Goal: Navigation & Orientation: Find specific page/section

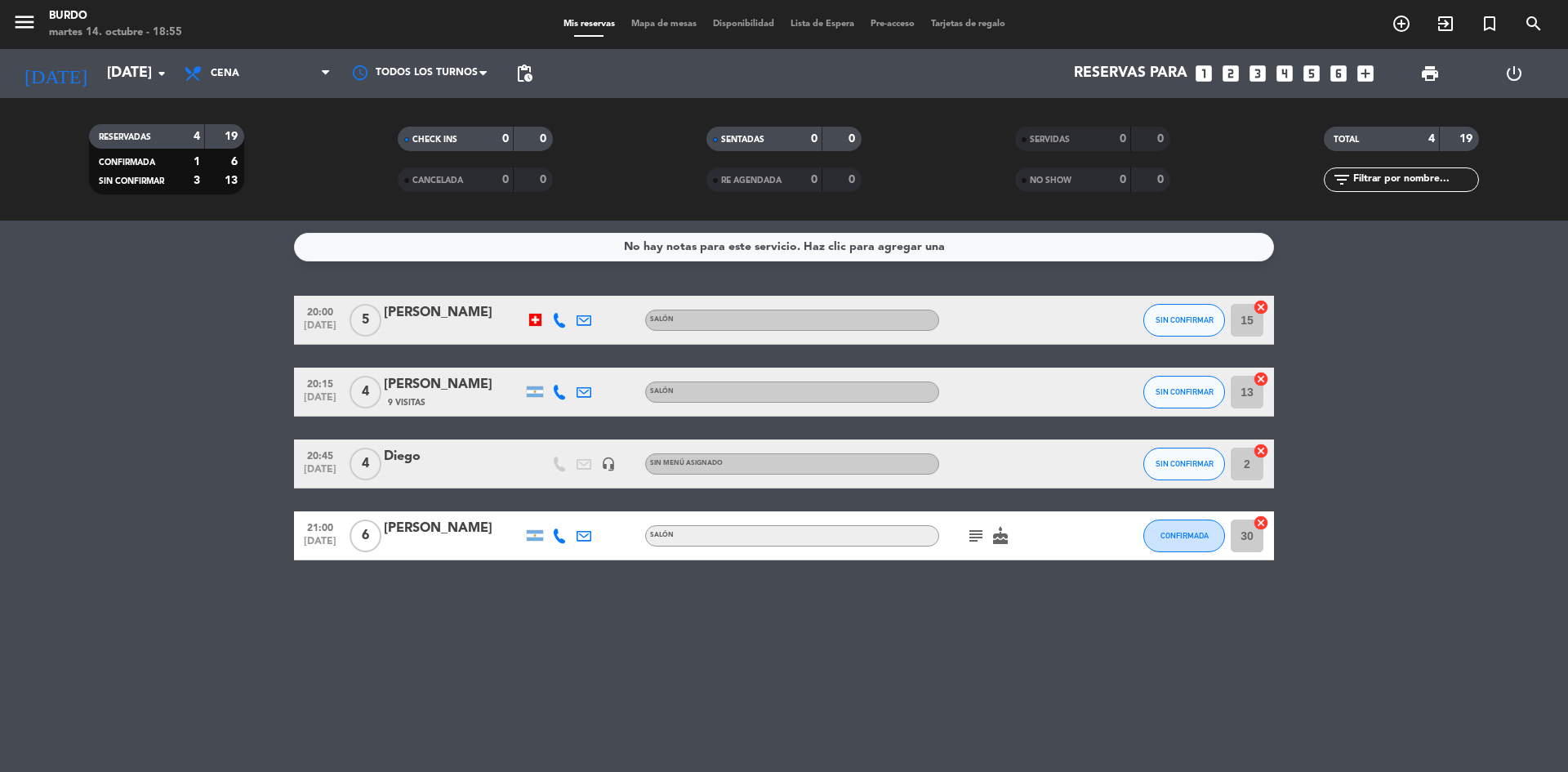
click at [334, 642] on div "No hay notas para este servicio. Haz clic para agregar una 20:00 [DATE] 5 [PERS…" at bounding box center [784, 496] width 1568 height 551
click at [129, 66] on input "[DATE]" at bounding box center [193, 73] width 189 height 33
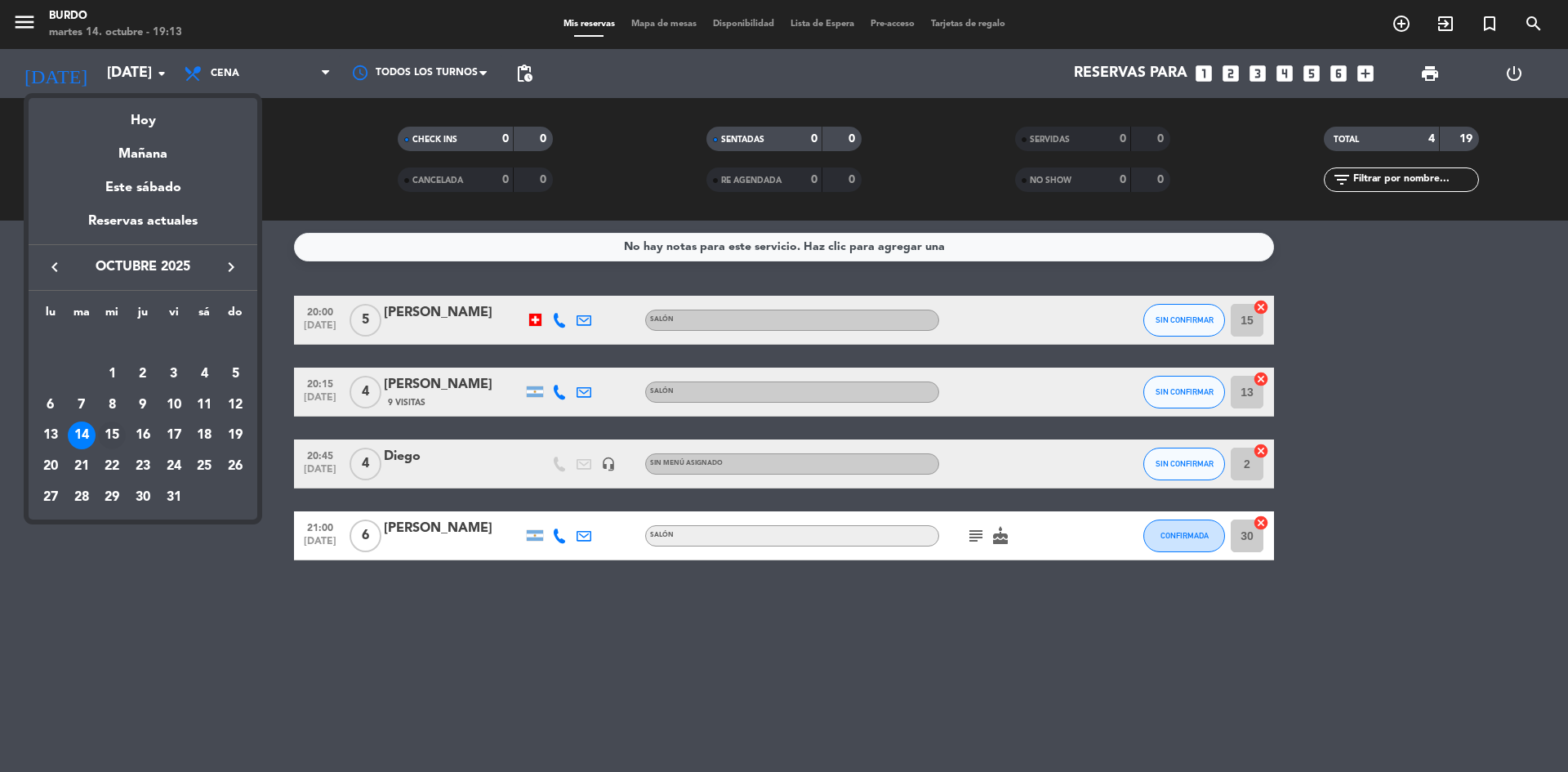
click at [117, 435] on div "15" at bounding box center [111, 435] width 28 height 28
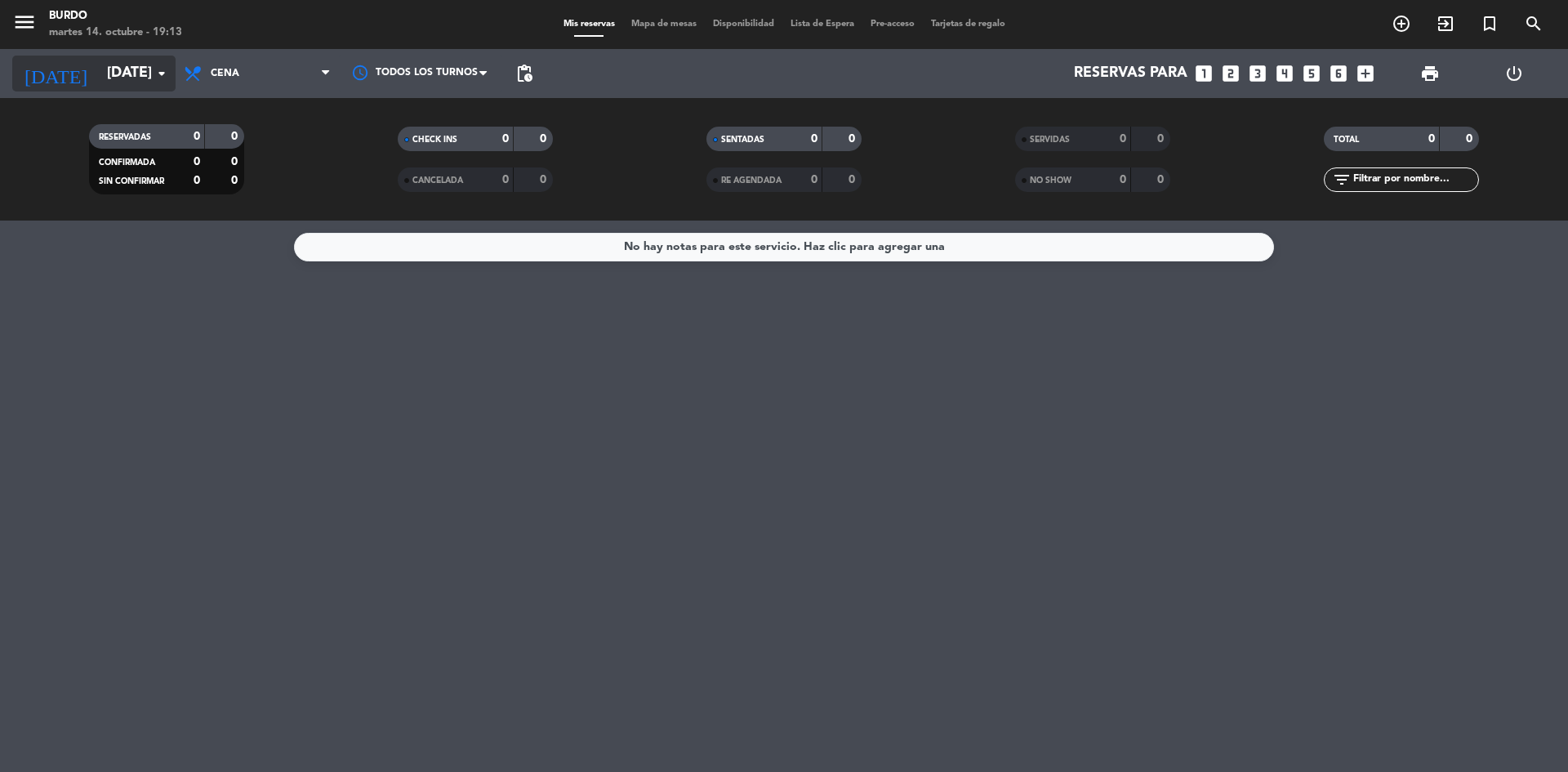
click at [125, 67] on input "[DATE]" at bounding box center [193, 73] width 189 height 33
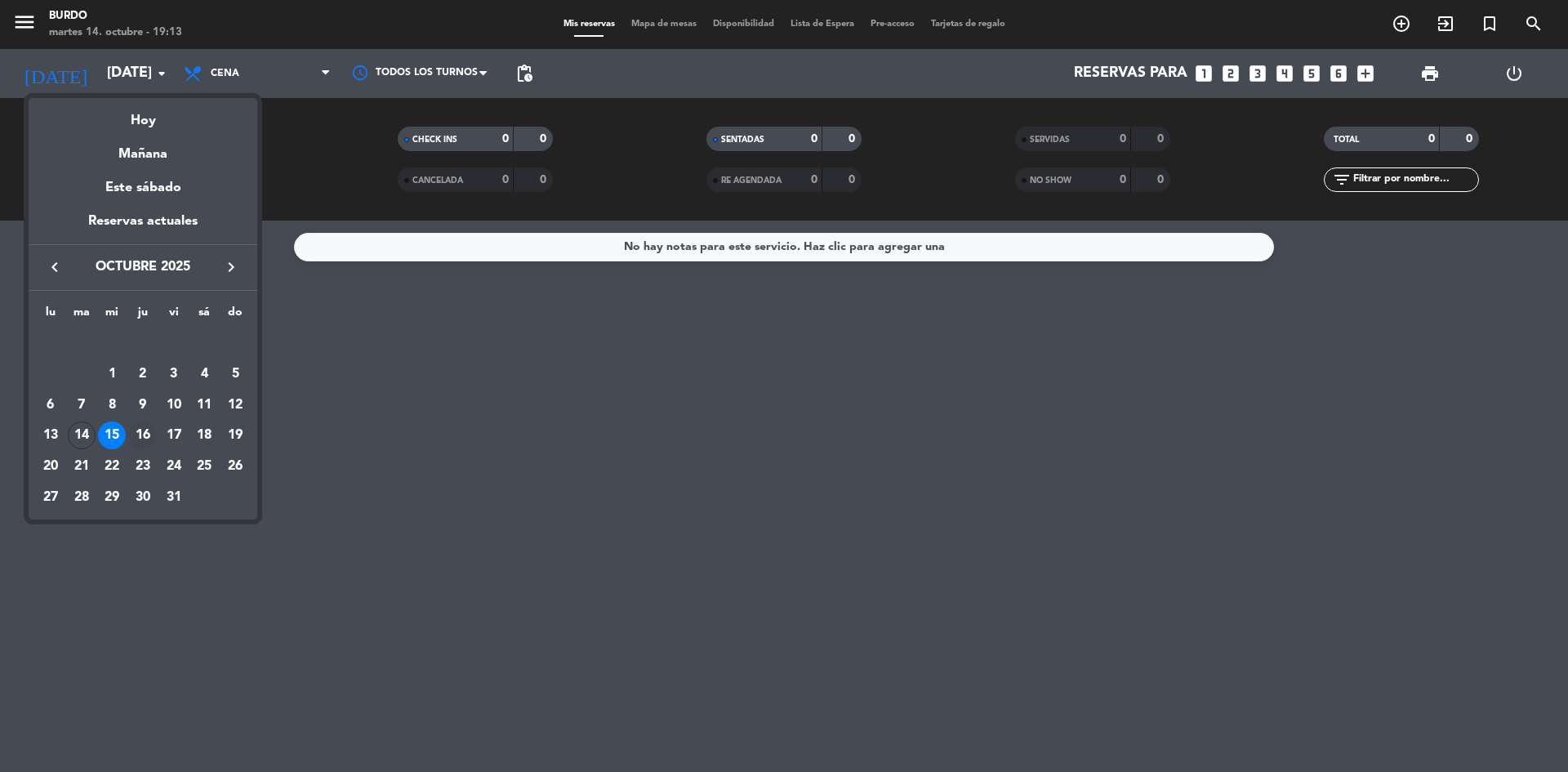
click at [149, 440] on div "16" at bounding box center [142, 435] width 28 height 28
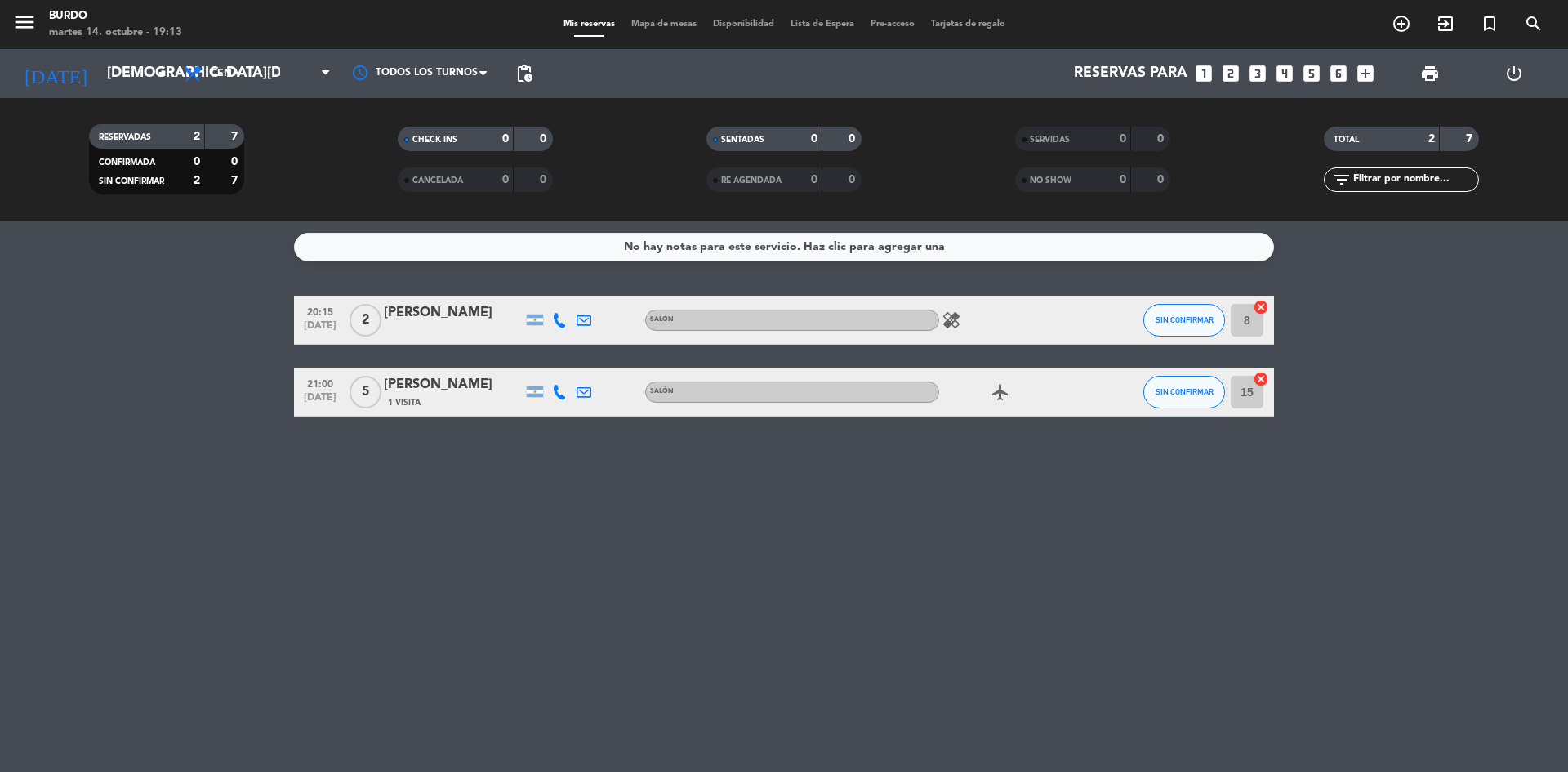
click at [953, 322] on icon "healing" at bounding box center [951, 320] width 20 height 20
click at [132, 64] on input "[DEMOGRAPHIC_DATA][DATE]" at bounding box center [193, 73] width 189 height 33
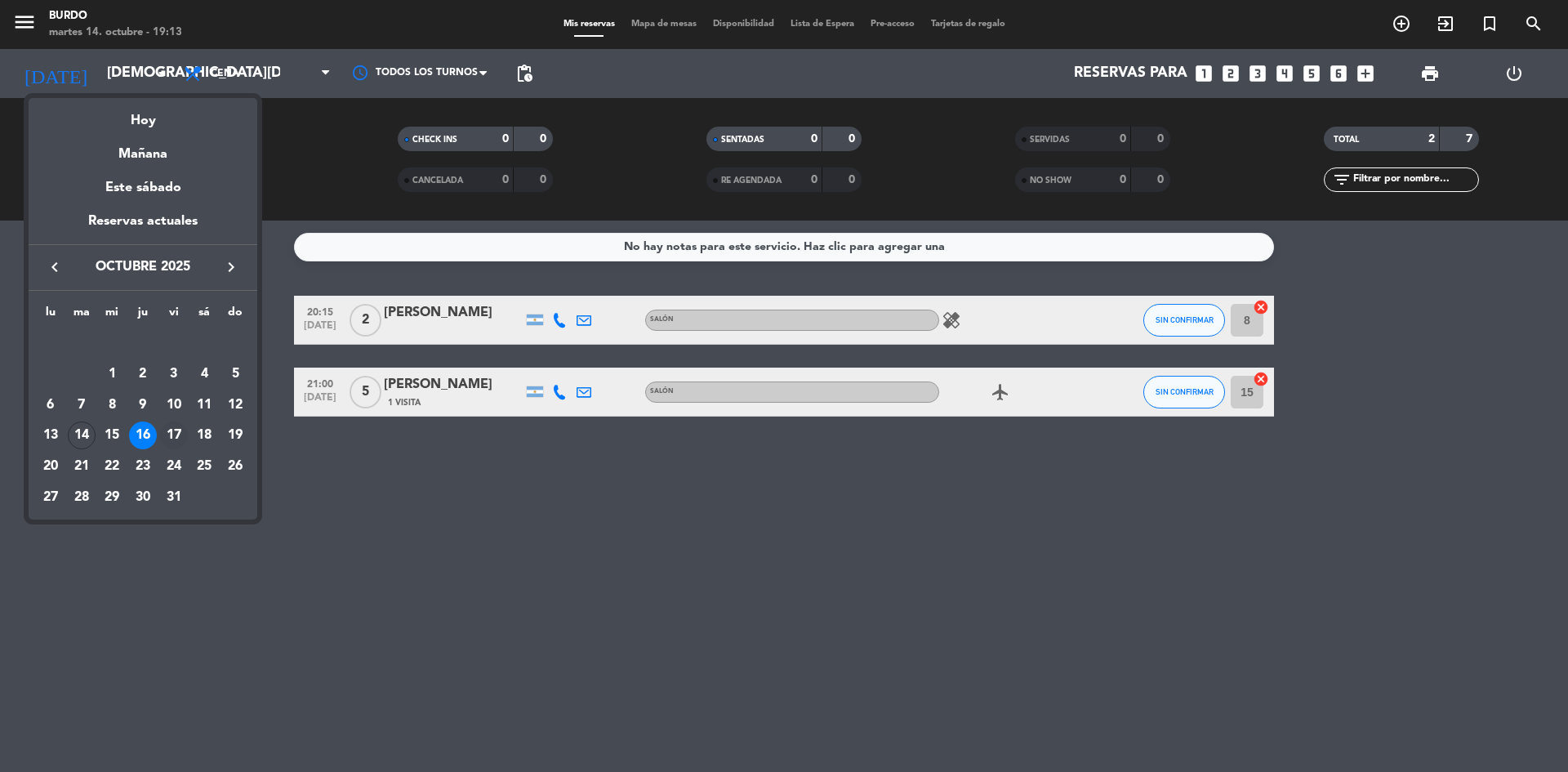
click at [169, 429] on div "17" at bounding box center [174, 435] width 28 height 28
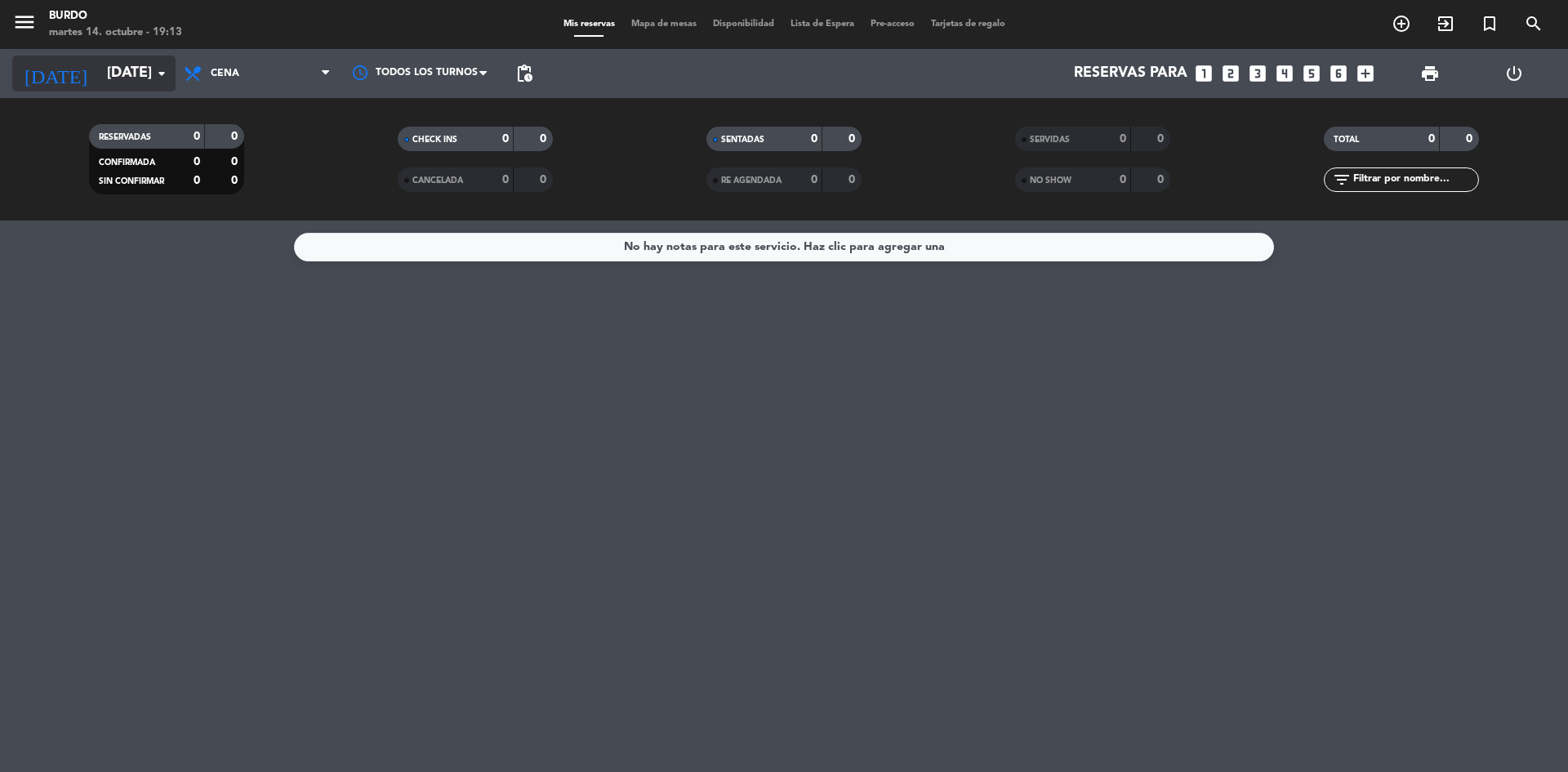
click at [122, 74] on input "[DATE]" at bounding box center [193, 73] width 189 height 33
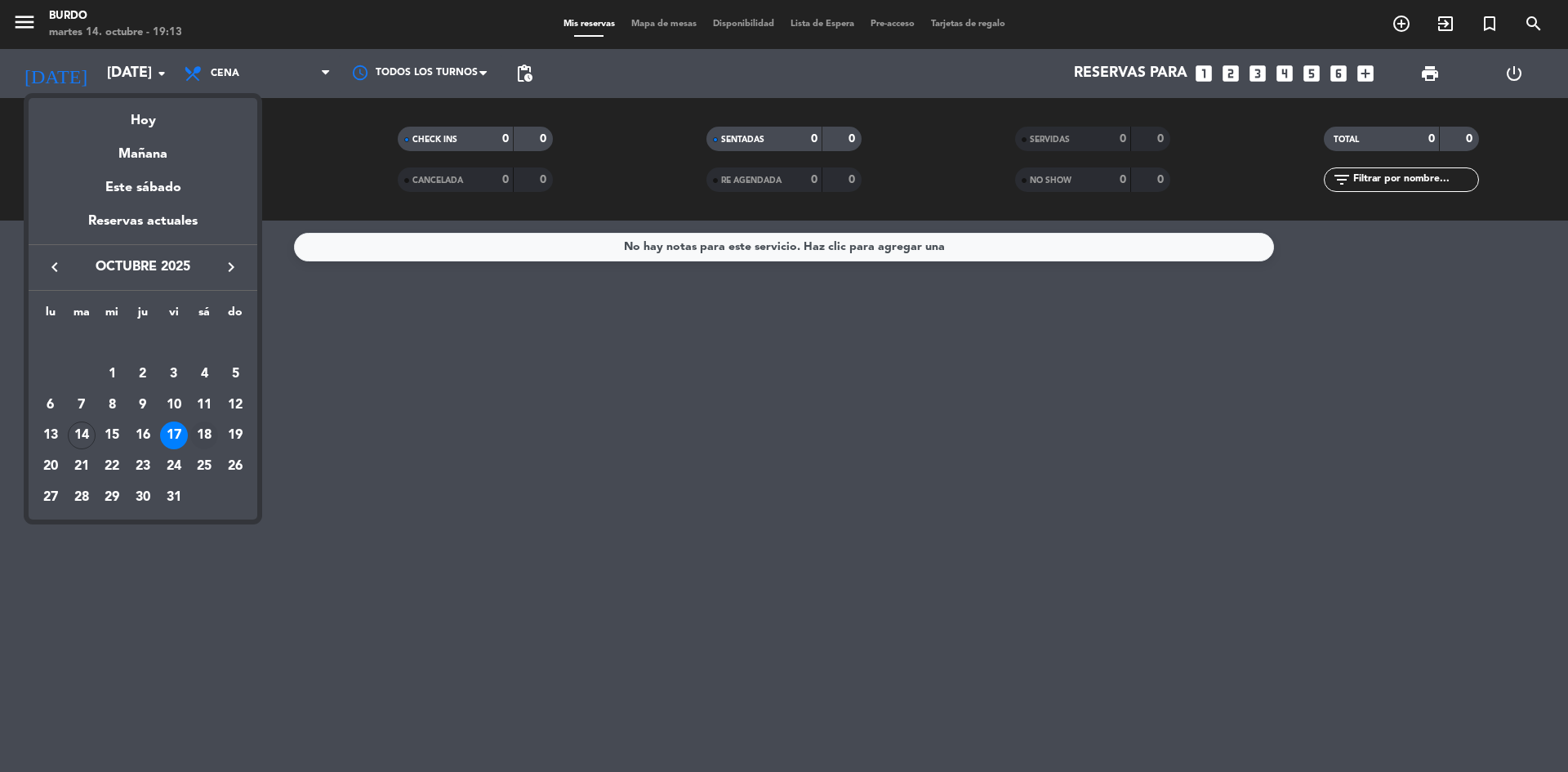
click at [199, 435] on div "18" at bounding box center [204, 435] width 28 height 28
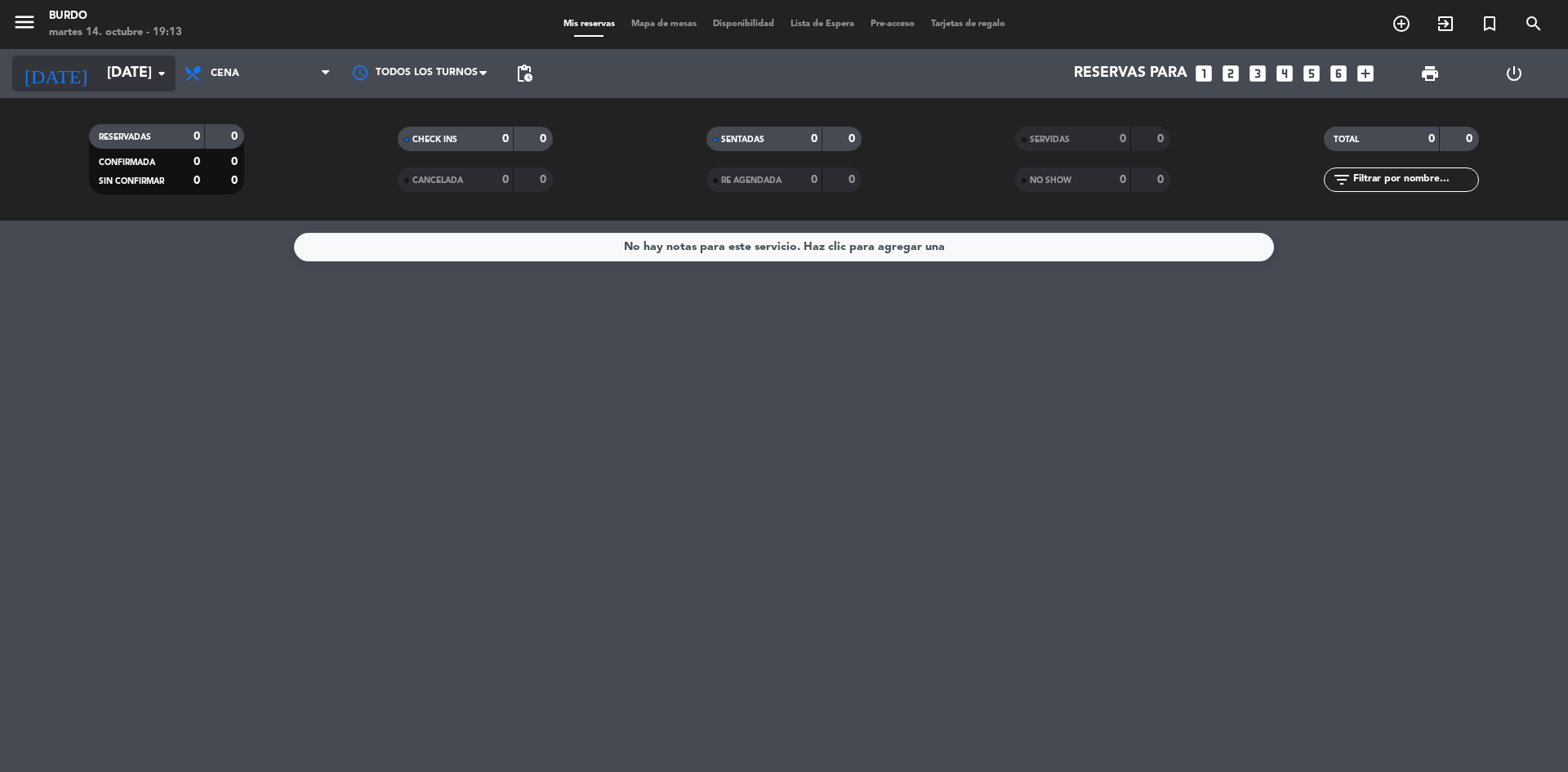
click at [139, 71] on input "[DATE]" at bounding box center [193, 73] width 189 height 33
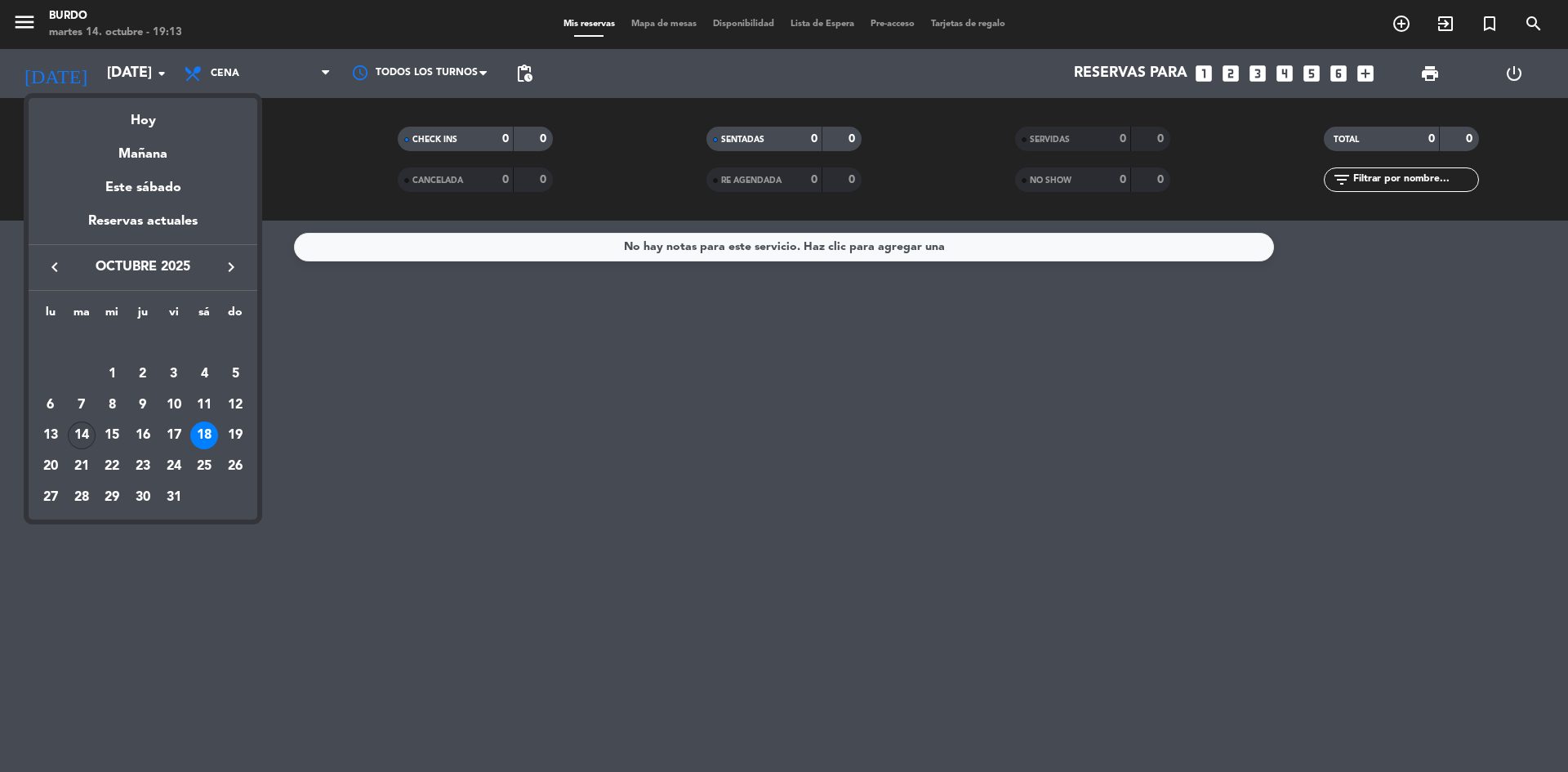
click at [79, 440] on div "14" at bounding box center [81, 435] width 28 height 28
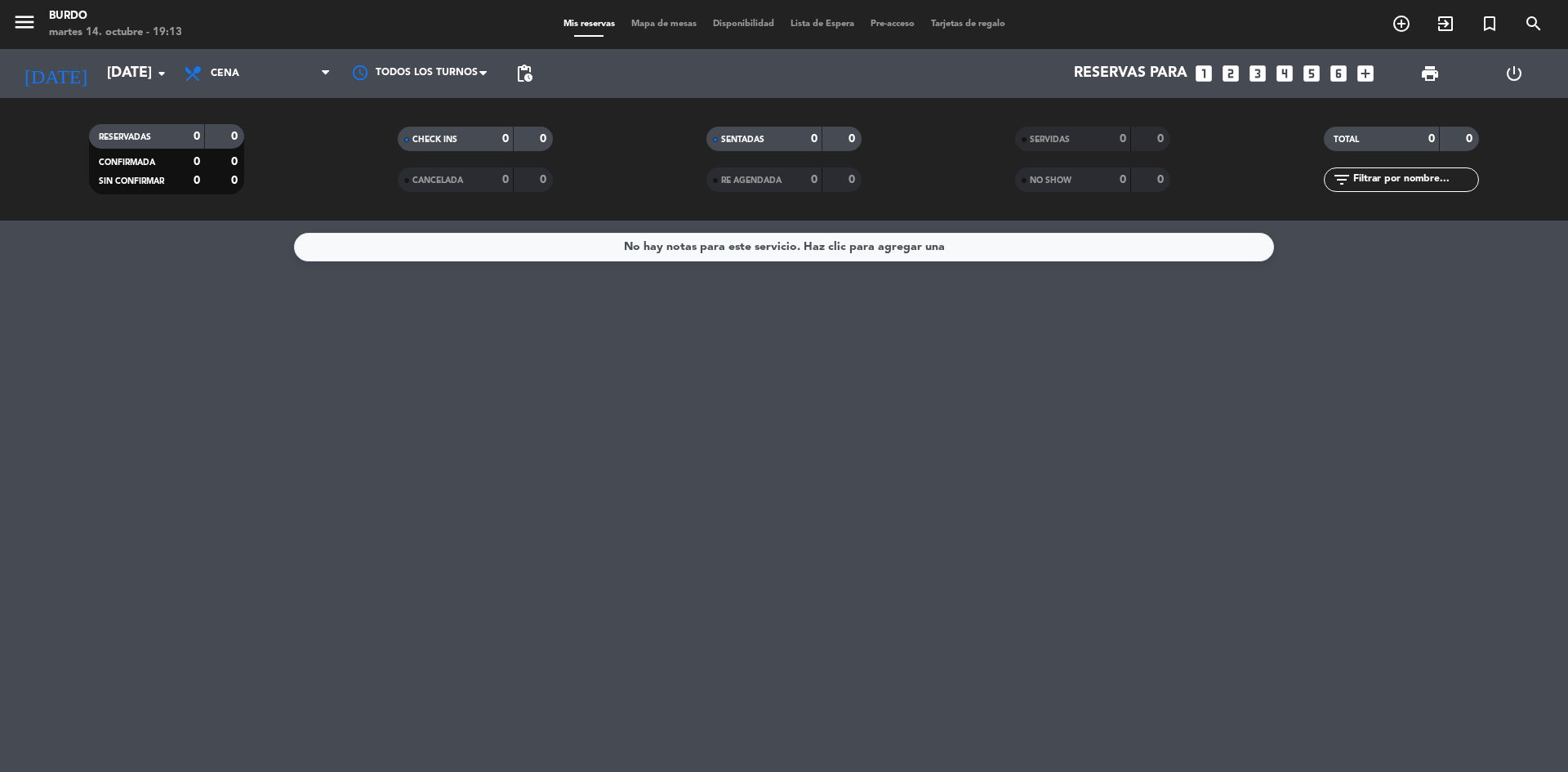
type input "[DATE]"
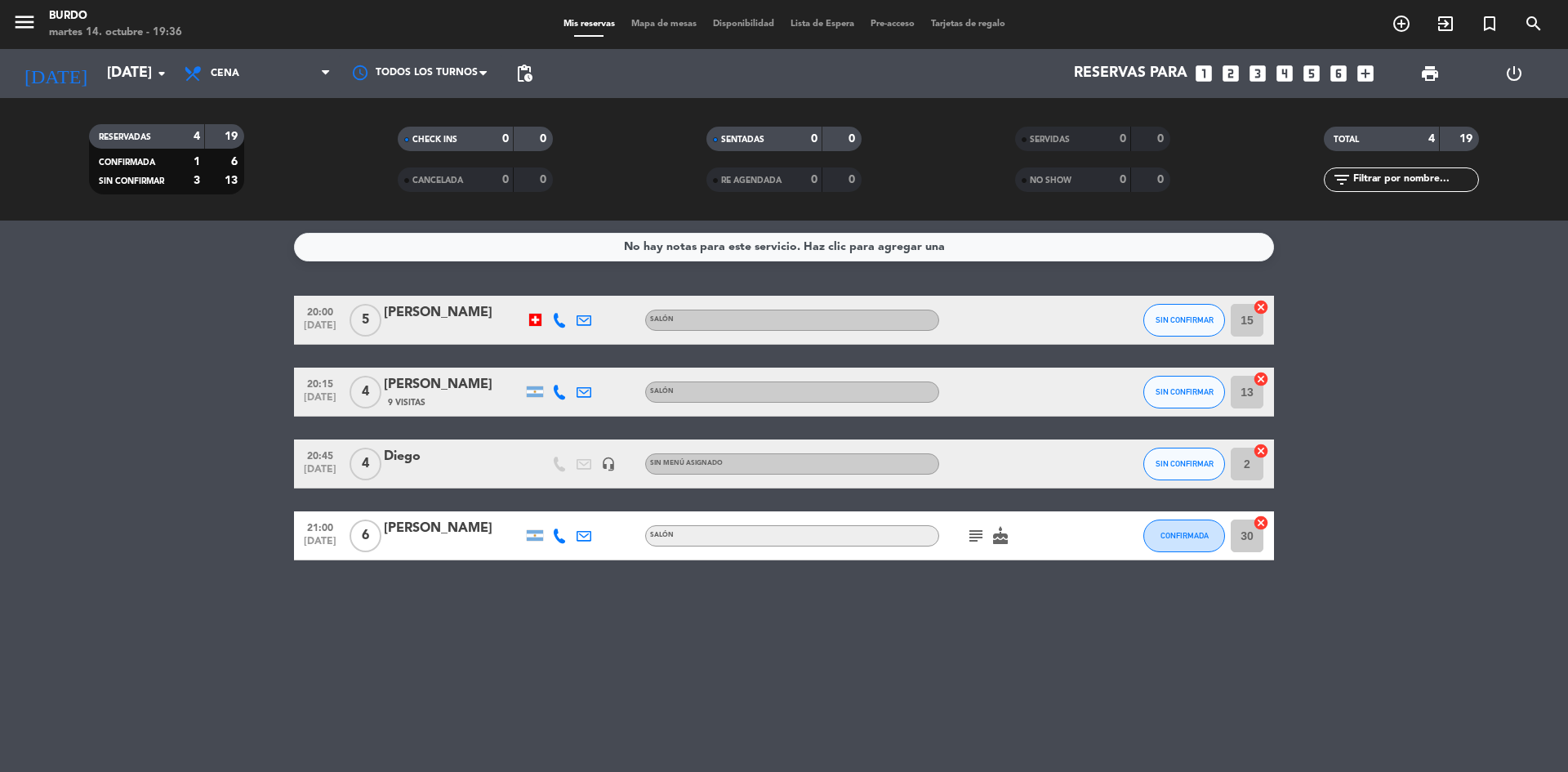
click at [149, 489] on bookings-row "20:00 [DATE] 5 [PERSON_NAME] SALÓN SIN CONFIRMAR 15 cancel 20:15 [DATE] 4 [PERS…" at bounding box center [784, 427] width 1568 height 264
click at [984, 554] on div "subject cake" at bounding box center [1013, 535] width 147 height 48
click at [984, 533] on icon "subject" at bounding box center [976, 535] width 20 height 20
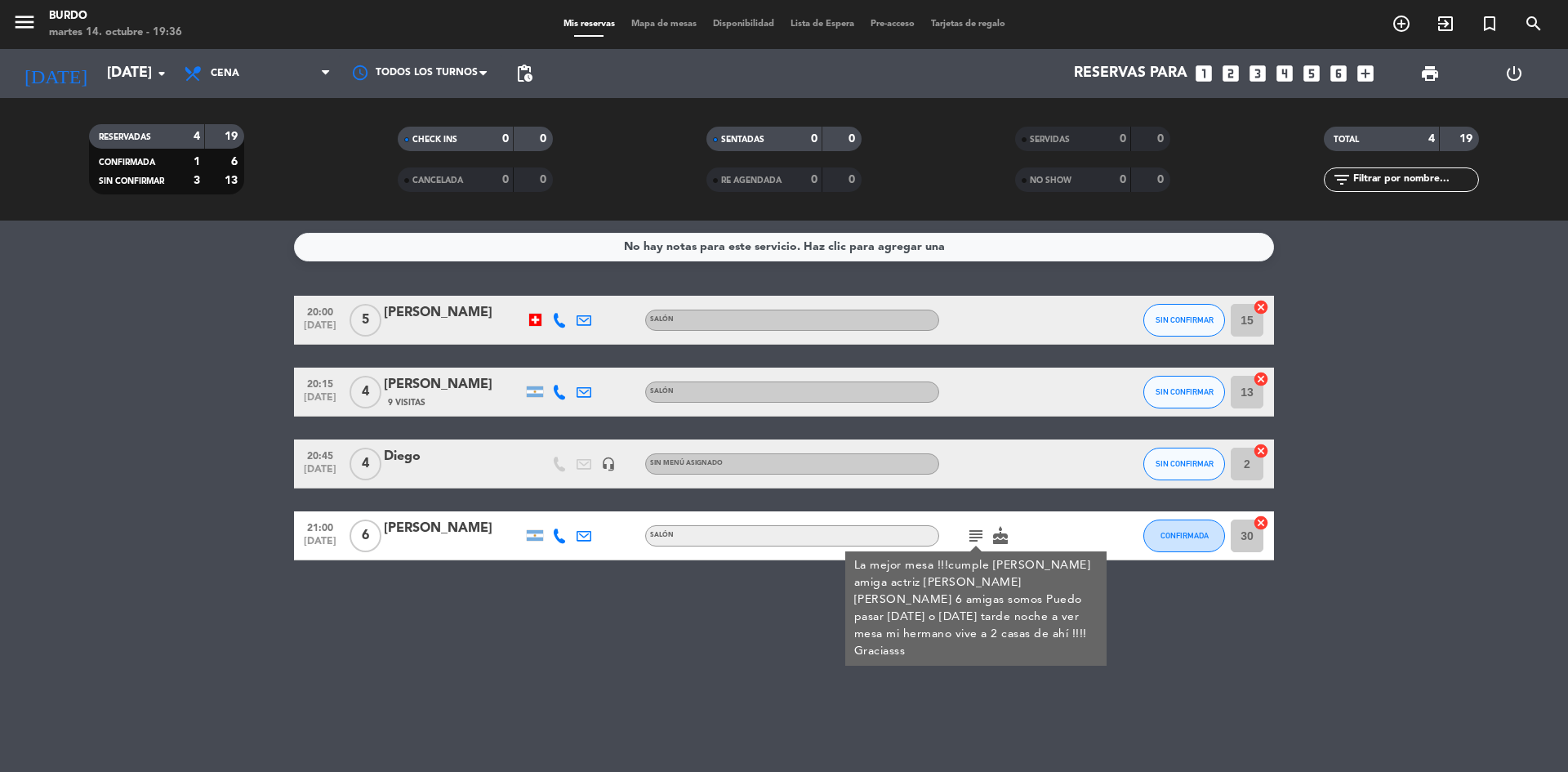
click at [981, 530] on icon "subject" at bounding box center [976, 535] width 20 height 20
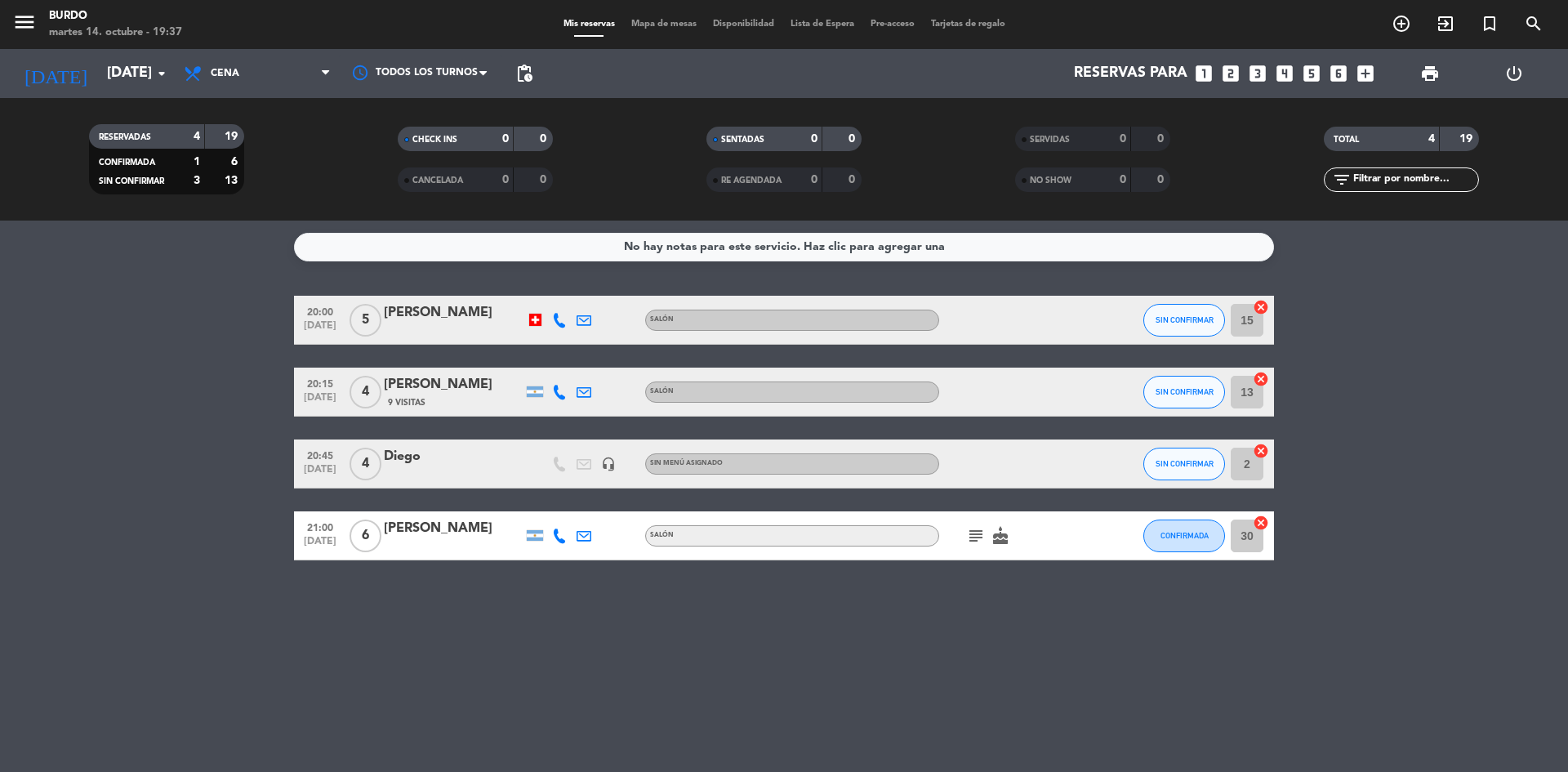
click at [72, 577] on div "No hay notas para este servicio. Haz clic para agregar una 20:00 [DATE] 5 [PERS…" at bounding box center [784, 496] width 1568 height 551
click at [161, 440] on bookings-row "20:00 [DATE] 5 [PERSON_NAME] SALÓN SIN CONFIRMAR 15 cancel 20:15 [DATE] 4 [PERS…" at bounding box center [784, 427] width 1568 height 264
click at [130, 367] on bookings-row "20:00 [DATE] 5 [PERSON_NAME] SALÓN SIN CONFIRMAR 15 cancel 20:15 [DATE] 4 [PERS…" at bounding box center [784, 427] width 1568 height 264
click at [73, 481] on bookings-row "20:00 [DATE] 5 [PERSON_NAME] SALÓN SIN CONFIRMAR 15 cancel 20:15 [DATE] 4 [PERS…" at bounding box center [784, 427] width 1568 height 264
click at [686, 652] on div "No hay notas para este servicio. Haz clic para agregar una 20:00 [DATE] 5 [PERS…" at bounding box center [784, 496] width 1568 height 551
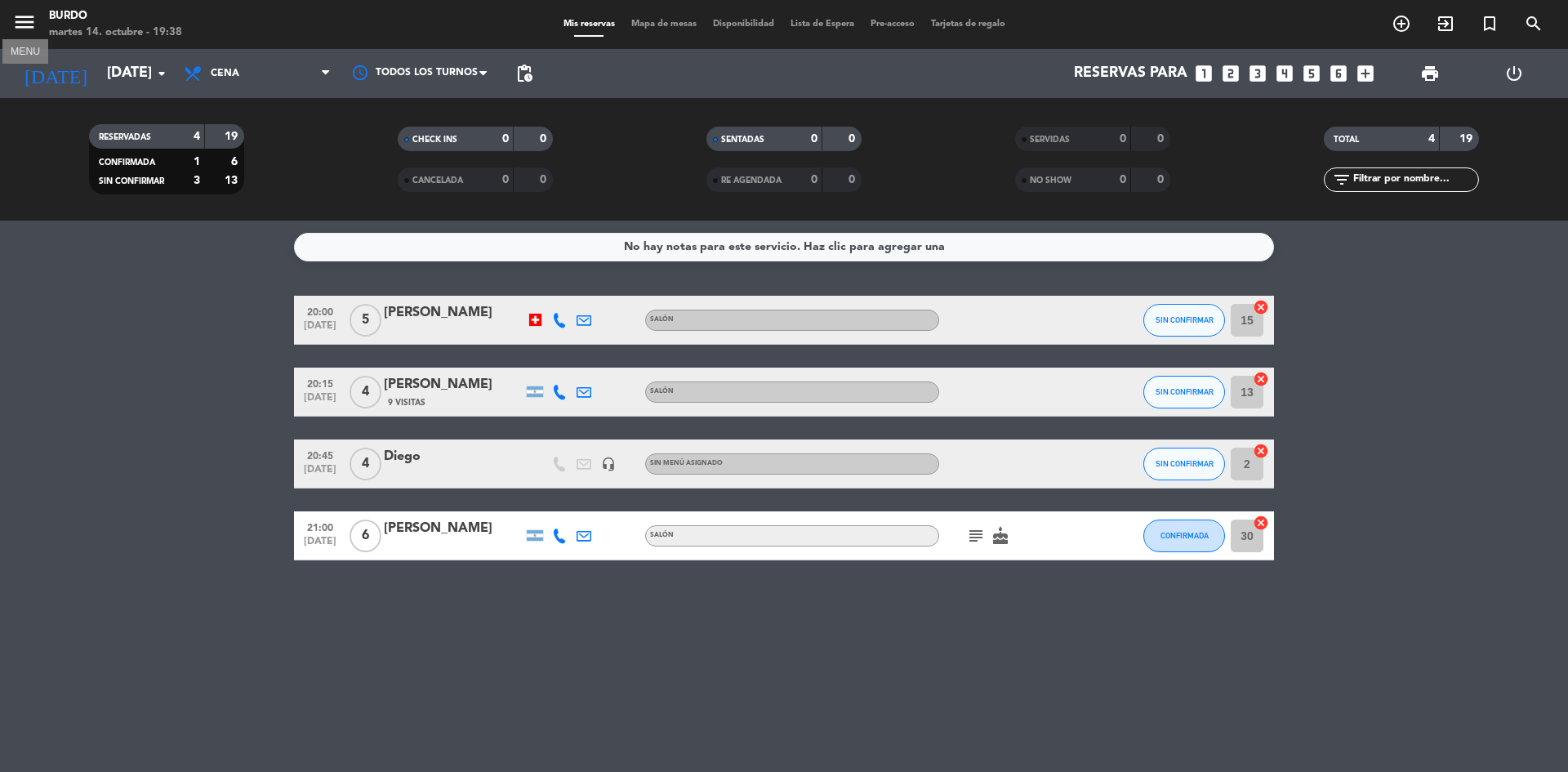
click at [33, 23] on icon "menu" at bounding box center [24, 22] width 24 height 24
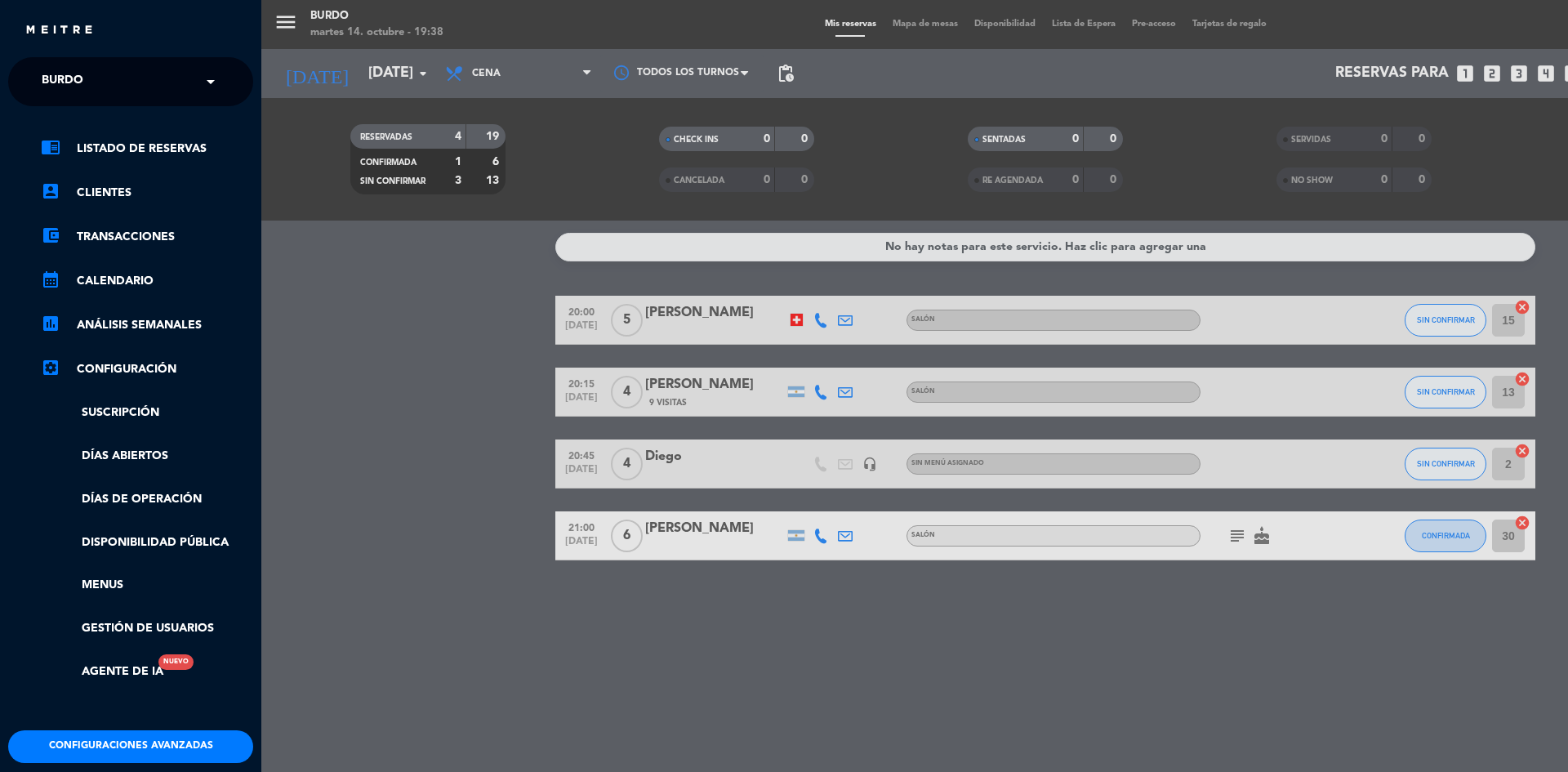
click at [789, 95] on div "menu Burdo [DATE] 14. octubre - 19:38 Mis reservas Mapa de mesas Disponibilidad…" at bounding box center [1046, 386] width 1568 height 772
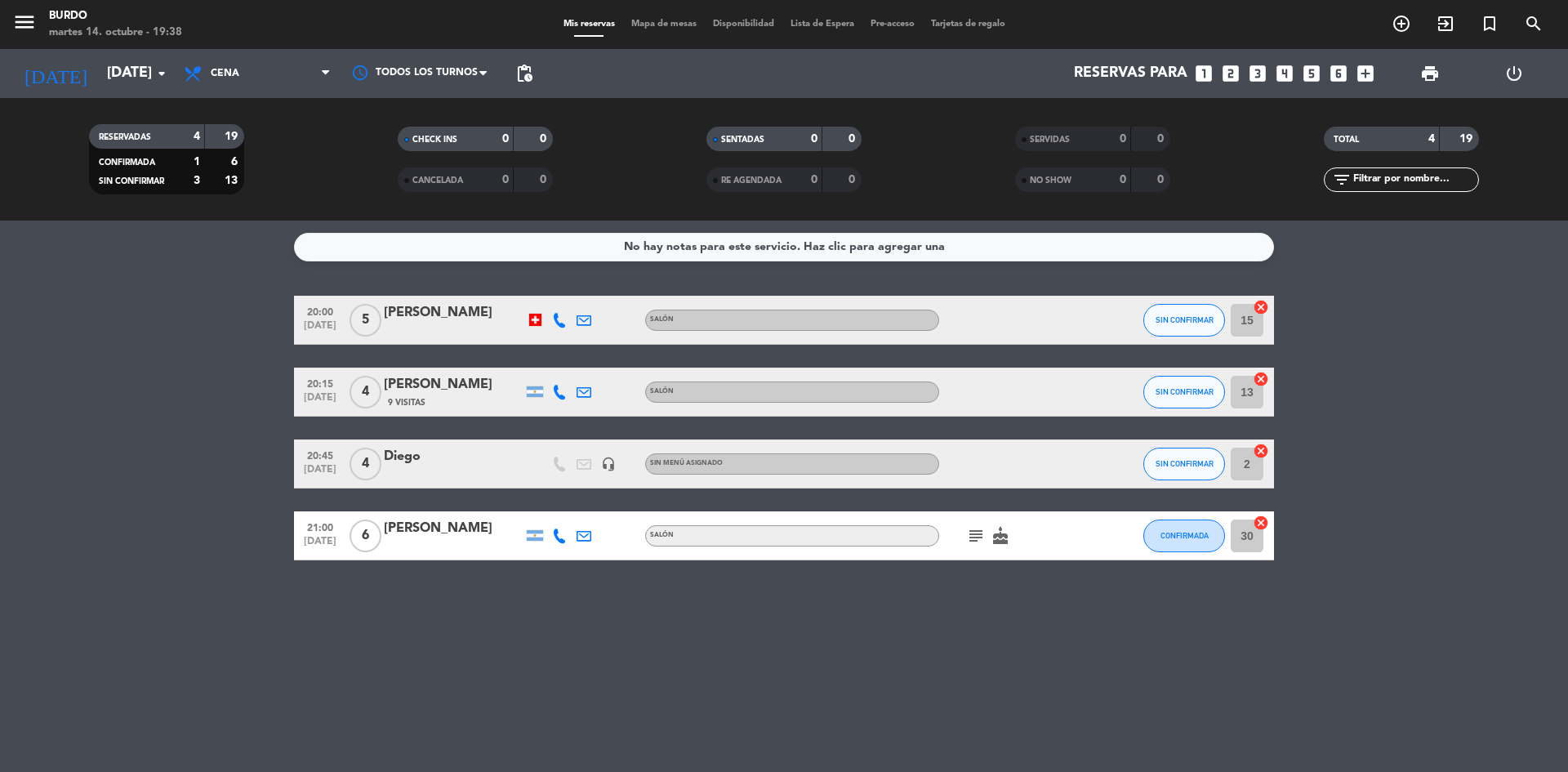
click at [673, 24] on span "Mapa de mesas" at bounding box center [664, 24] width 82 height 9
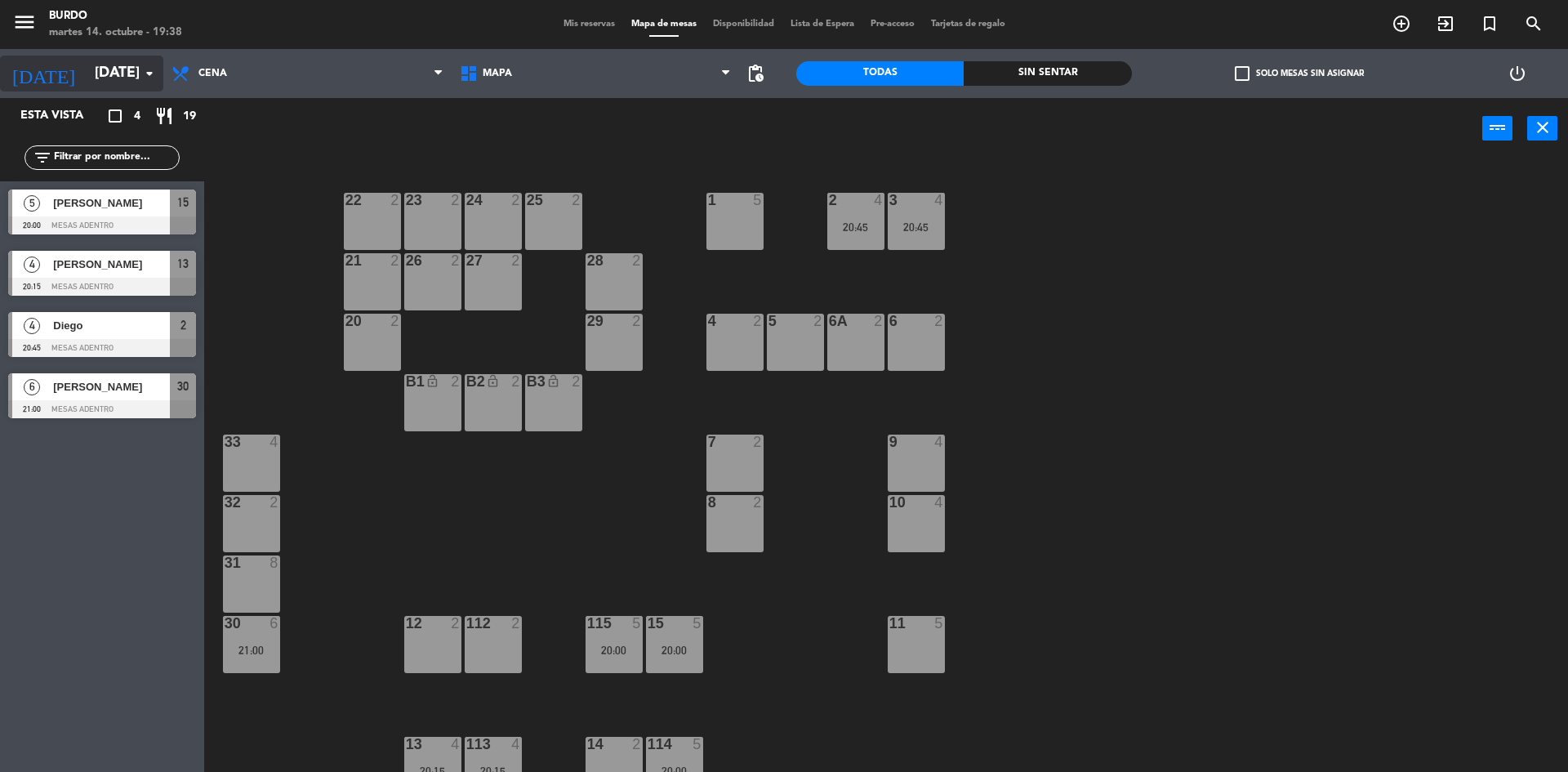
click at [97, 73] on input "[DATE]" at bounding box center [180, 73] width 189 height 33
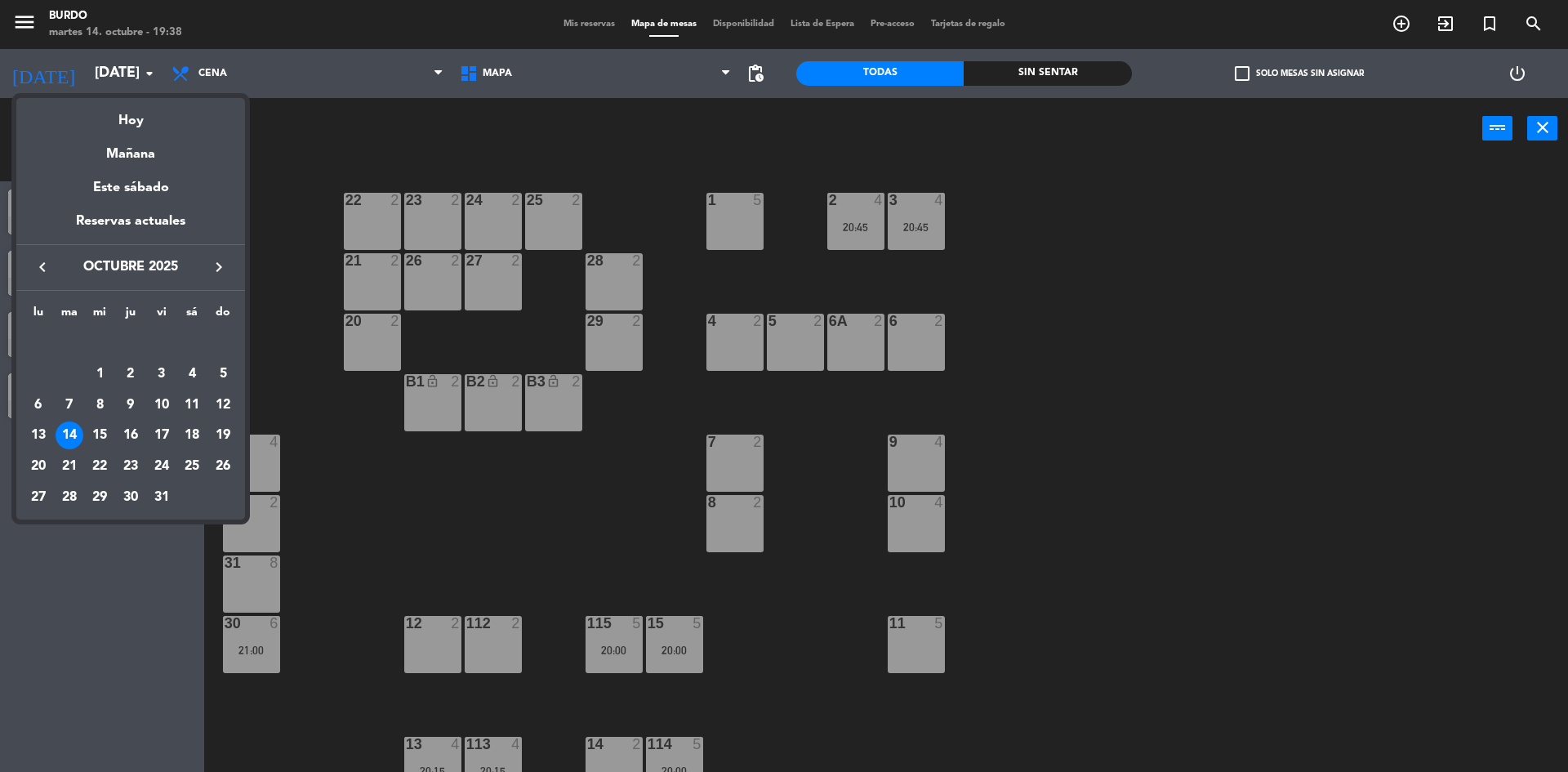
click at [218, 264] on icon "keyboard_arrow_right" at bounding box center [218, 267] width 20 height 20
click at [43, 269] on icon "keyboard_arrow_left" at bounding box center [42, 267] width 20 height 20
click at [218, 269] on icon "keyboard_arrow_right" at bounding box center [218, 267] width 20 height 20
click at [190, 345] on div "1" at bounding box center [192, 343] width 28 height 28
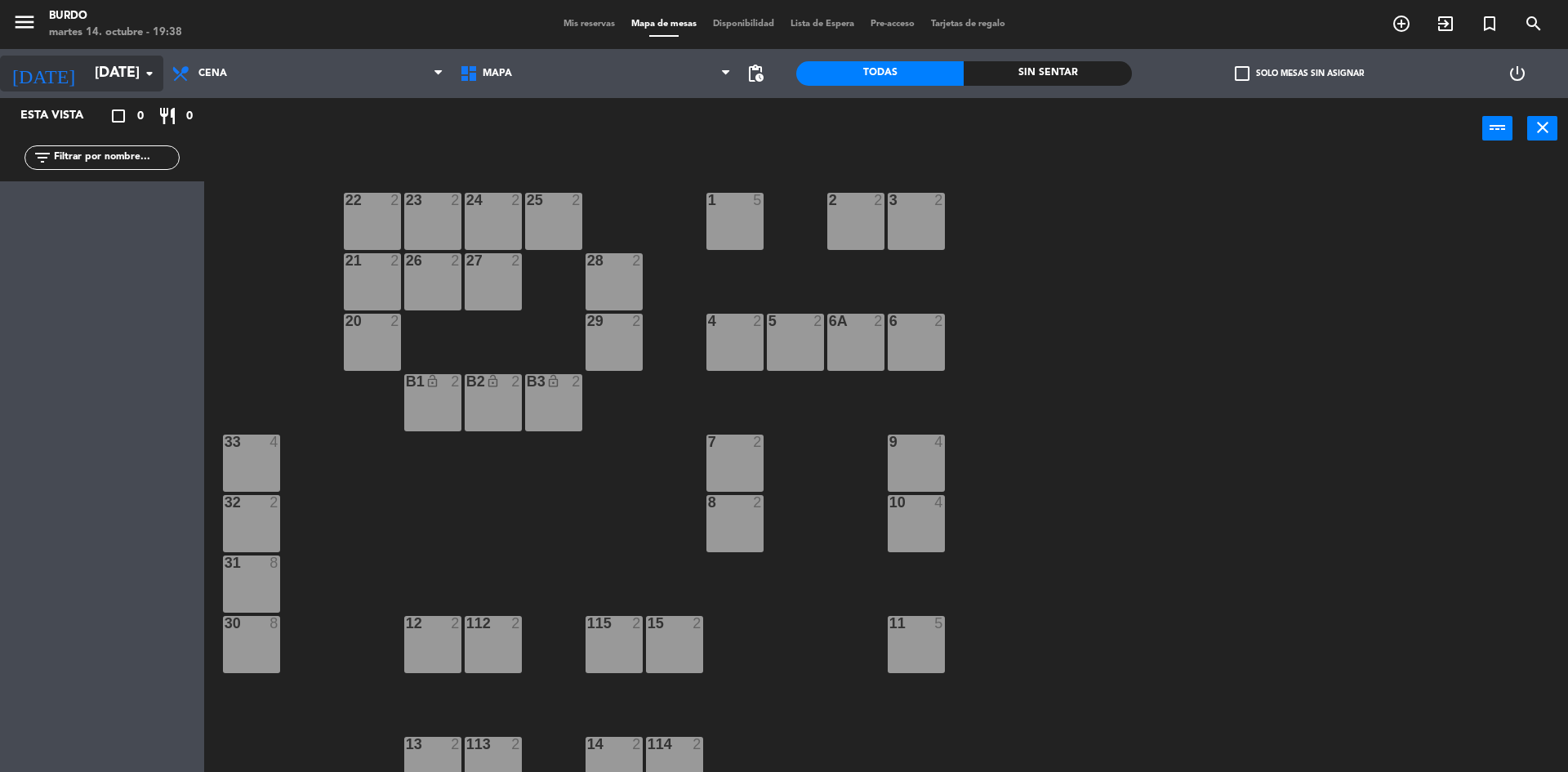
click at [92, 82] on input "[DATE]" at bounding box center [180, 73] width 189 height 33
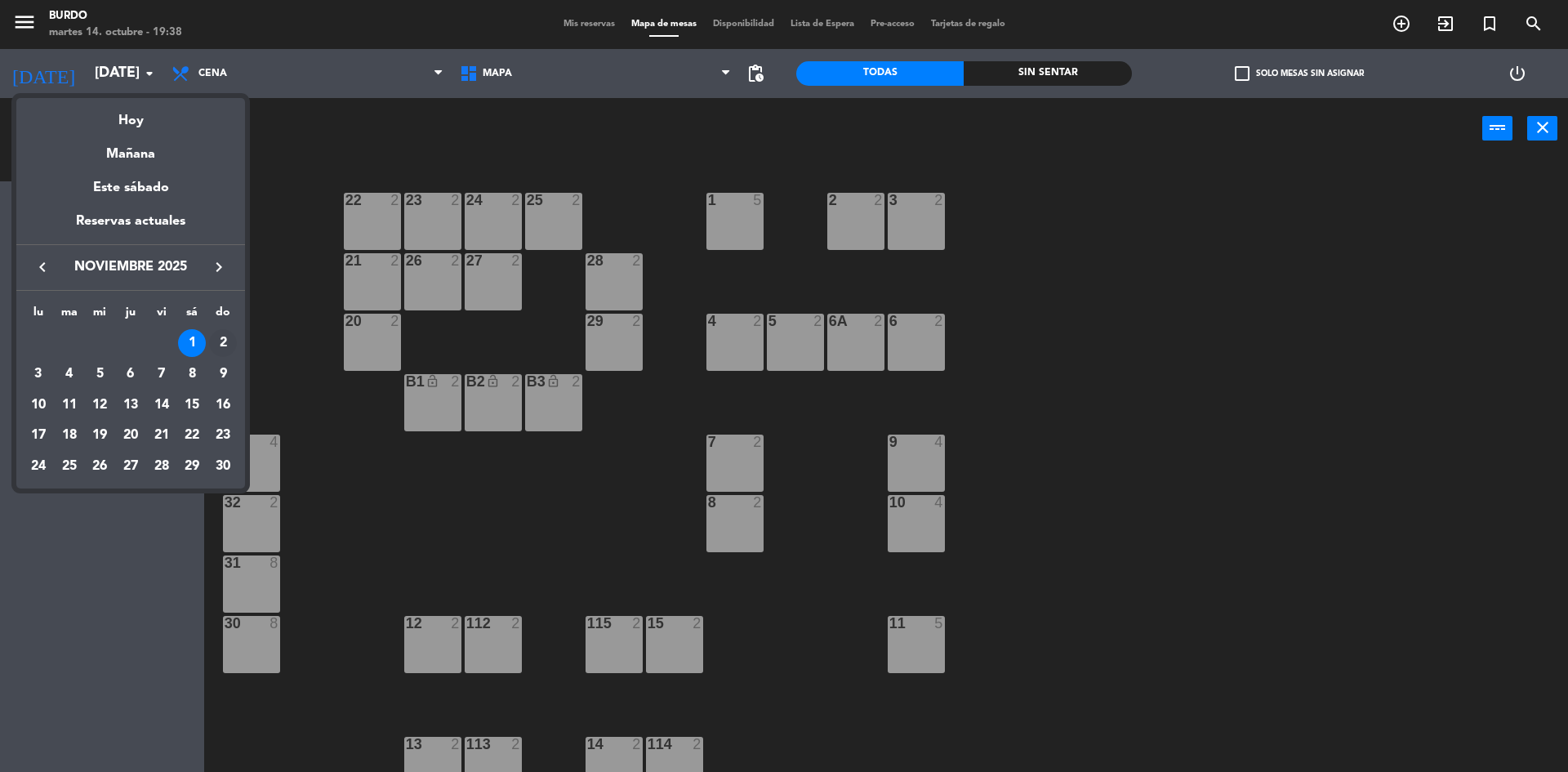
click at [216, 338] on div "2" at bounding box center [223, 343] width 28 height 28
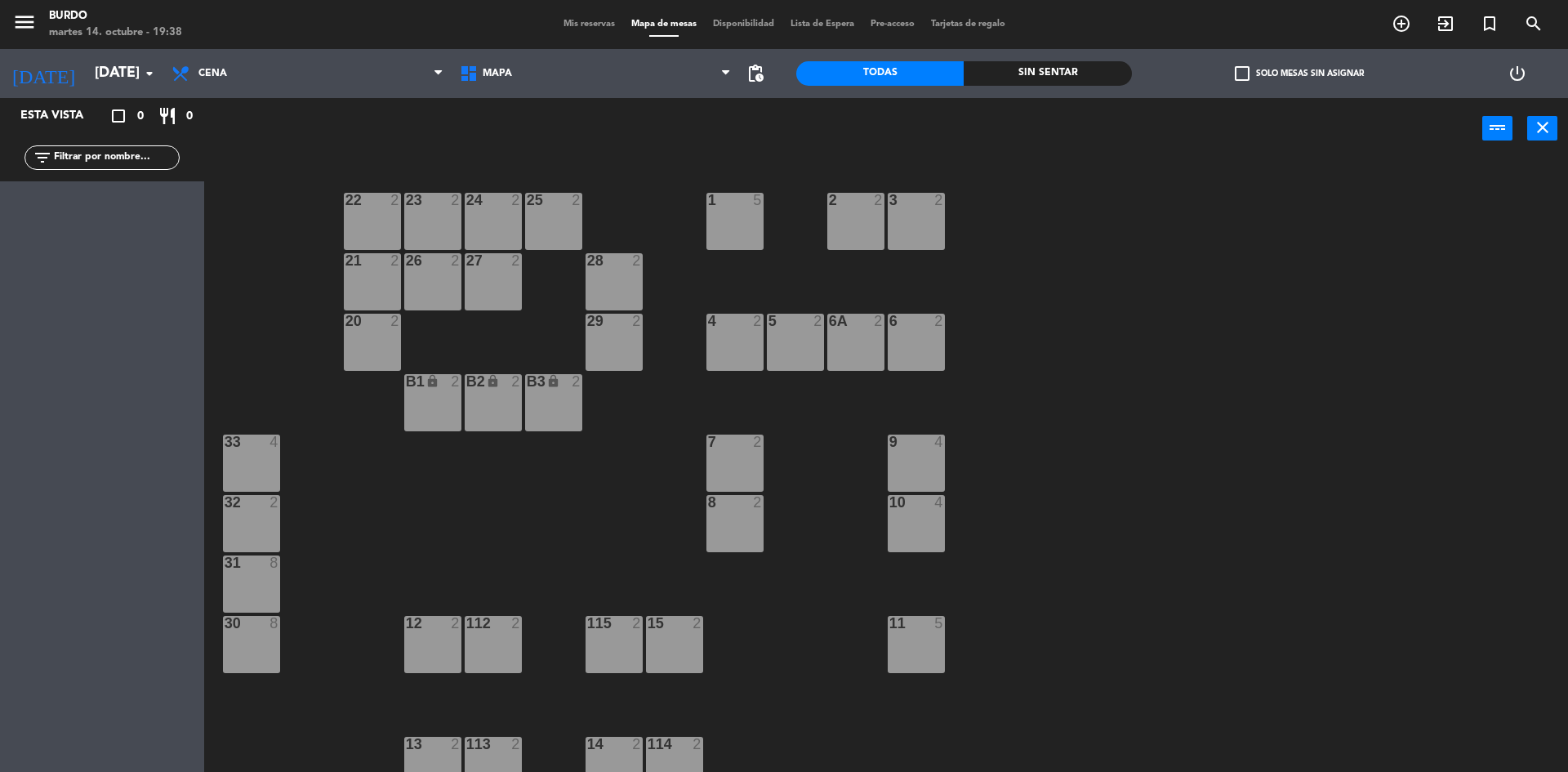
click at [435, 401] on div "B1 lock 2" at bounding box center [433, 402] width 57 height 57
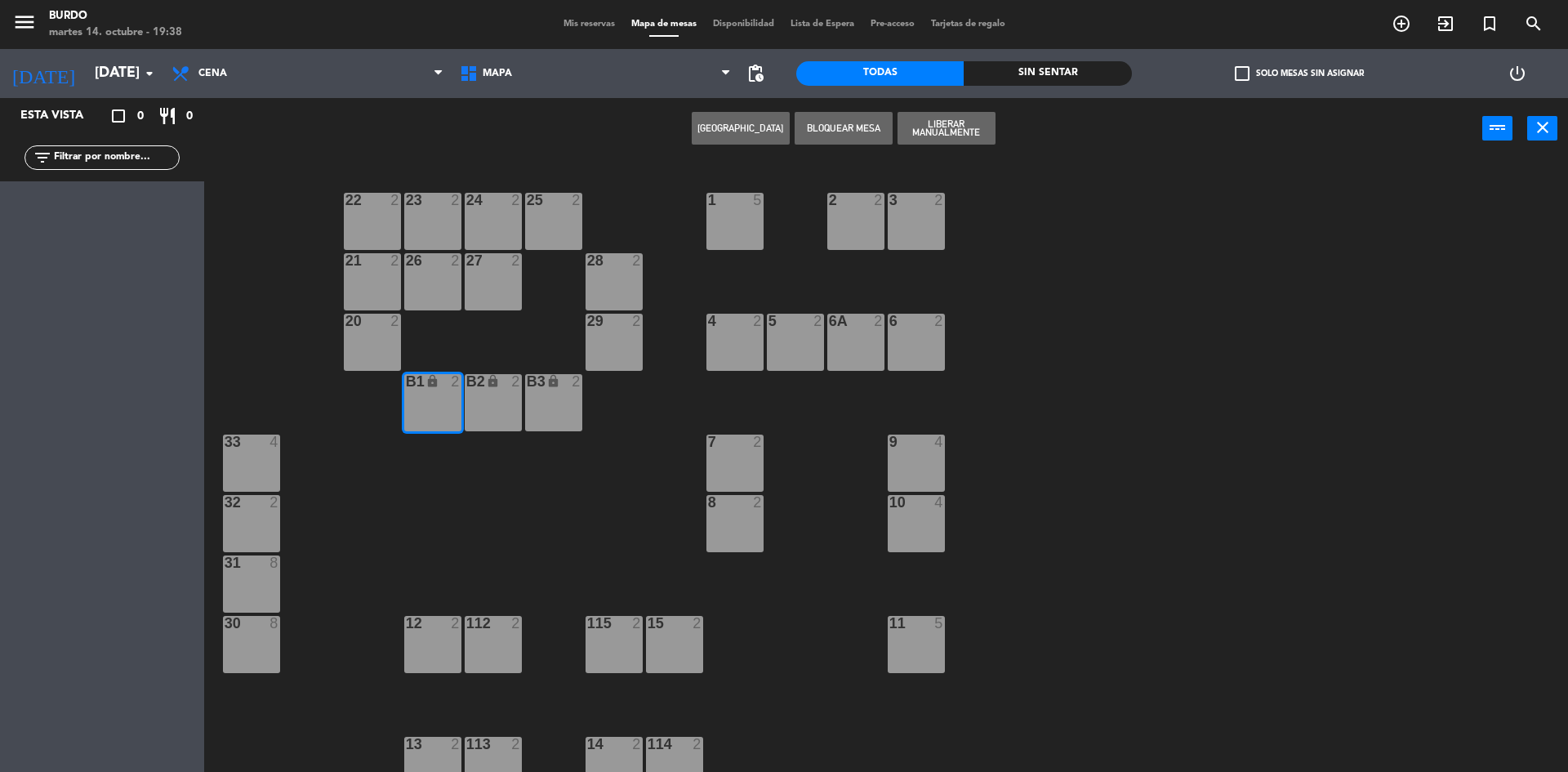
click at [481, 393] on div "B2 lock 2" at bounding box center [493, 402] width 57 height 57
click at [559, 392] on div "B3 lock 2" at bounding box center [553, 402] width 57 height 57
click at [944, 135] on button "Liberar Manualmente" at bounding box center [945, 129] width 98 height 33
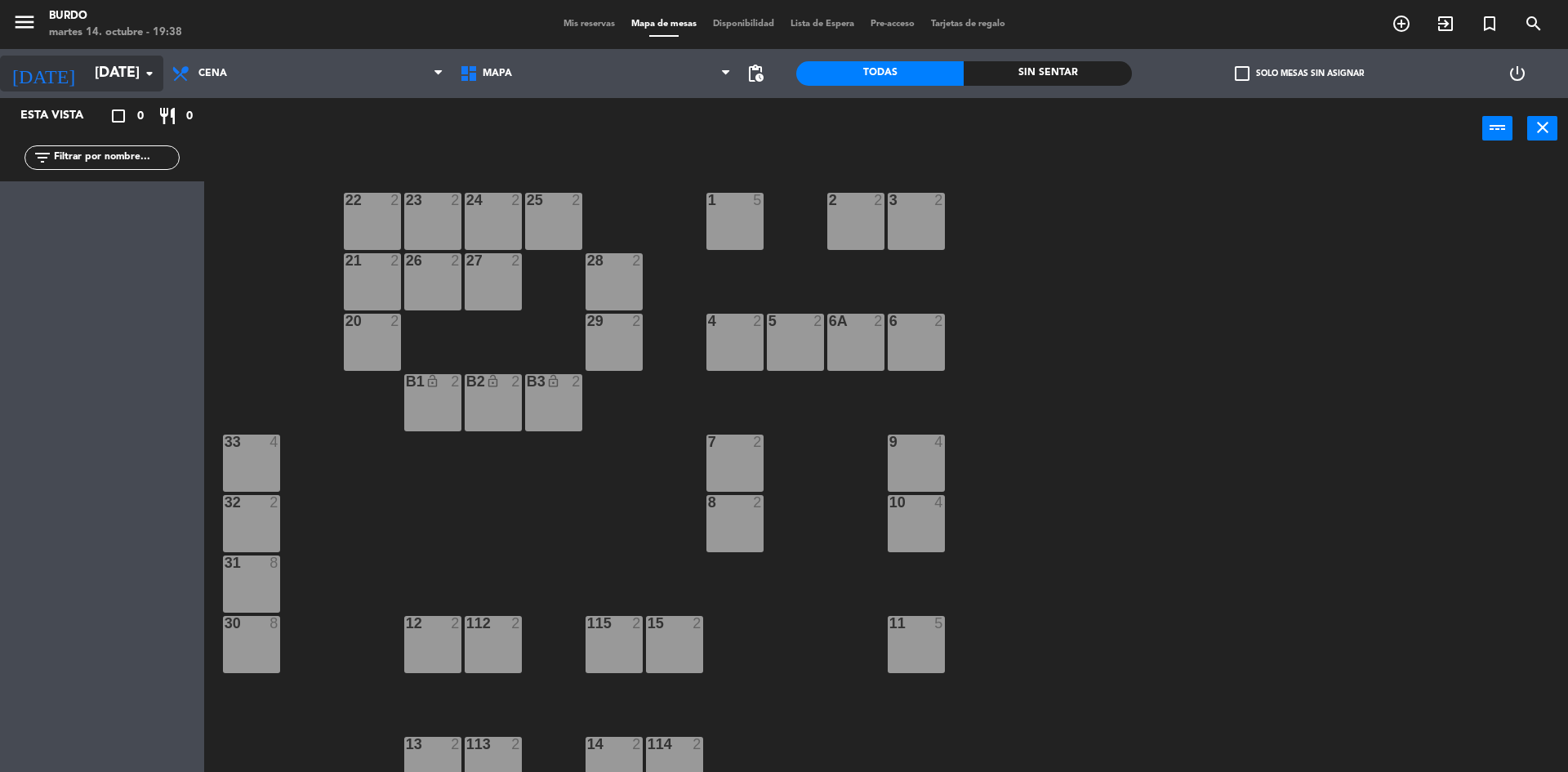
click at [87, 78] on input "[DATE]" at bounding box center [180, 73] width 189 height 33
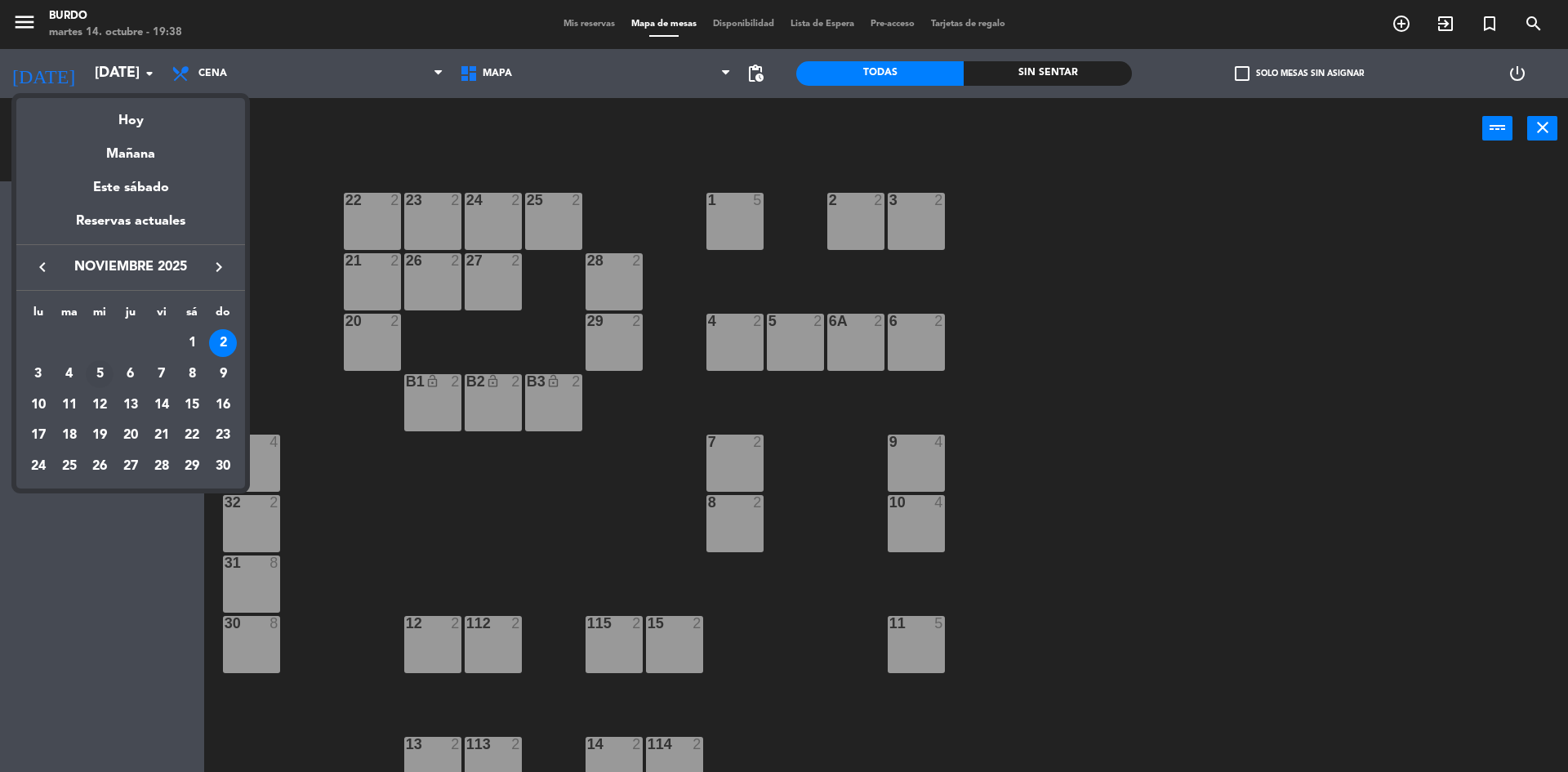
click at [98, 370] on div "5" at bounding box center [99, 374] width 28 height 28
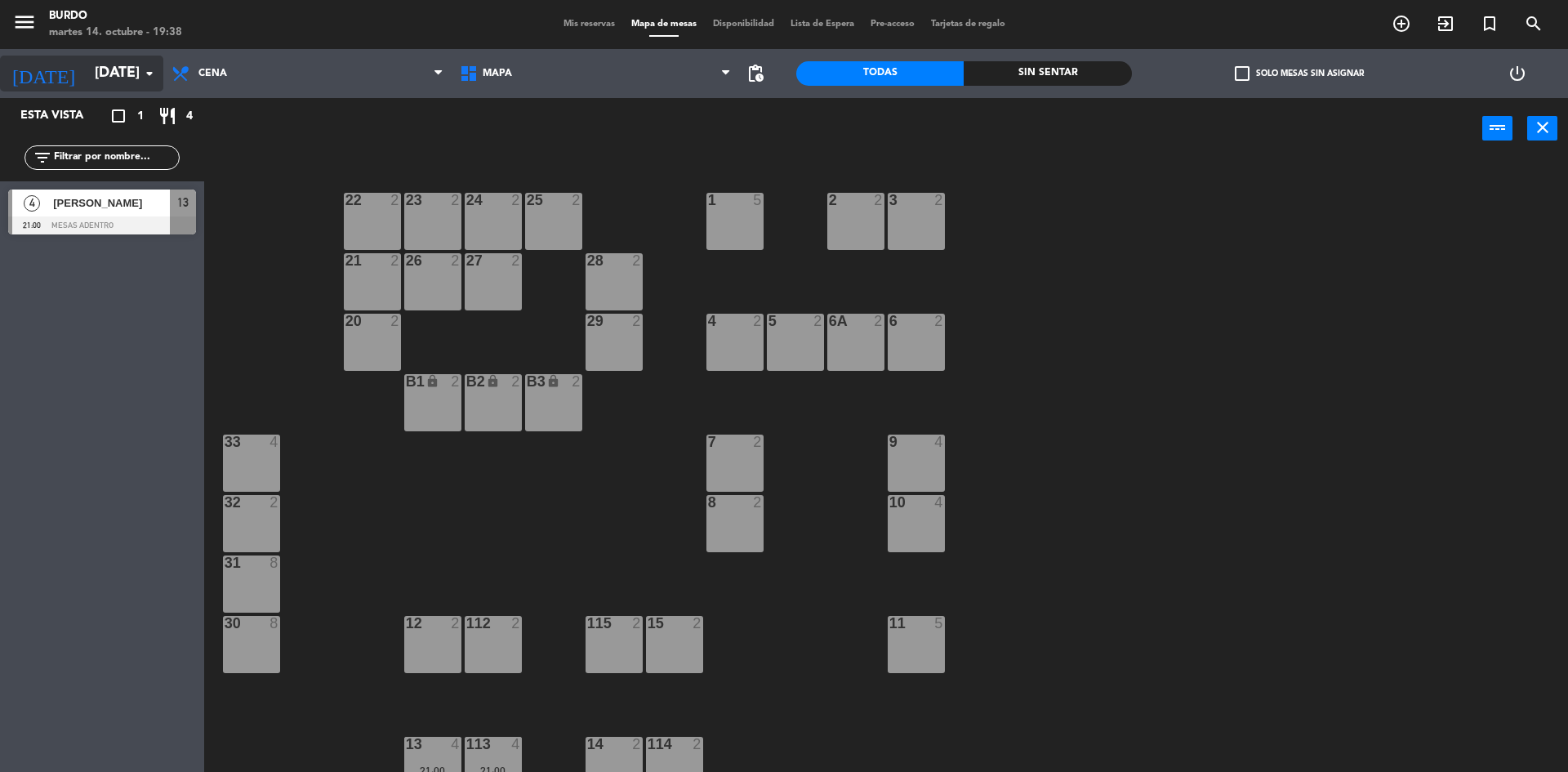
click at [86, 81] on input "[DATE]" at bounding box center [180, 73] width 189 height 33
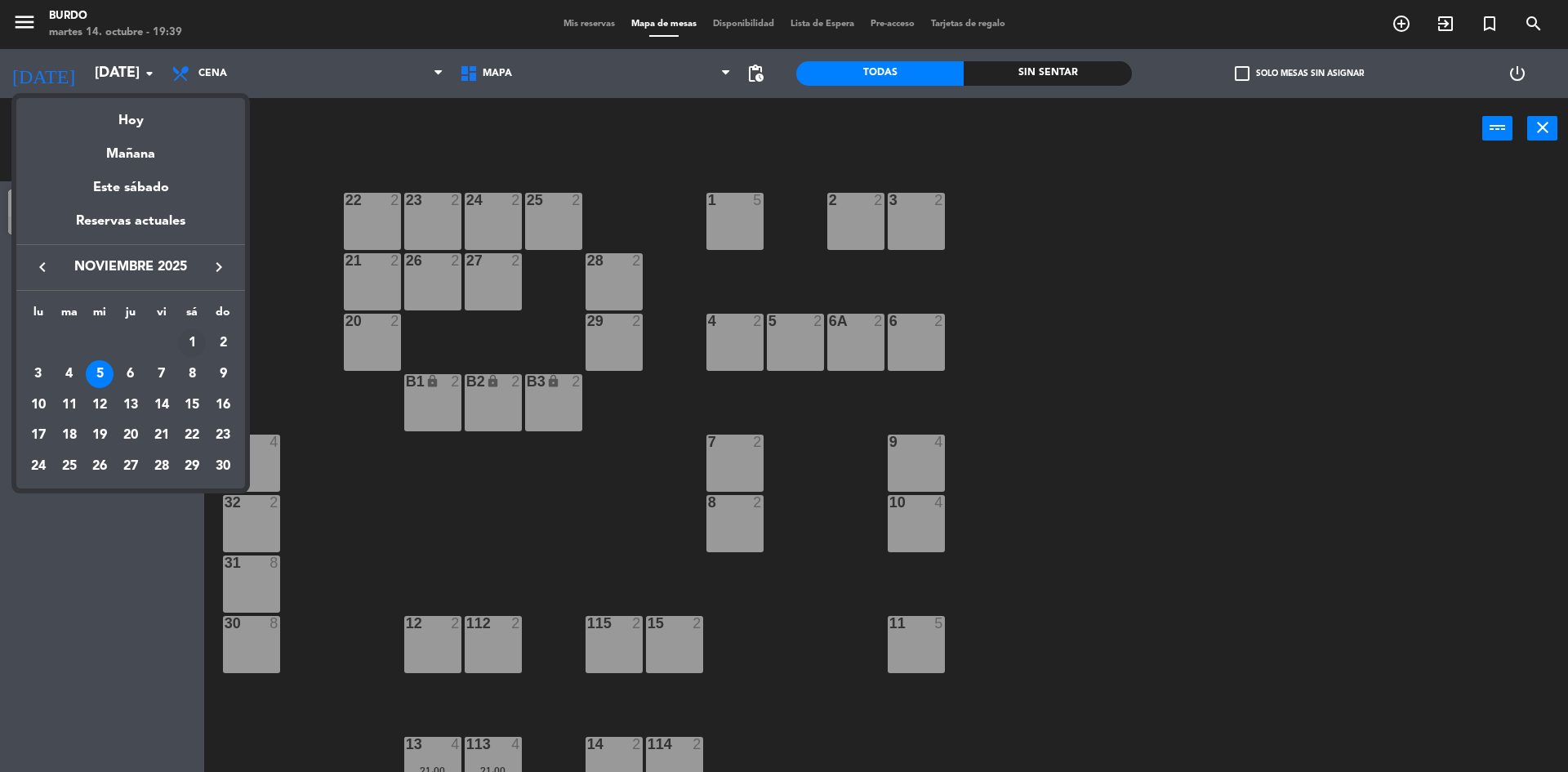
click at [193, 346] on div "1" at bounding box center [192, 343] width 28 height 28
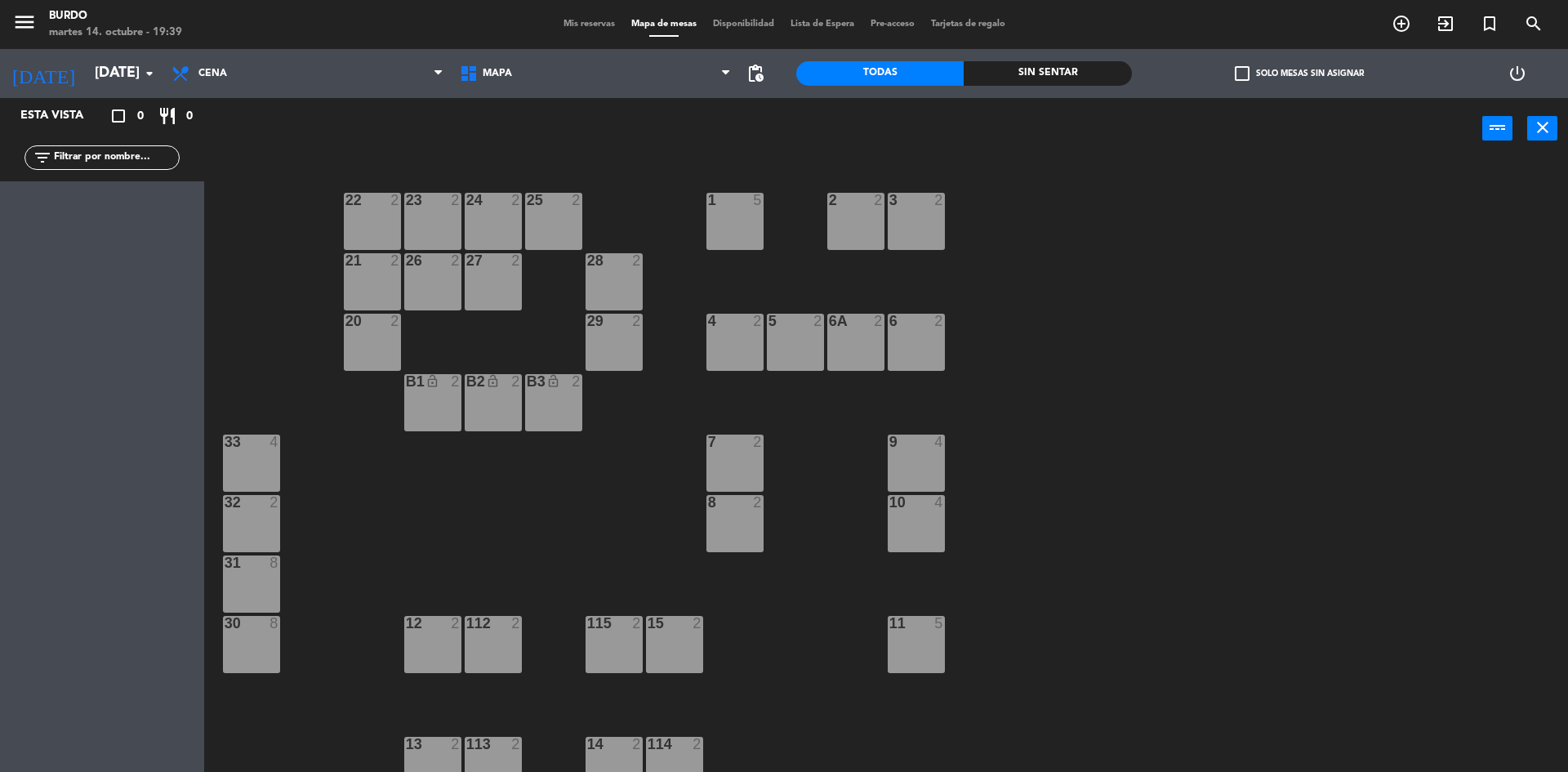
click at [97, 93] on div "[DATE] [DATE] arrow_drop_down" at bounding box center [81, 73] width 163 height 49
click at [94, 81] on input "[DATE]" at bounding box center [180, 73] width 189 height 33
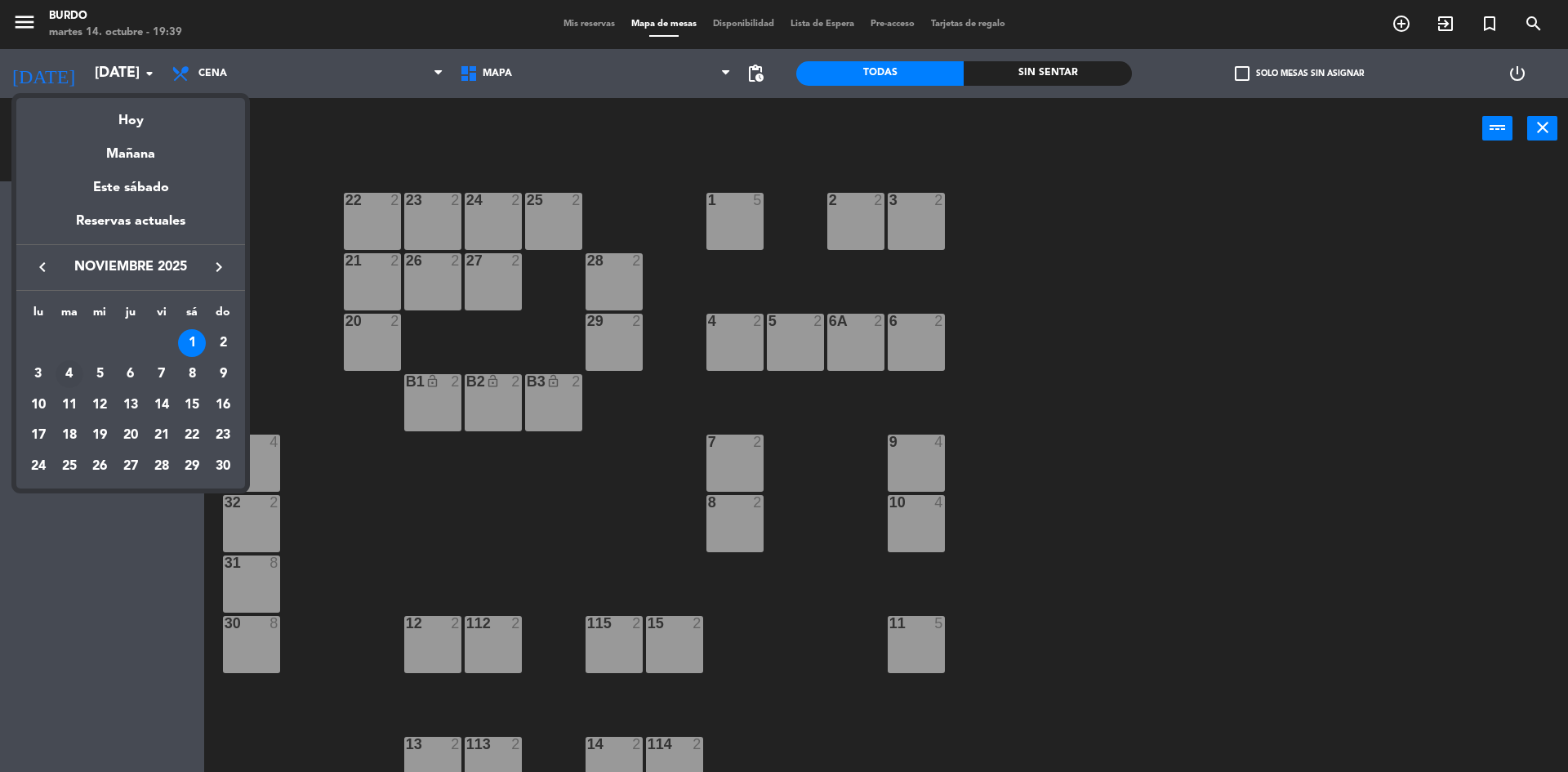
click at [73, 374] on div "4" at bounding box center [69, 374] width 28 height 28
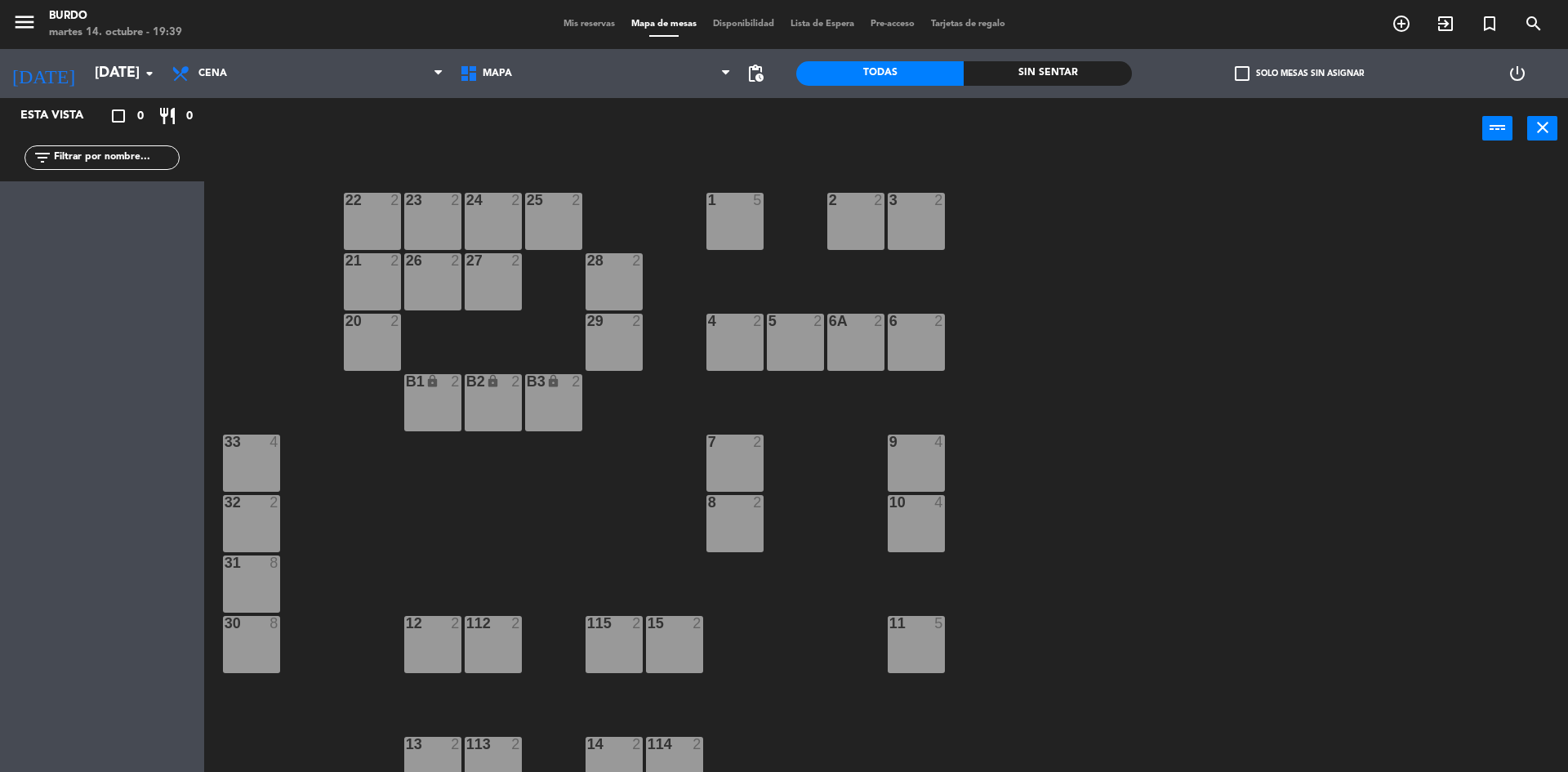
click at [435, 383] on icon "lock" at bounding box center [433, 381] width 14 height 14
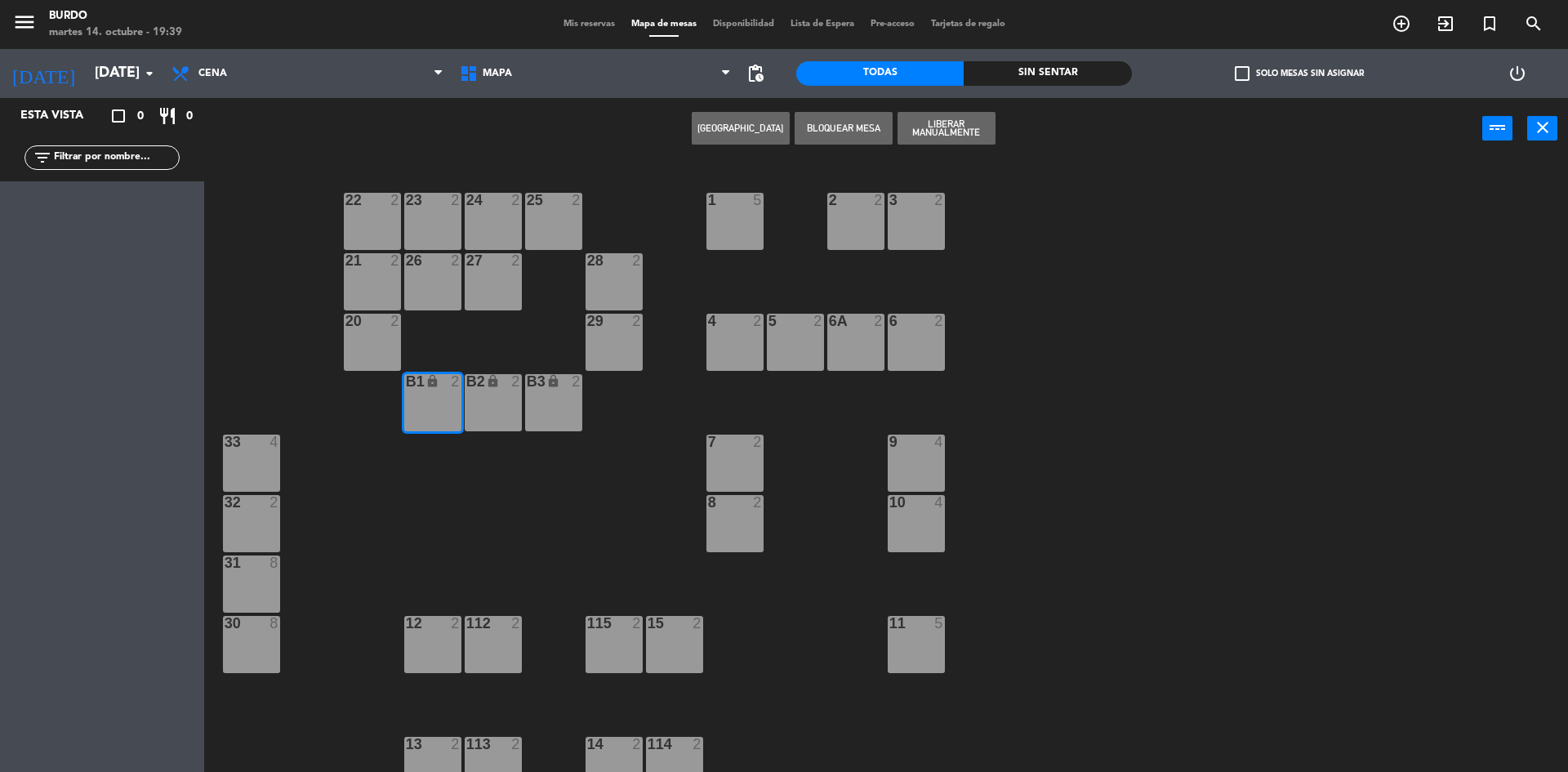
click at [480, 389] on div "B2 lock 2" at bounding box center [493, 382] width 57 height 16
click at [541, 395] on div "B3 lock 2" at bounding box center [553, 402] width 57 height 57
click at [947, 123] on button "Liberar Manualmente" at bounding box center [945, 129] width 98 height 33
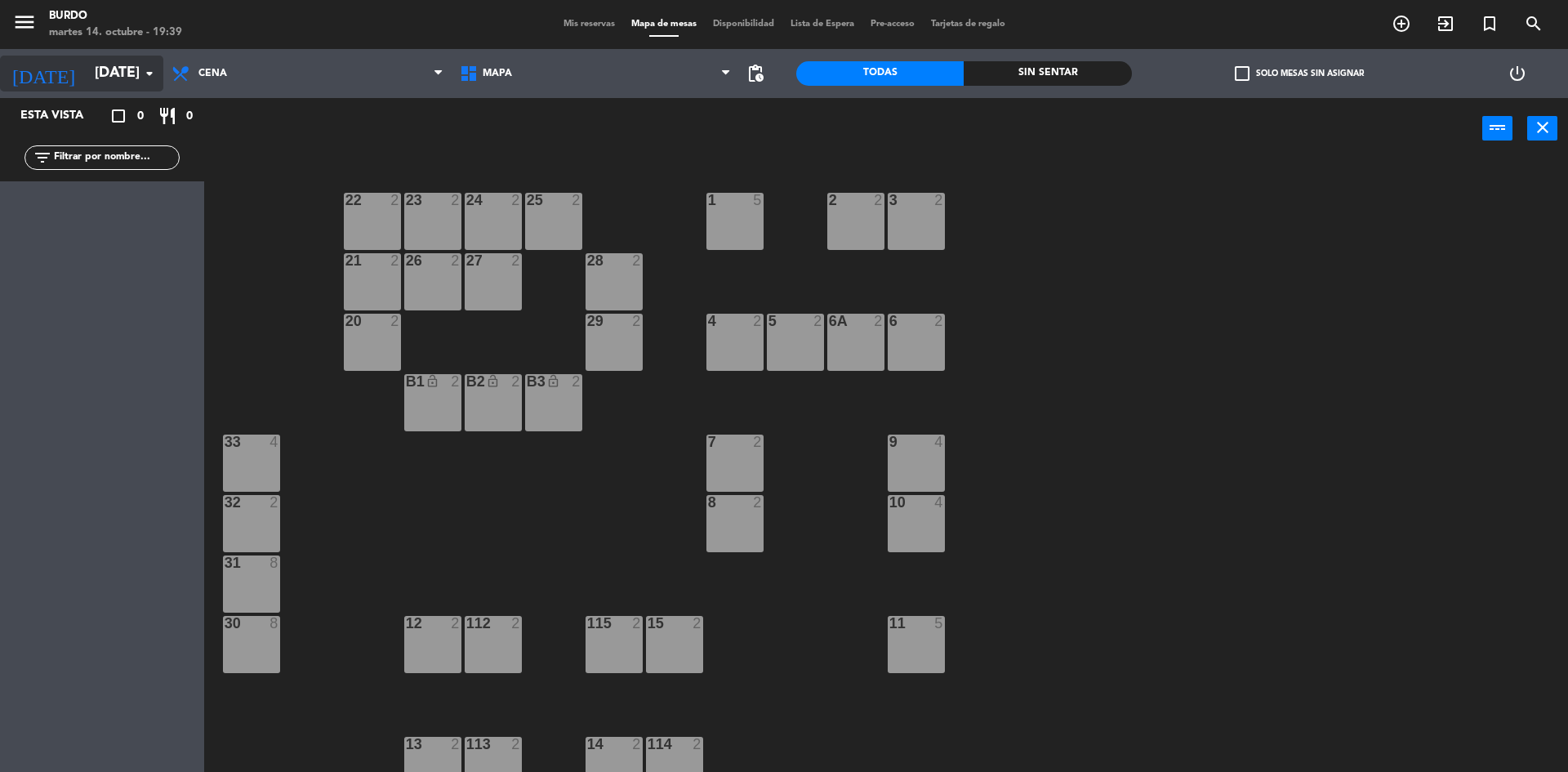
click at [86, 83] on input "[DATE]" at bounding box center [180, 73] width 189 height 33
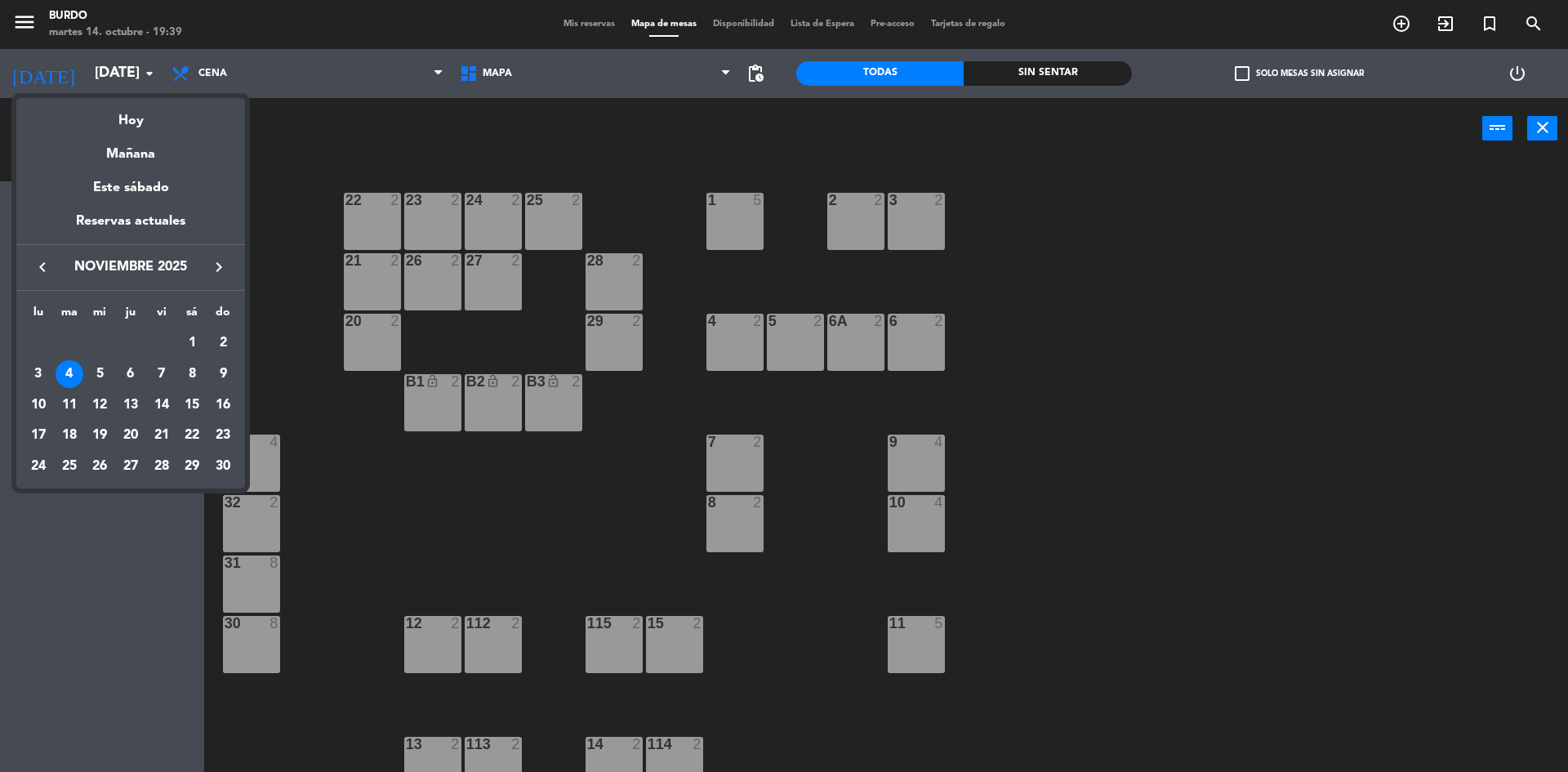
click at [98, 369] on div "5" at bounding box center [99, 374] width 28 height 28
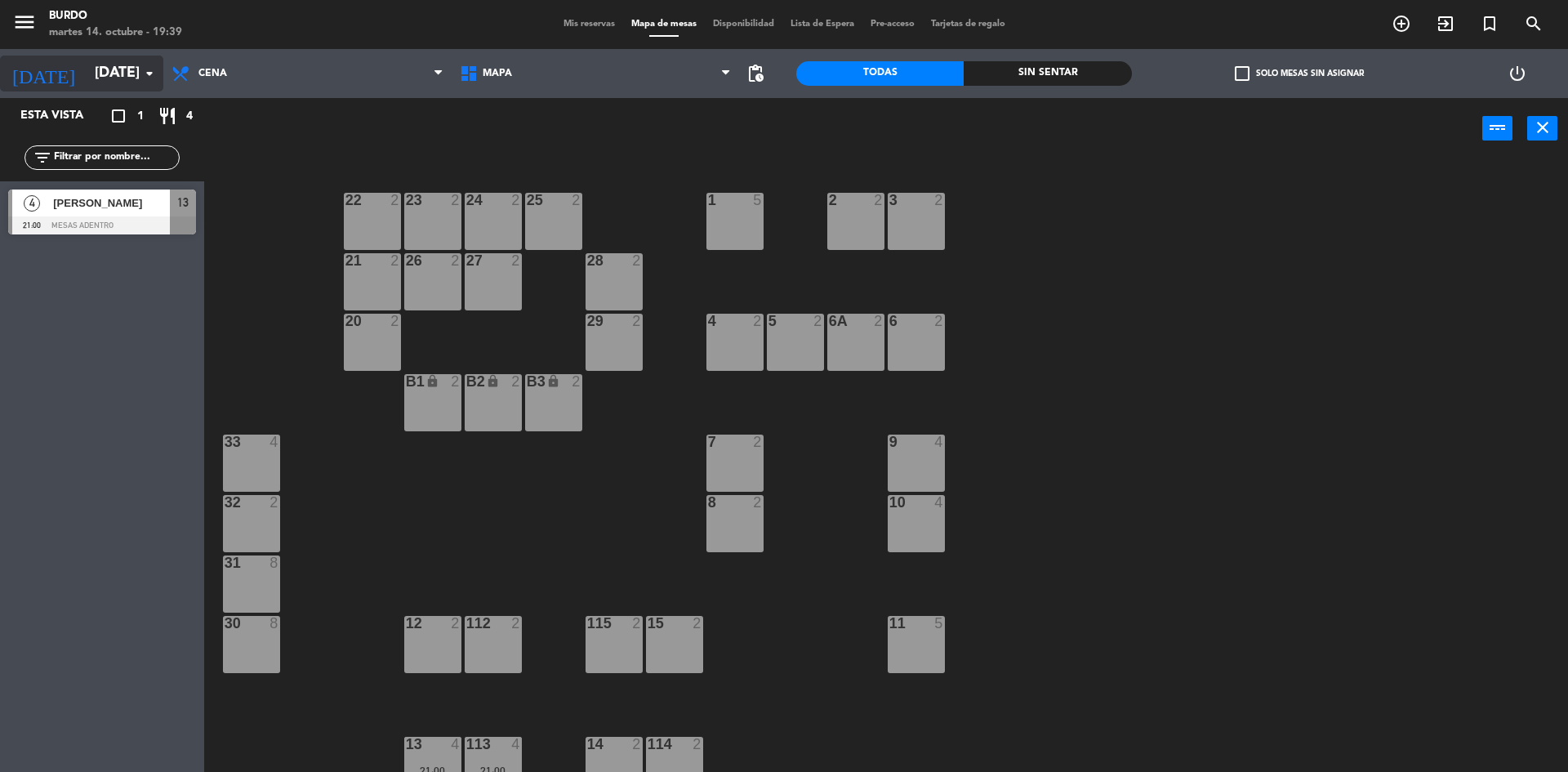
click at [98, 59] on input "[DATE]" at bounding box center [180, 73] width 189 height 33
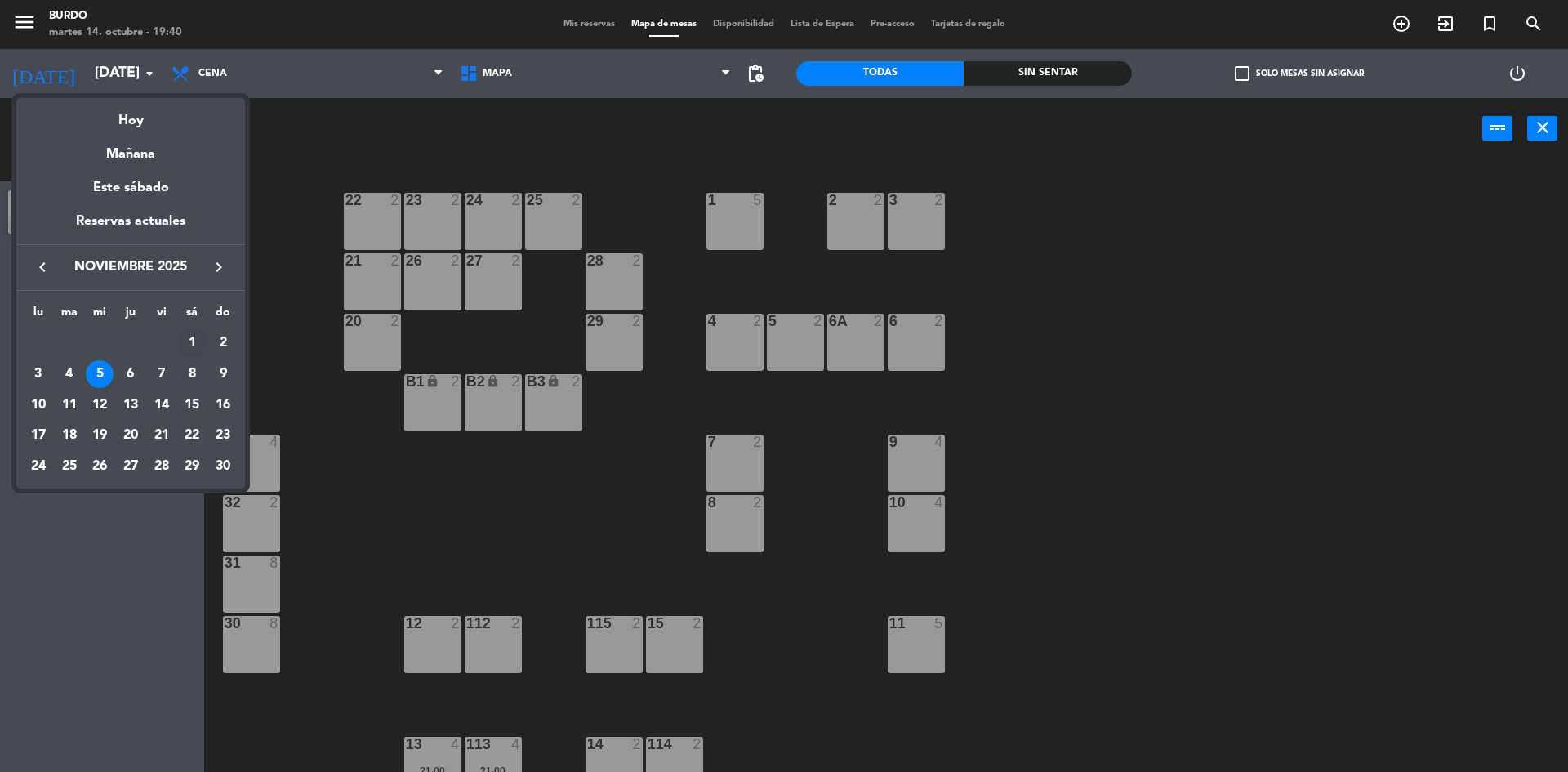
click at [192, 345] on div "1" at bounding box center [192, 343] width 28 height 28
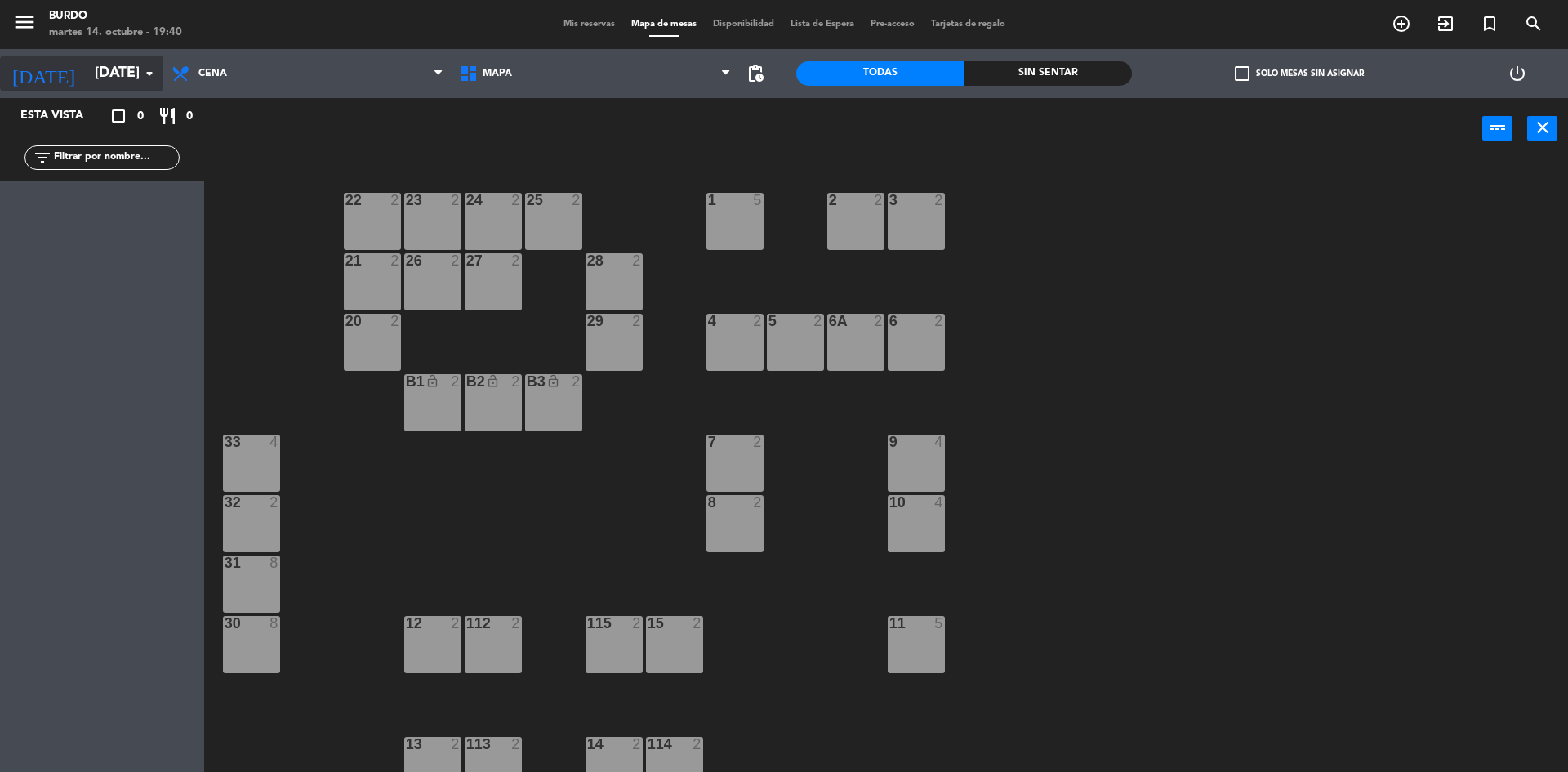
click at [96, 75] on input "[DATE]" at bounding box center [180, 73] width 189 height 33
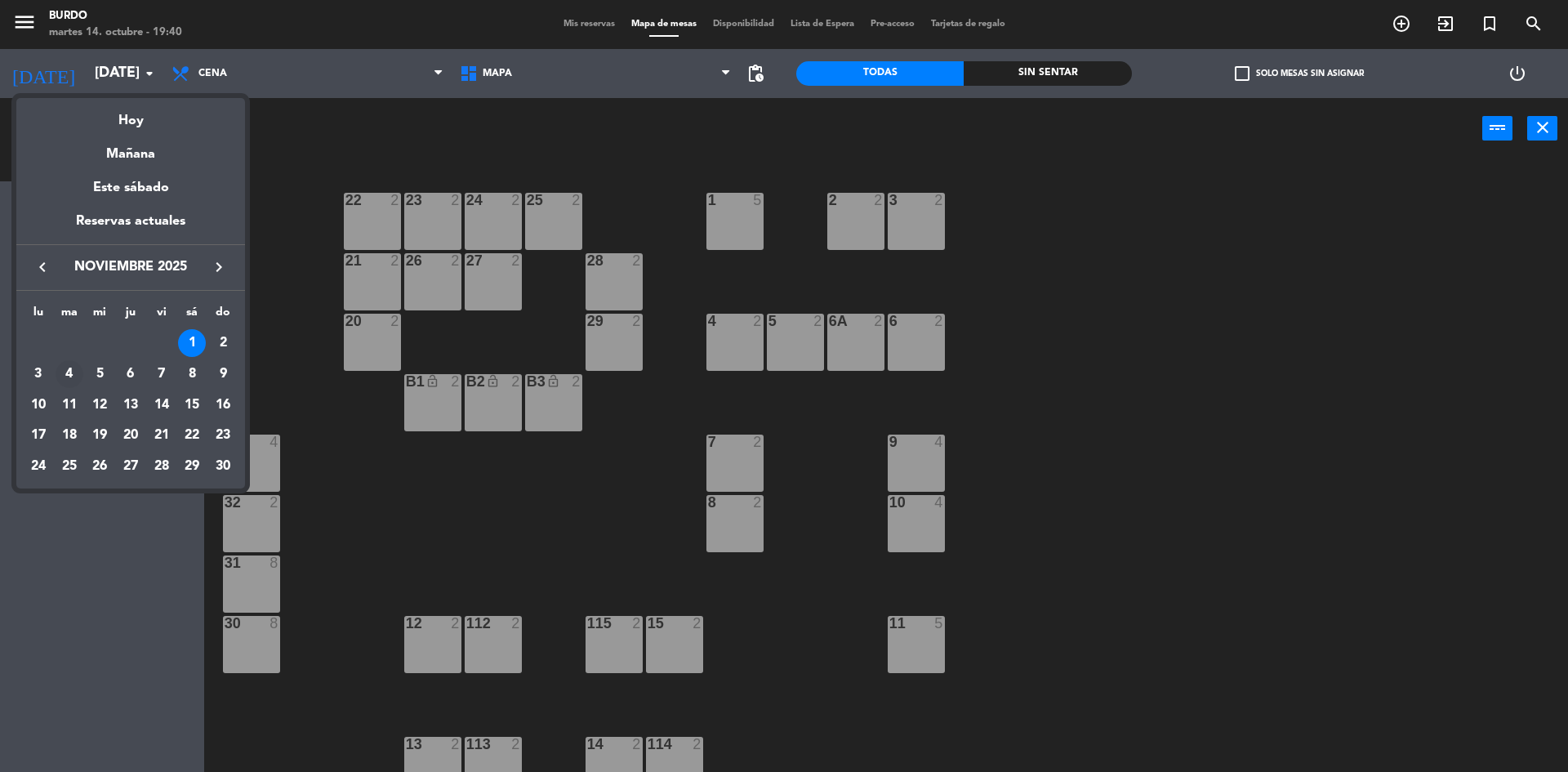
click at [69, 370] on div "4" at bounding box center [69, 374] width 28 height 28
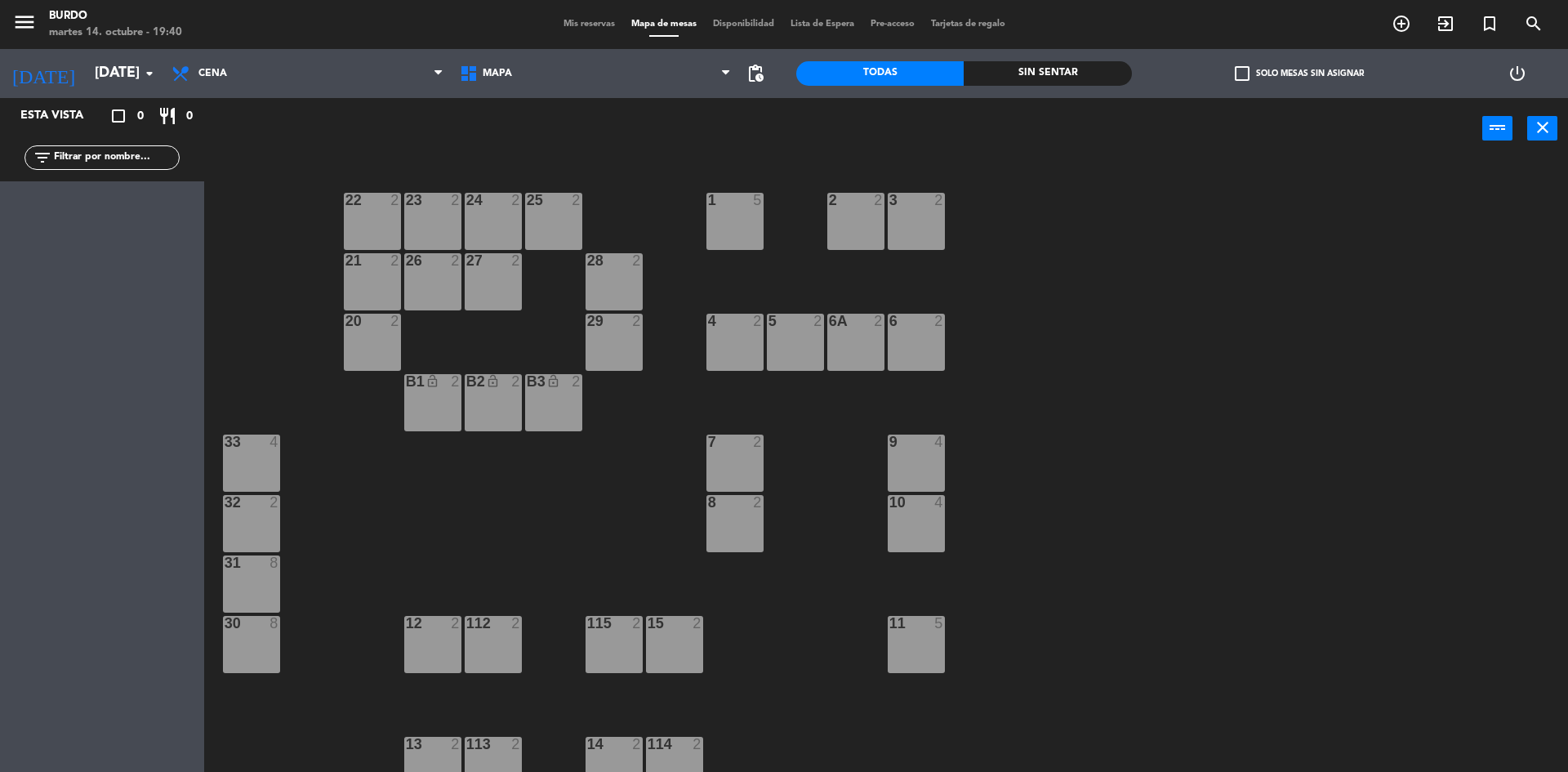
click at [75, 48] on div "menu Burdo [DATE] 14. octubre - 19:40 Mis reservas Mapa de mesas Disponibilidad…" at bounding box center [784, 24] width 1568 height 49
click at [86, 66] on input "[DATE]" at bounding box center [180, 73] width 189 height 33
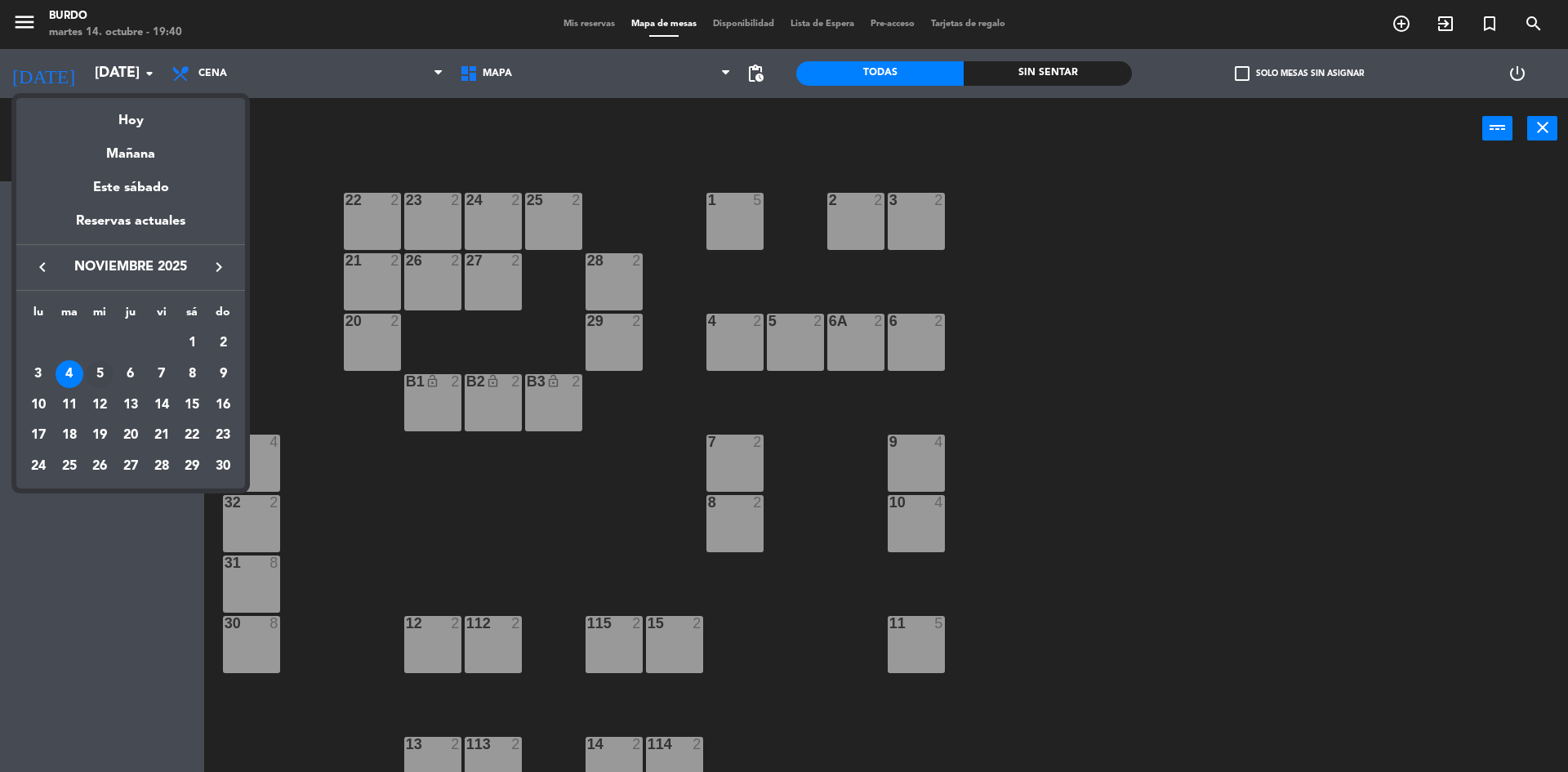
click at [98, 375] on div "5" at bounding box center [99, 374] width 28 height 28
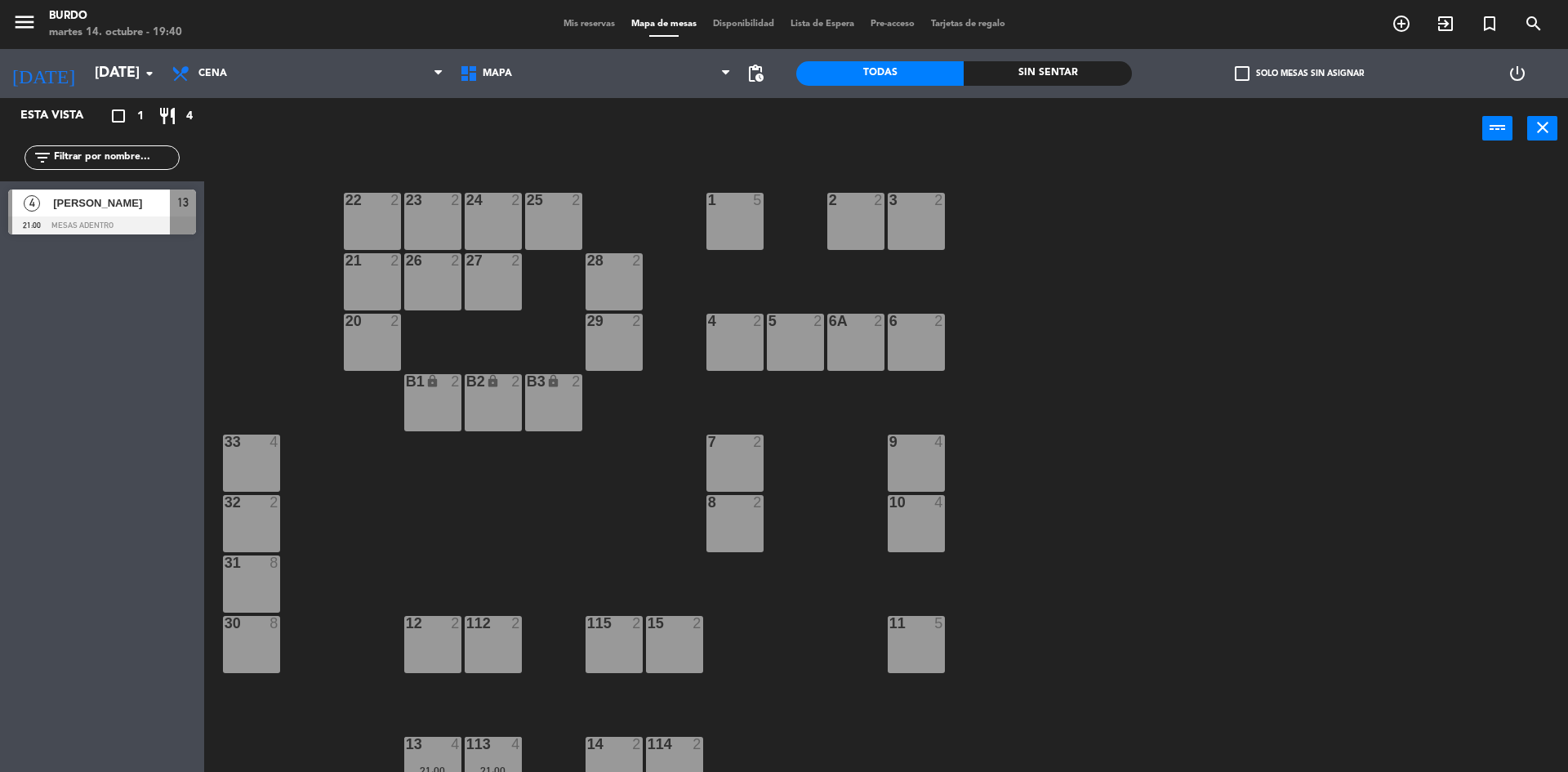
click at [435, 399] on div "B1 lock 2" at bounding box center [433, 402] width 57 height 57
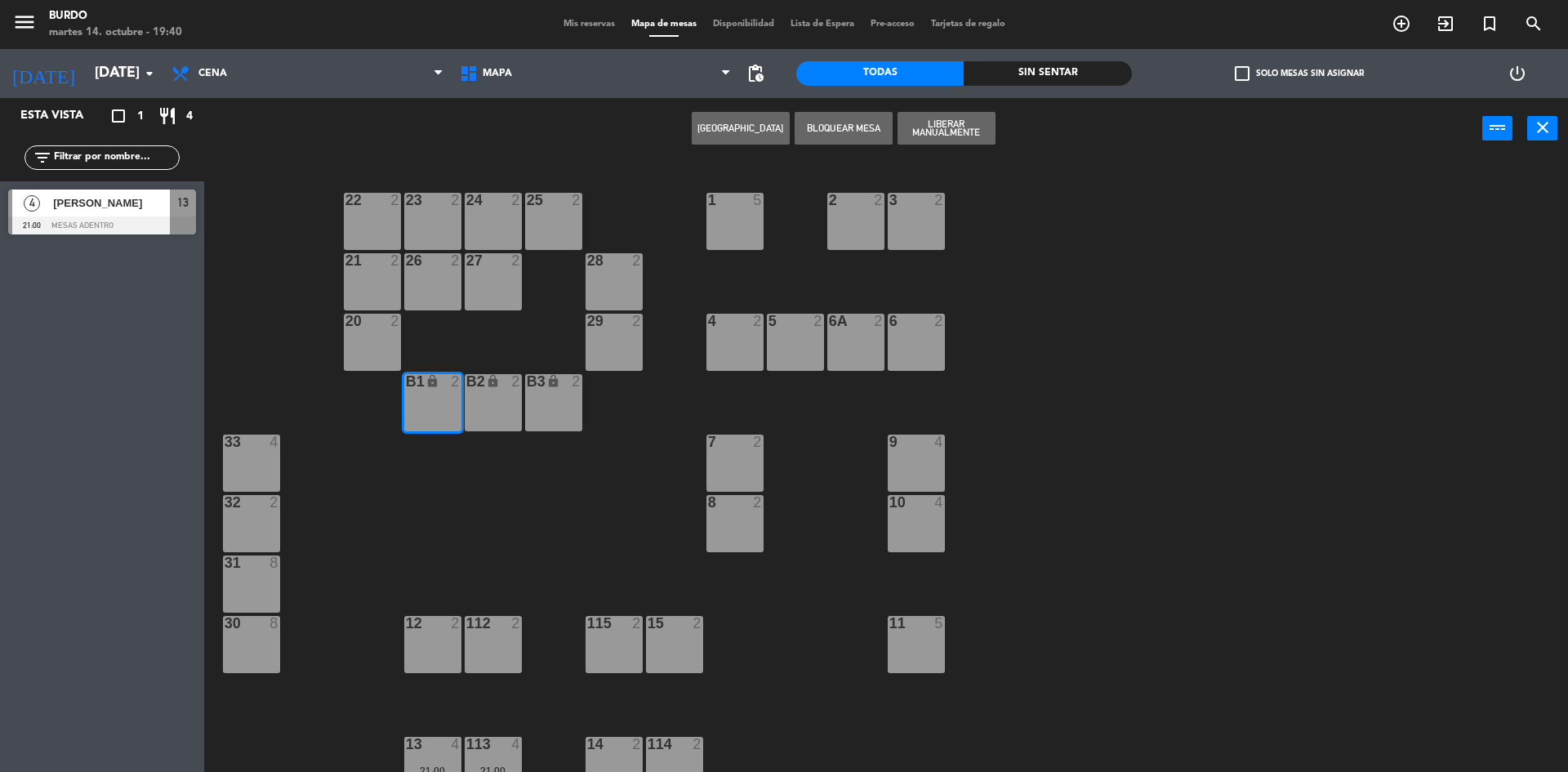
click at [506, 395] on div "B2 lock 2" at bounding box center [493, 402] width 57 height 57
click at [555, 395] on div "B3 lock 2" at bounding box center [553, 402] width 57 height 57
click at [964, 124] on button "Liberar Manualmente" at bounding box center [945, 129] width 98 height 33
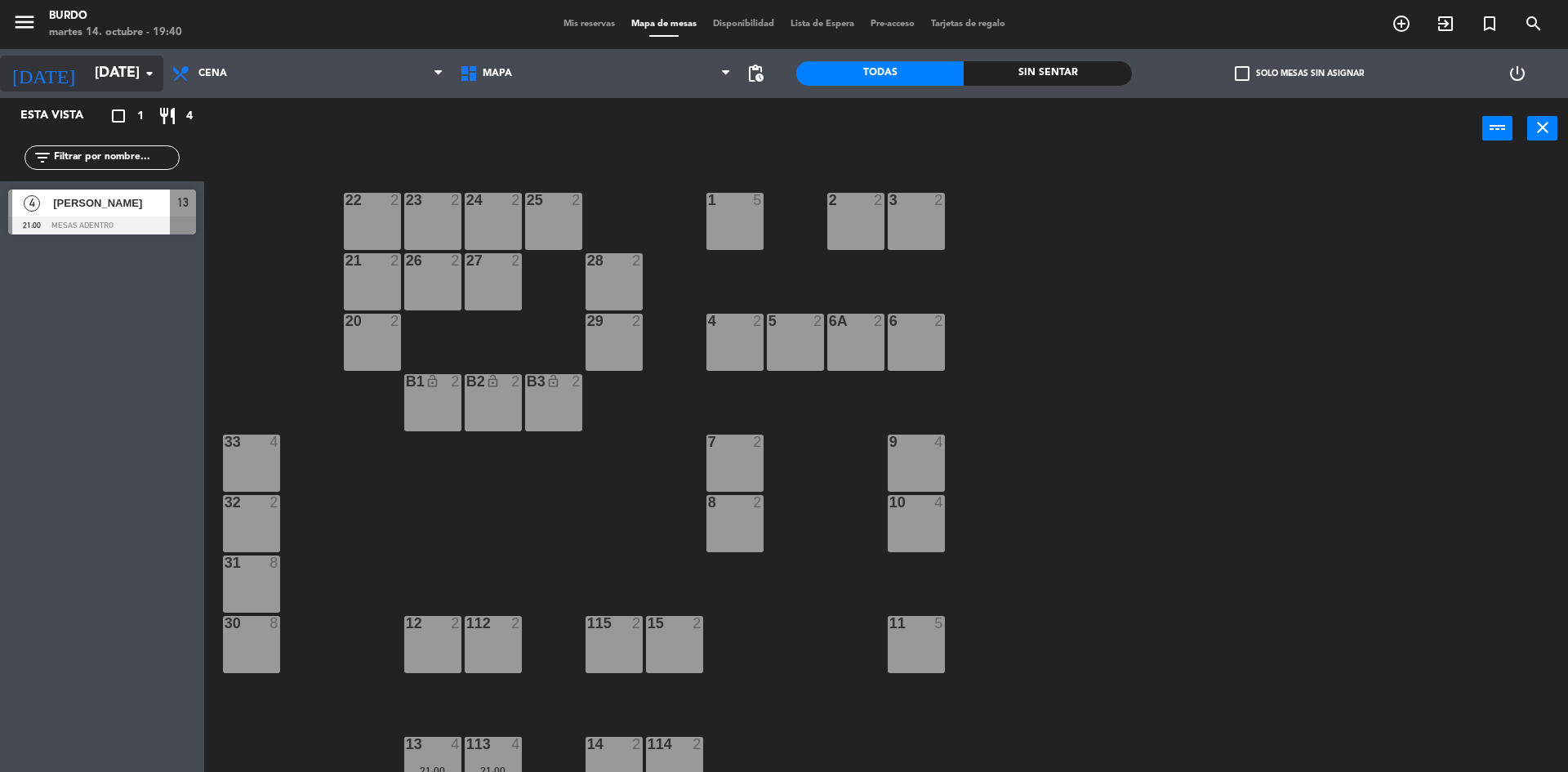
click at [86, 84] on input "[DATE]" at bounding box center [180, 73] width 189 height 33
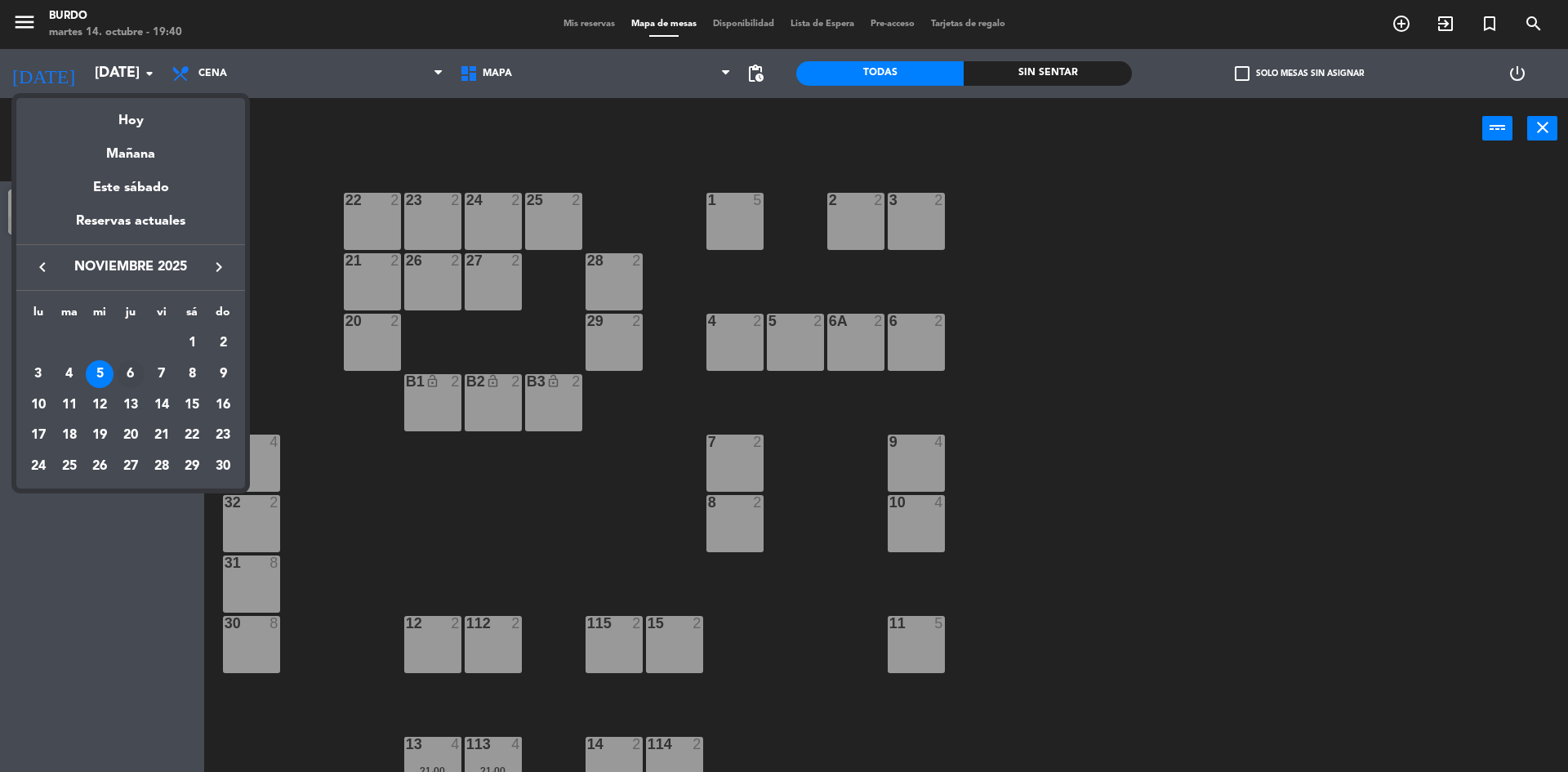
click at [128, 376] on div "6" at bounding box center [130, 374] width 28 height 28
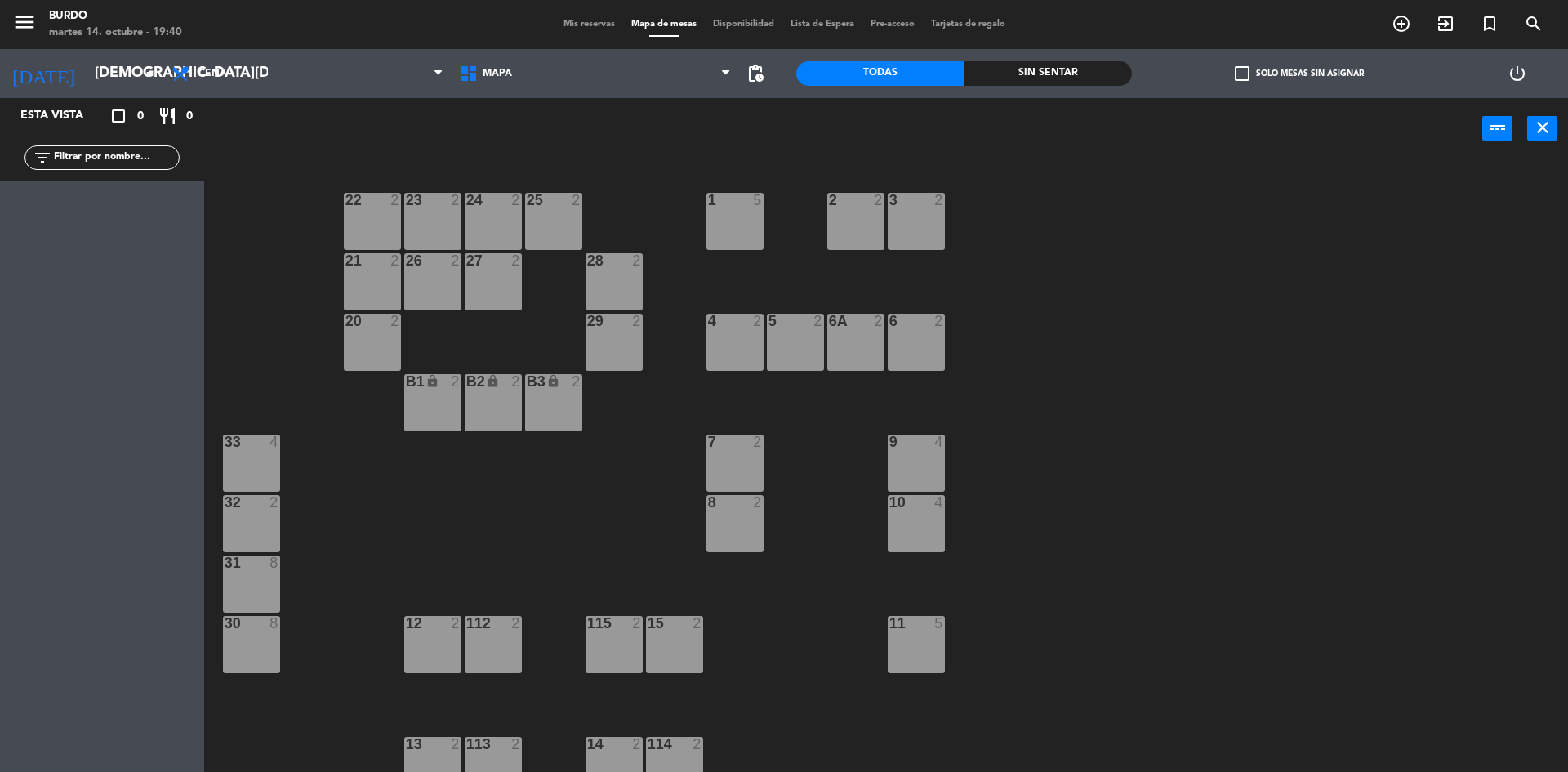
click at [441, 390] on div "B1 lock 2" at bounding box center [433, 402] width 57 height 57
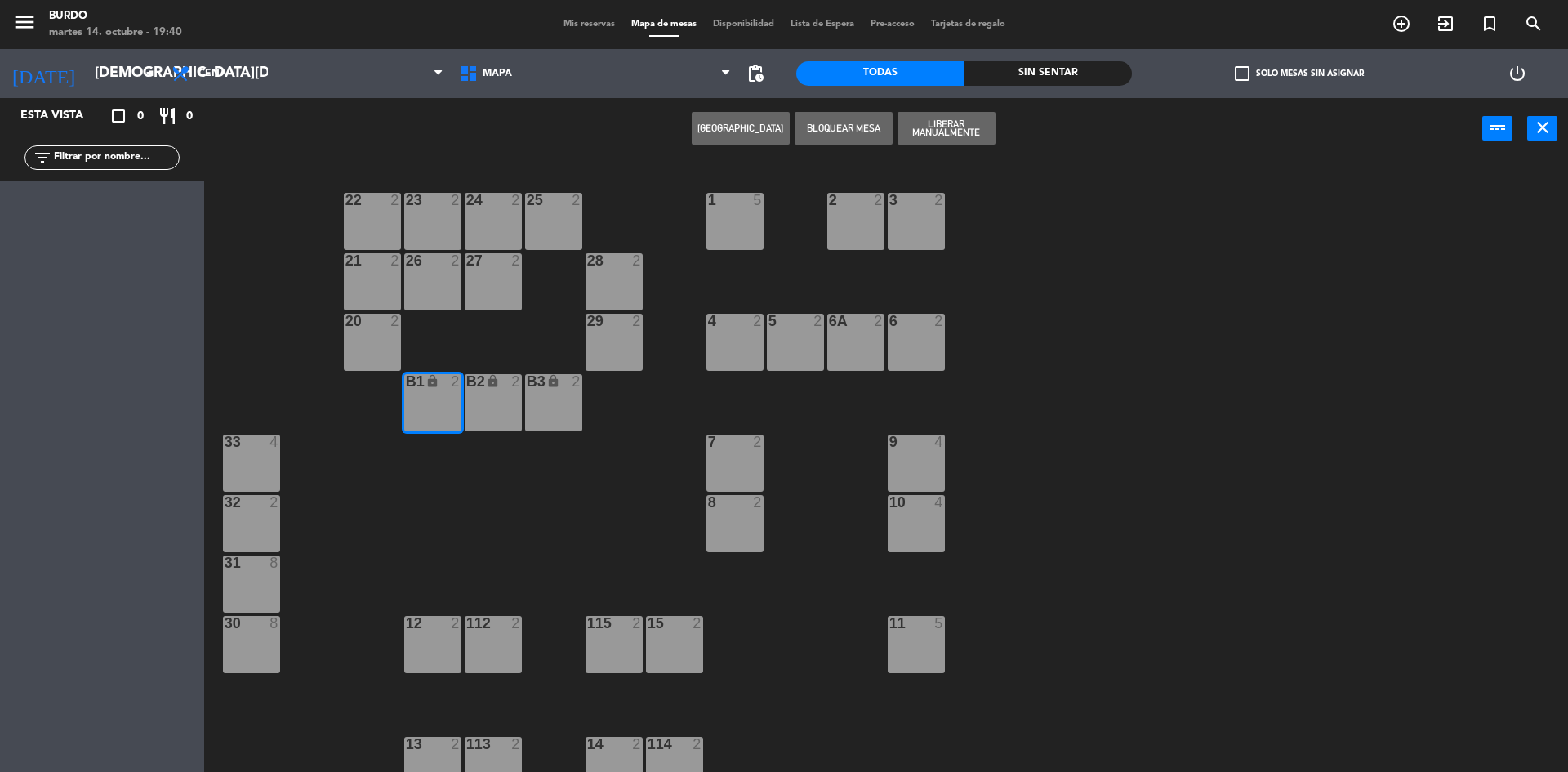
click at [488, 388] on div "lock" at bounding box center [492, 382] width 27 height 16
drag, startPoint x: 568, startPoint y: 381, endPoint x: 634, endPoint y: 377, distance: 66.1
click at [566, 382] on div "2" at bounding box center [579, 382] width 27 height 16
click at [934, 128] on button "Liberar Manualmente" at bounding box center [945, 129] width 98 height 33
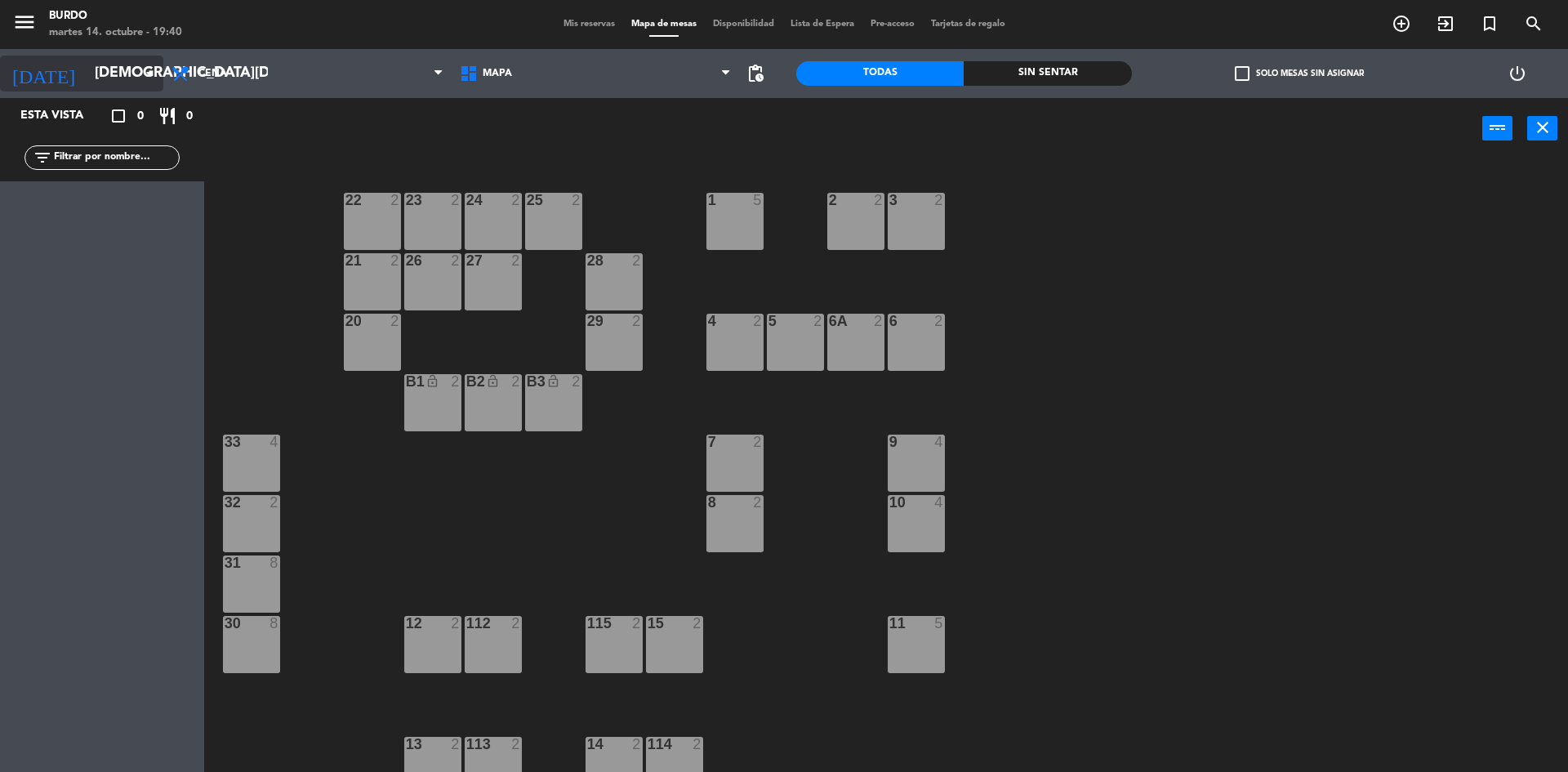
click at [111, 79] on input "[DEMOGRAPHIC_DATA][DATE]" at bounding box center [180, 73] width 189 height 33
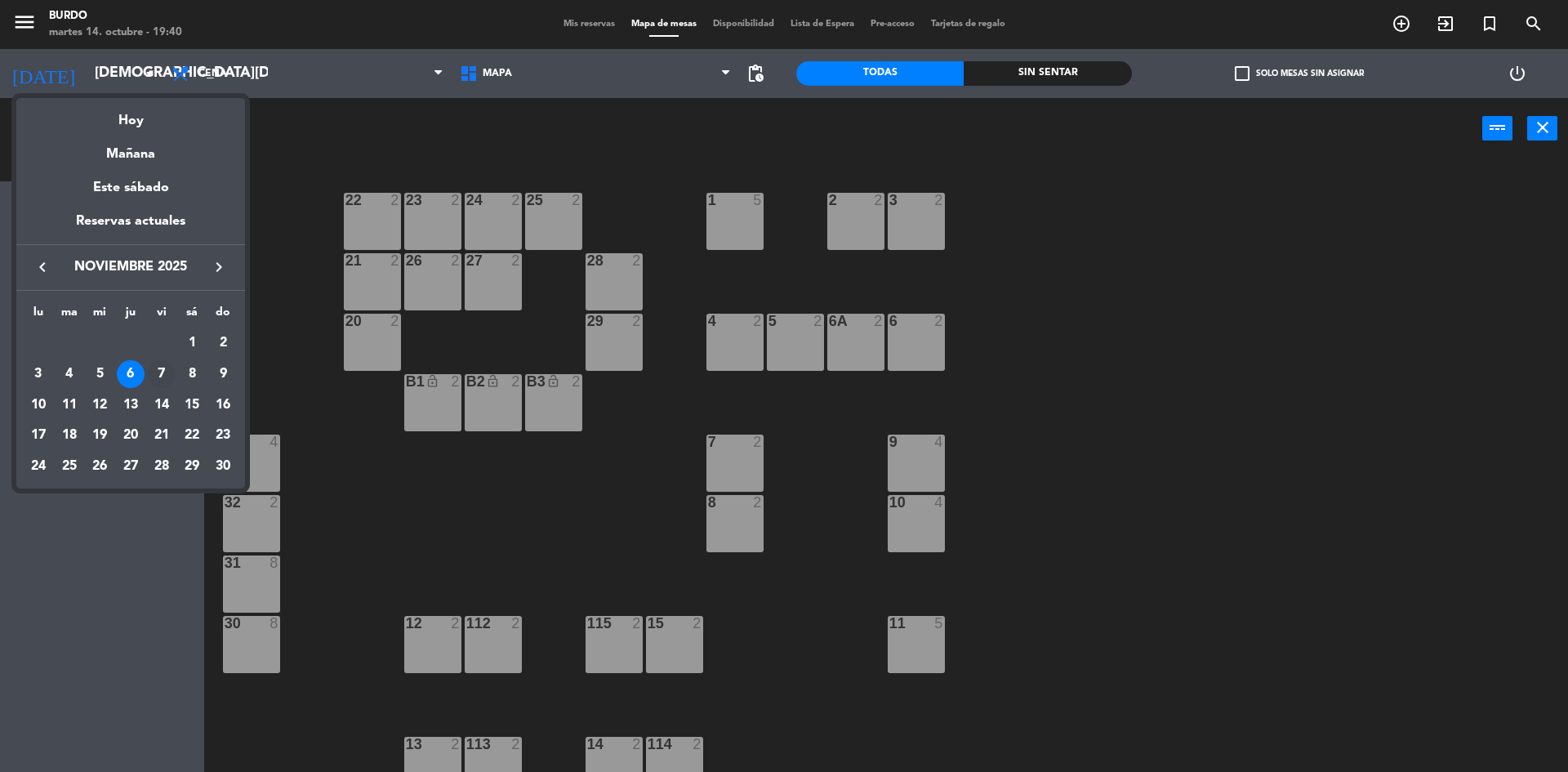
click at [162, 369] on div "7" at bounding box center [161, 374] width 28 height 28
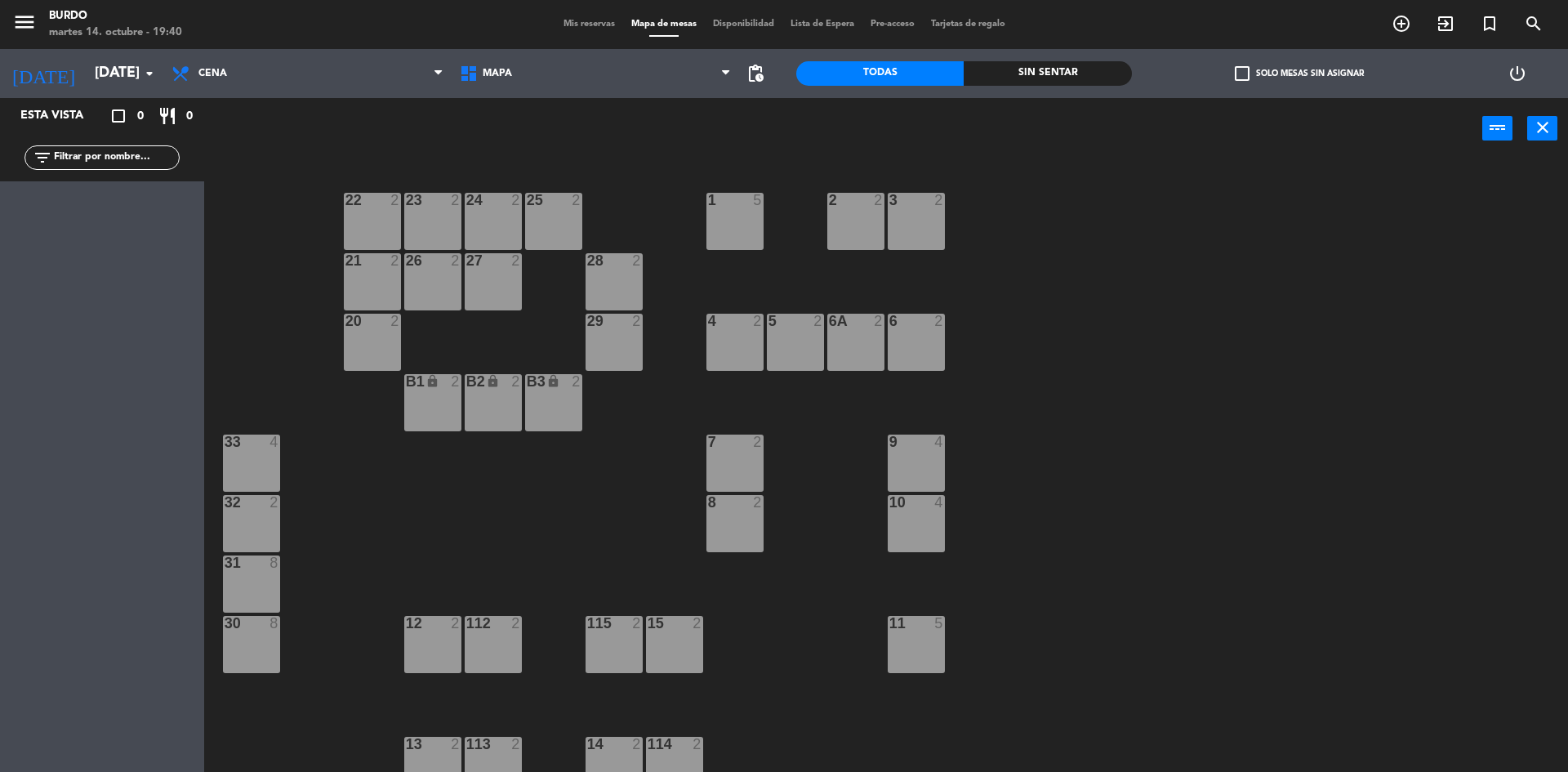
click at [447, 414] on div "B1 lock 2" at bounding box center [433, 402] width 57 height 57
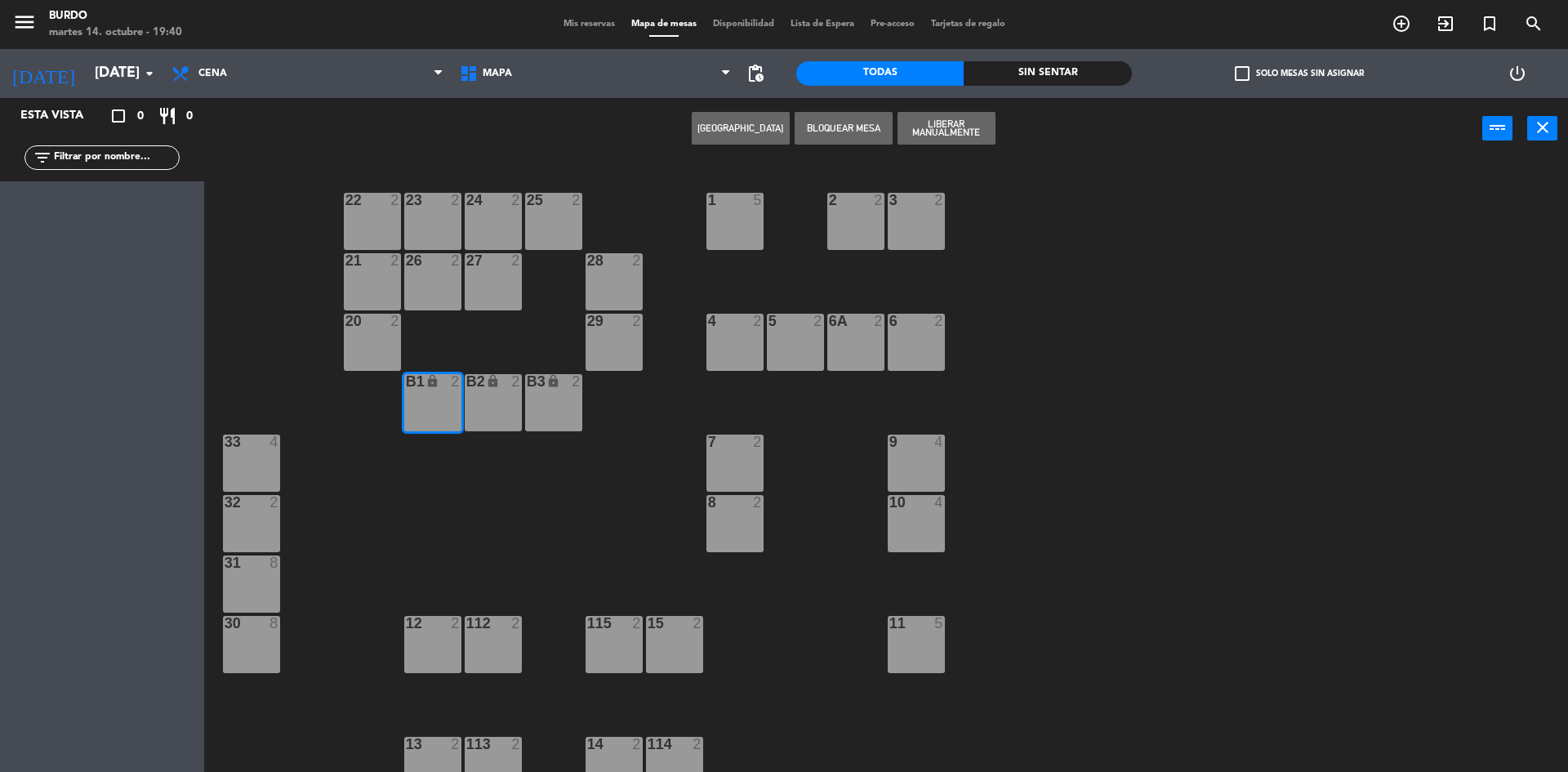
click at [506, 399] on div "B2 lock 2" at bounding box center [493, 402] width 57 height 57
click at [535, 399] on div "B3 lock 2" at bounding box center [553, 402] width 57 height 57
click at [963, 132] on button "Liberar Manualmente" at bounding box center [945, 129] width 98 height 33
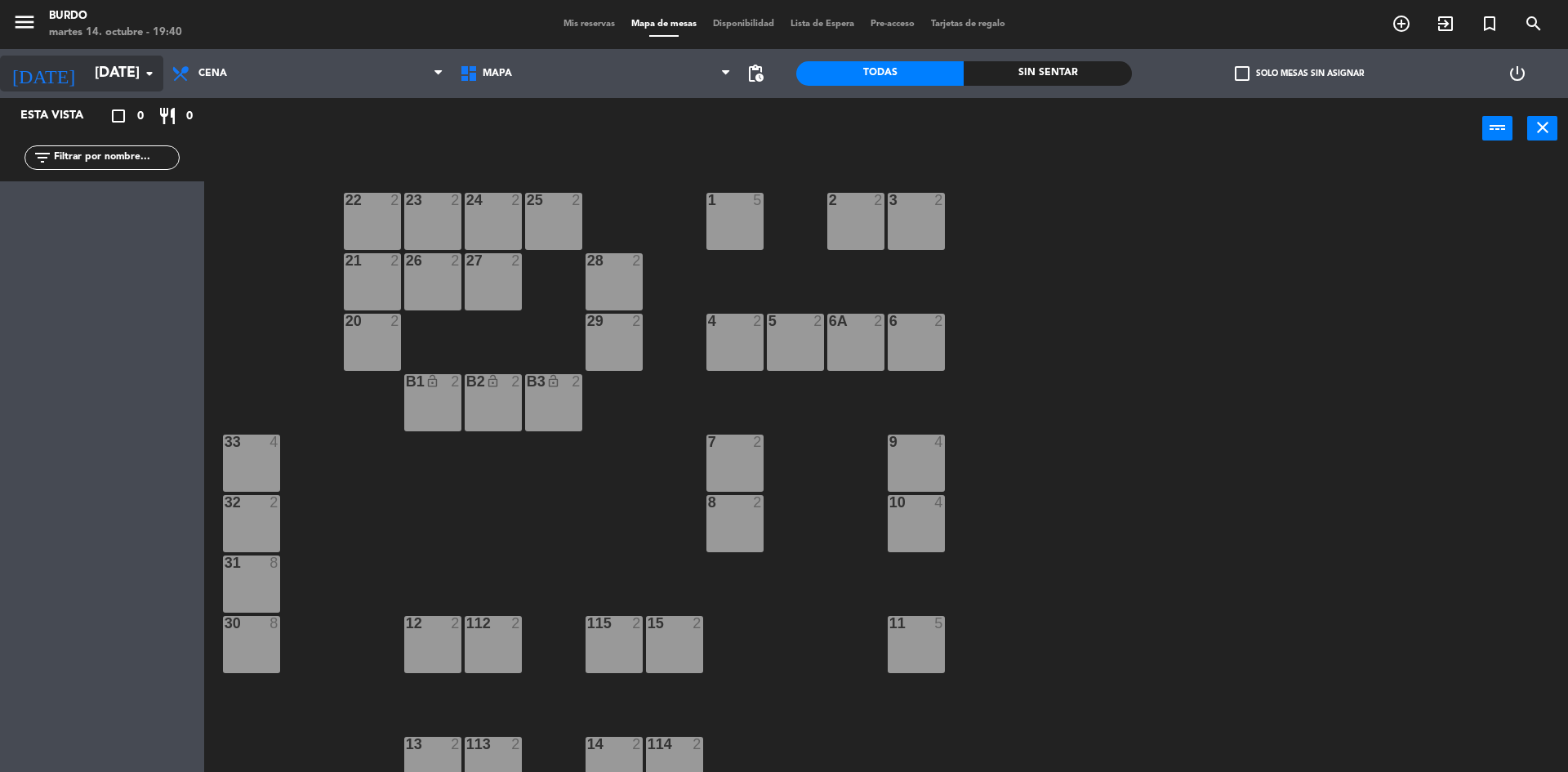
click at [86, 86] on input "[DATE]" at bounding box center [180, 73] width 189 height 33
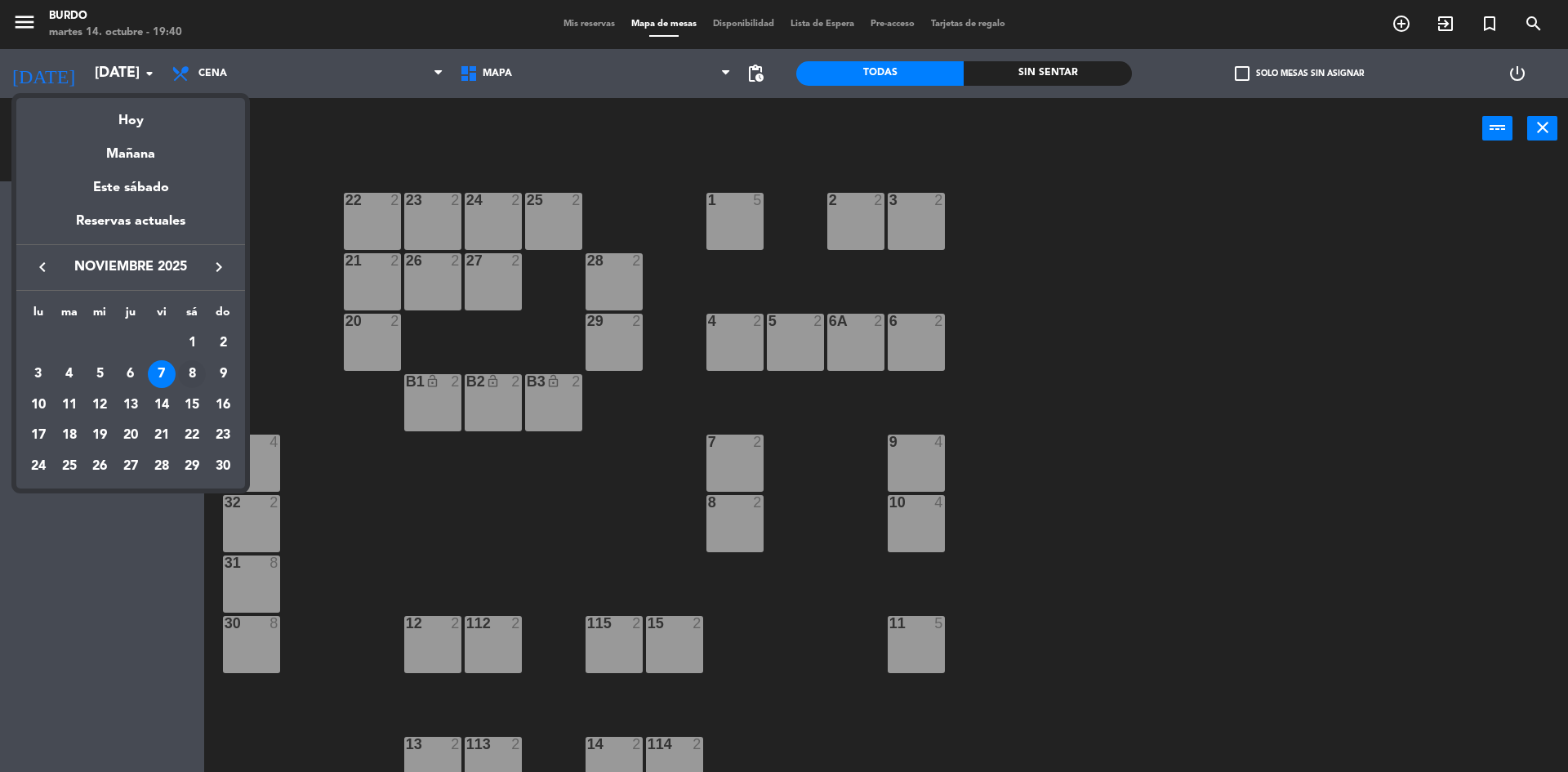
click at [185, 373] on div "8" at bounding box center [192, 374] width 28 height 28
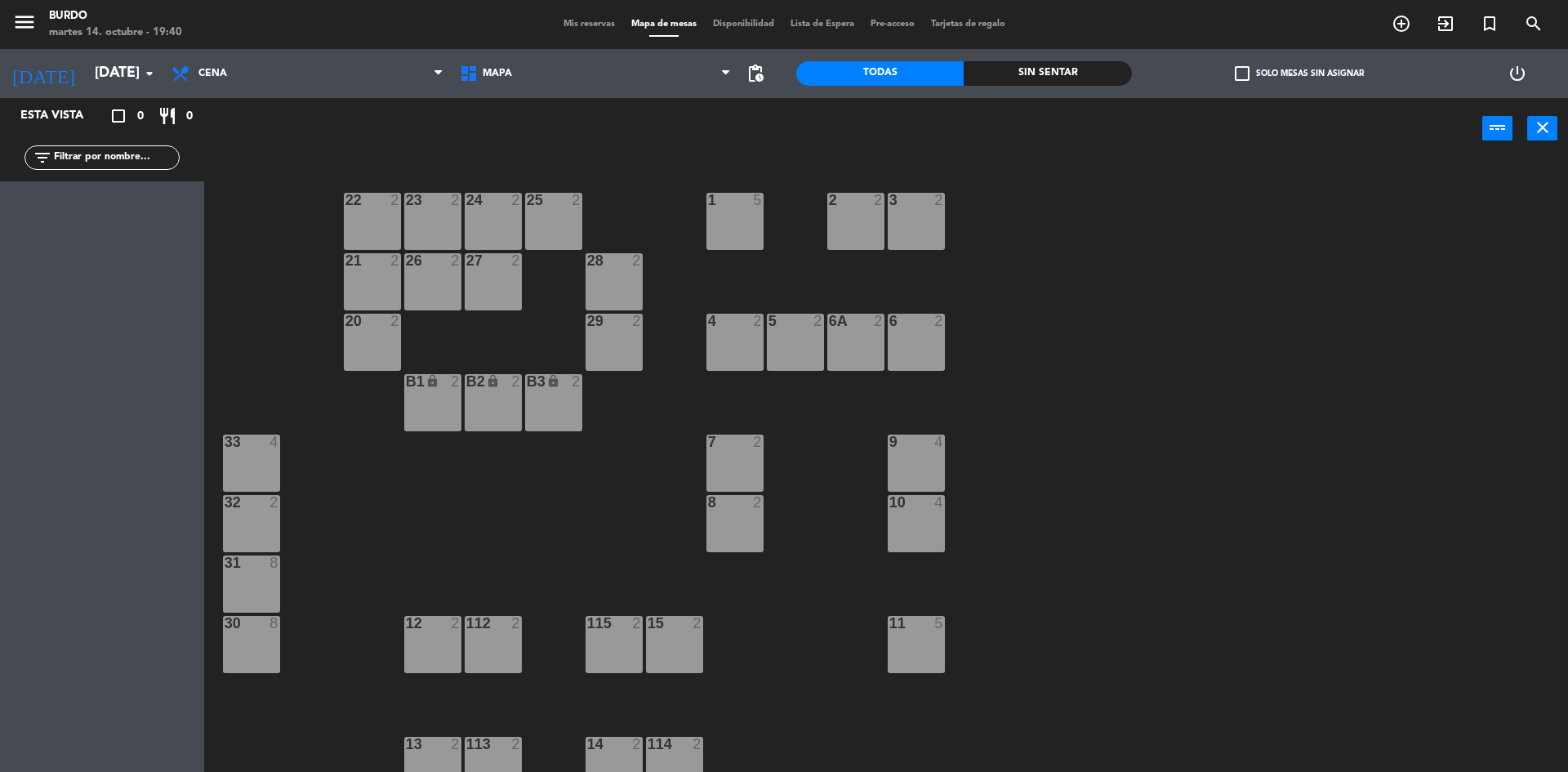
click at [435, 387] on icon "lock" at bounding box center [433, 381] width 14 height 14
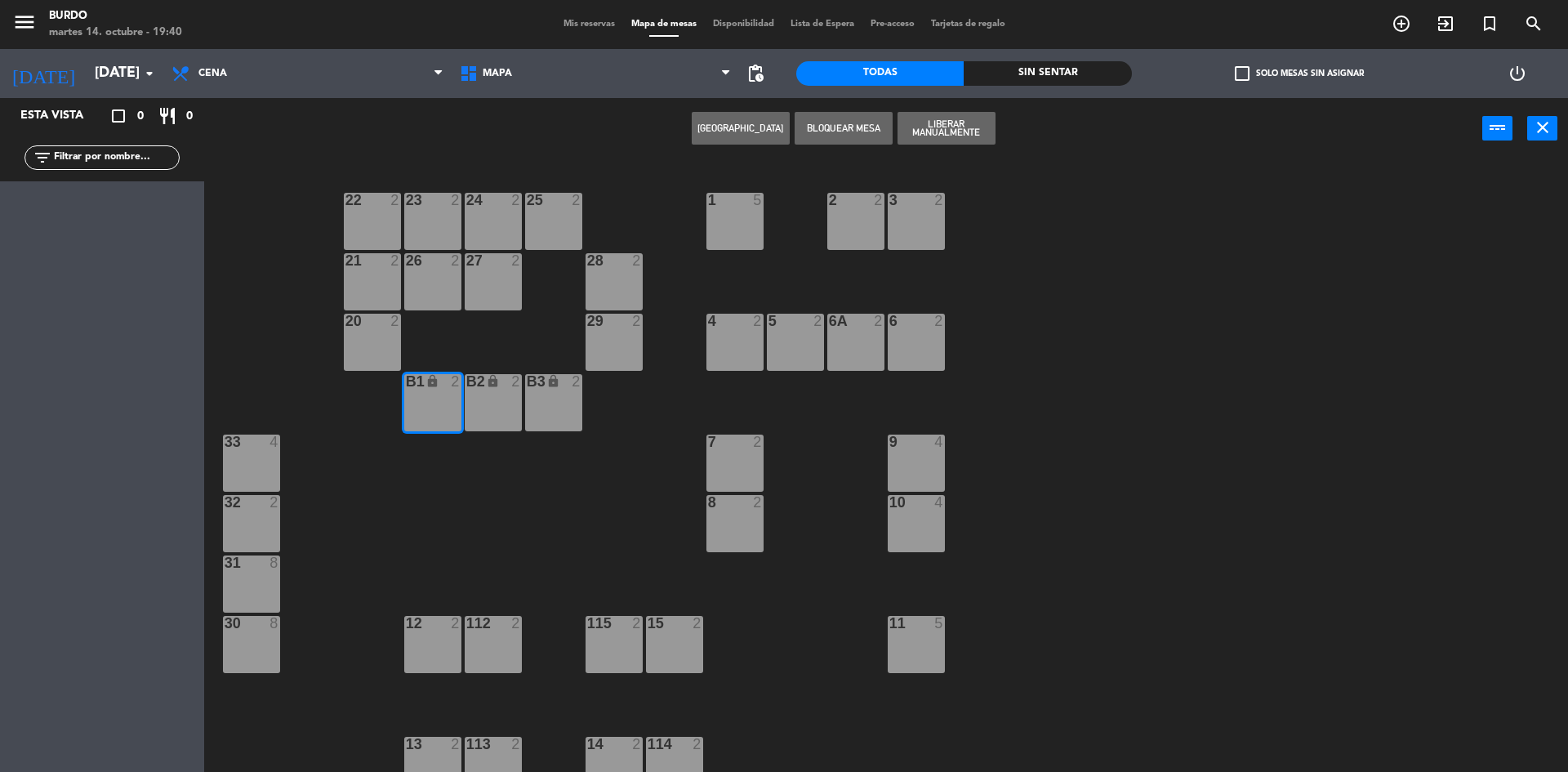
click at [500, 385] on icon "lock" at bounding box center [493, 381] width 14 height 14
click at [564, 394] on div "B3 lock 2" at bounding box center [553, 402] width 57 height 57
click at [975, 122] on button "Liberar Manualmente" at bounding box center [945, 129] width 98 height 33
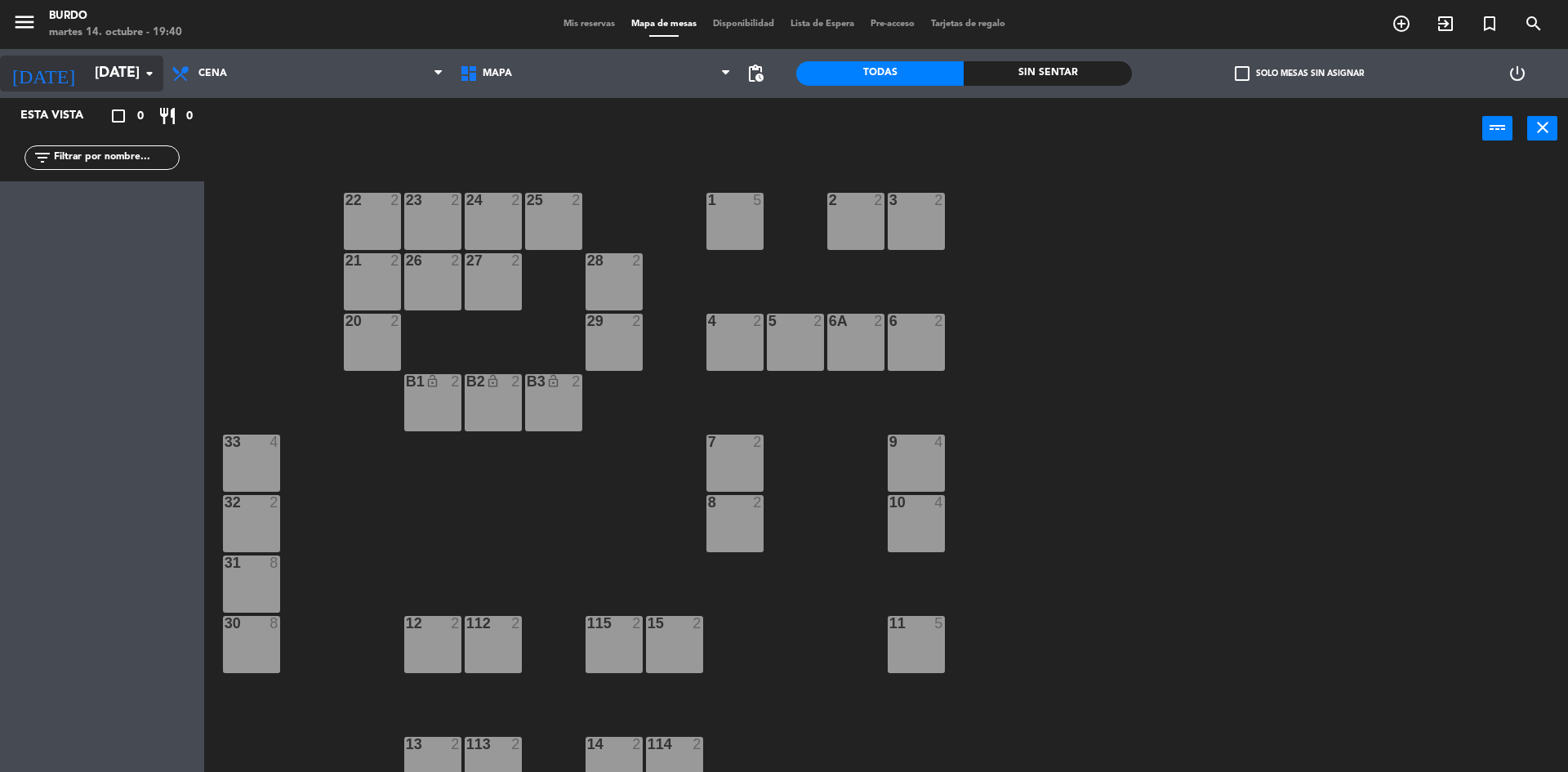
click at [86, 78] on input "[DATE]" at bounding box center [180, 73] width 189 height 33
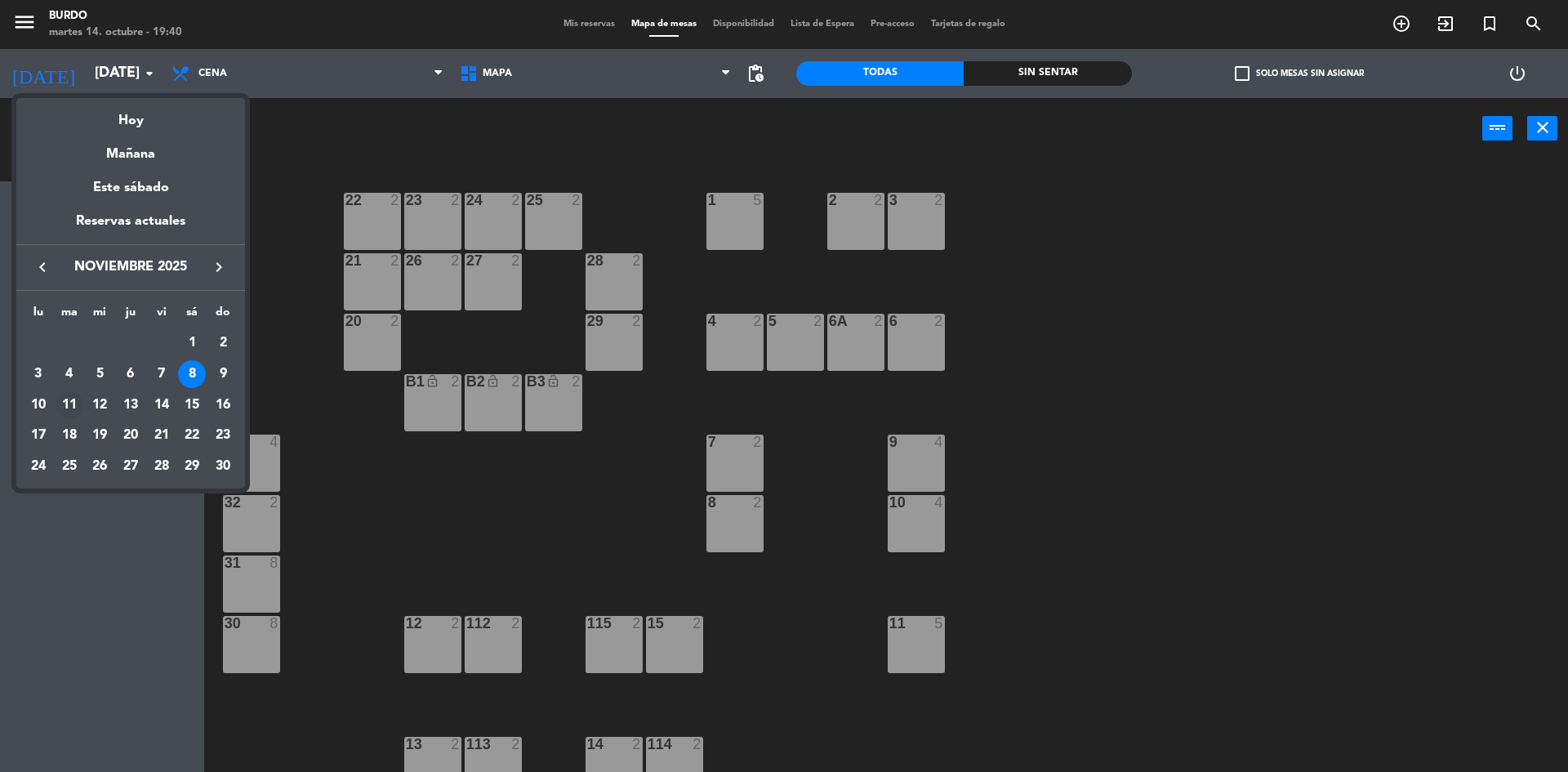
click at [67, 402] on div "11" at bounding box center [69, 405] width 28 height 28
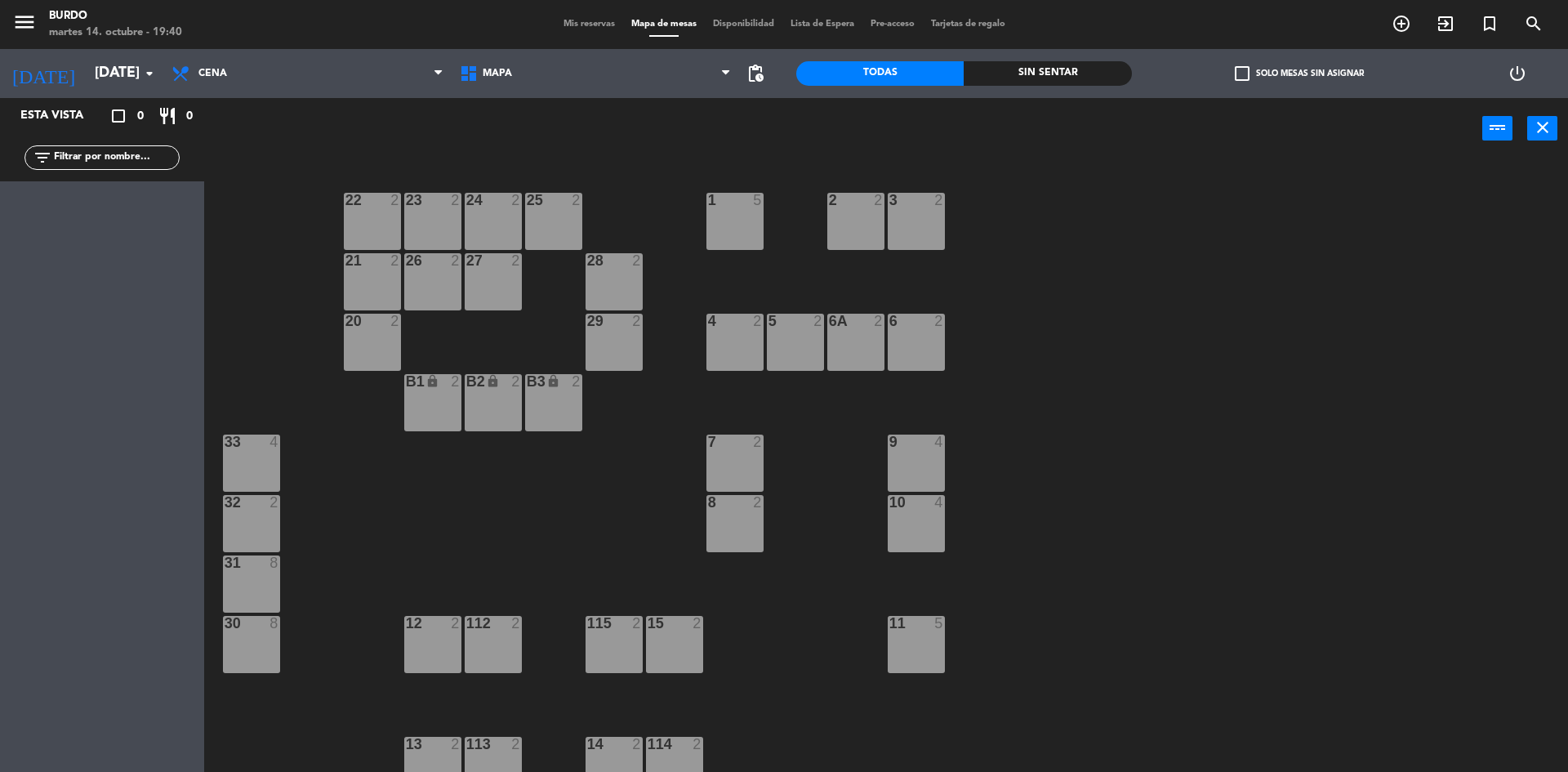
drag, startPoint x: 437, startPoint y: 377, endPoint x: 489, endPoint y: 371, distance: 52.3
click at [439, 377] on icon "lock" at bounding box center [433, 381] width 14 height 14
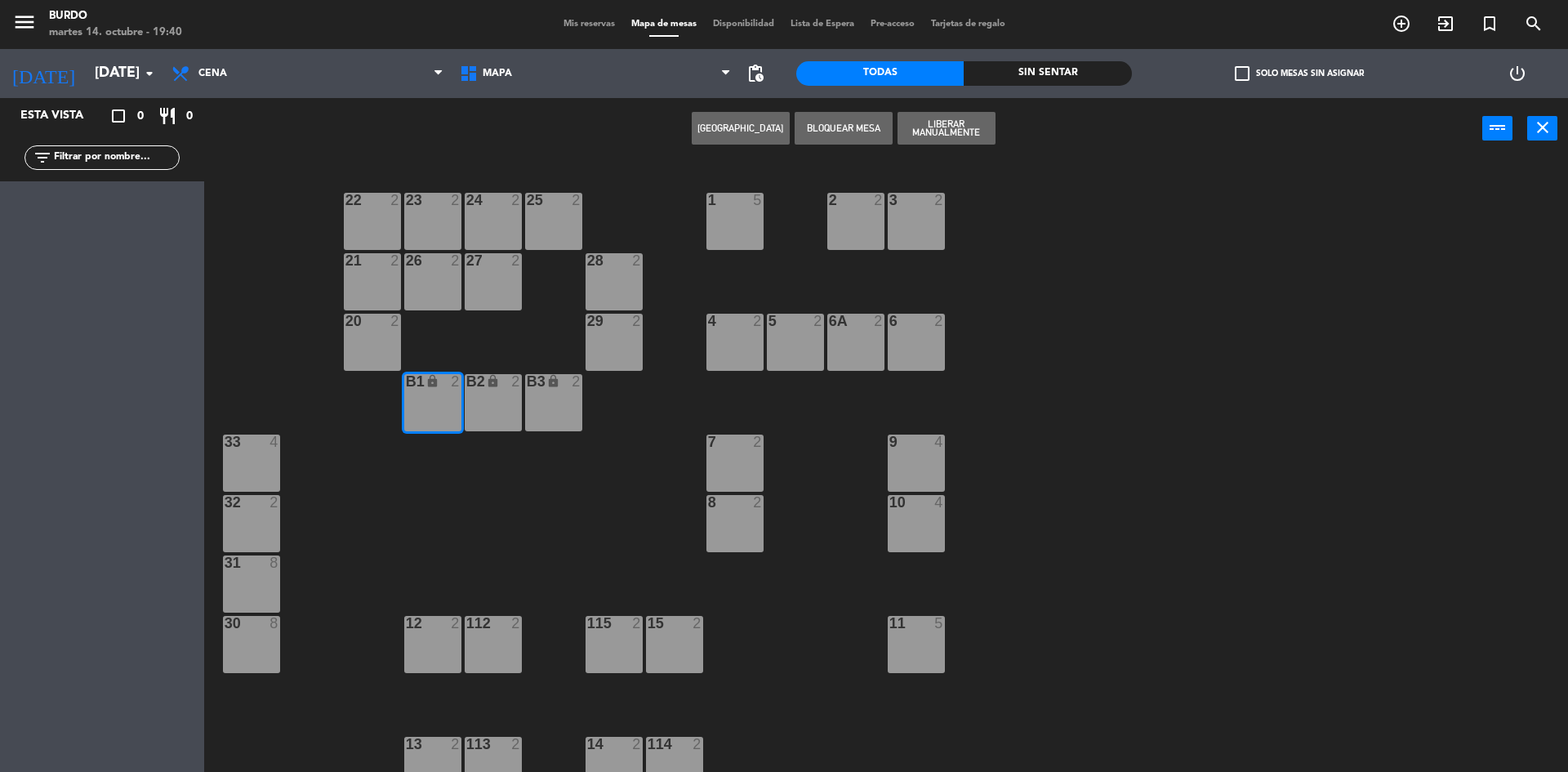
click at [491, 374] on icon "lock" at bounding box center [493, 381] width 14 height 14
click at [528, 389] on div "B3" at bounding box center [527, 381] width 1 height 15
click at [959, 125] on button "Liberar Manualmente" at bounding box center [945, 129] width 98 height 33
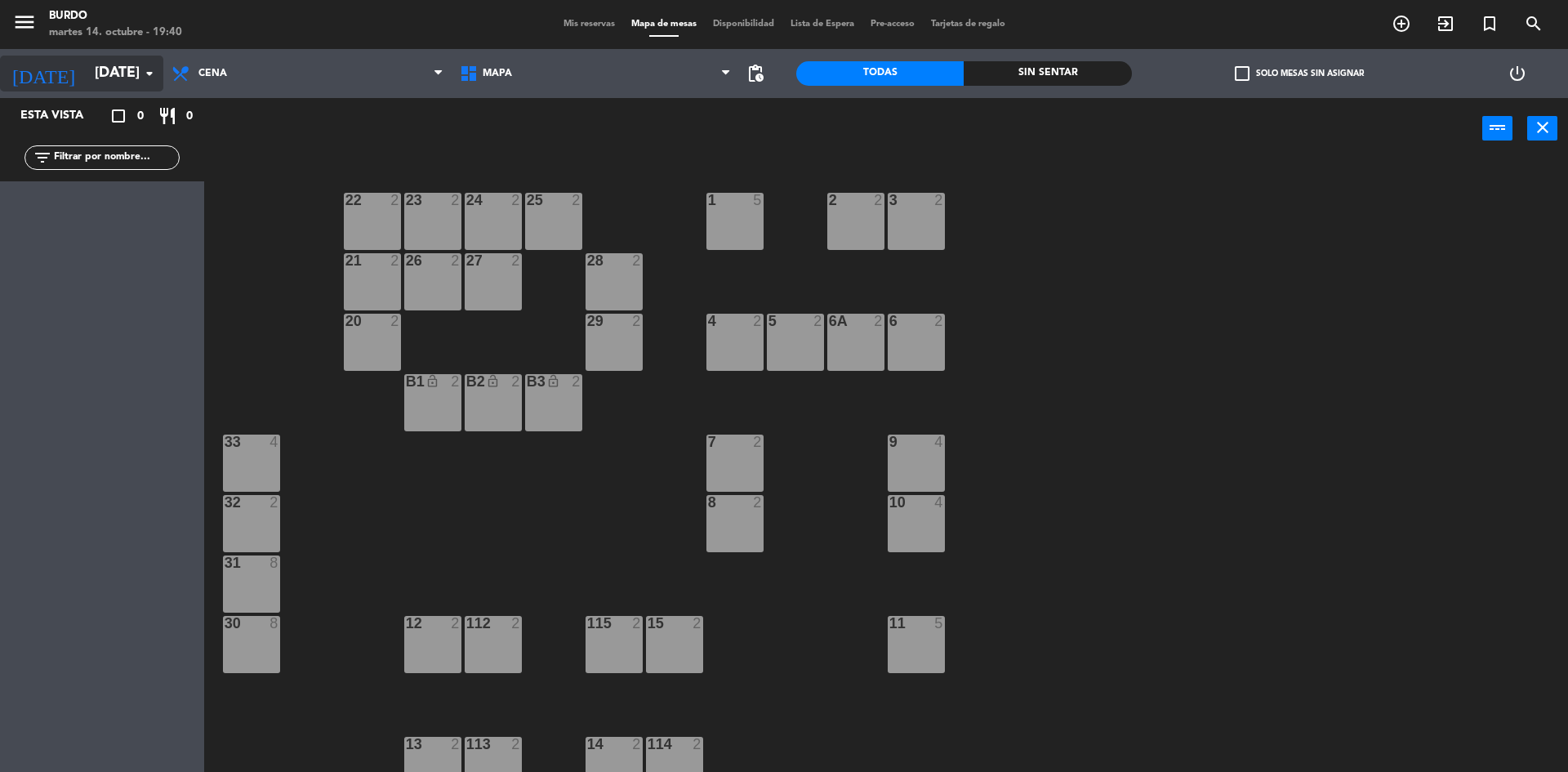
click at [98, 83] on input "[DATE]" at bounding box center [180, 73] width 189 height 33
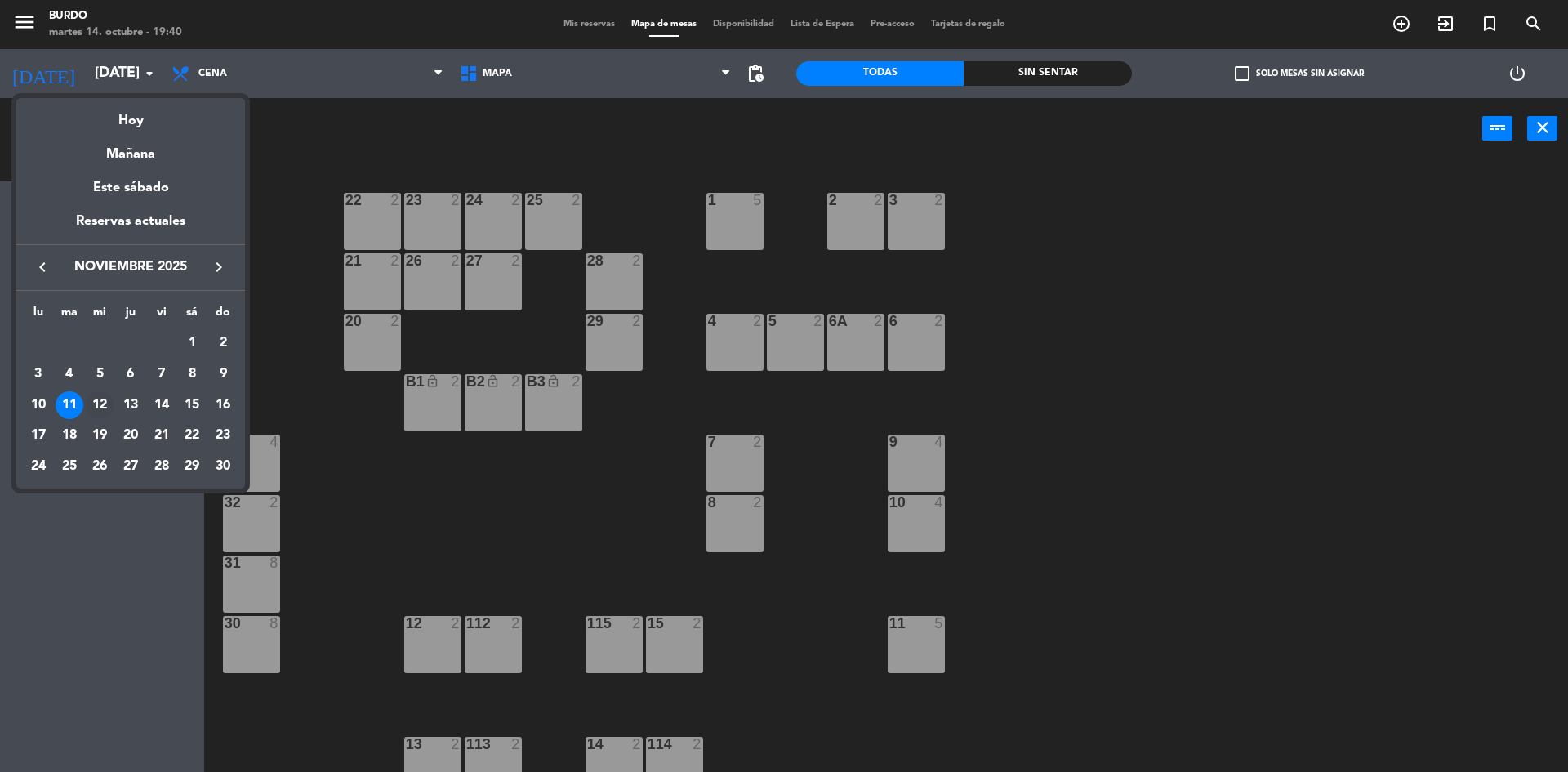
click at [92, 409] on div "12" at bounding box center [99, 405] width 28 height 28
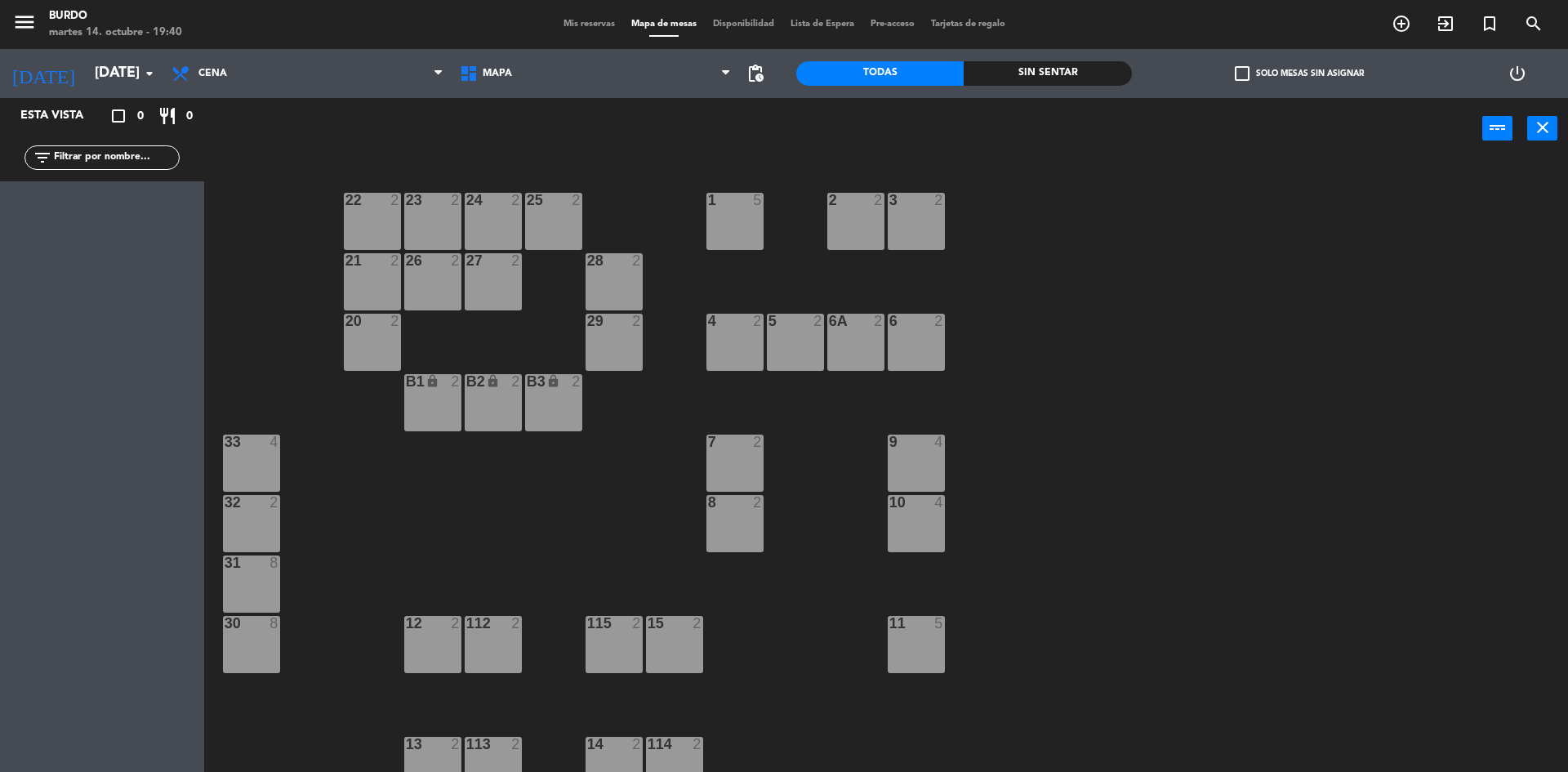
click at [428, 413] on div "B1 lock 2" at bounding box center [433, 402] width 57 height 57
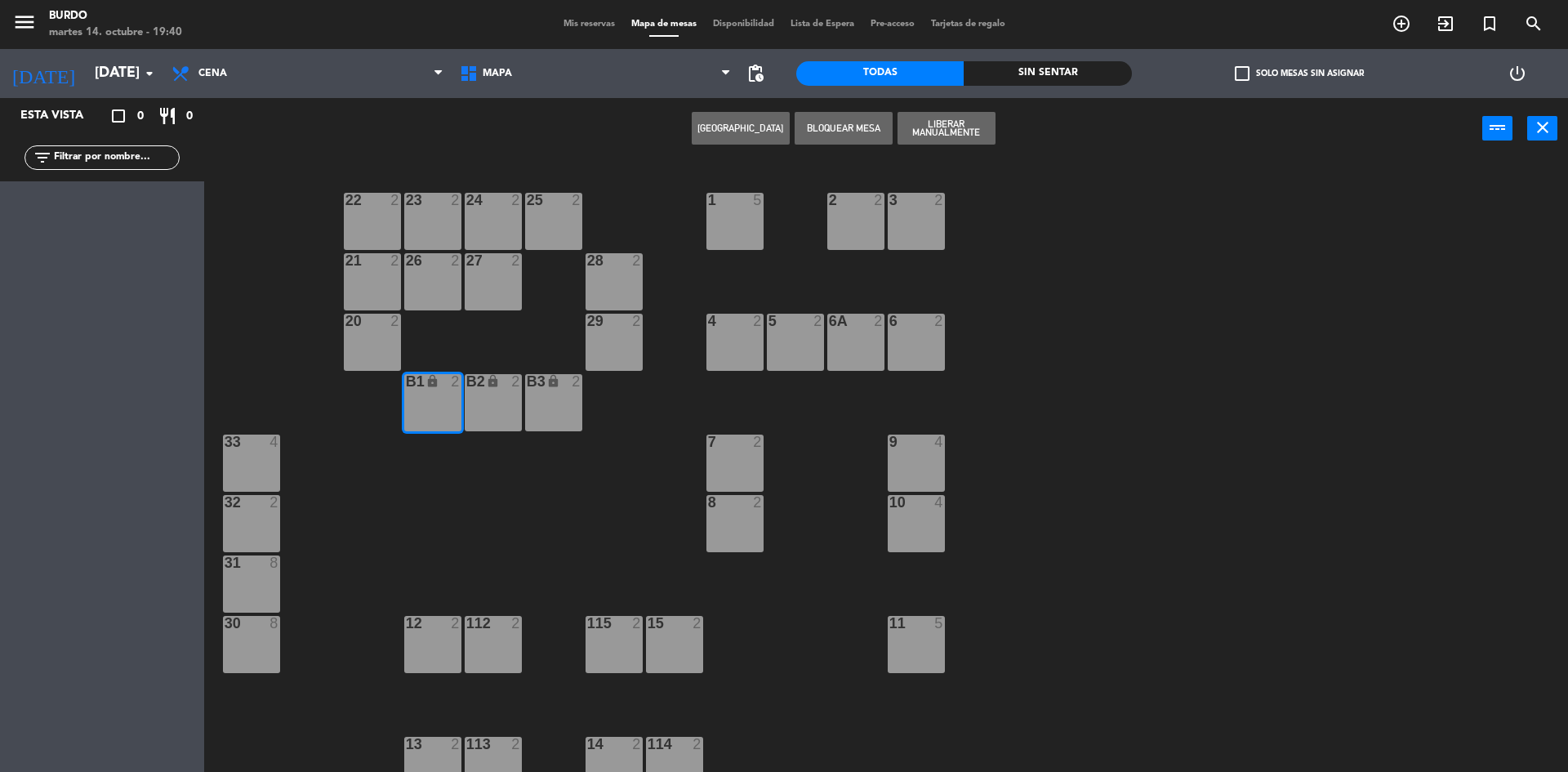
click at [481, 403] on div "B2 lock 2" at bounding box center [493, 402] width 57 height 57
drag, startPoint x: 534, startPoint y: 389, endPoint x: 747, endPoint y: 304, distance: 229.3
click at [533, 391] on div "B3 lock 2" at bounding box center [553, 402] width 57 height 57
drag, startPoint x: 964, startPoint y: 129, endPoint x: 949, endPoint y: 128, distance: 15.0
click at [964, 128] on button "Liberar Manualmente" at bounding box center [945, 129] width 98 height 33
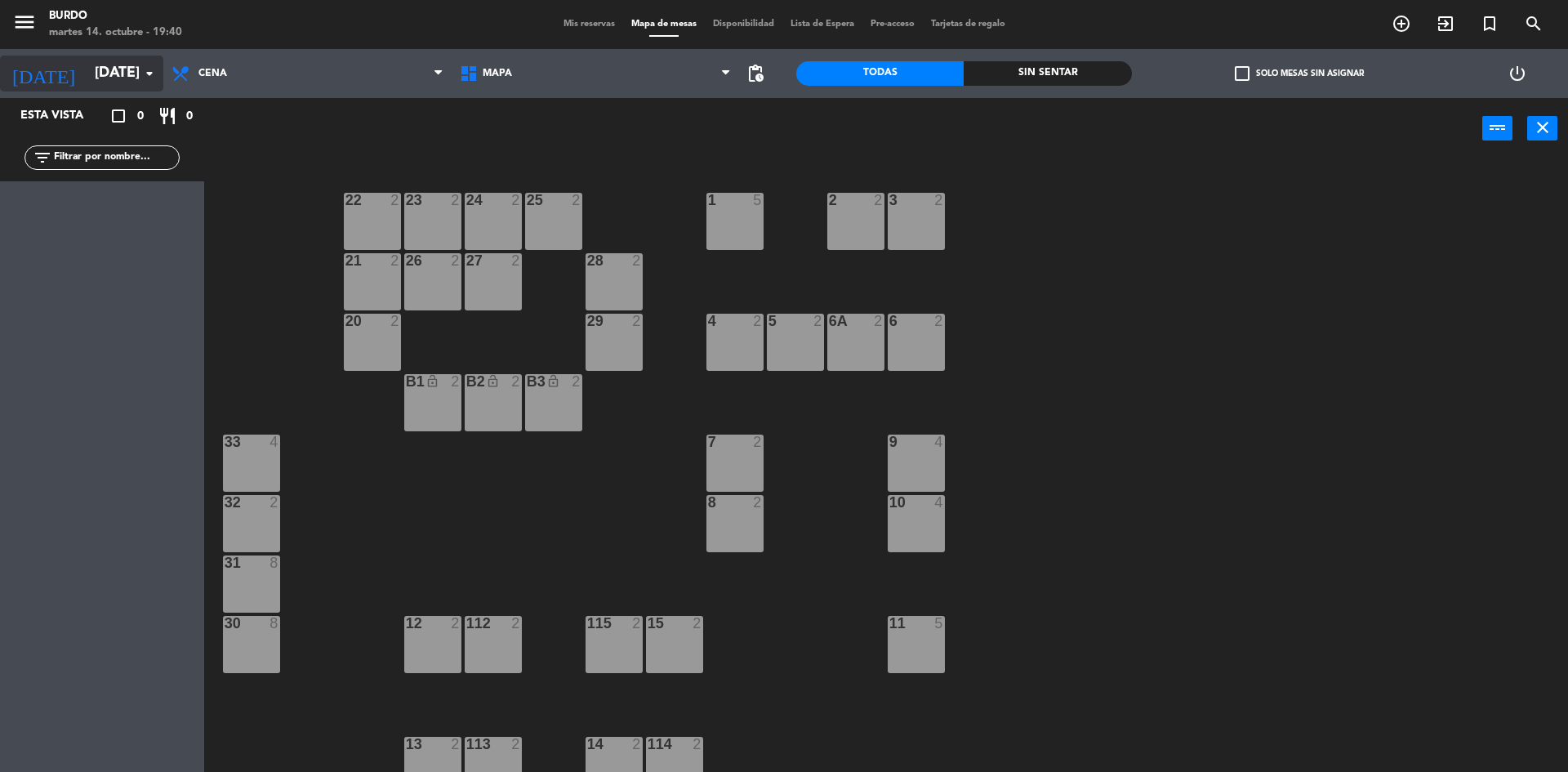
click at [112, 79] on input "[DATE]" at bounding box center [180, 73] width 189 height 33
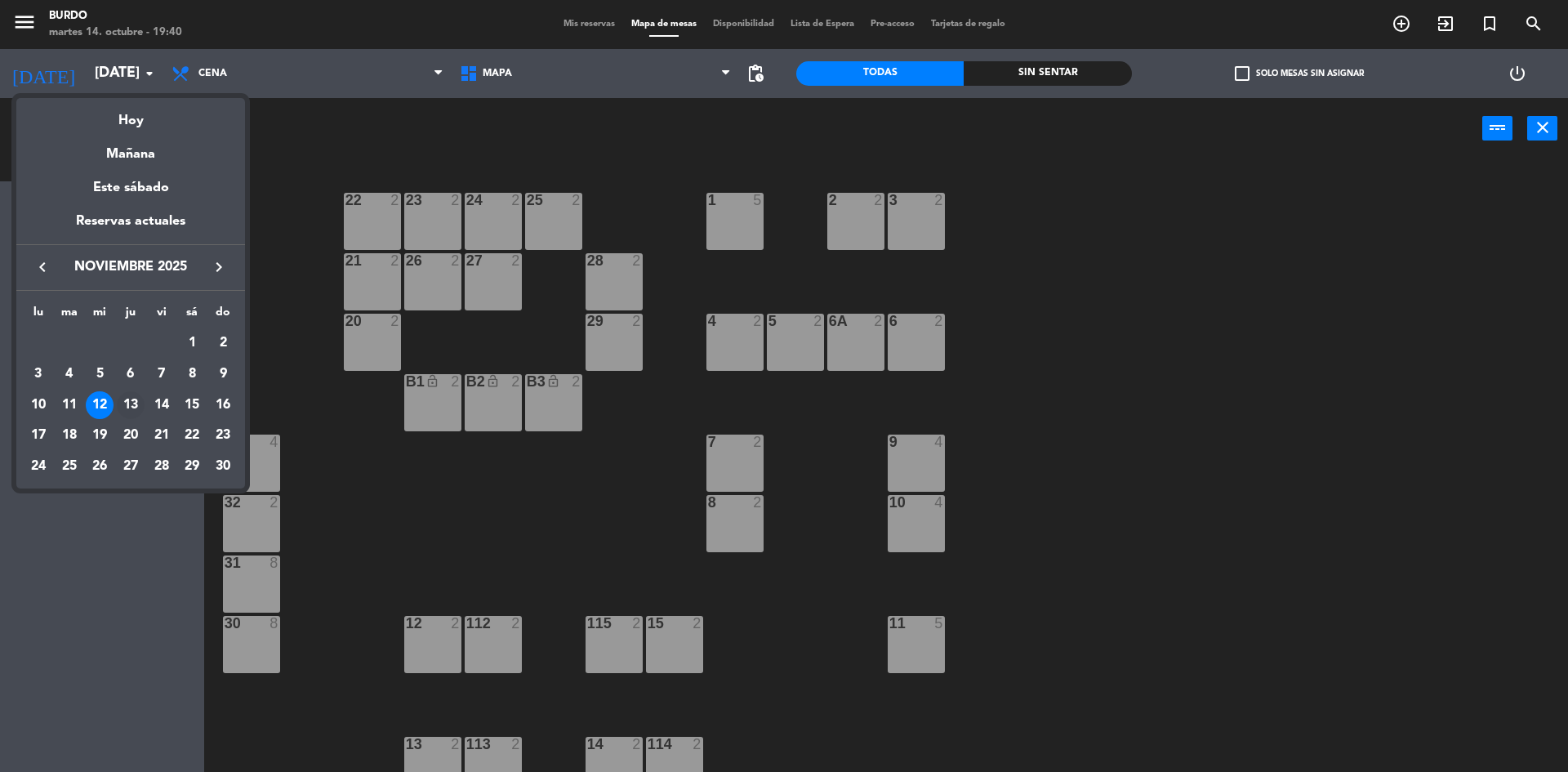
click at [134, 402] on div "13" at bounding box center [130, 405] width 28 height 28
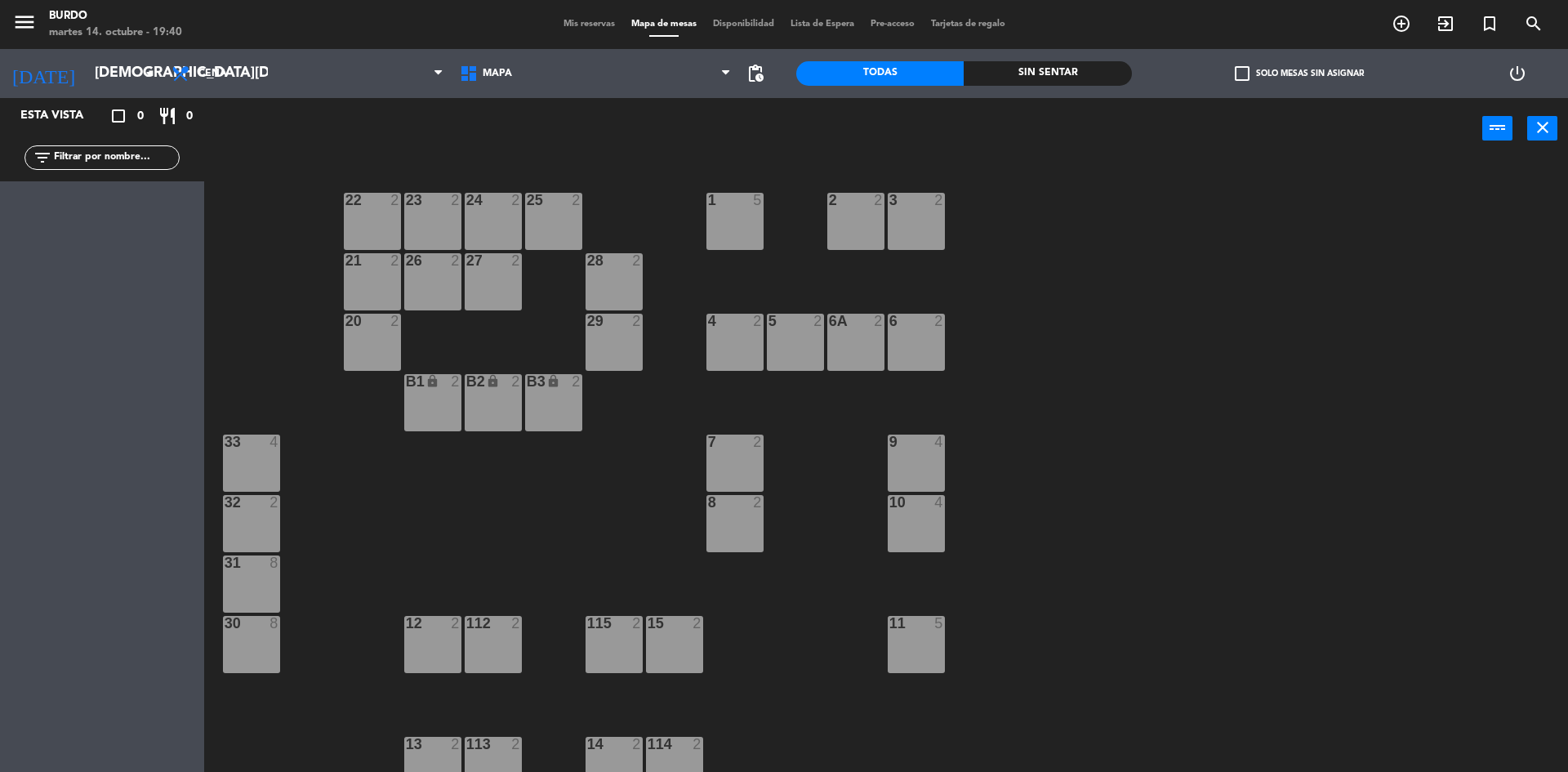
click at [434, 389] on div "B1 lock 2" at bounding box center [433, 382] width 57 height 16
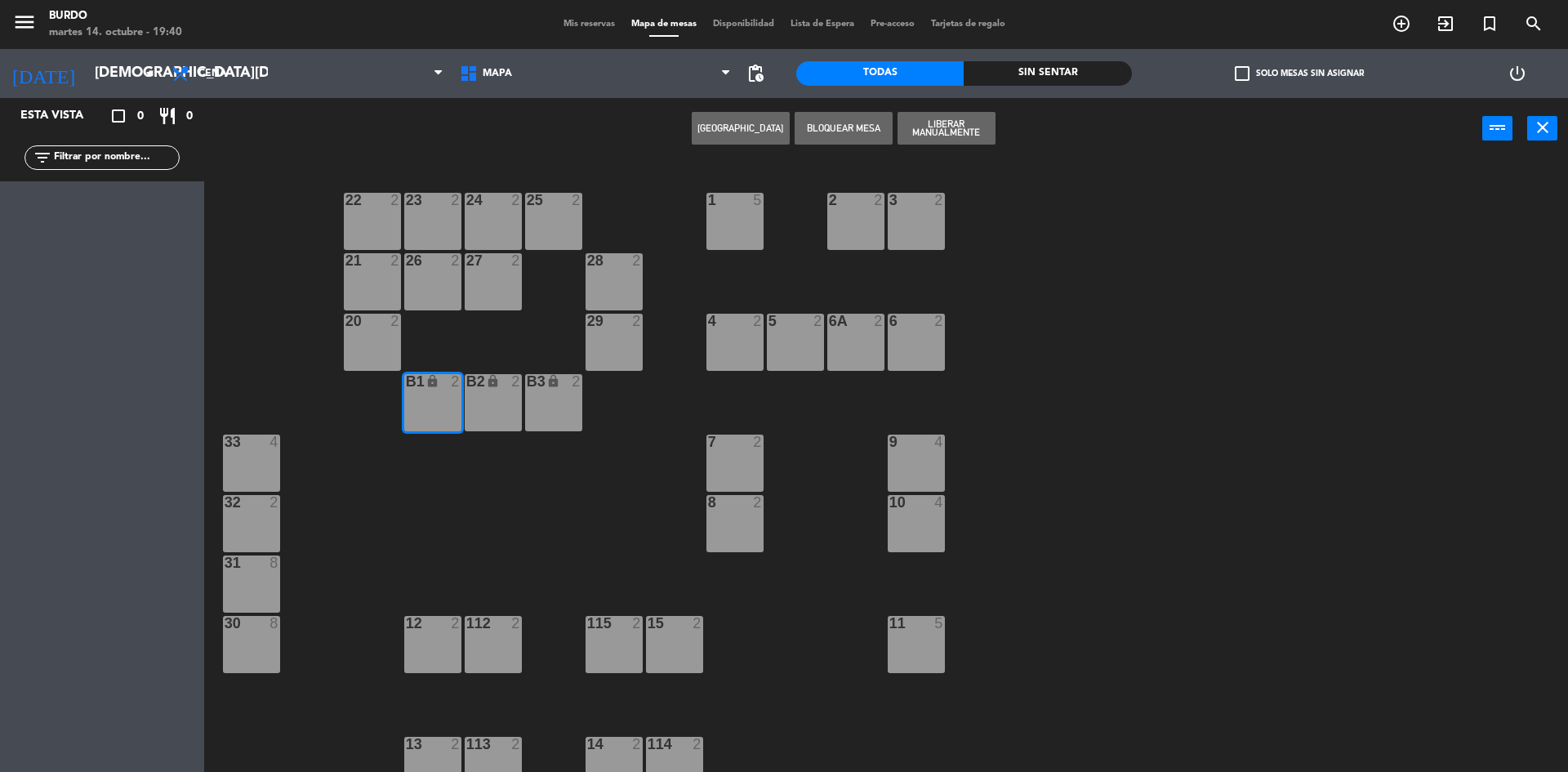
click at [485, 382] on div "lock" at bounding box center [492, 382] width 27 height 16
click at [539, 392] on div "B3 lock 2" at bounding box center [553, 402] width 57 height 57
click at [952, 129] on button "Liberar Manualmente" at bounding box center [945, 129] width 98 height 33
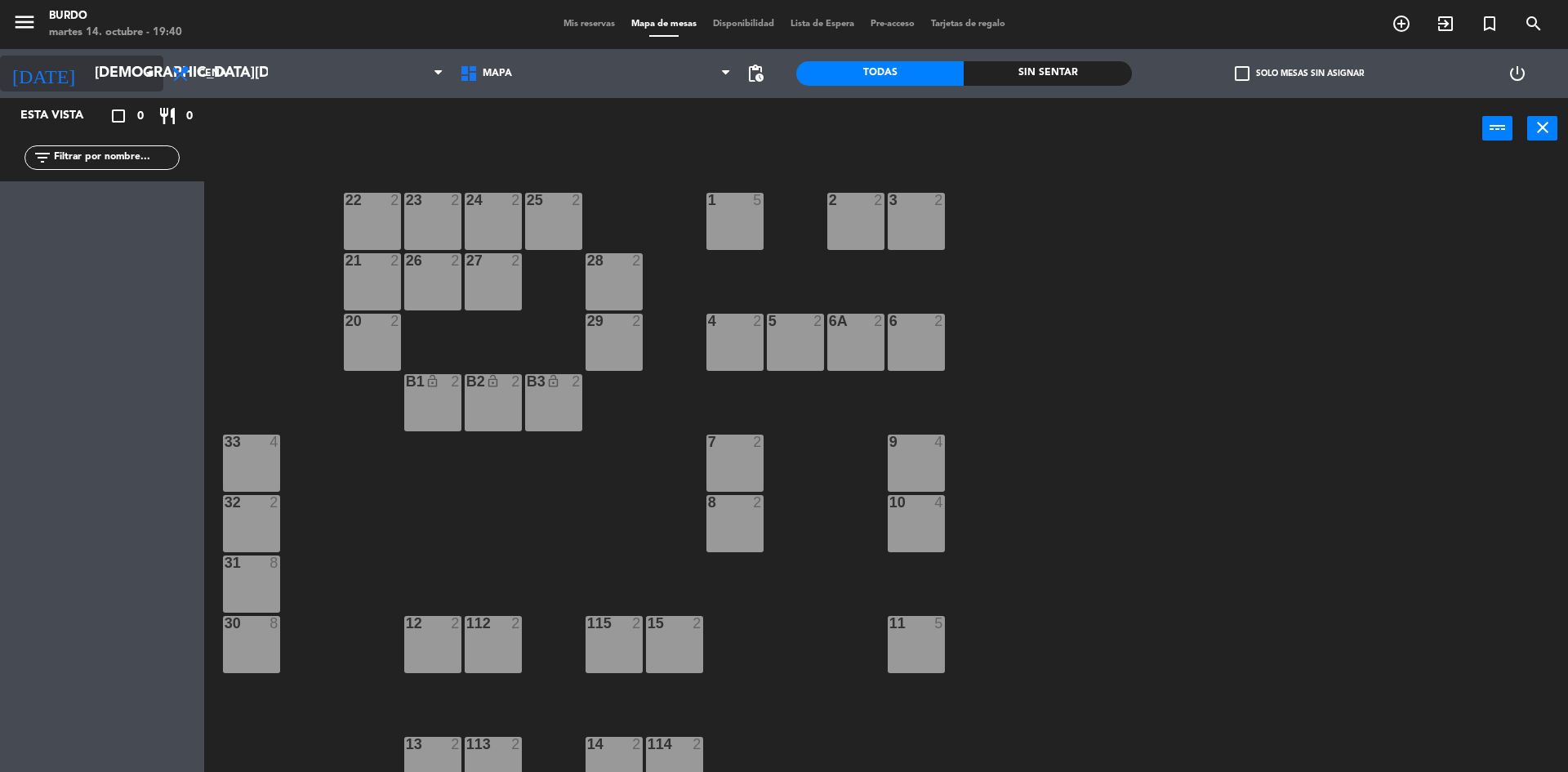
click at [96, 76] on input "[DEMOGRAPHIC_DATA][DATE]" at bounding box center [180, 73] width 189 height 33
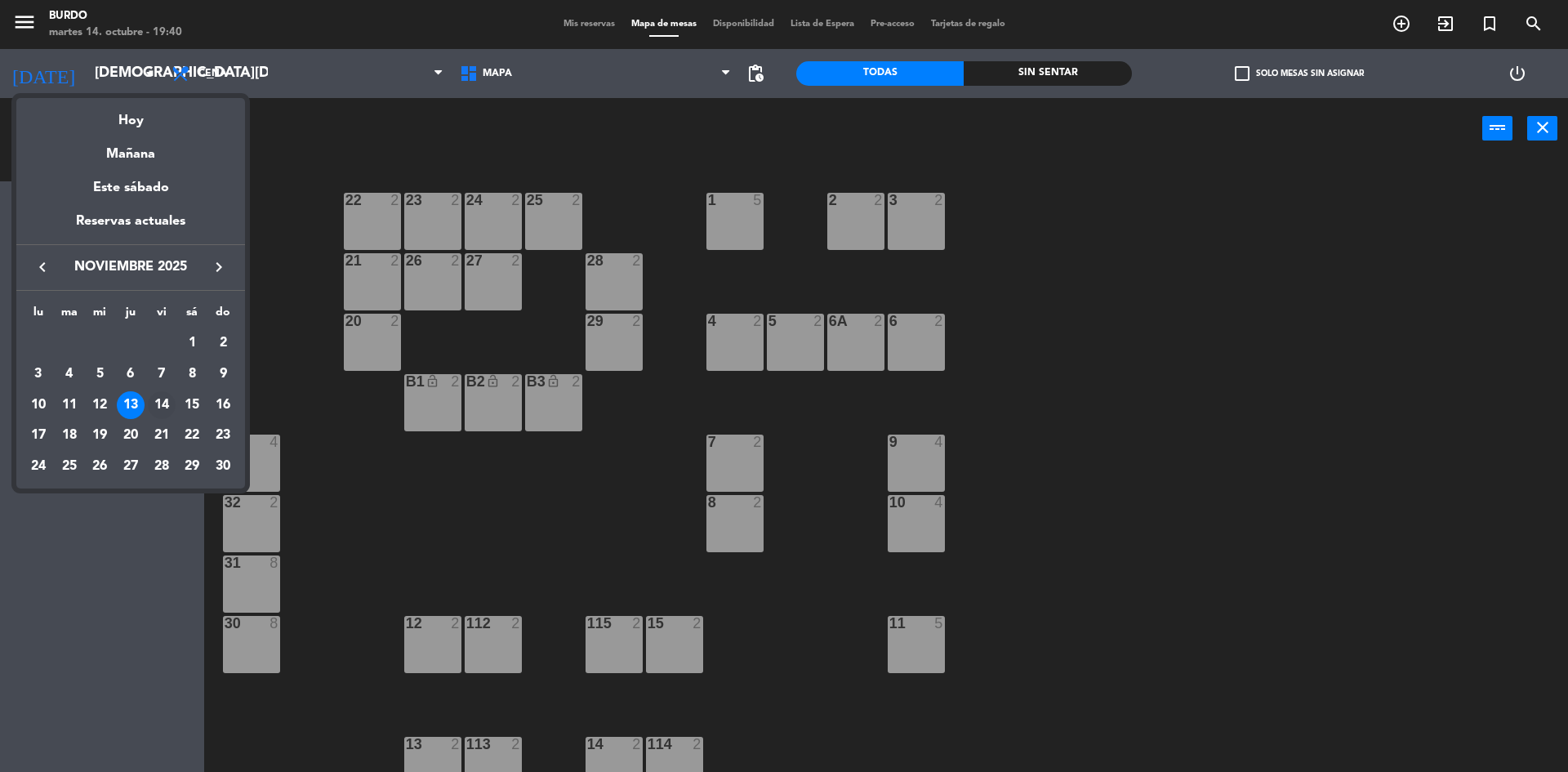
click at [156, 407] on div "14" at bounding box center [161, 405] width 28 height 28
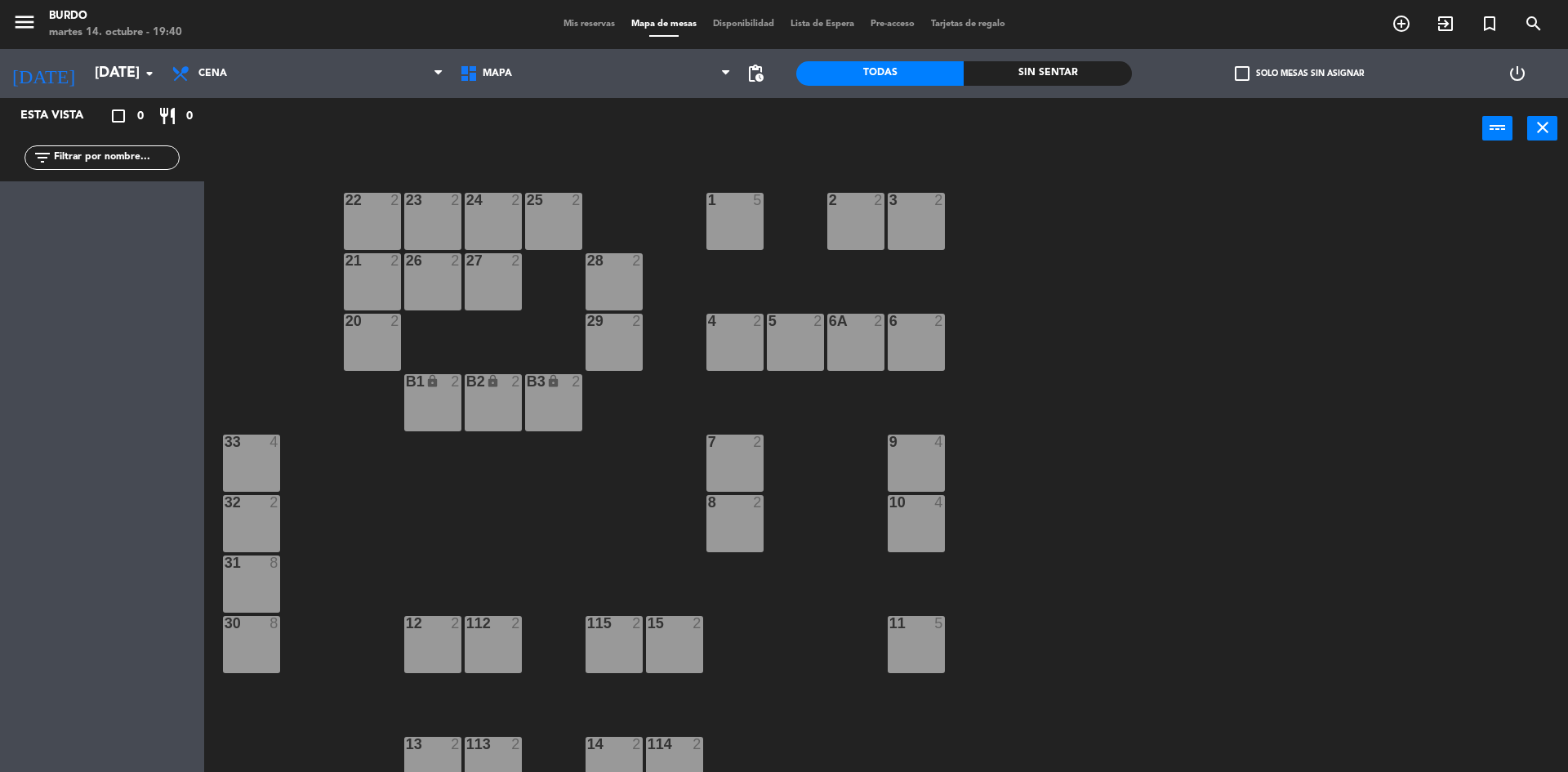
click at [434, 402] on div "B1 lock 2" at bounding box center [433, 402] width 57 height 57
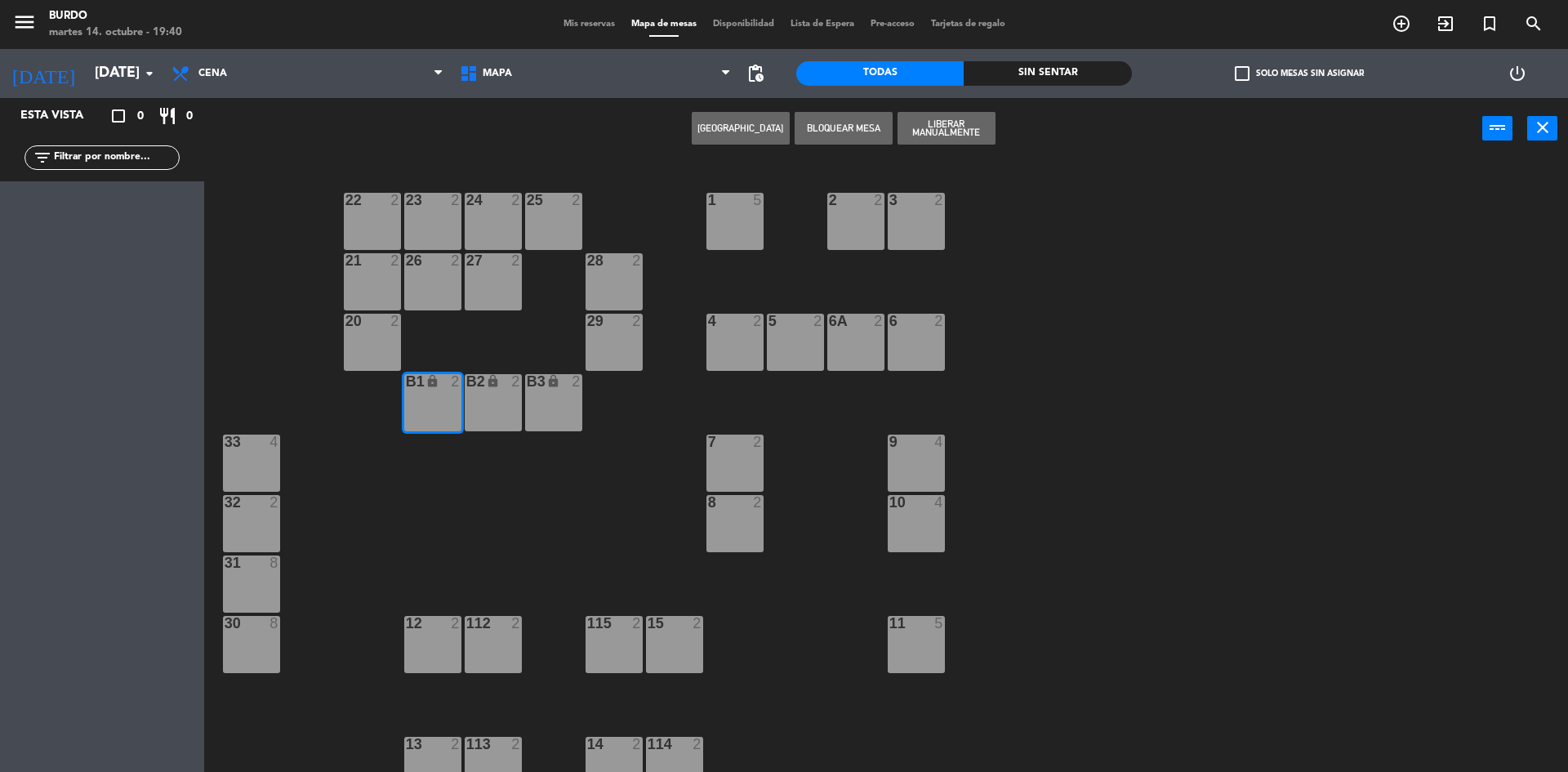
click at [483, 390] on div "B2 lock 2" at bounding box center [493, 402] width 57 height 57
click at [559, 406] on div "B3 lock 2" at bounding box center [553, 402] width 57 height 57
click at [957, 121] on button "Liberar Manualmente" at bounding box center [945, 129] width 98 height 33
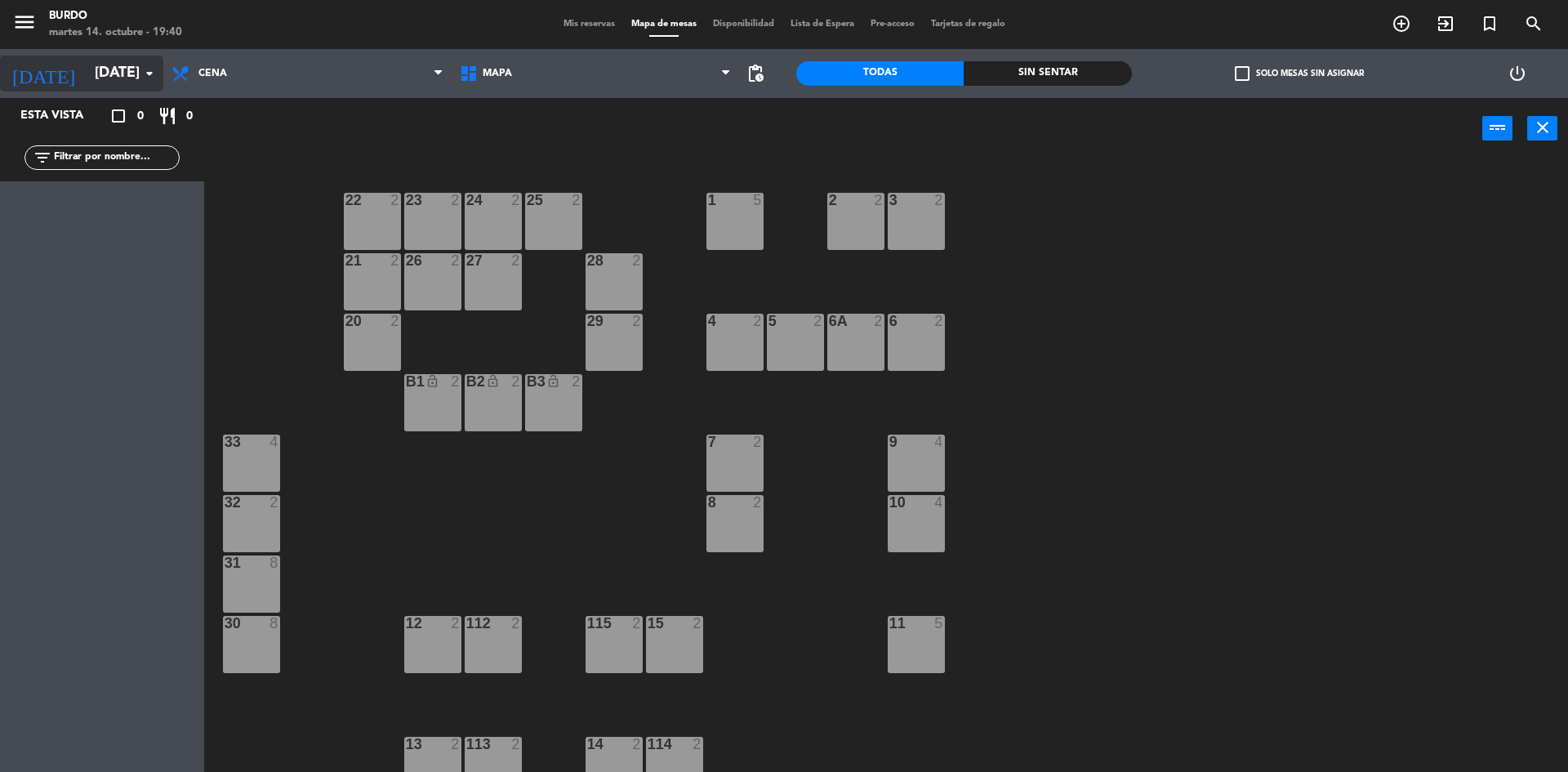
click at [119, 78] on input "[DATE]" at bounding box center [180, 73] width 189 height 33
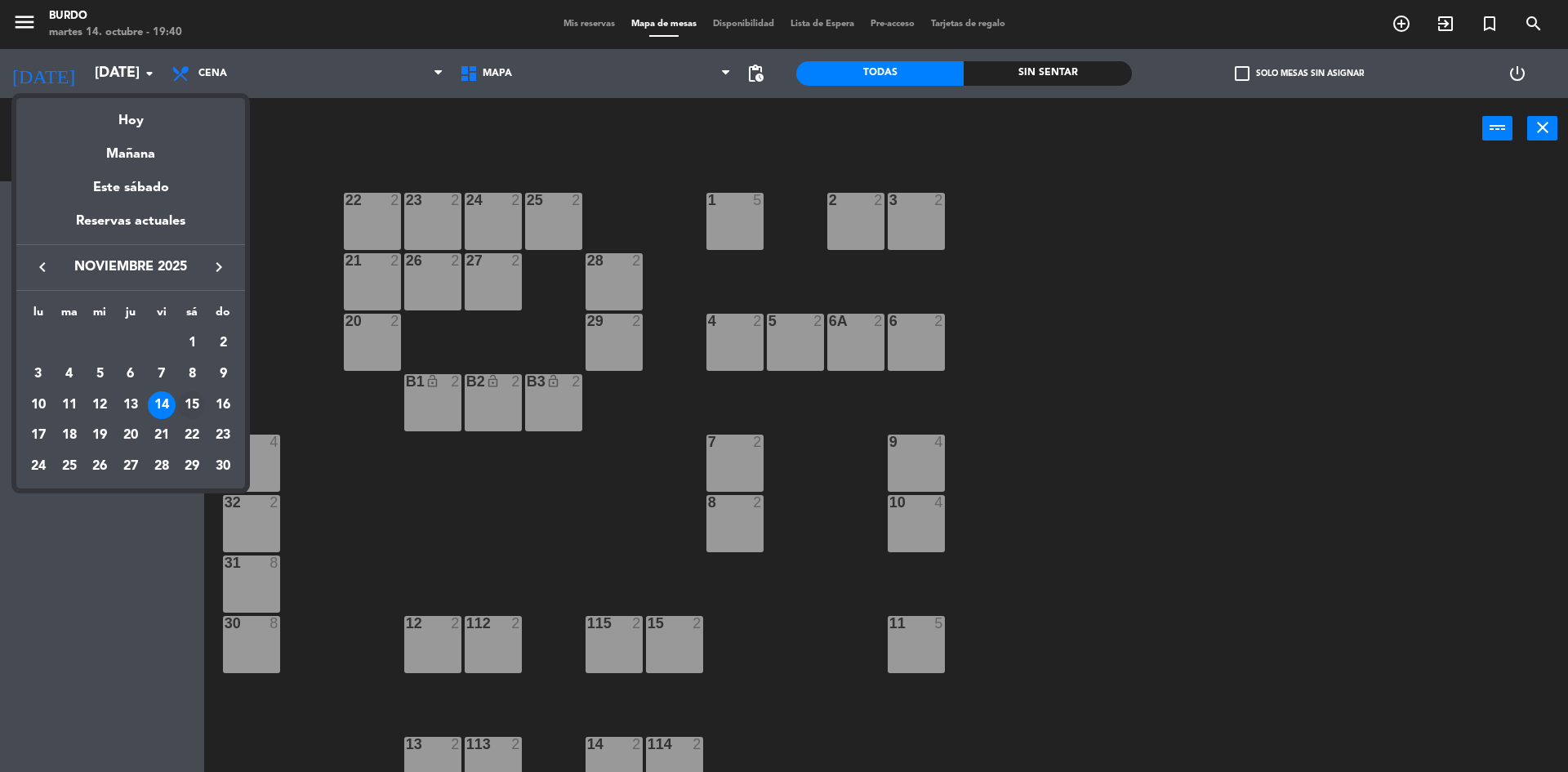
click at [188, 403] on div "15" at bounding box center [192, 405] width 28 height 28
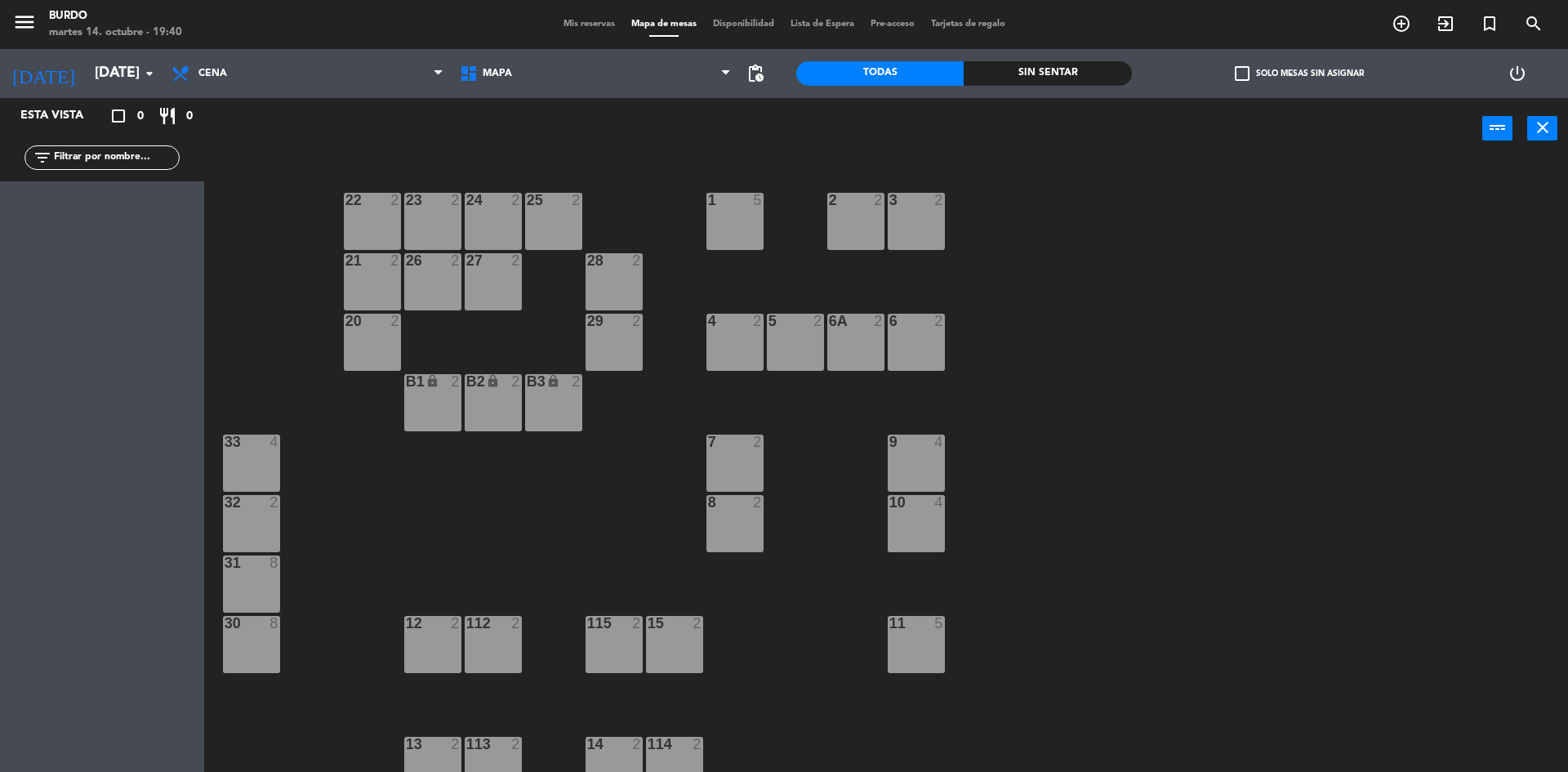
click at [455, 402] on div "B1 lock 2" at bounding box center [433, 402] width 57 height 57
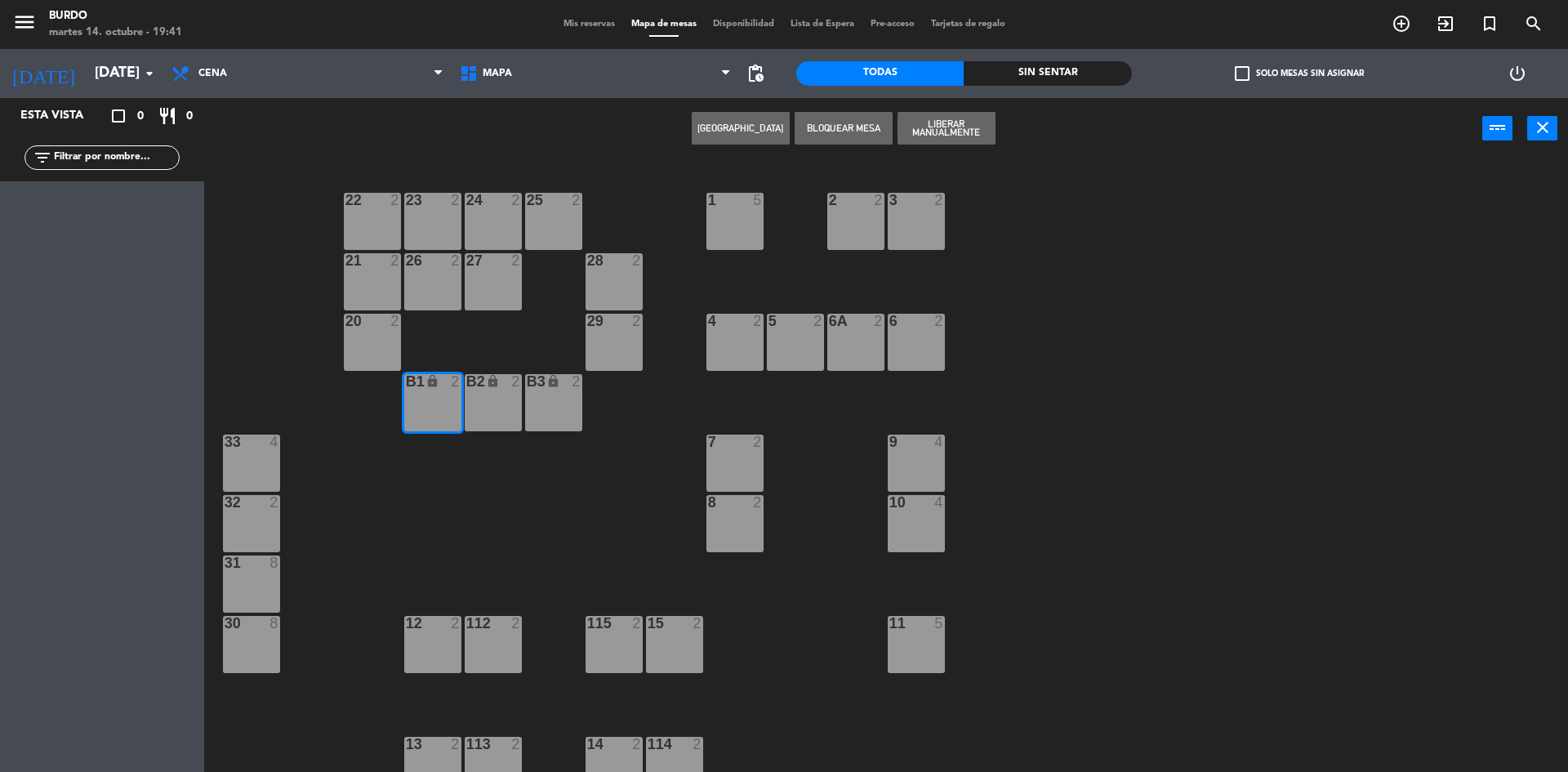
click at [498, 400] on div "B2 lock 2" at bounding box center [493, 402] width 57 height 57
click at [525, 395] on div "B3 lock 2" at bounding box center [553, 402] width 57 height 57
click at [925, 125] on button "Liberar Manualmente" at bounding box center [945, 129] width 98 height 33
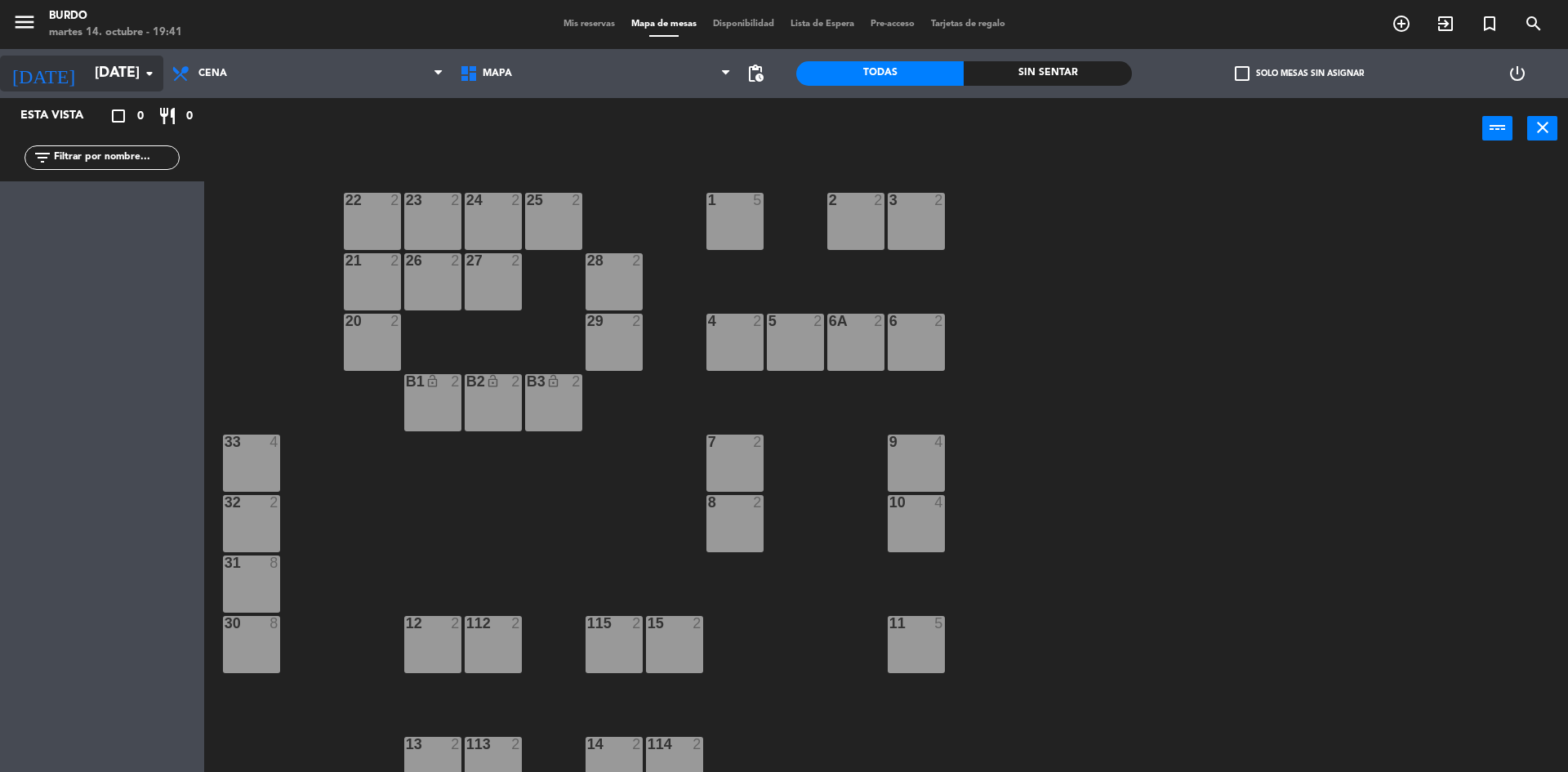
click at [99, 81] on input "[DATE]" at bounding box center [180, 73] width 189 height 33
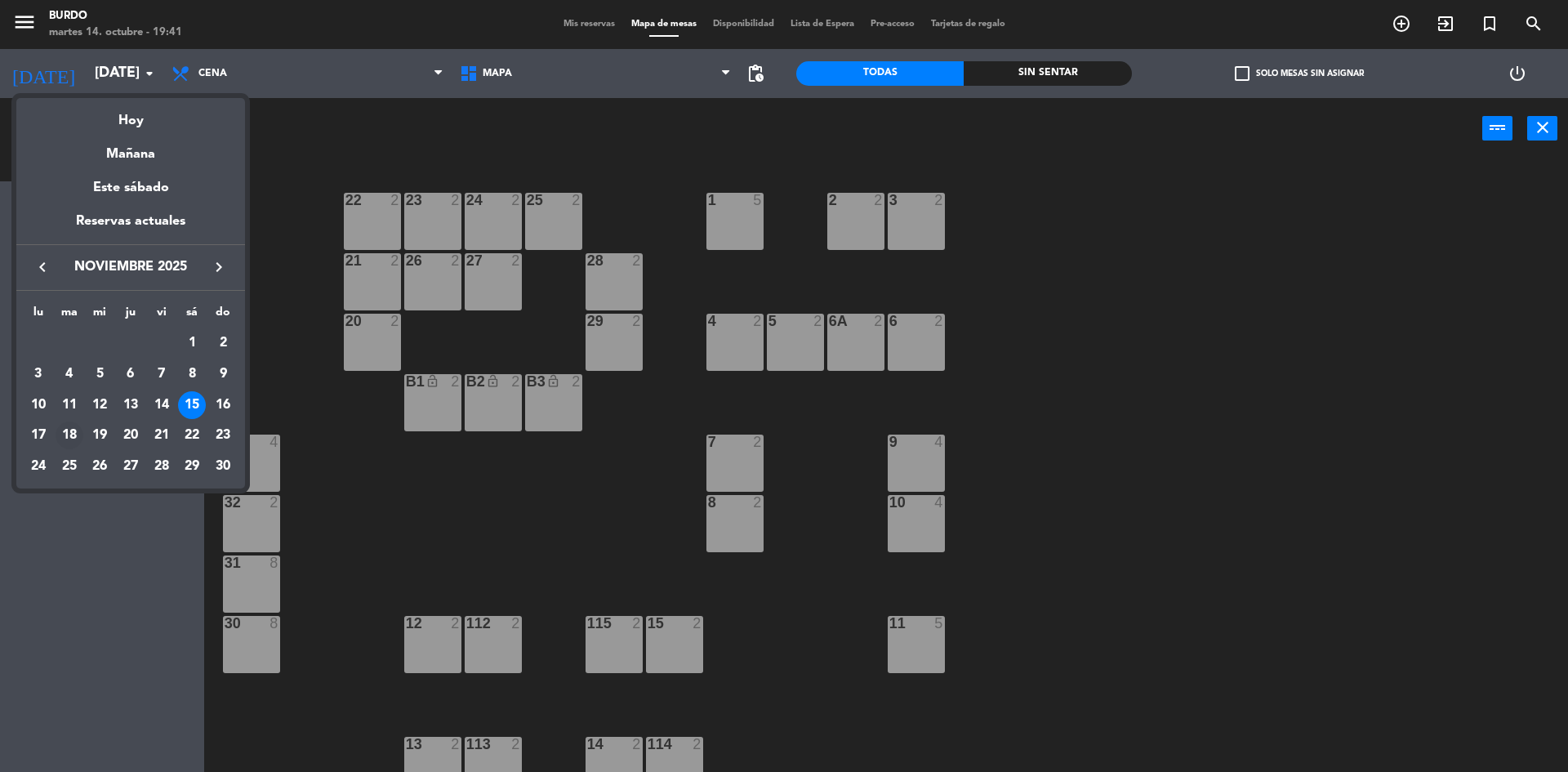
click at [69, 433] on div "18" at bounding box center [69, 435] width 28 height 28
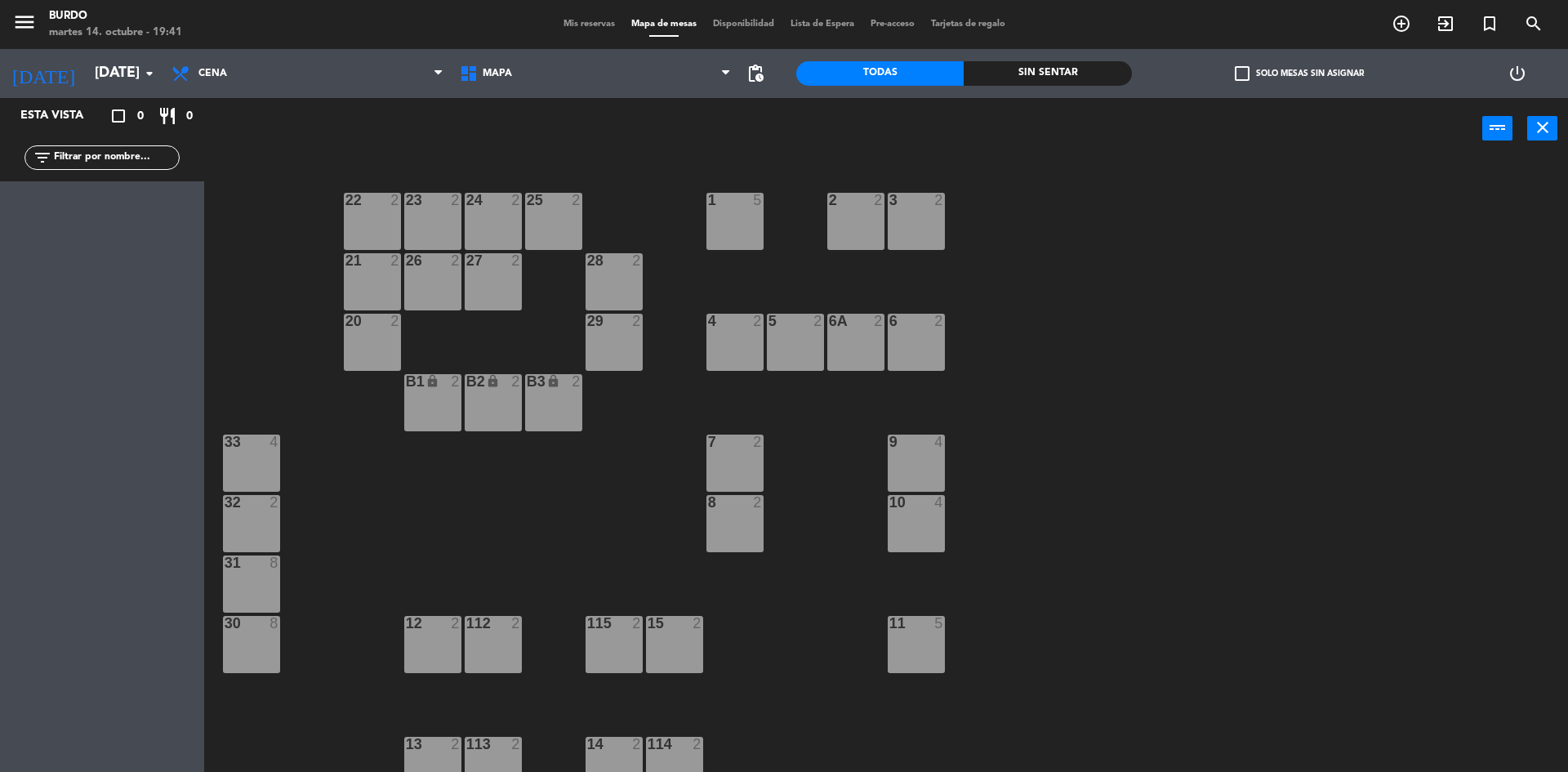
drag, startPoint x: 445, startPoint y: 389, endPoint x: 518, endPoint y: 388, distance: 73.0
click at [446, 389] on div "B1 lock 2" at bounding box center [433, 382] width 82 height 16
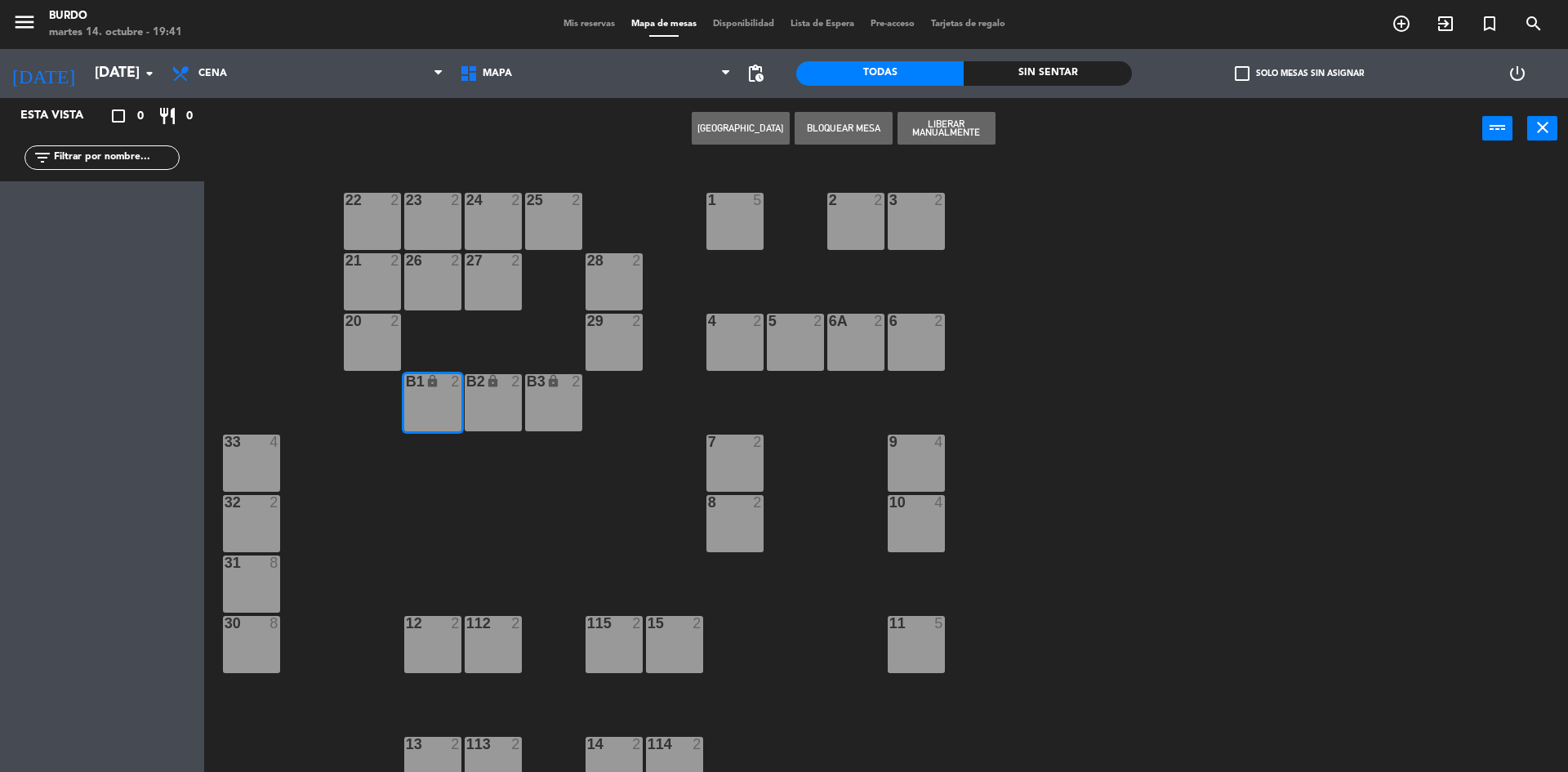
click at [519, 388] on div "B3" at bounding box center [526, 382] width 27 height 16
click at [553, 388] on div "lock" at bounding box center [553, 382] width 27 height 16
click at [496, 396] on div "B2 lock 2" at bounding box center [493, 402] width 57 height 57
click at [541, 383] on div "lock" at bounding box center [553, 382] width 27 height 16
click at [933, 125] on button "Liberar Manualmente" at bounding box center [945, 129] width 98 height 33
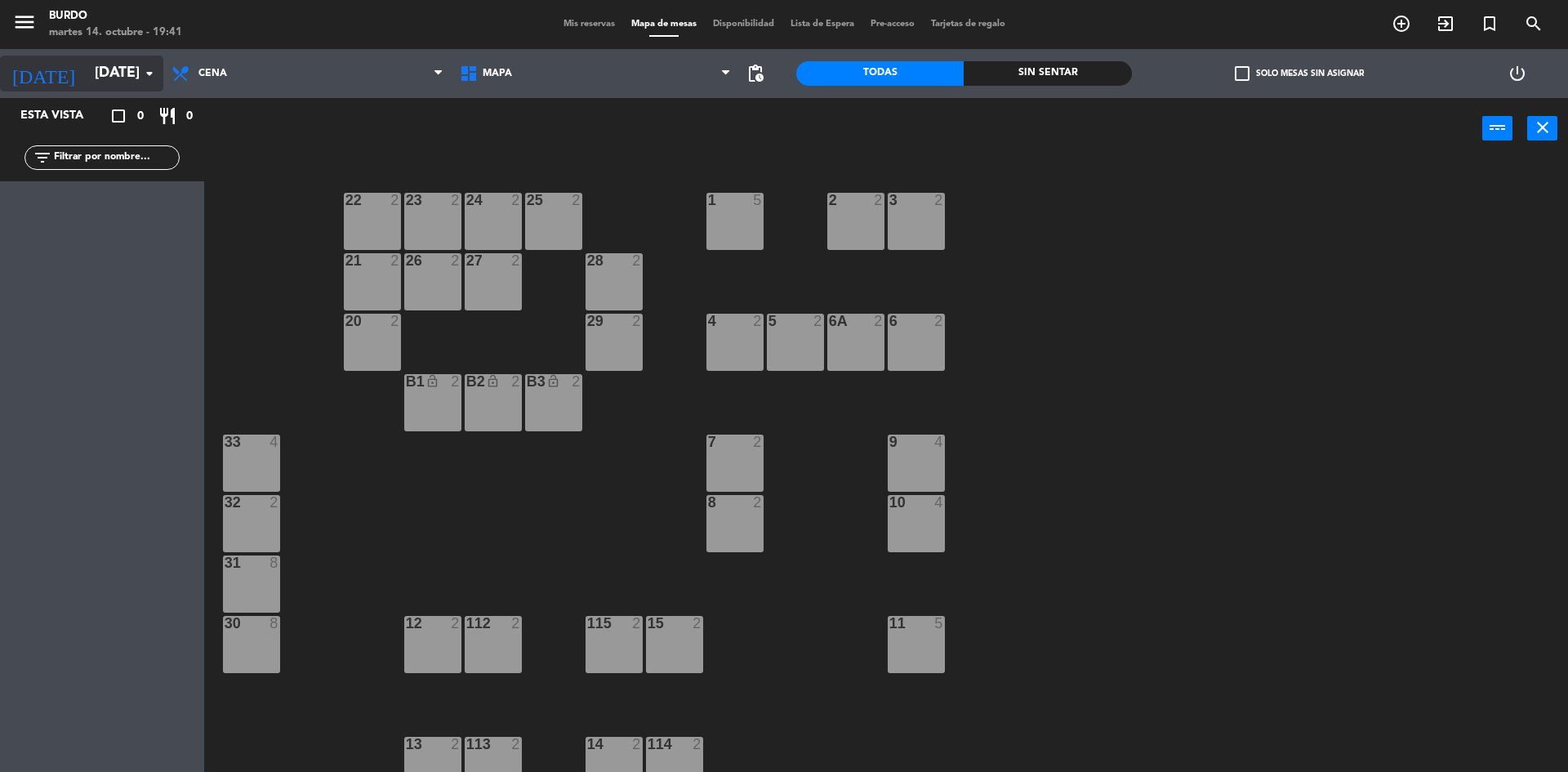
click at [91, 81] on input "[DATE]" at bounding box center [180, 73] width 189 height 33
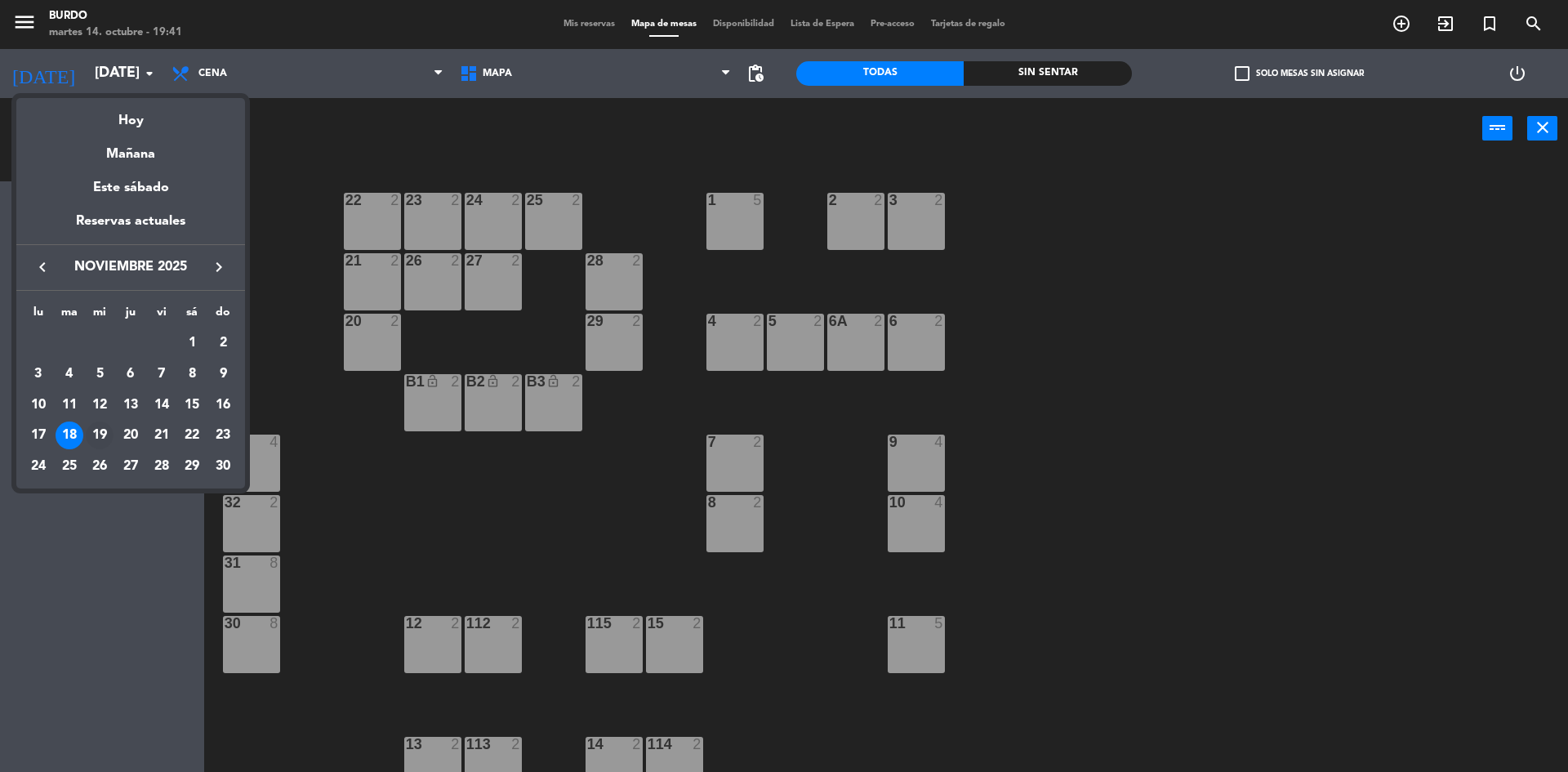
click at [106, 429] on div "19" at bounding box center [99, 435] width 28 height 28
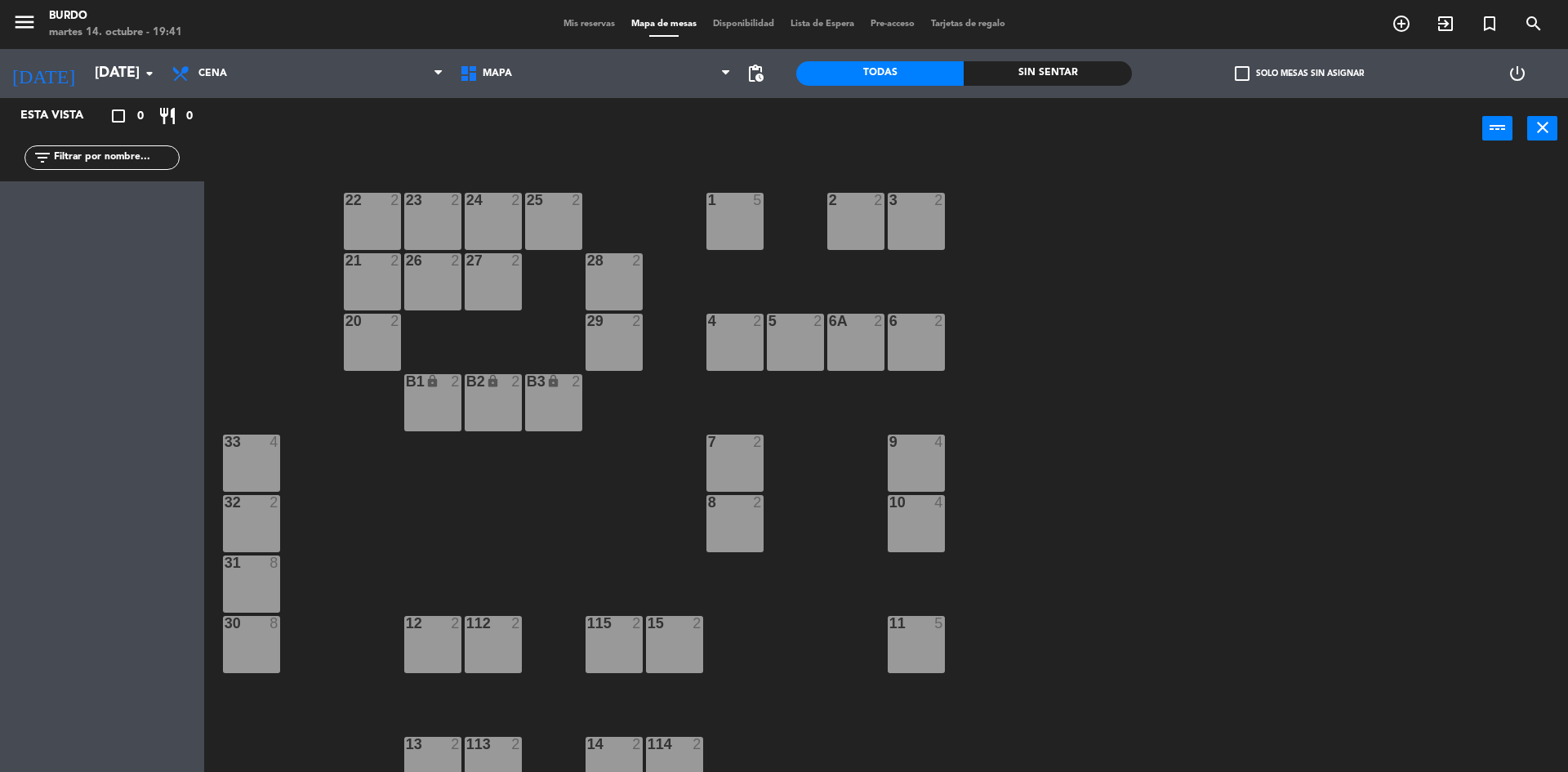
click at [427, 392] on div "B1 lock 2" at bounding box center [433, 402] width 57 height 57
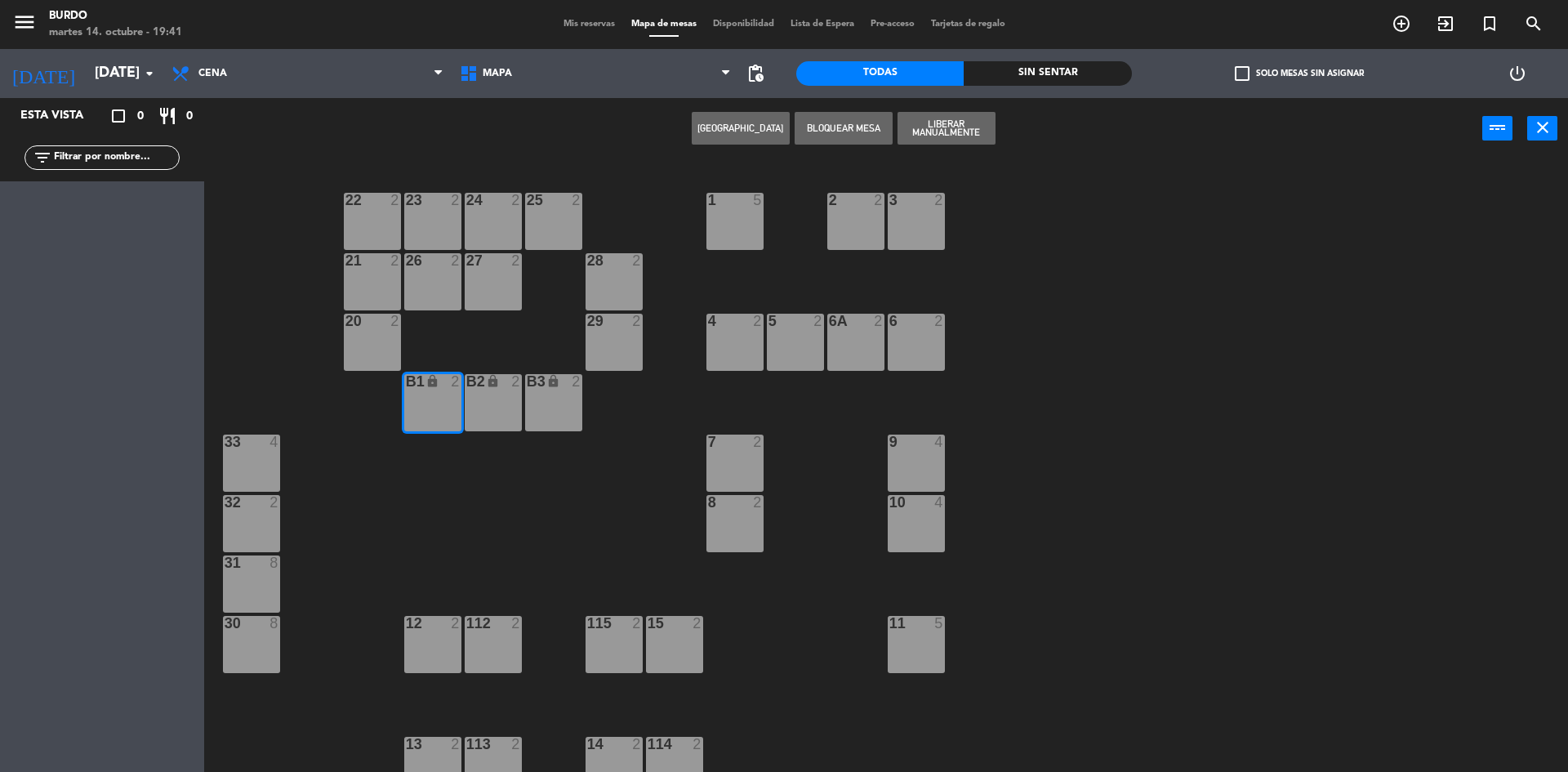
click at [494, 389] on div "lock" at bounding box center [492, 382] width 27 height 16
click at [574, 394] on div "B3 lock 2" at bounding box center [553, 402] width 57 height 57
click at [938, 121] on button "Liberar Manualmente" at bounding box center [945, 129] width 98 height 33
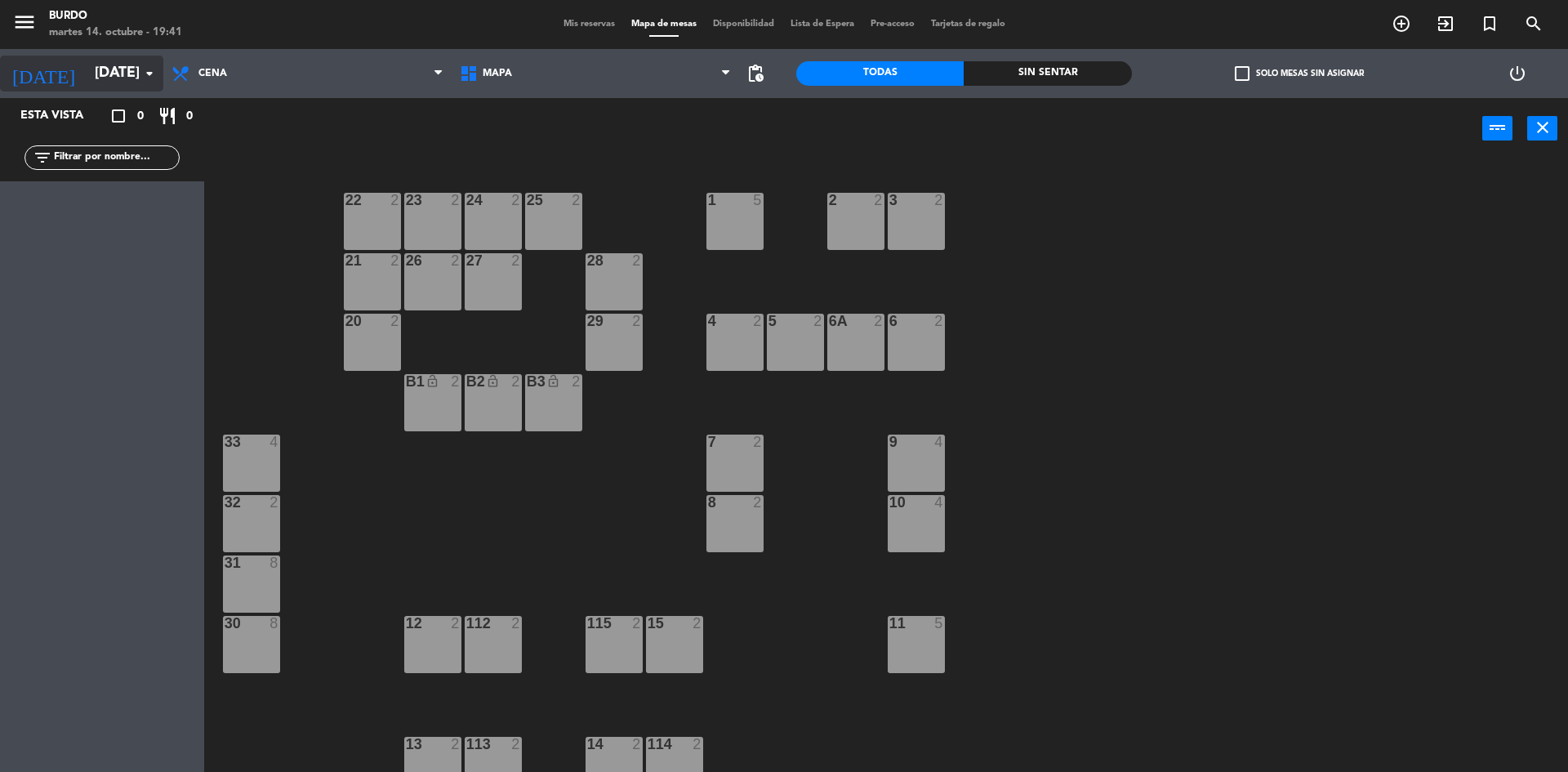
click at [103, 81] on input "[DATE]" at bounding box center [180, 73] width 189 height 33
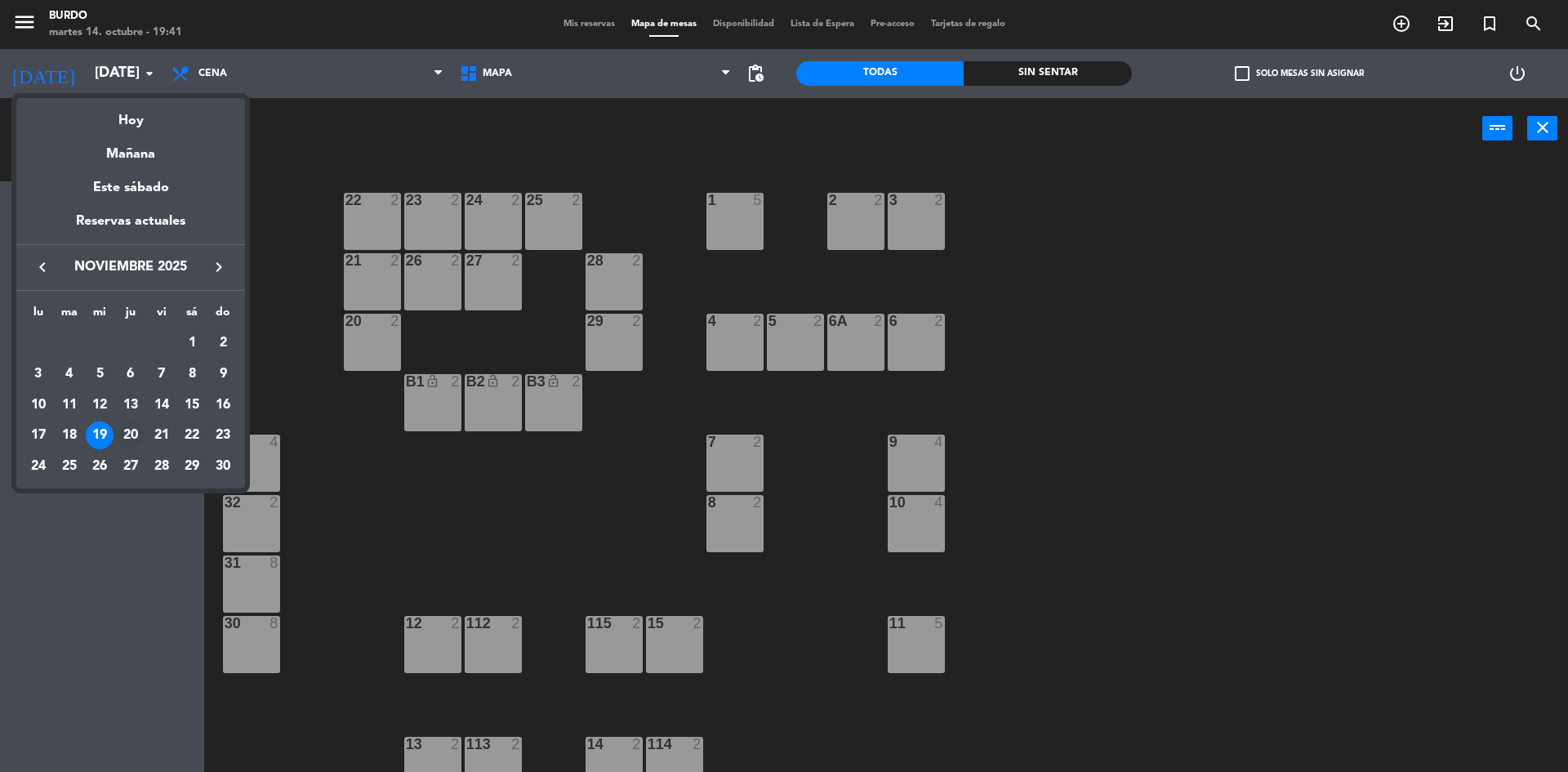
click at [130, 432] on div "20" at bounding box center [130, 435] width 28 height 28
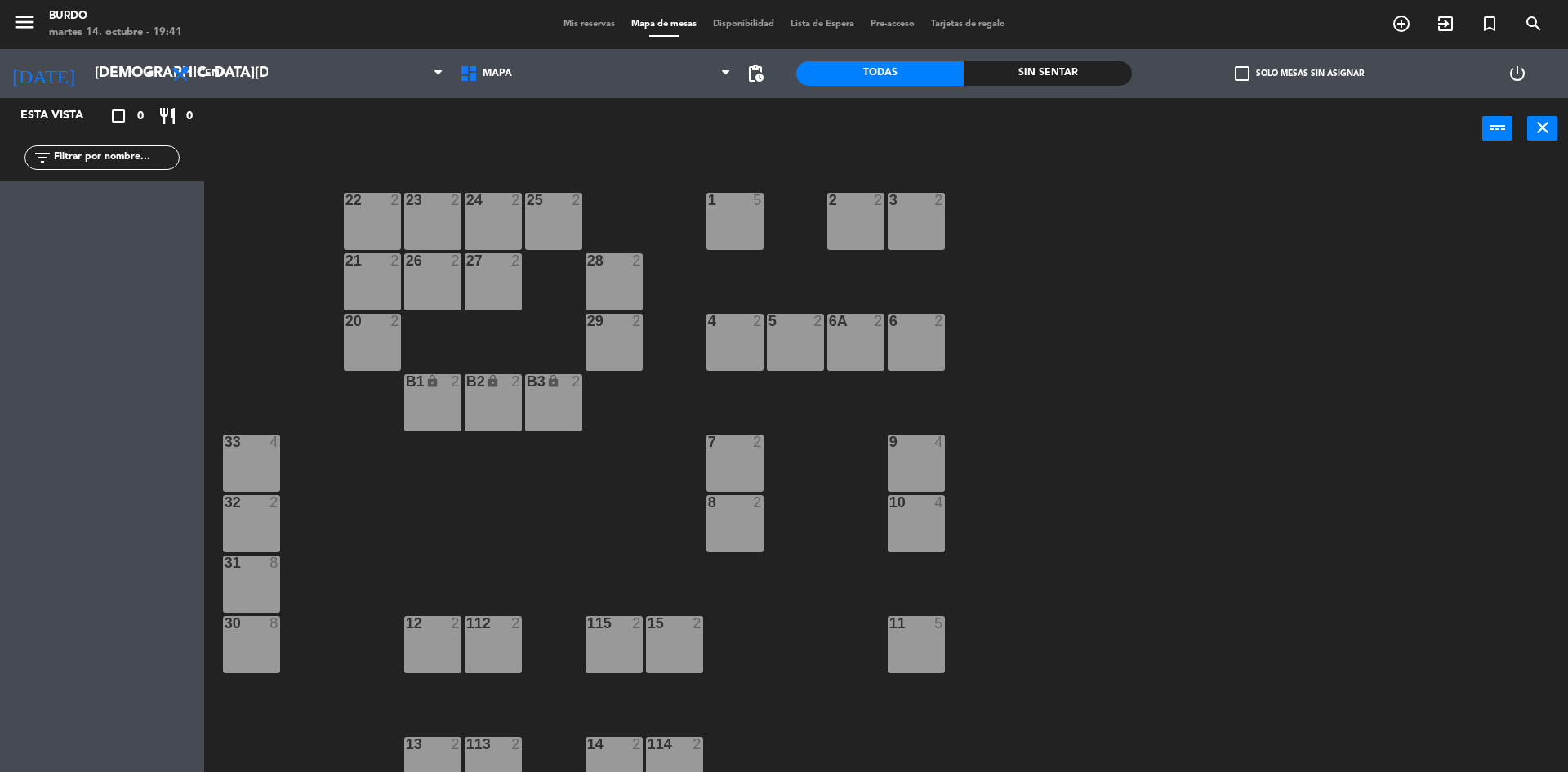
drag, startPoint x: 446, startPoint y: 388, endPoint x: 458, endPoint y: 384, distance: 12.6
click at [450, 388] on div "2" at bounding box center [458, 382] width 27 height 16
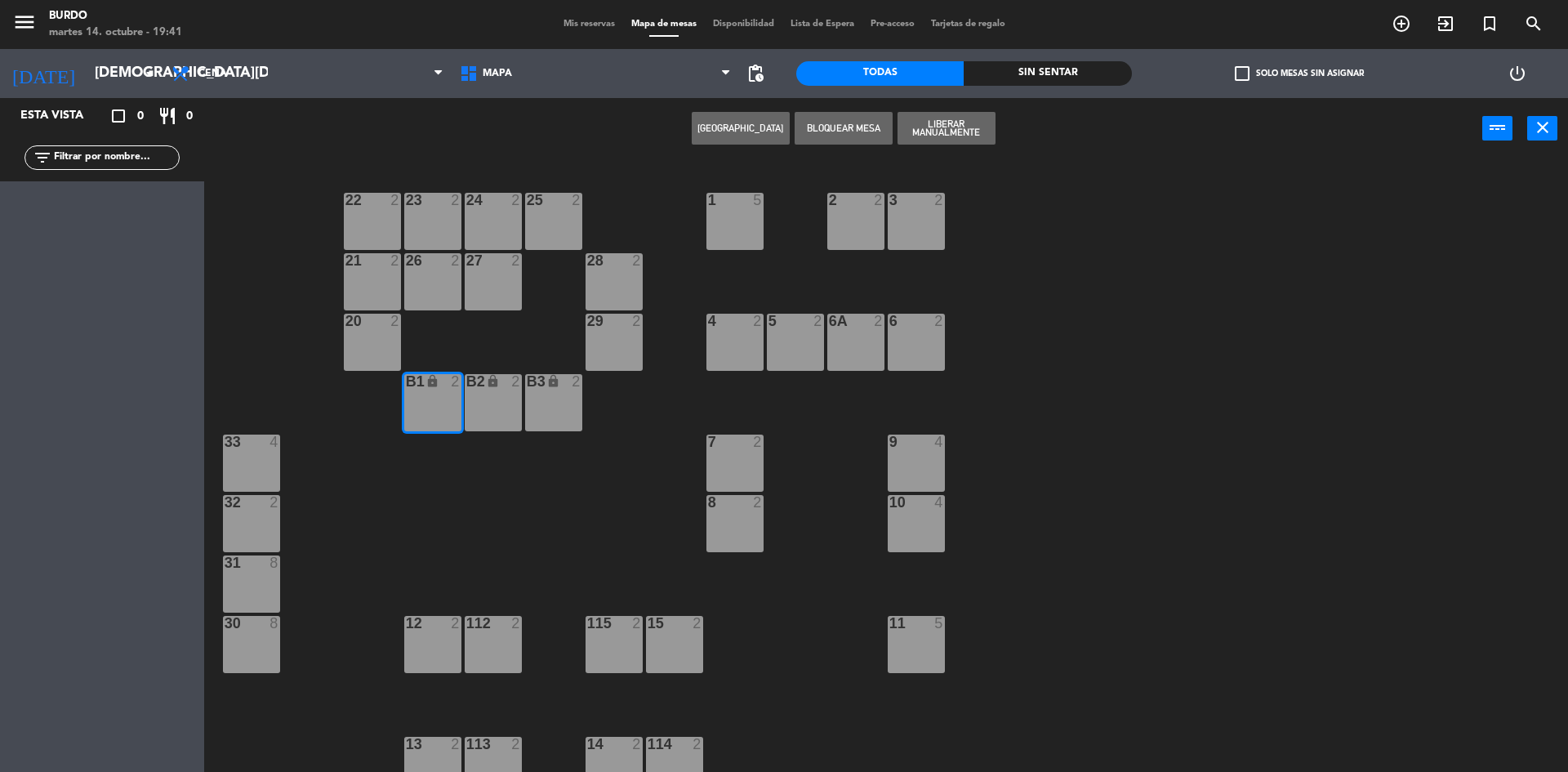
click at [490, 388] on div "lock" at bounding box center [492, 382] width 27 height 16
click at [557, 389] on div "B3 lock 2" at bounding box center [553, 382] width 57 height 16
click at [943, 119] on button "Liberar Manualmente" at bounding box center [945, 129] width 98 height 33
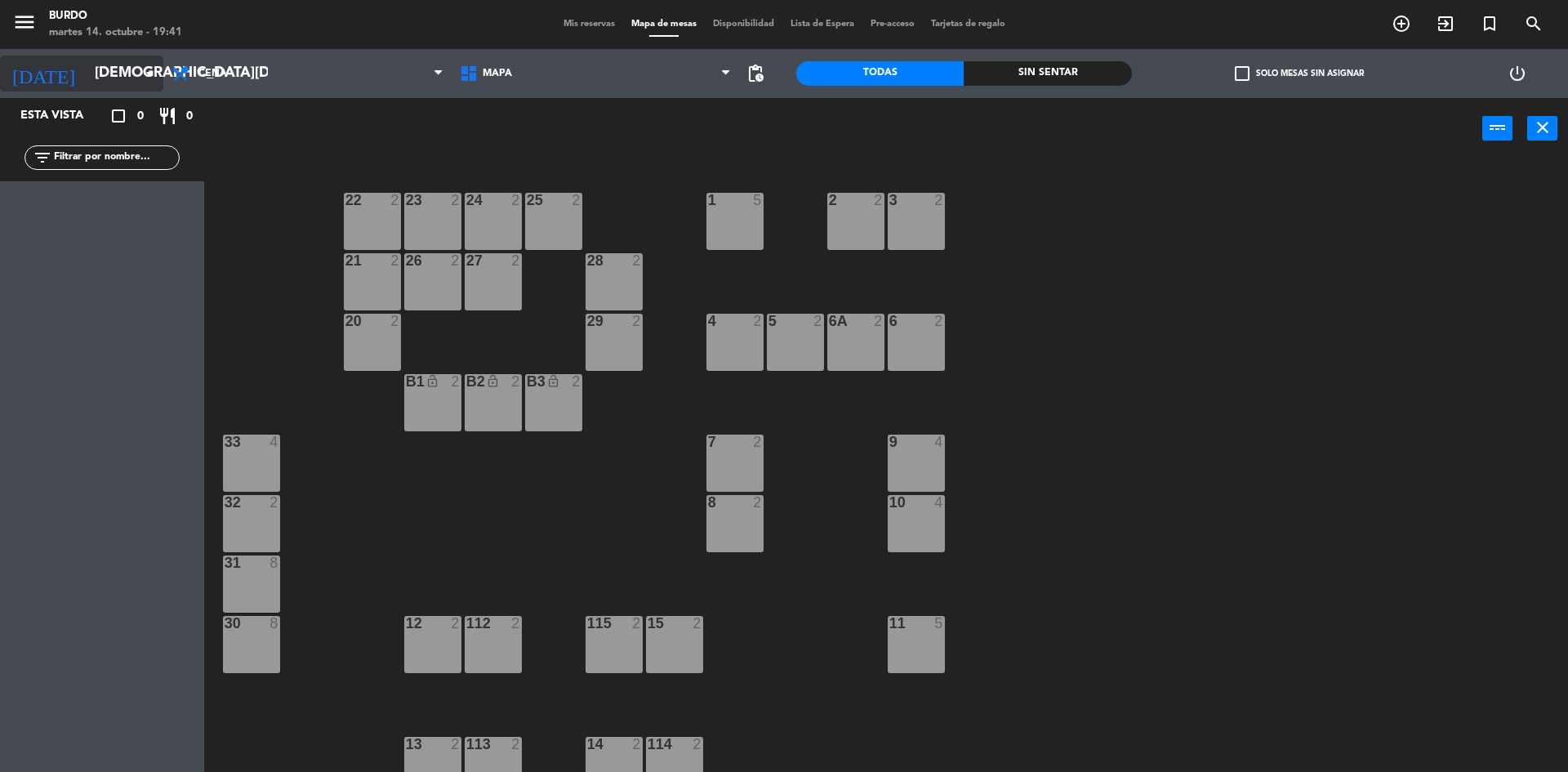
click at [111, 79] on input "[DEMOGRAPHIC_DATA][DATE]" at bounding box center [180, 73] width 189 height 33
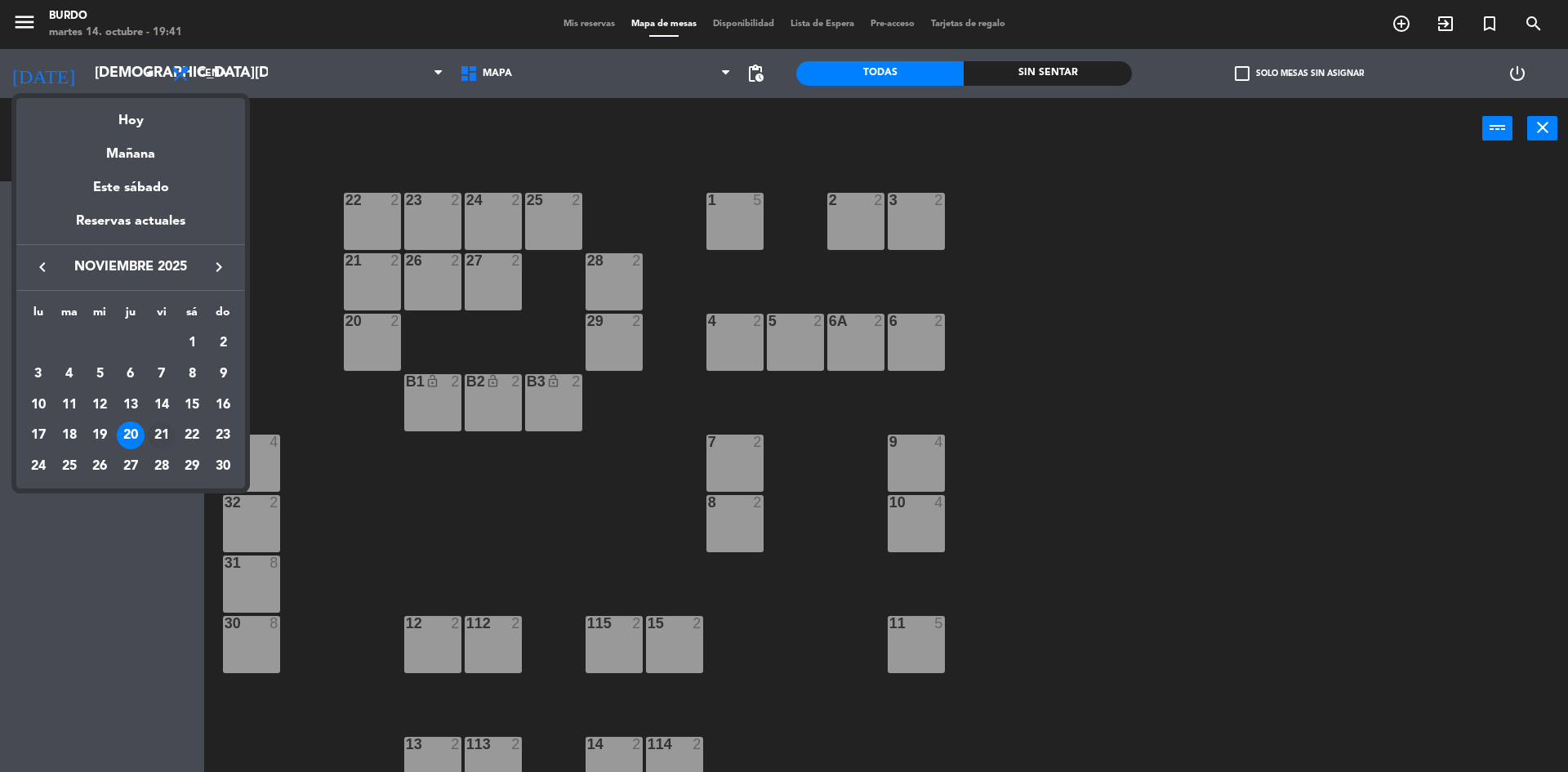
click at [160, 440] on div "21" at bounding box center [161, 435] width 28 height 28
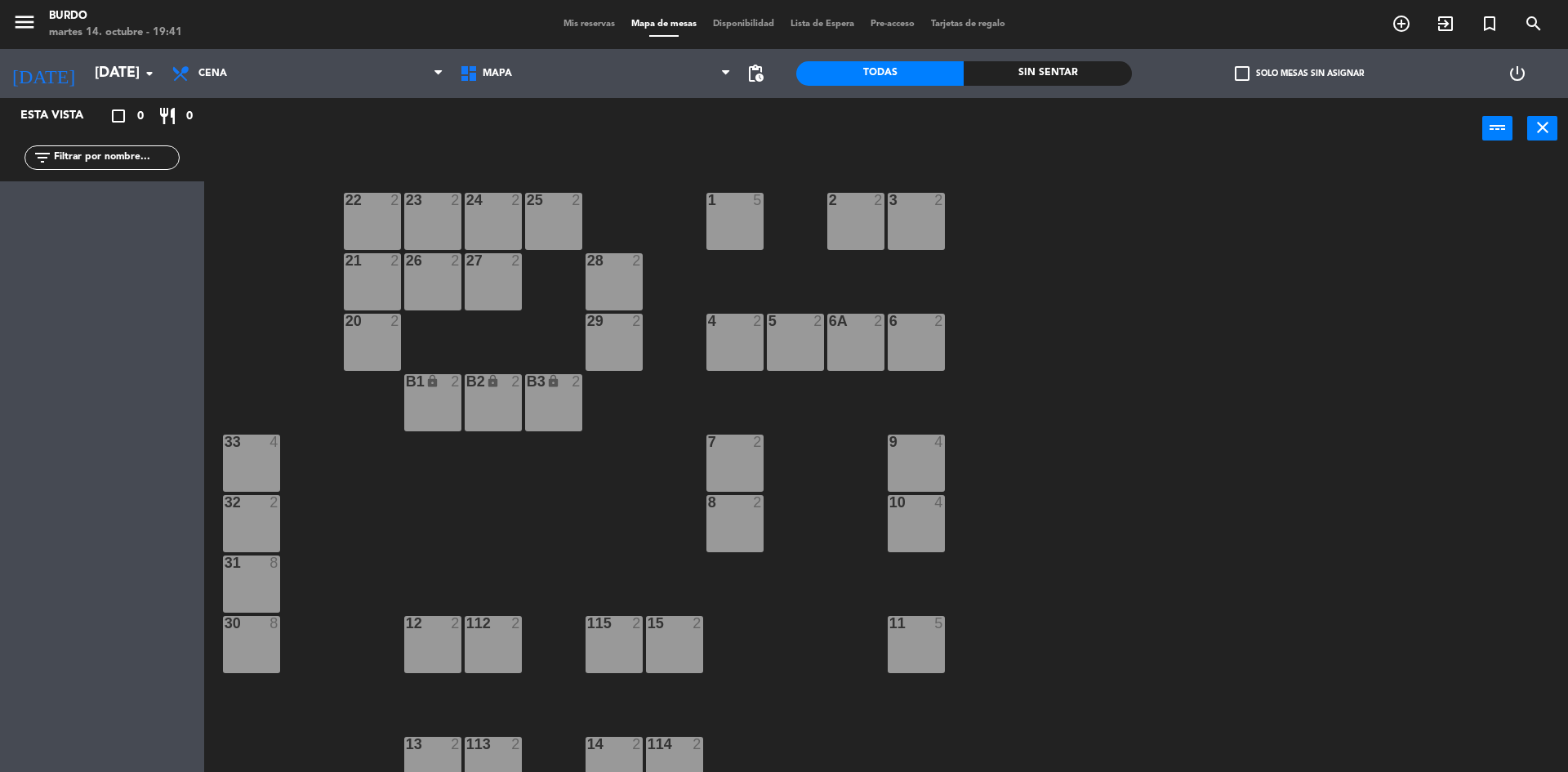
click at [439, 390] on div "B1 lock 2" at bounding box center [433, 402] width 57 height 57
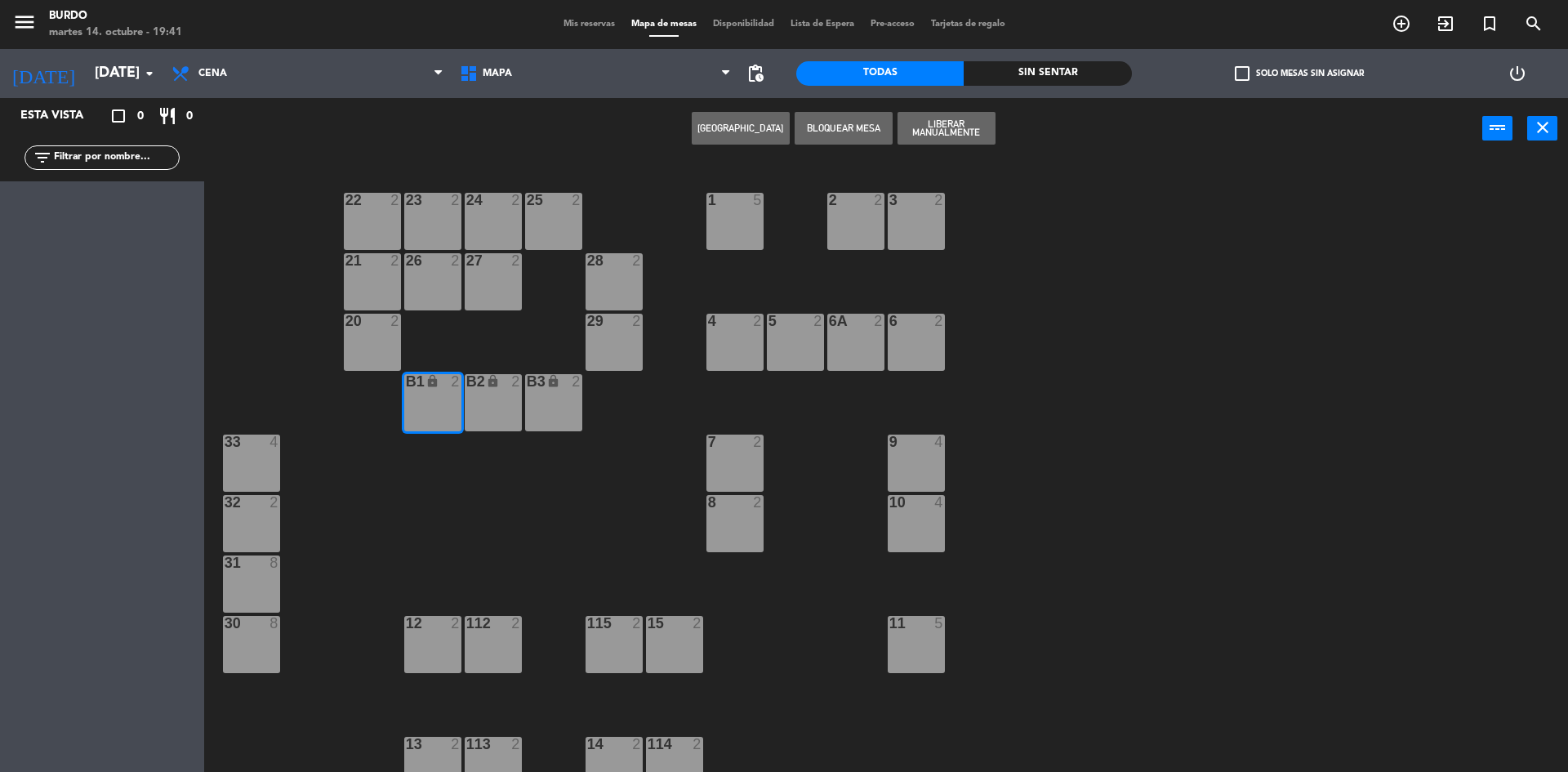
click at [480, 389] on div "lock" at bounding box center [492, 382] width 27 height 16
drag, startPoint x: 559, startPoint y: 386, endPoint x: 878, endPoint y: 218, distance: 360.5
click at [559, 387] on icon "lock" at bounding box center [553, 381] width 14 height 14
click at [950, 118] on button "Liberar Manualmente" at bounding box center [945, 129] width 98 height 33
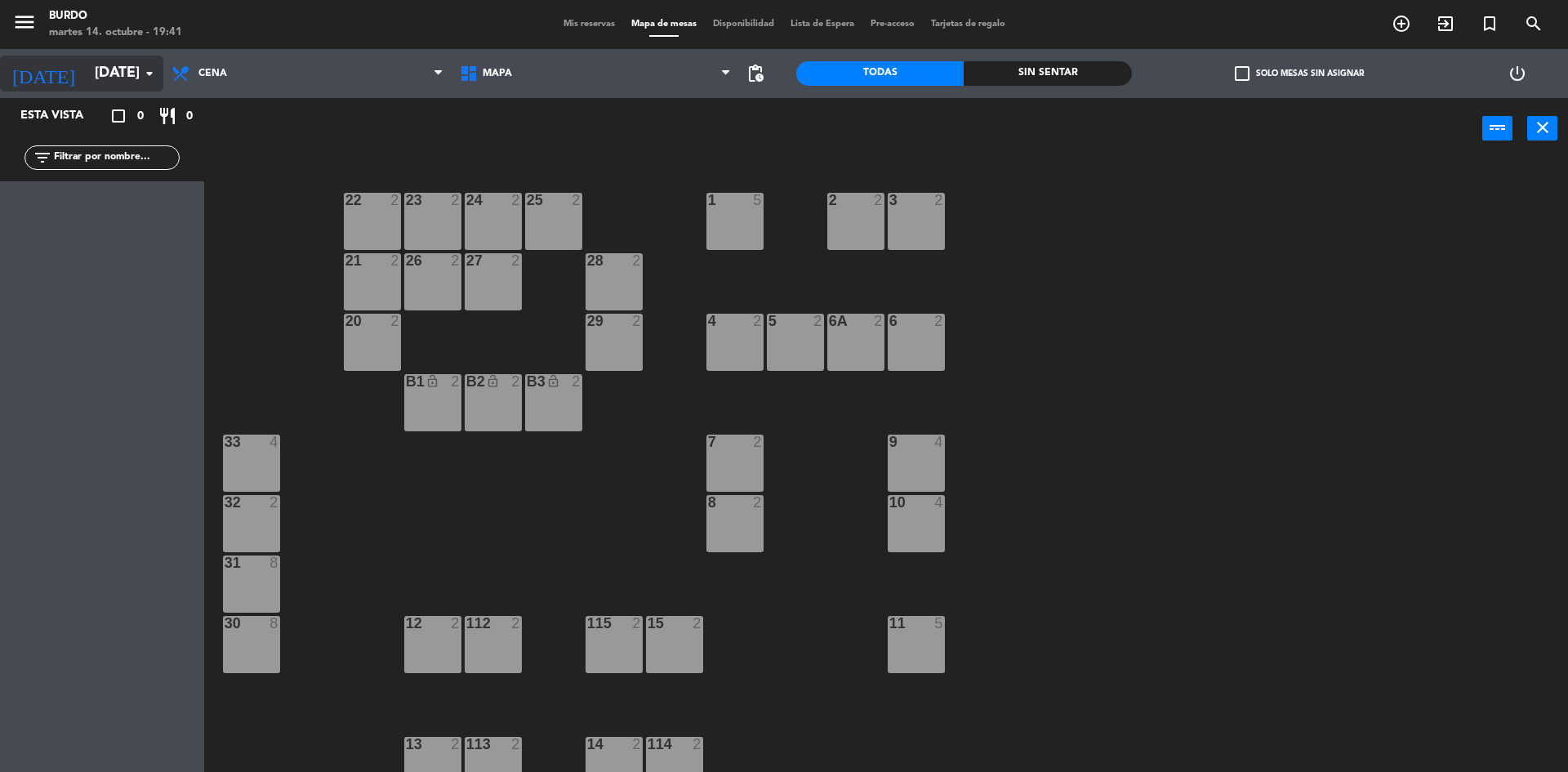
click at [73, 89] on div "[DATE] [DATE] arrow_drop_down" at bounding box center [81, 73] width 163 height 36
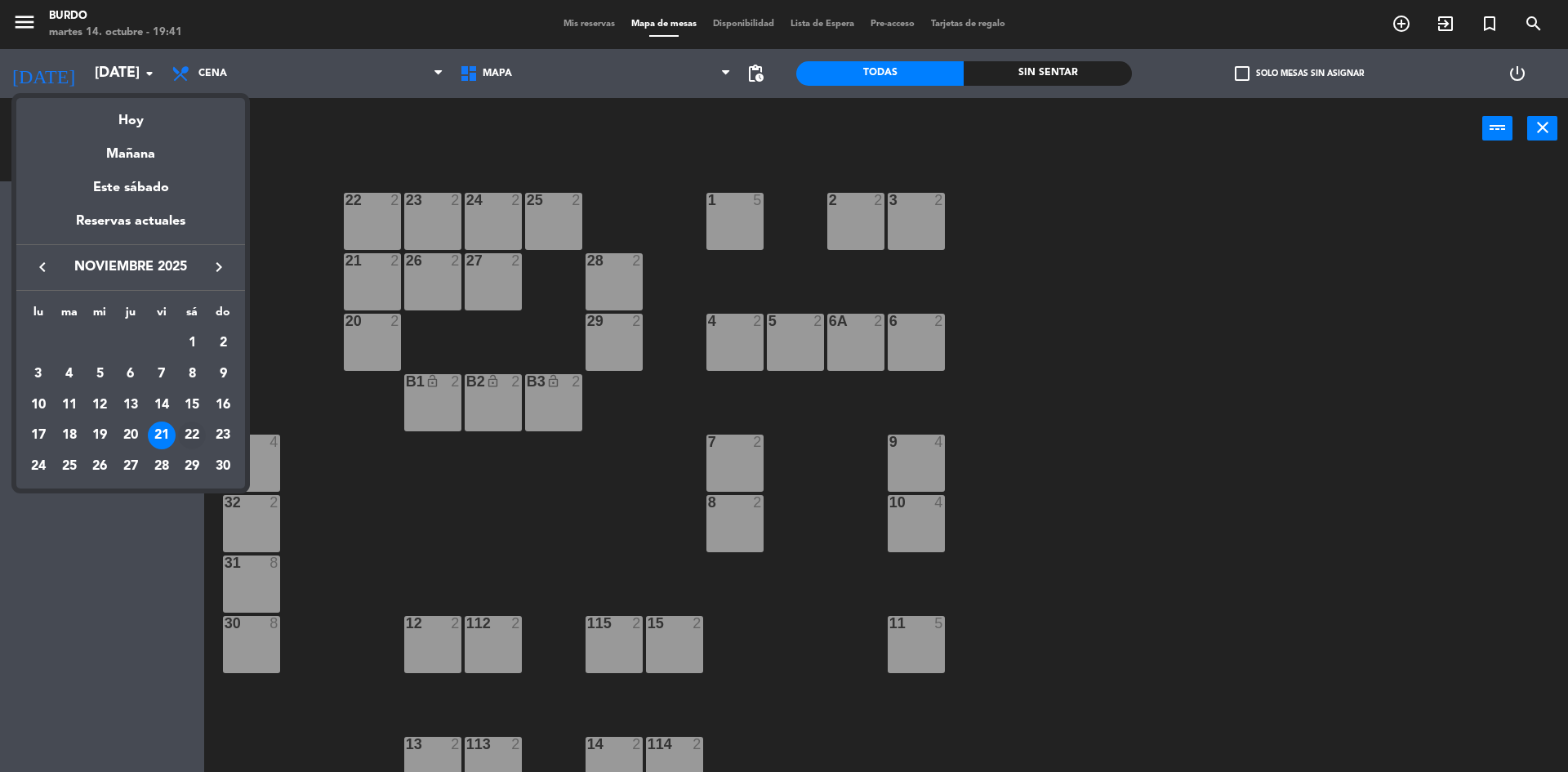
click at [193, 432] on div "22" at bounding box center [192, 435] width 28 height 28
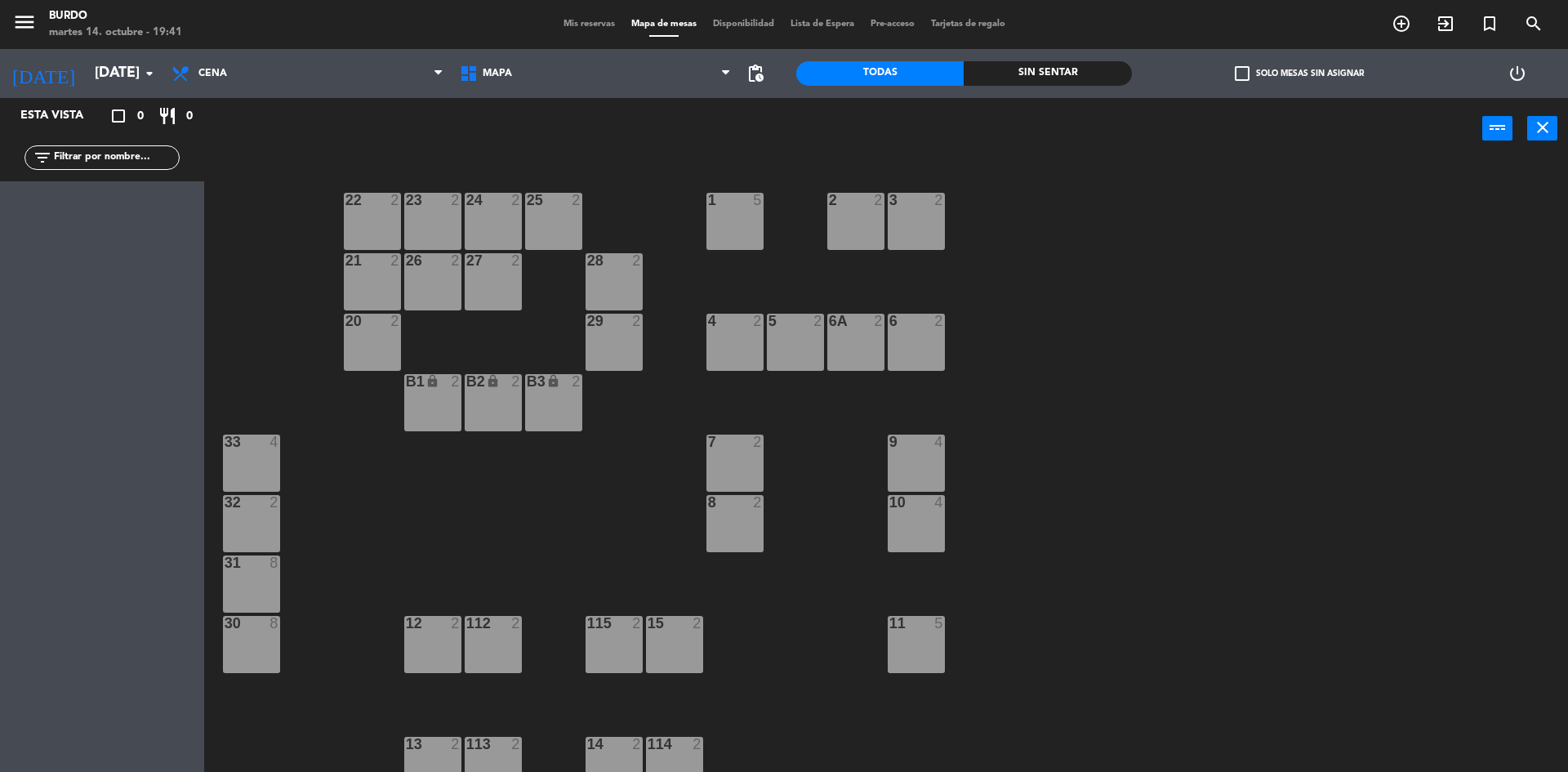
click at [442, 381] on div "lock" at bounding box center [432, 382] width 27 height 16
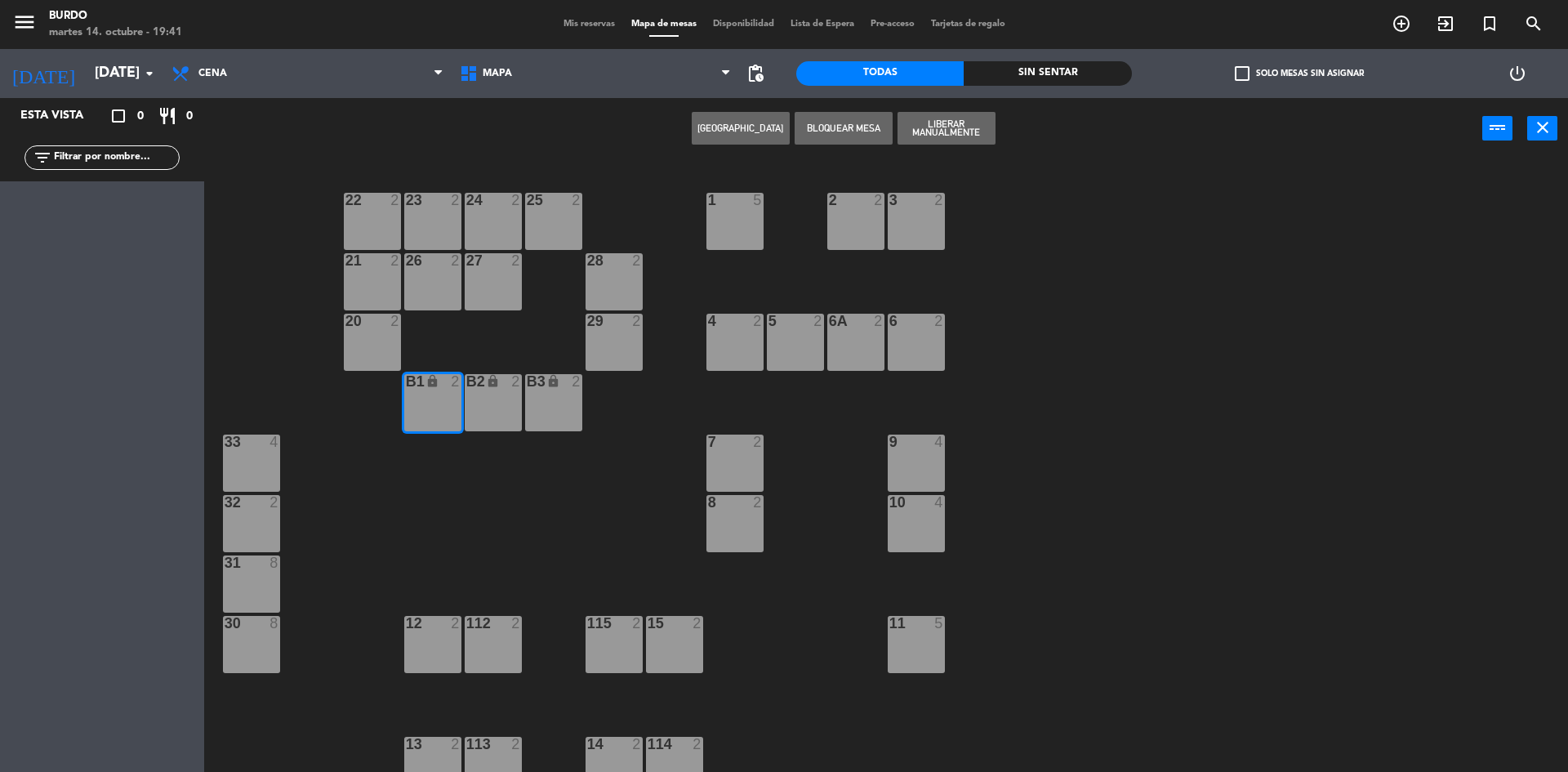
click at [496, 383] on icon "lock" at bounding box center [493, 381] width 14 height 14
click at [534, 391] on div "B3 lock 2" at bounding box center [553, 402] width 57 height 57
click at [945, 125] on button "Liberar Manualmente" at bounding box center [945, 129] width 98 height 33
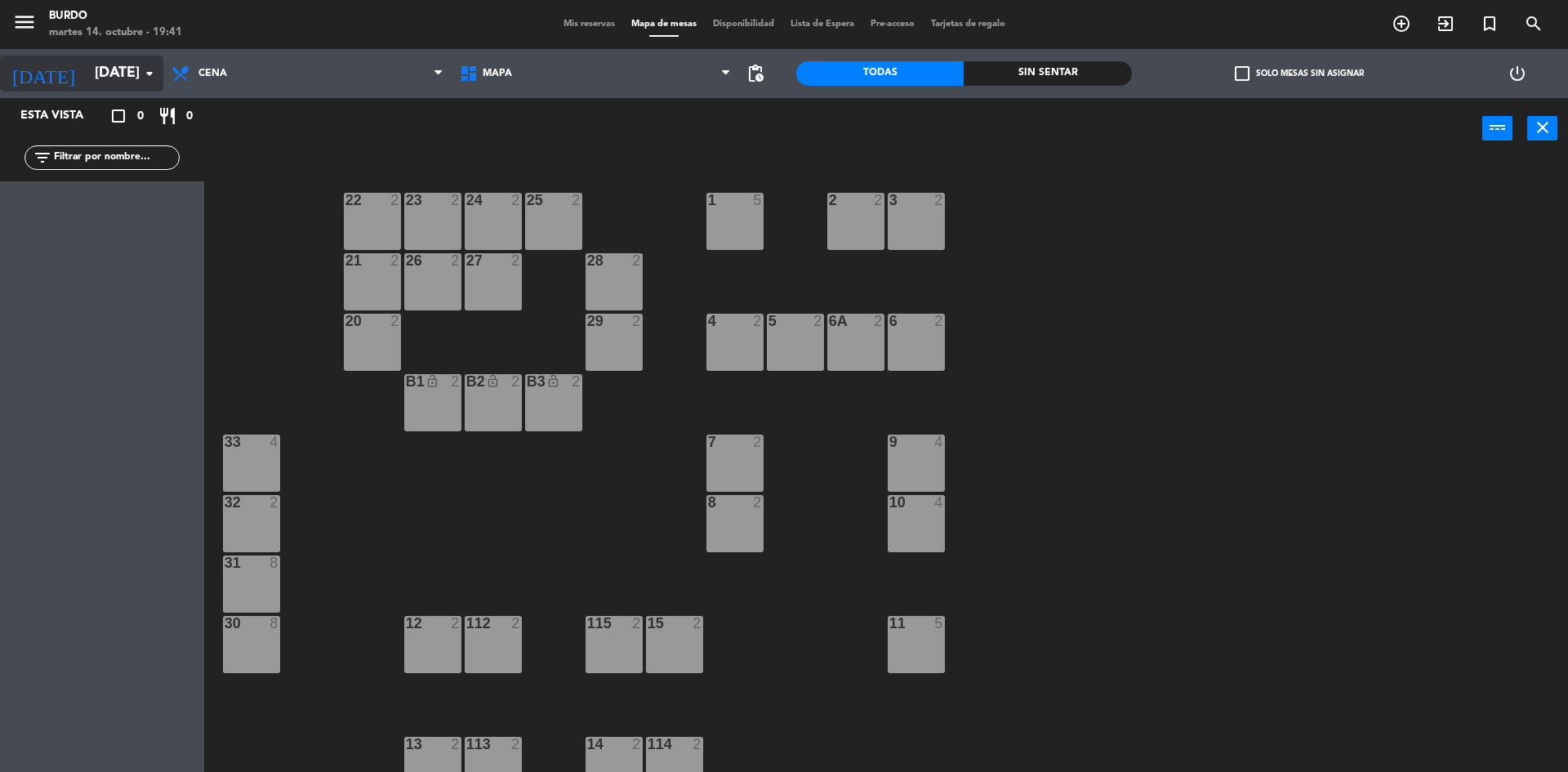
click at [86, 76] on input "[DATE]" at bounding box center [180, 73] width 189 height 33
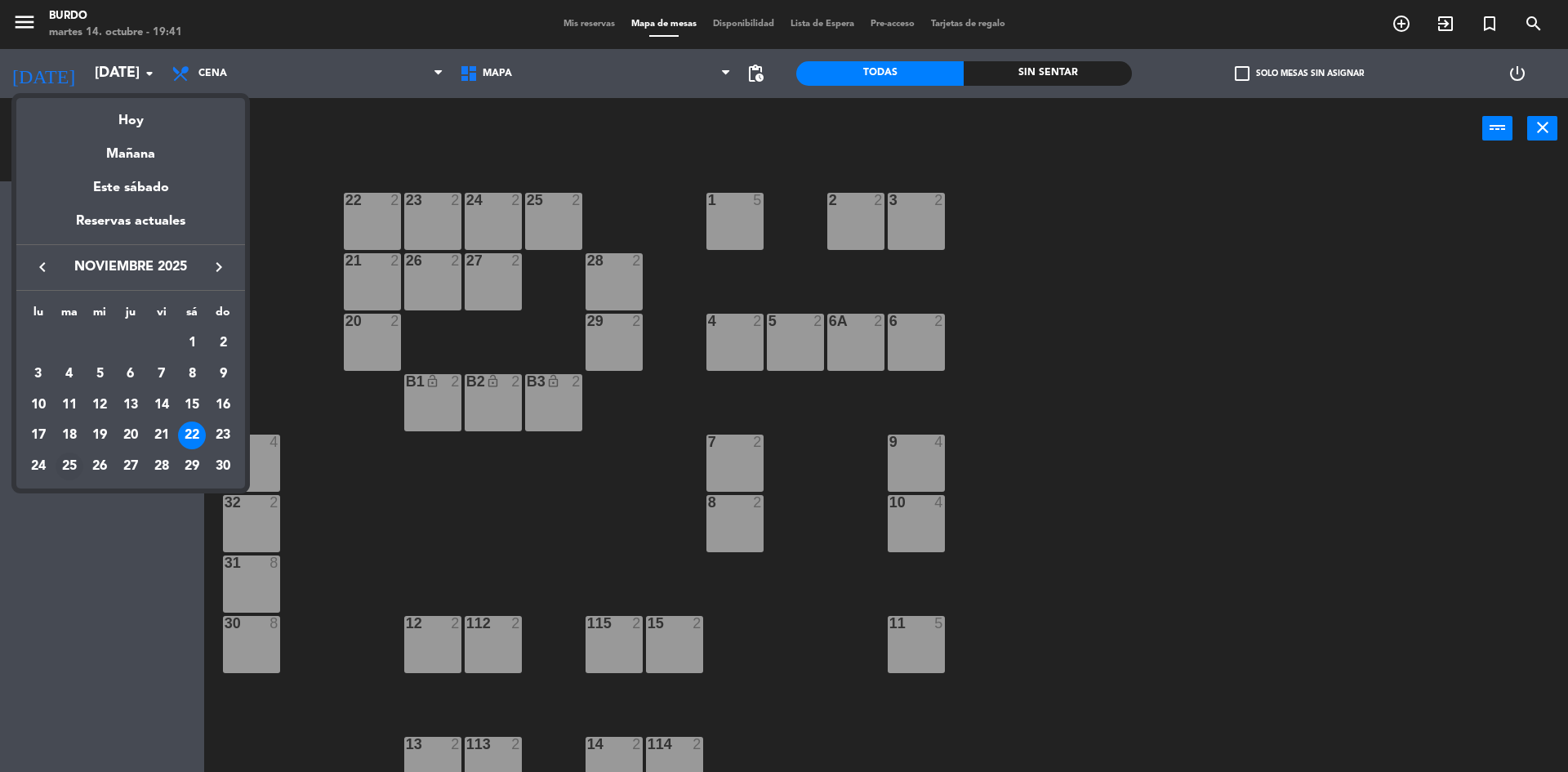
click at [66, 465] on div "25" at bounding box center [69, 466] width 28 height 28
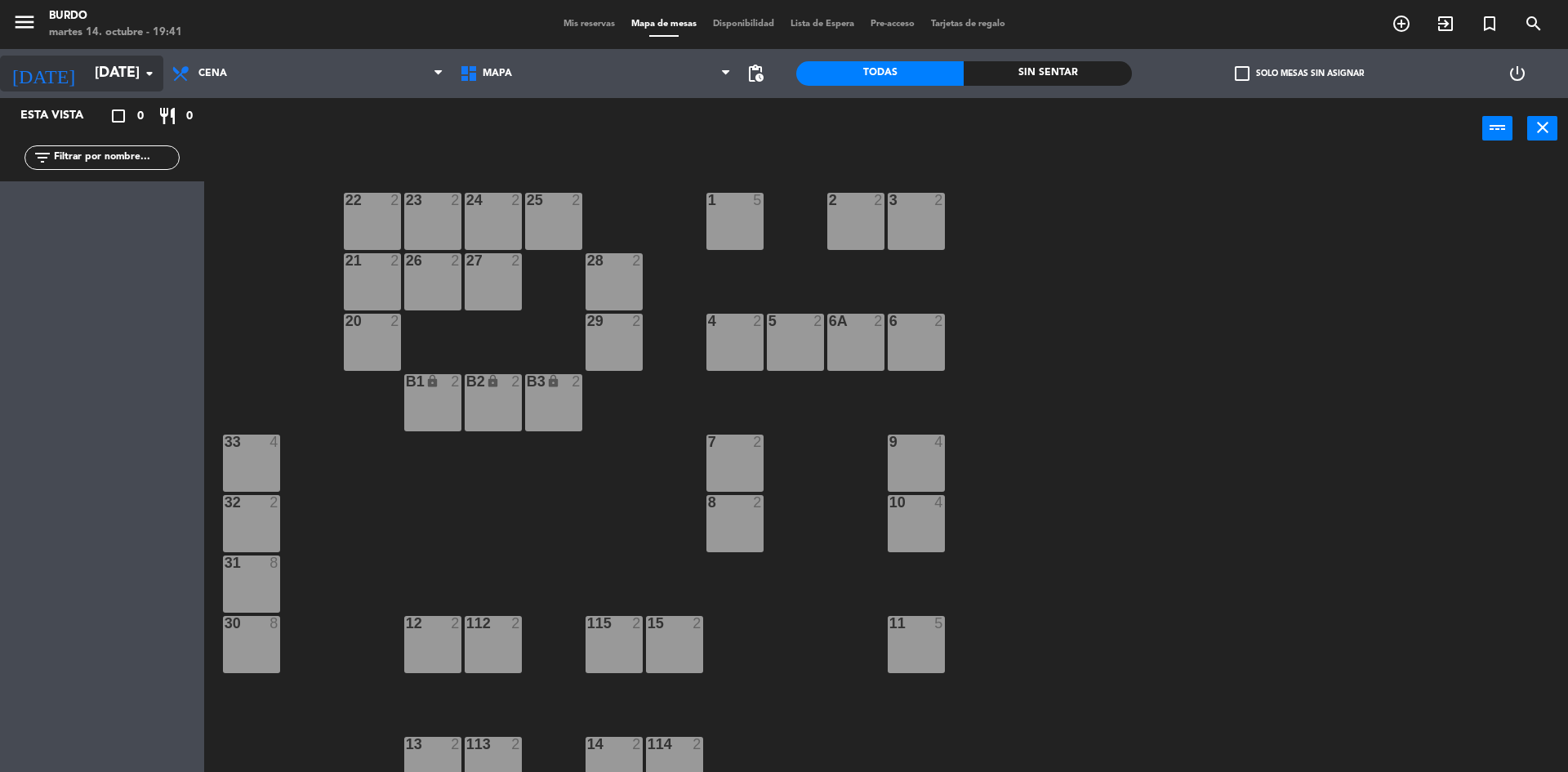
click at [128, 85] on input "[DATE]" at bounding box center [180, 73] width 189 height 33
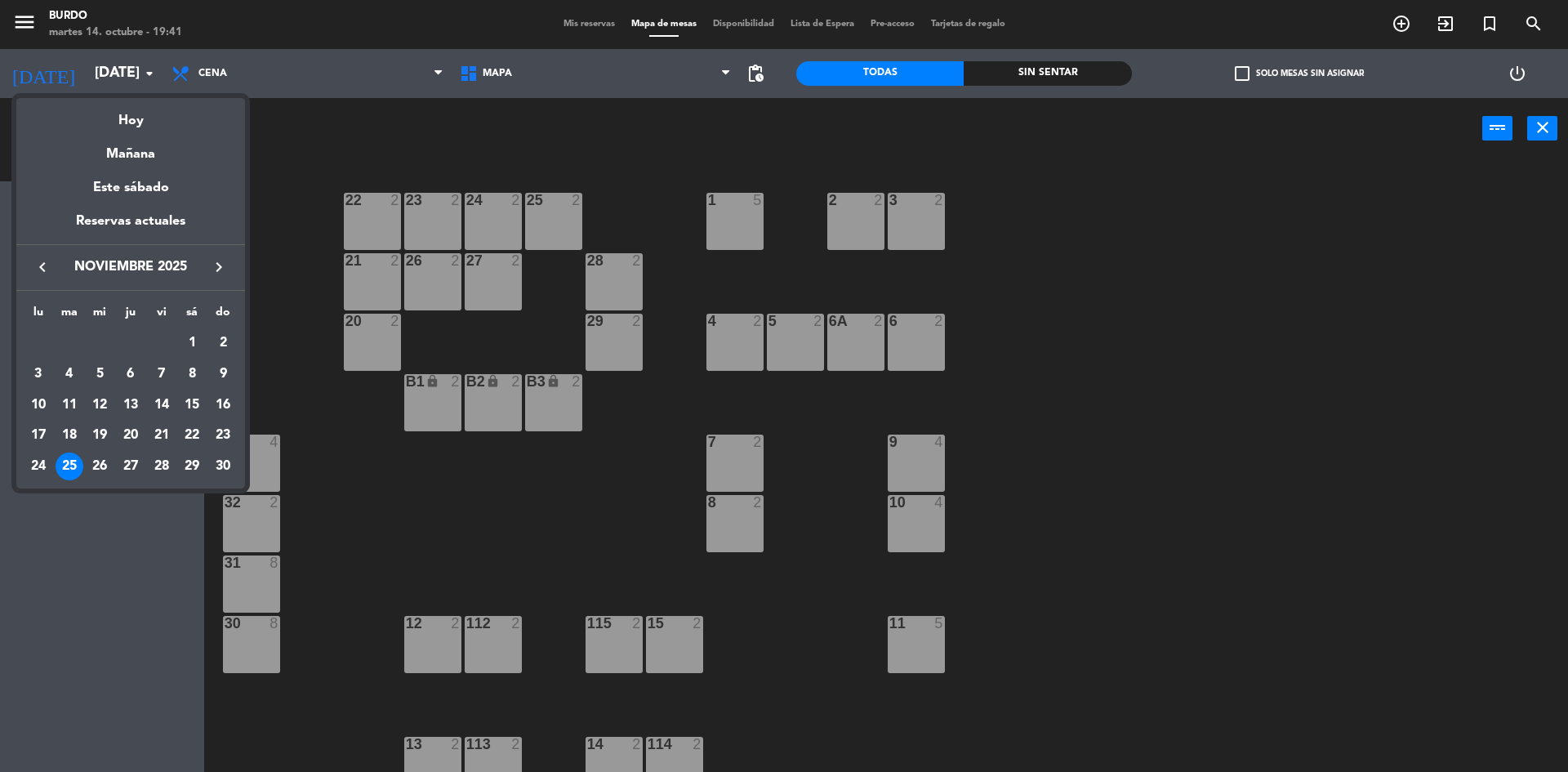
click at [420, 389] on div at bounding box center [784, 386] width 1568 height 772
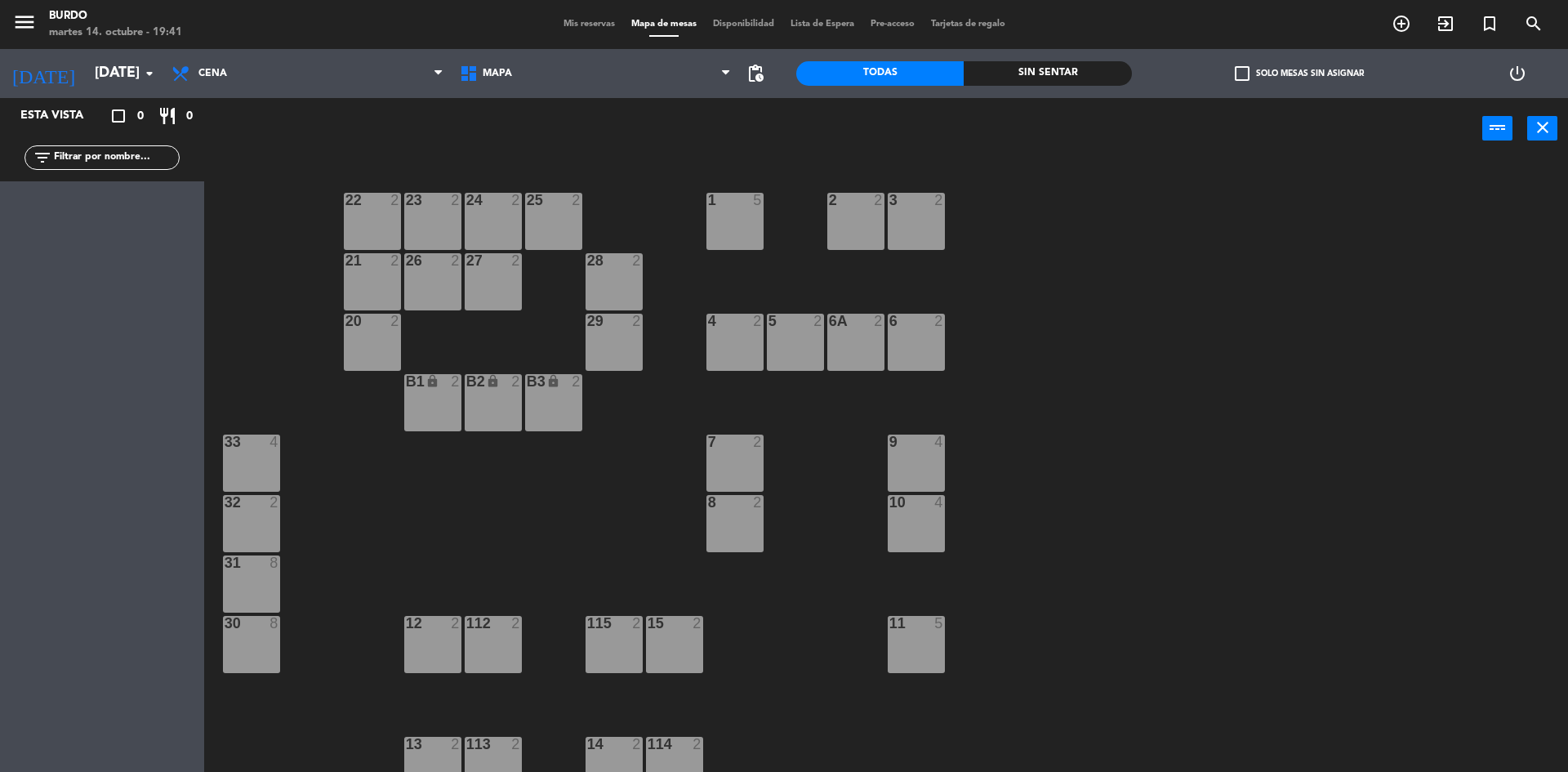
click at [501, 389] on div "B2 lock 2" at bounding box center [493, 382] width 57 height 16
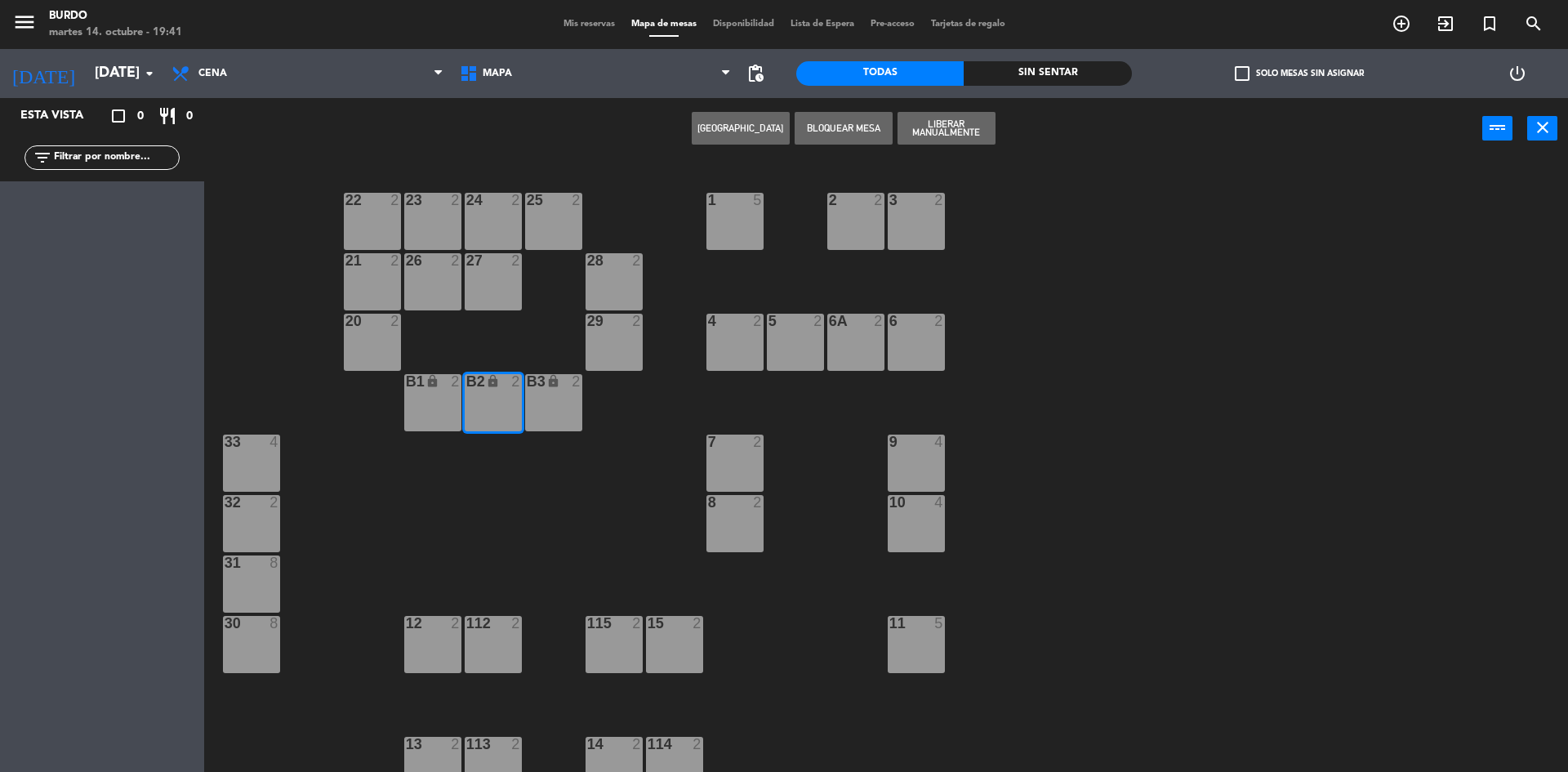
drag, startPoint x: 440, startPoint y: 390, endPoint x: 616, endPoint y: 416, distance: 177.9
click at [441, 390] on div "B1 lock 2" at bounding box center [433, 402] width 57 height 57
click at [569, 394] on div "B3 lock 2" at bounding box center [553, 402] width 57 height 57
drag, startPoint x: 969, startPoint y: 130, endPoint x: 940, endPoint y: 125, distance: 29.4
click at [968, 130] on button "Liberar Manualmente" at bounding box center [945, 129] width 98 height 33
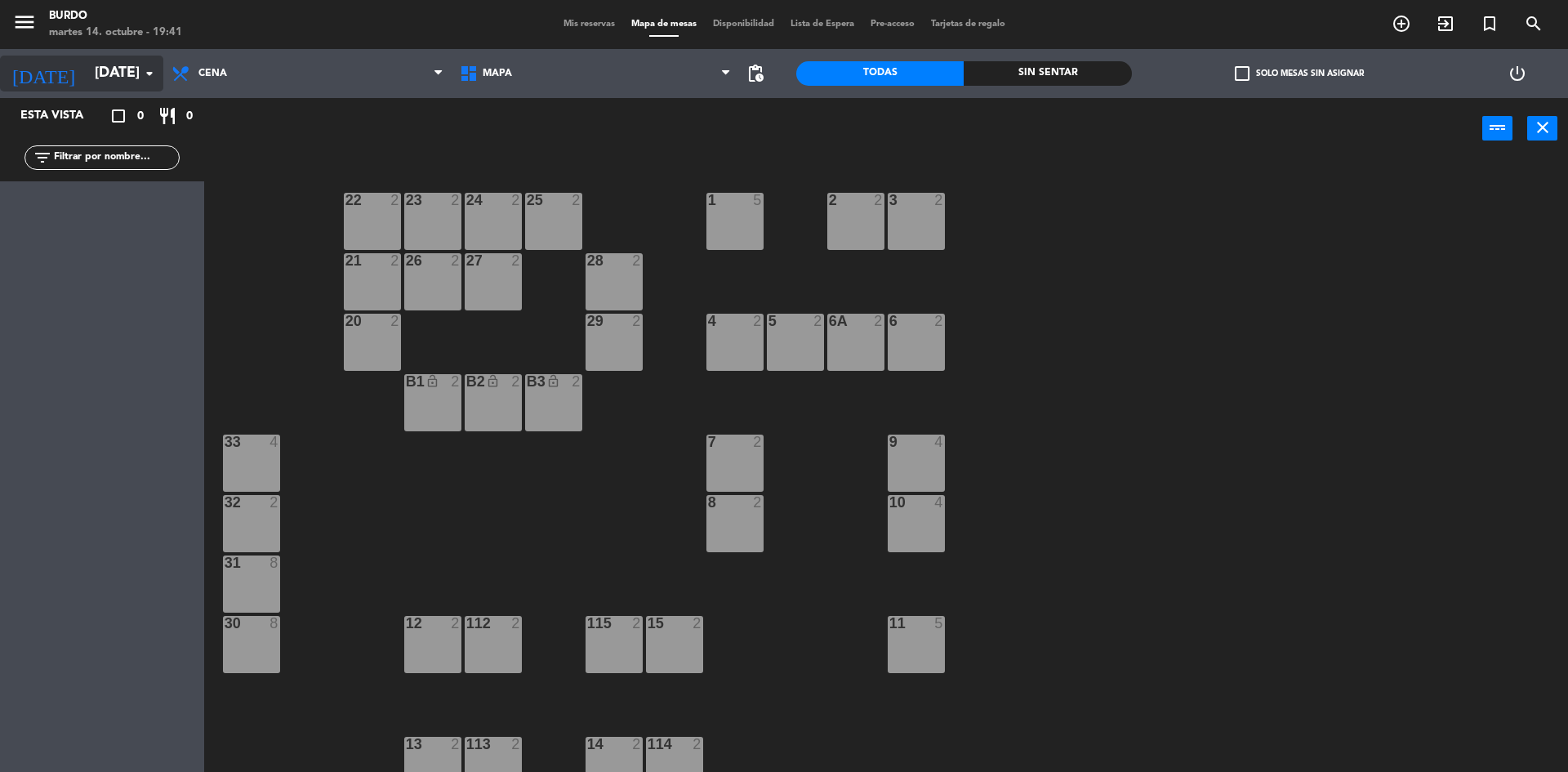
click at [112, 77] on input "[DATE]" at bounding box center [180, 73] width 189 height 33
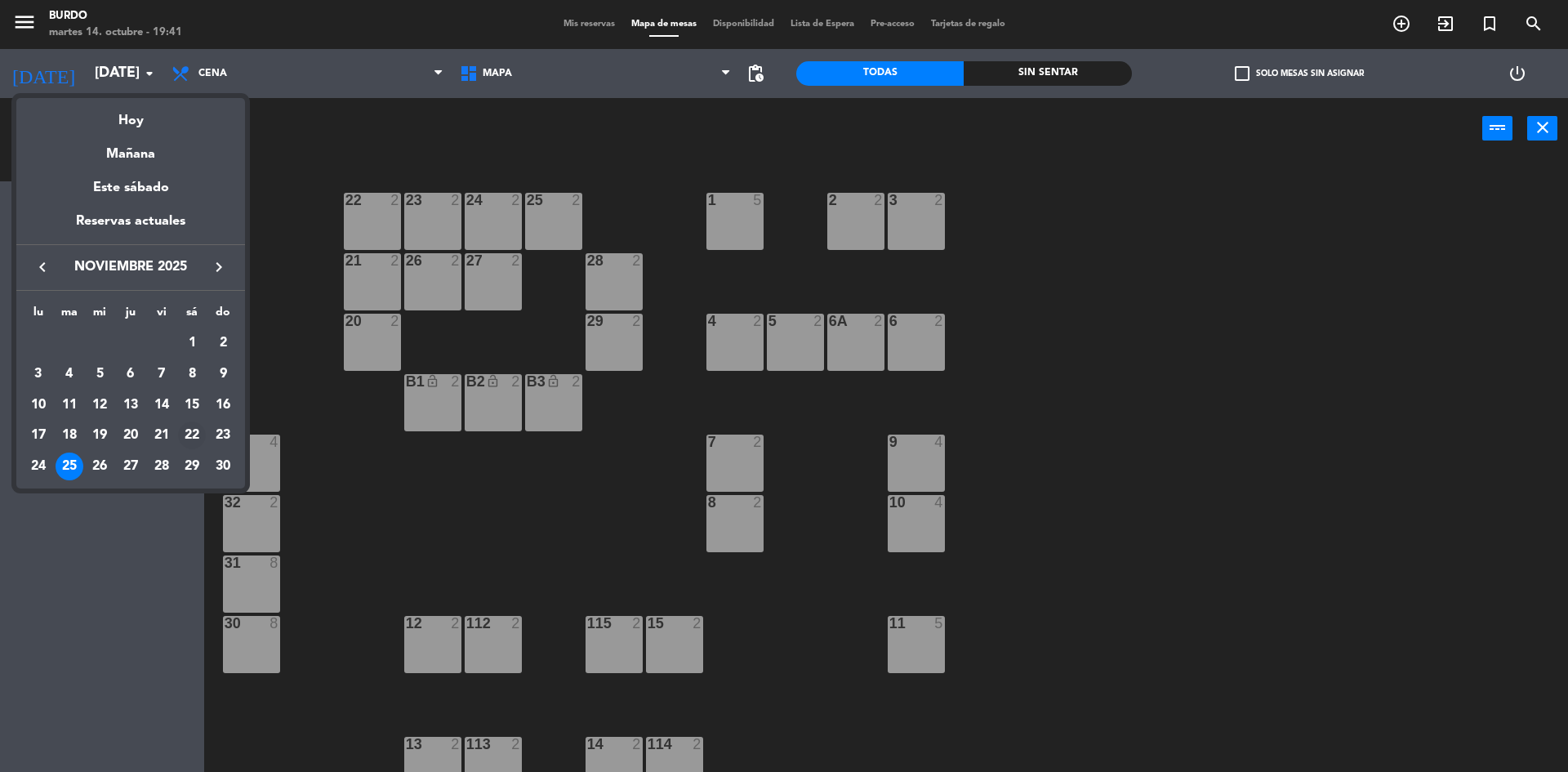
click at [196, 432] on div "22" at bounding box center [192, 435] width 28 height 28
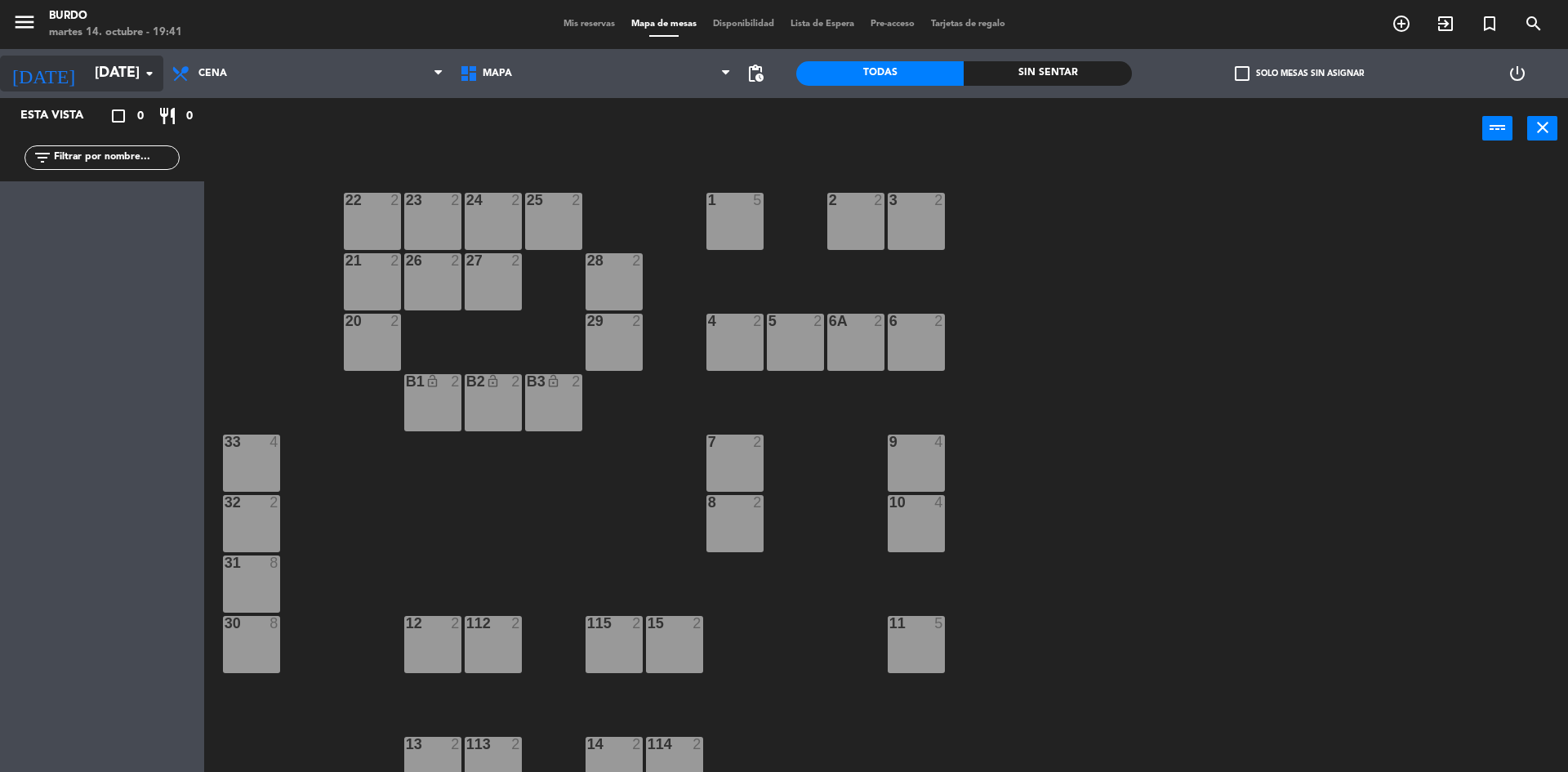
click at [102, 83] on input "[DATE]" at bounding box center [180, 73] width 189 height 33
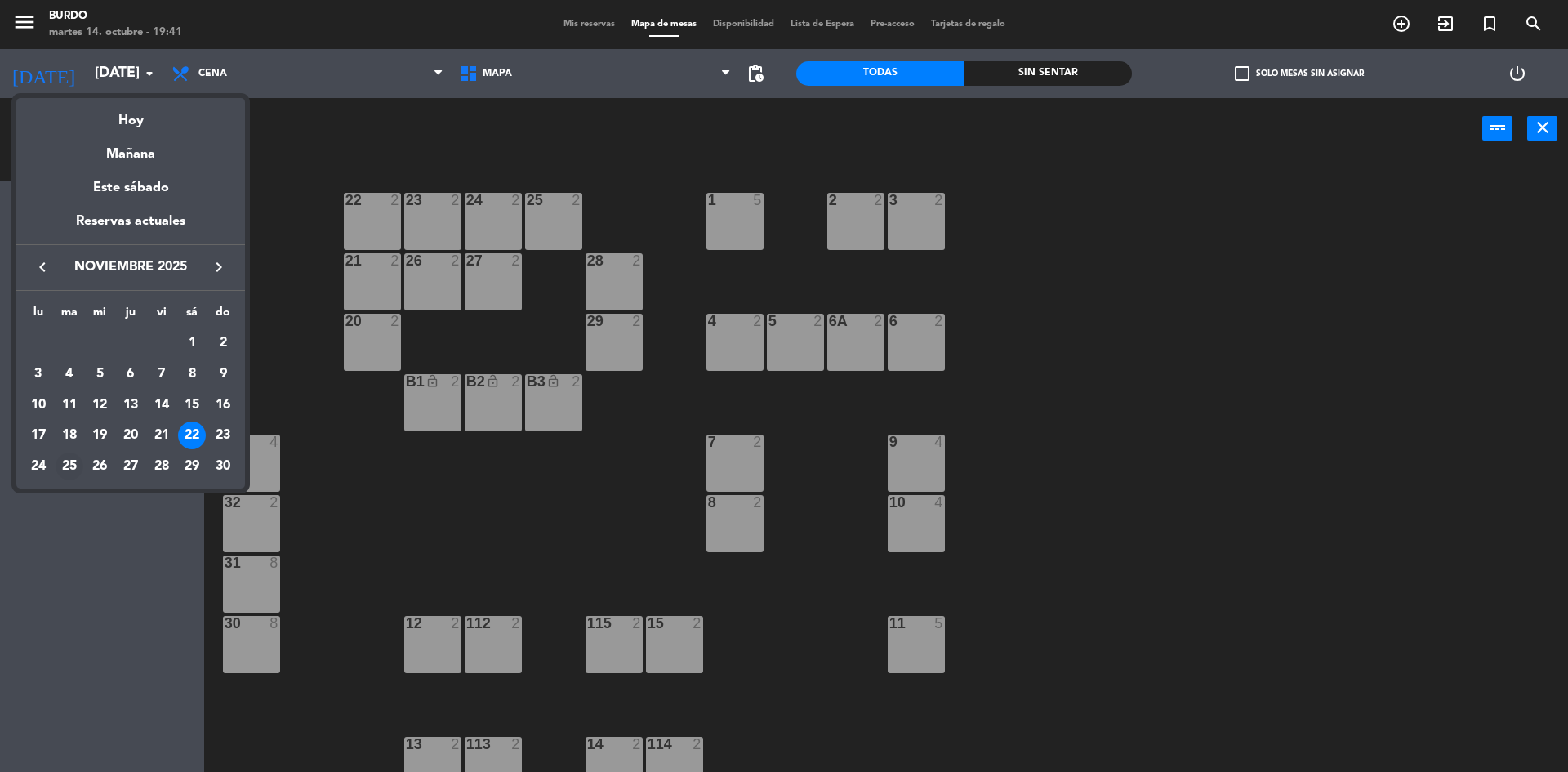
click at [62, 467] on div "25" at bounding box center [69, 466] width 28 height 28
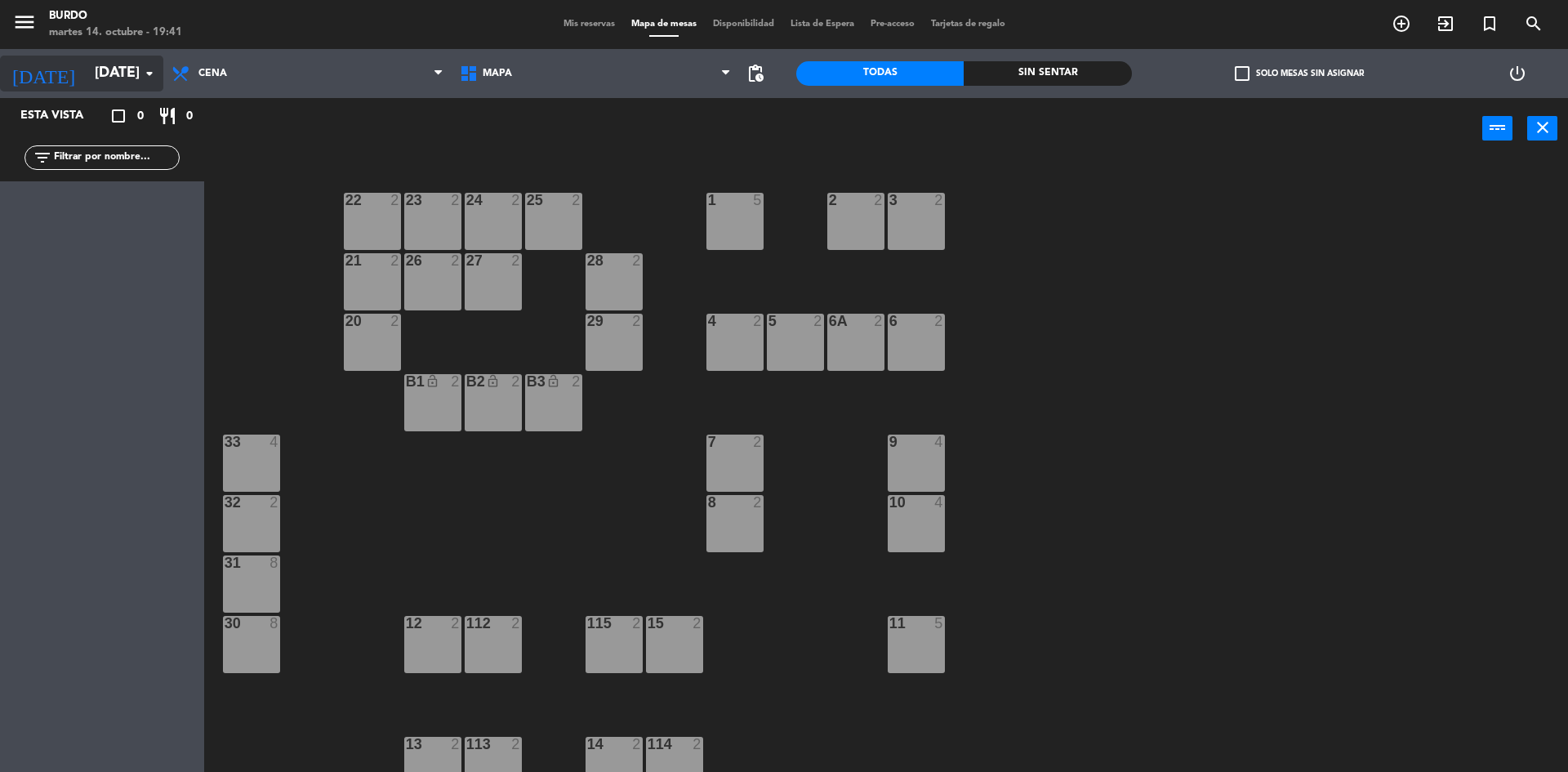
click at [124, 68] on input "[DATE]" at bounding box center [180, 73] width 189 height 33
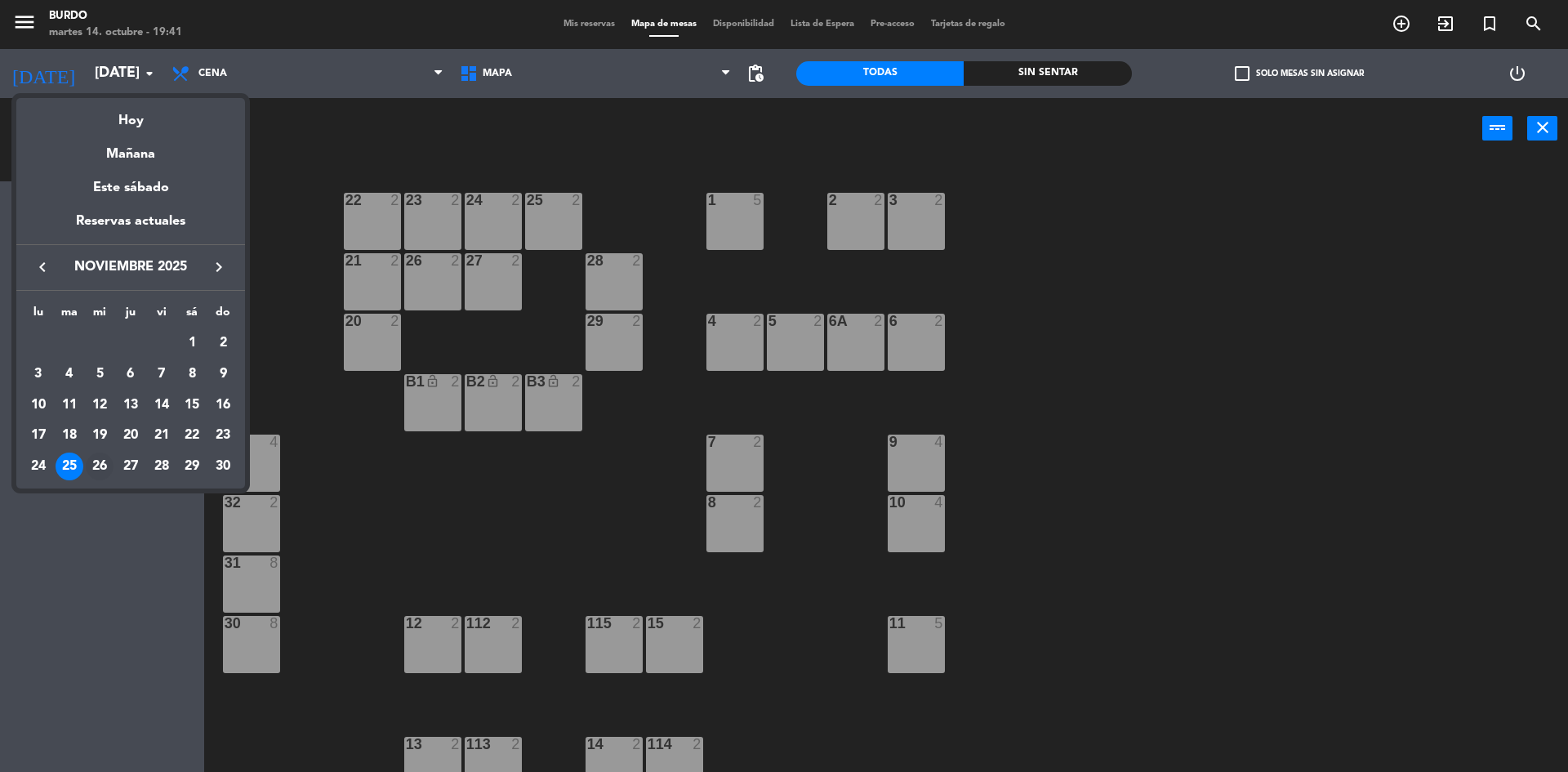
click at [104, 471] on div "26" at bounding box center [99, 466] width 28 height 28
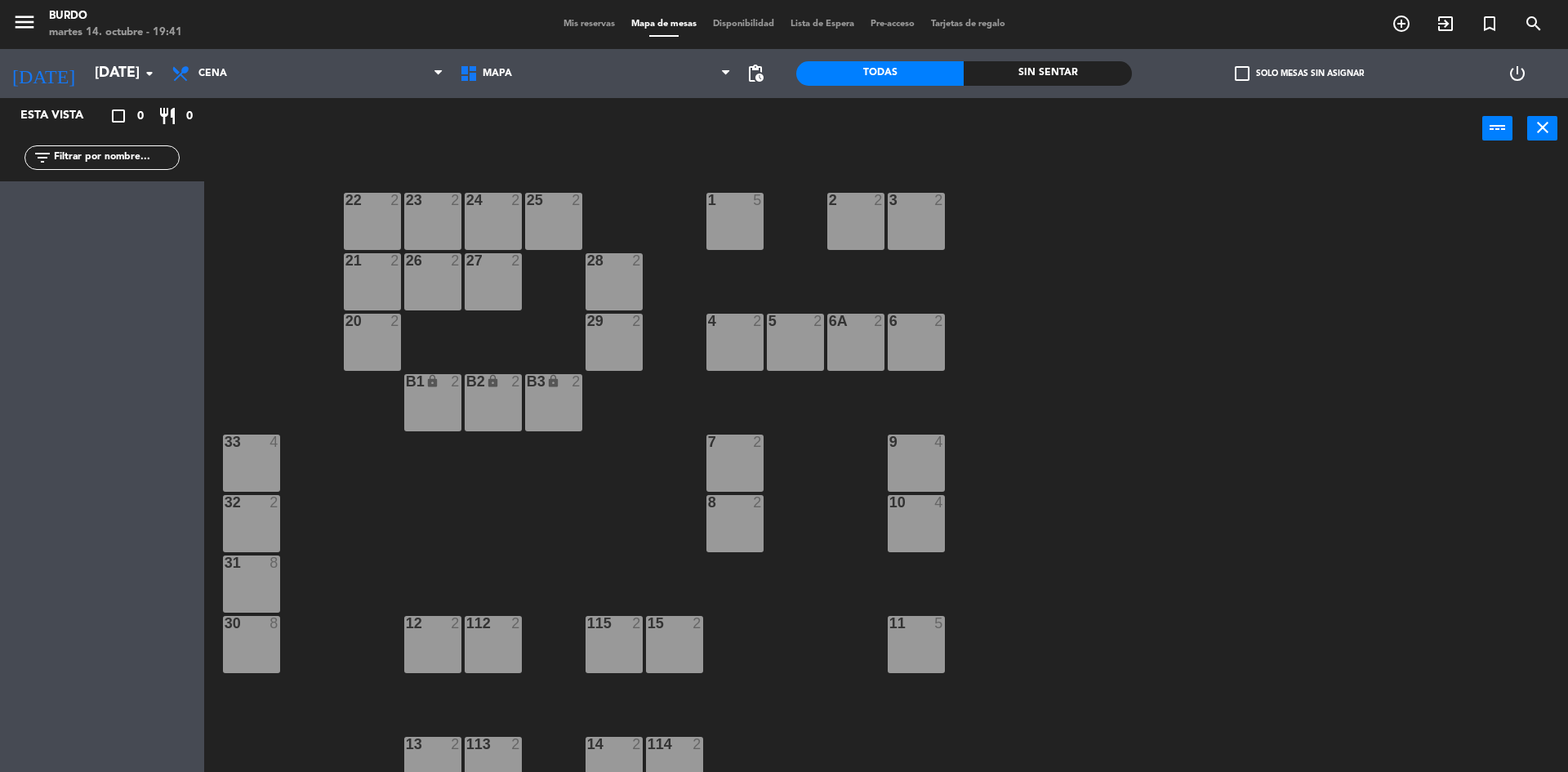
click at [440, 391] on div "B1 lock 2" at bounding box center [433, 402] width 57 height 57
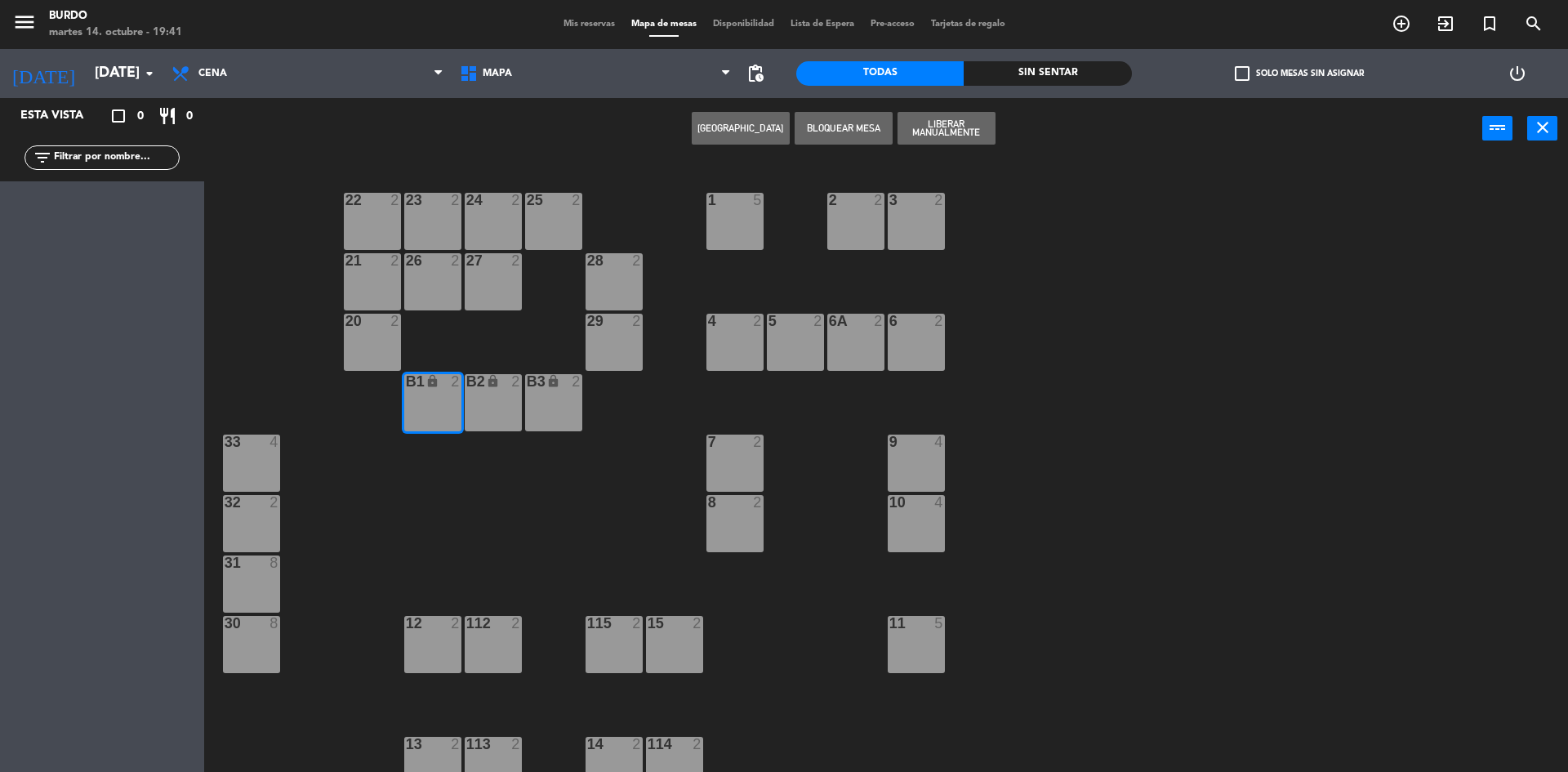
click at [490, 398] on div "B2 lock 2" at bounding box center [493, 402] width 57 height 57
click at [553, 397] on div "B3 lock 2" at bounding box center [553, 402] width 57 height 57
click at [961, 128] on button "Liberar Manualmente" at bounding box center [945, 129] width 98 height 33
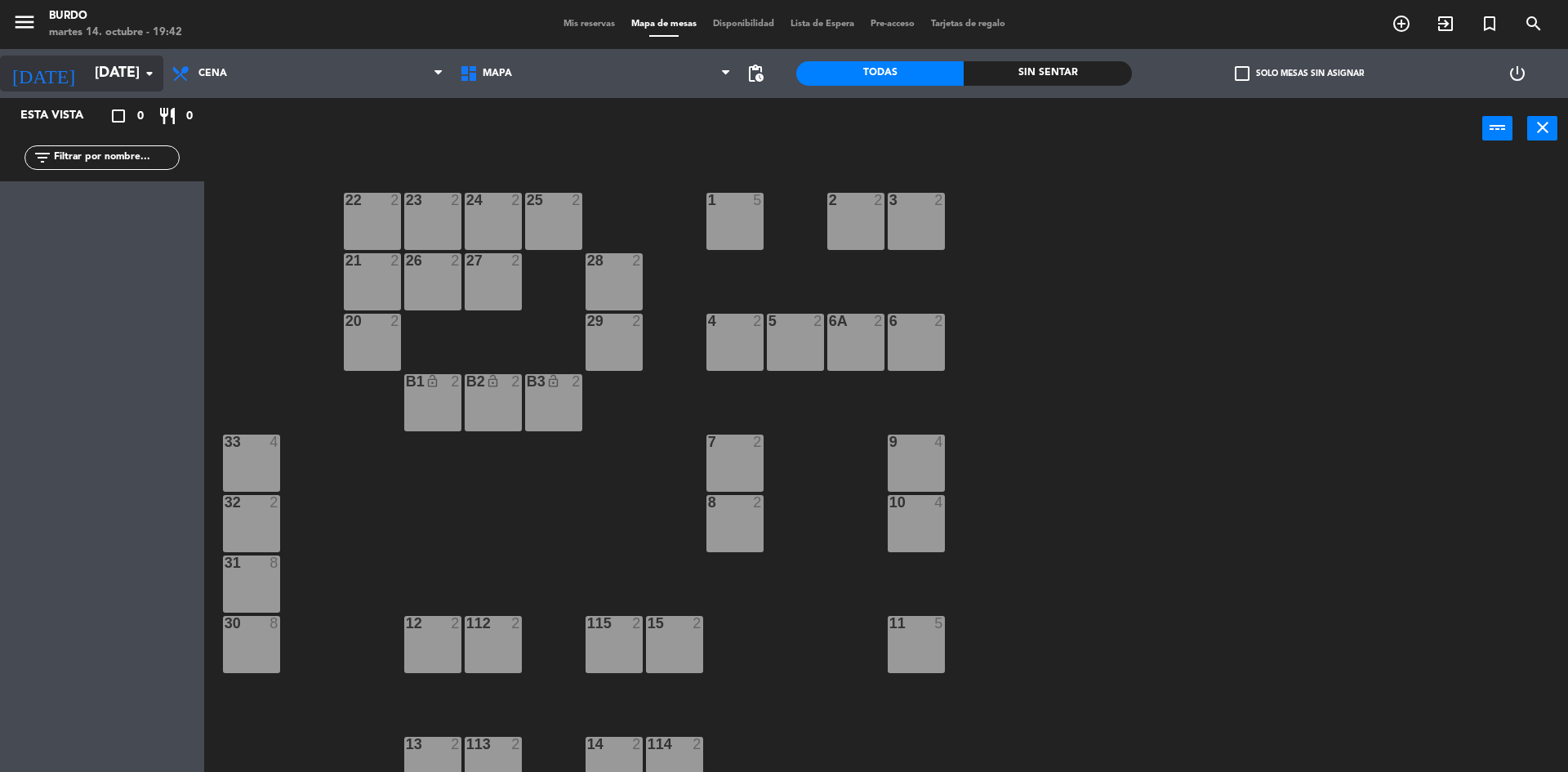
click at [86, 74] on input "[DATE]" at bounding box center [180, 73] width 189 height 33
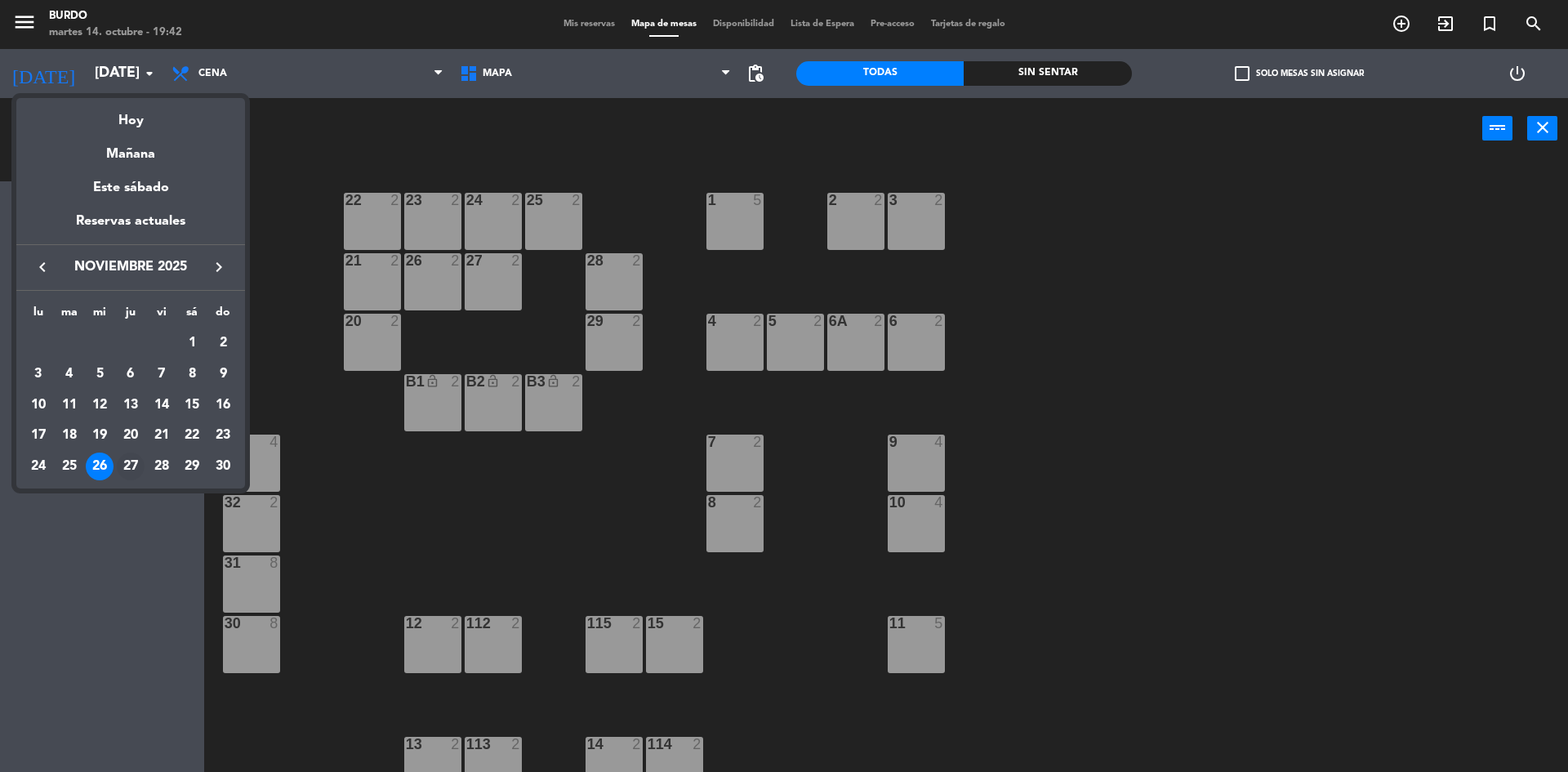
click at [128, 465] on div "27" at bounding box center [130, 466] width 28 height 28
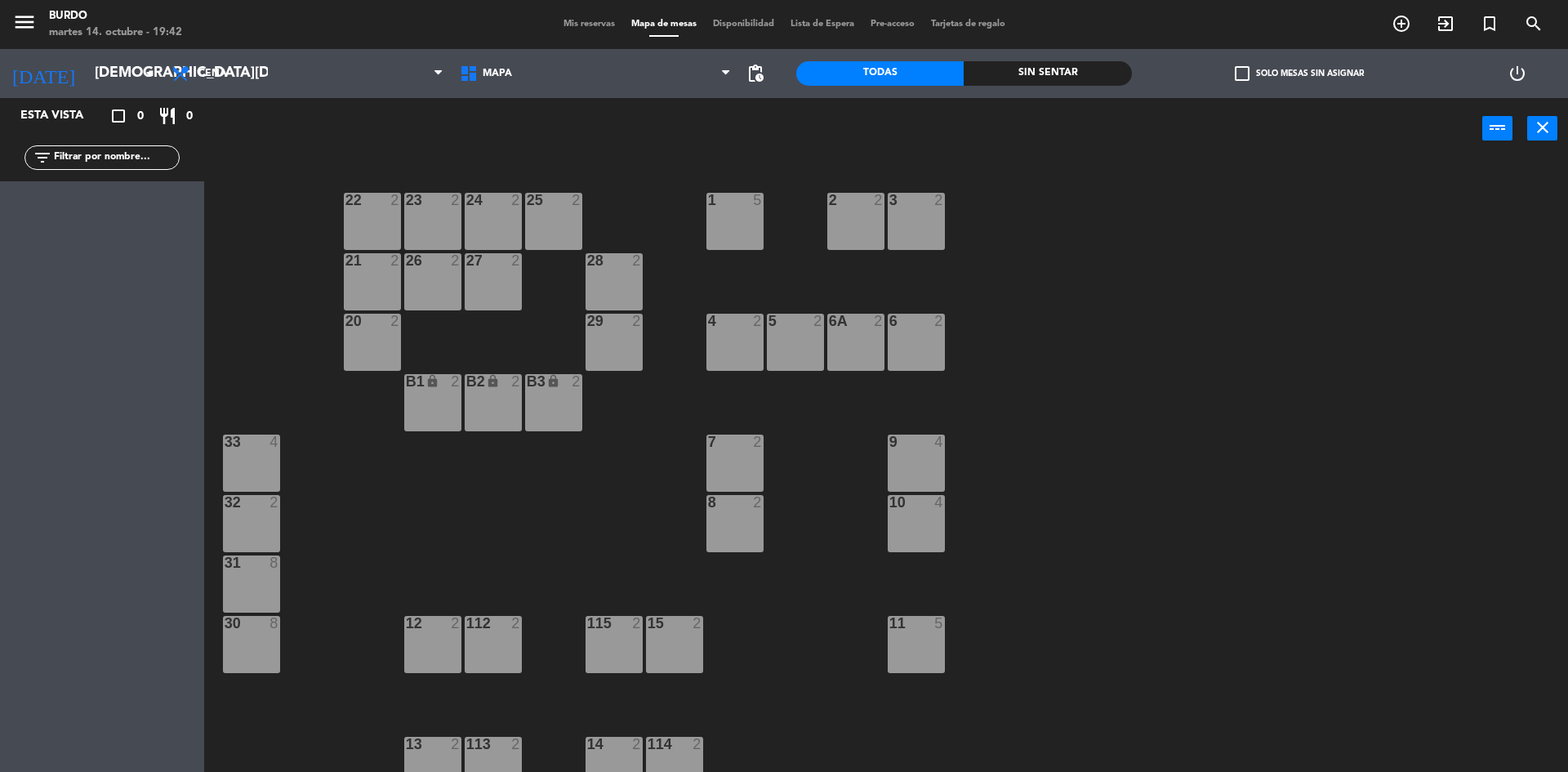
click at [436, 390] on div "B1 lock 2" at bounding box center [433, 402] width 57 height 57
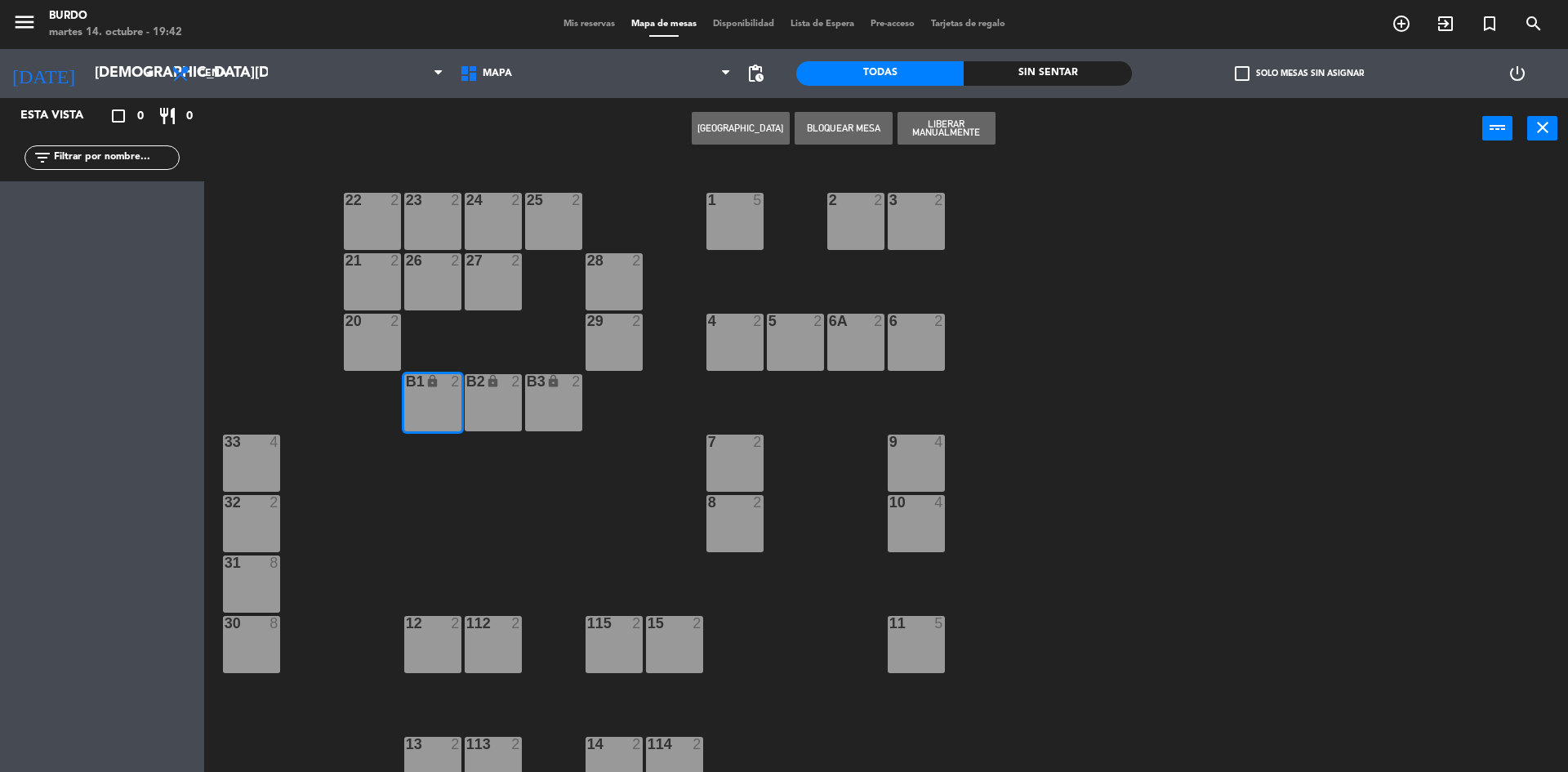
click at [499, 402] on div "B2 lock 2" at bounding box center [493, 402] width 57 height 57
click at [539, 407] on div "B3 lock 2" at bounding box center [553, 402] width 57 height 57
click at [968, 126] on button "Liberar Manualmente" at bounding box center [945, 129] width 98 height 33
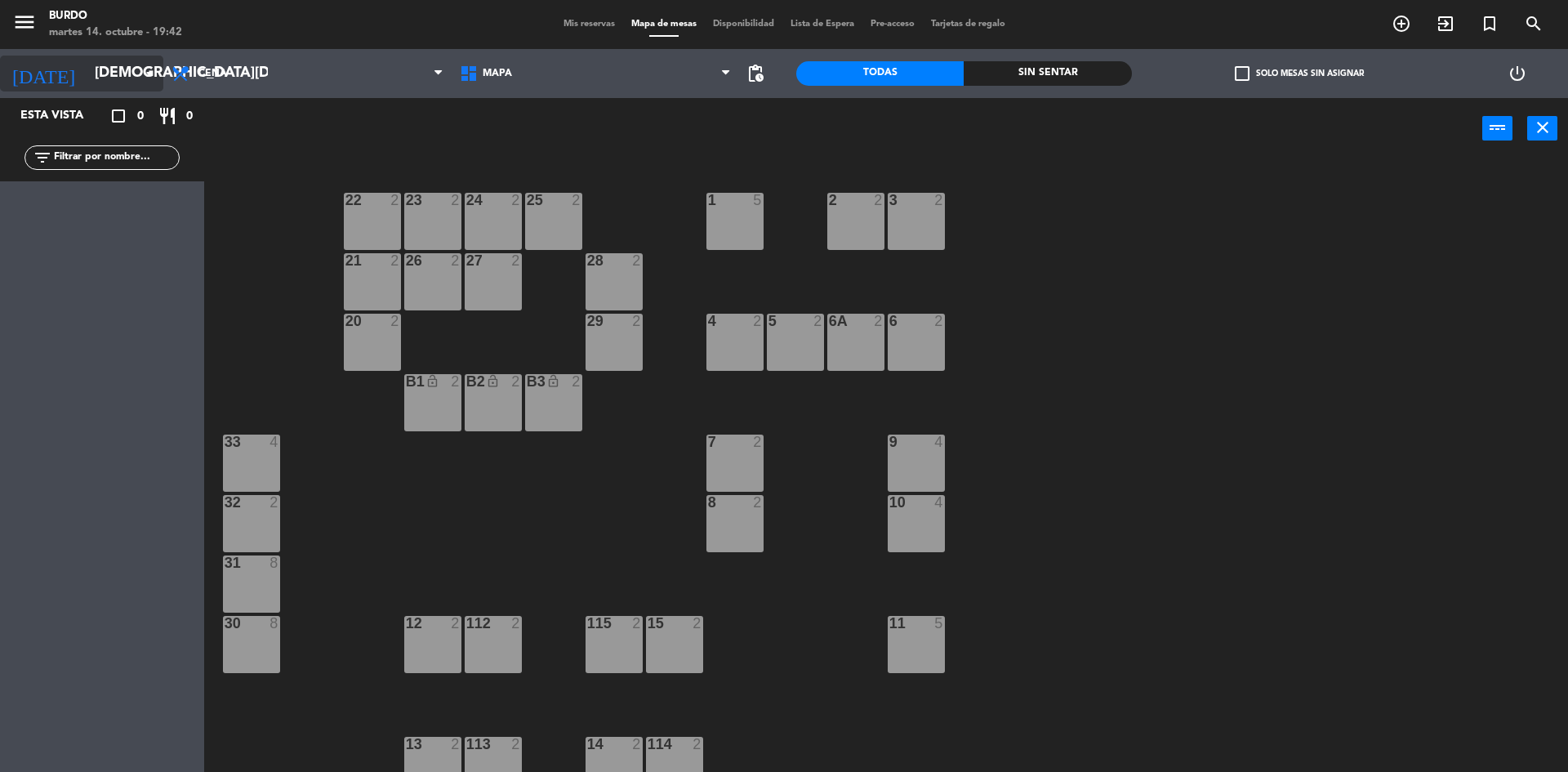
click at [96, 83] on input "[DEMOGRAPHIC_DATA][DATE]" at bounding box center [180, 73] width 189 height 33
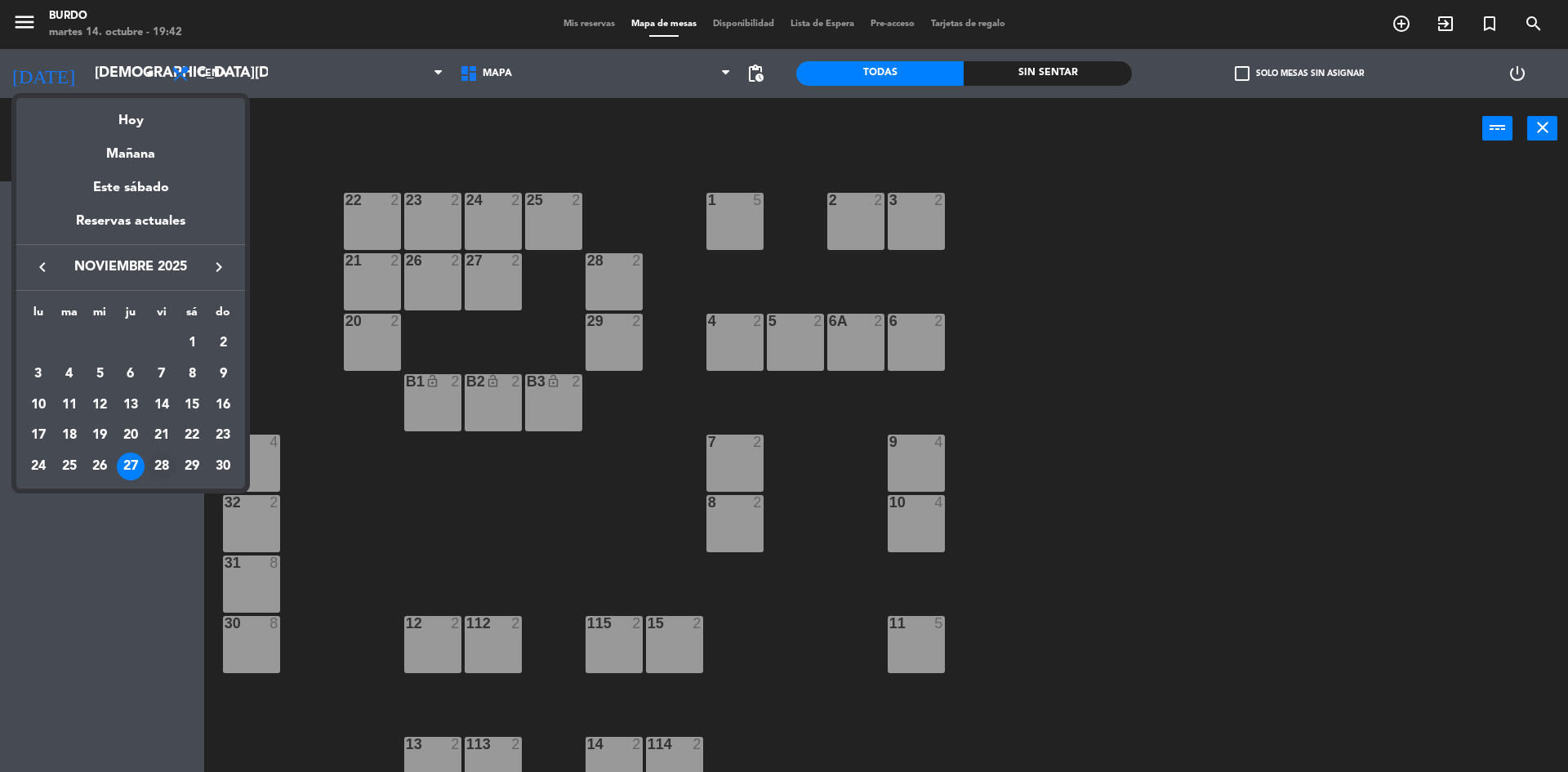
click at [165, 471] on div "28" at bounding box center [161, 466] width 28 height 28
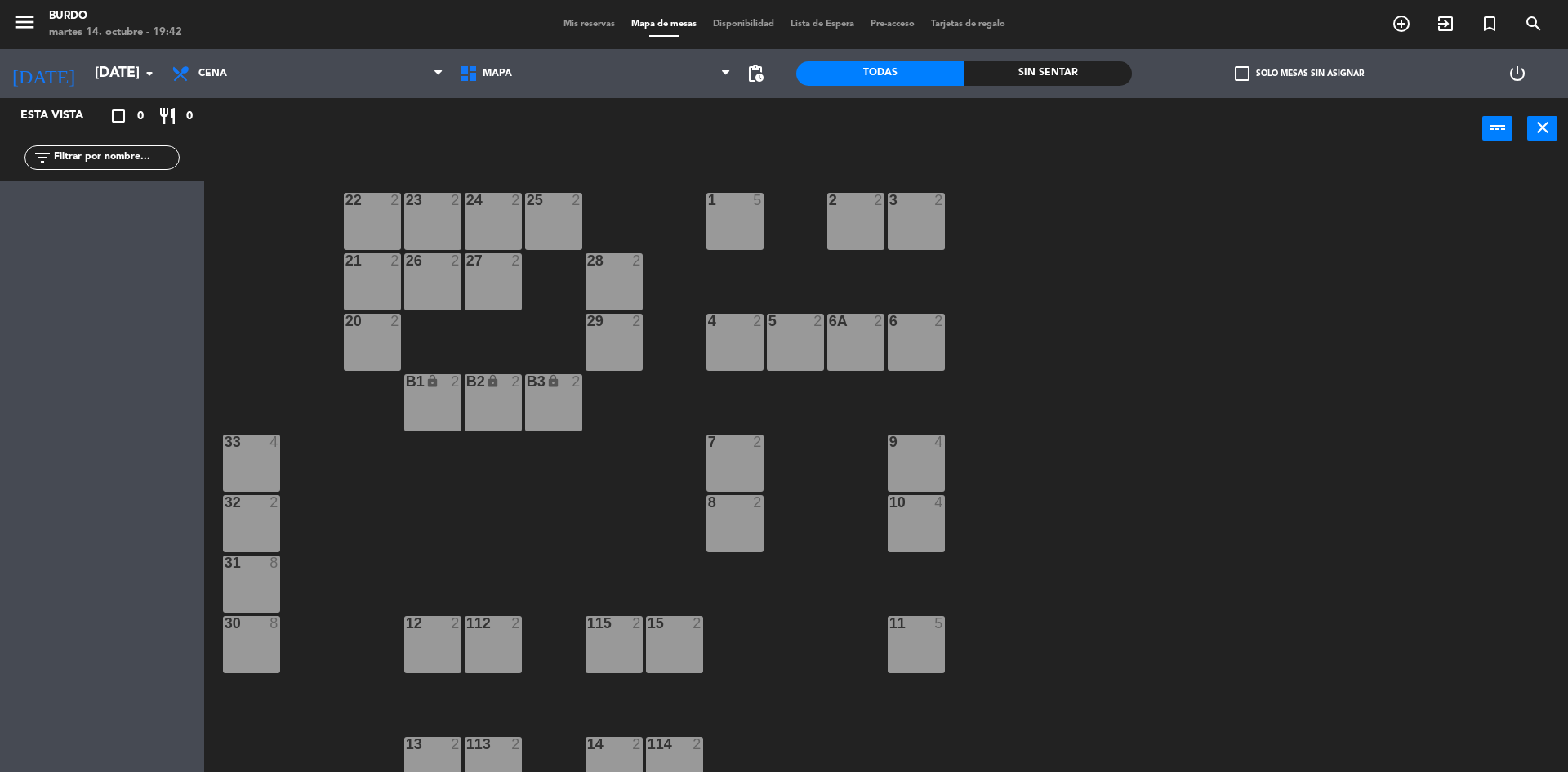
click at [443, 395] on div "B1 lock 2" at bounding box center [433, 402] width 57 height 57
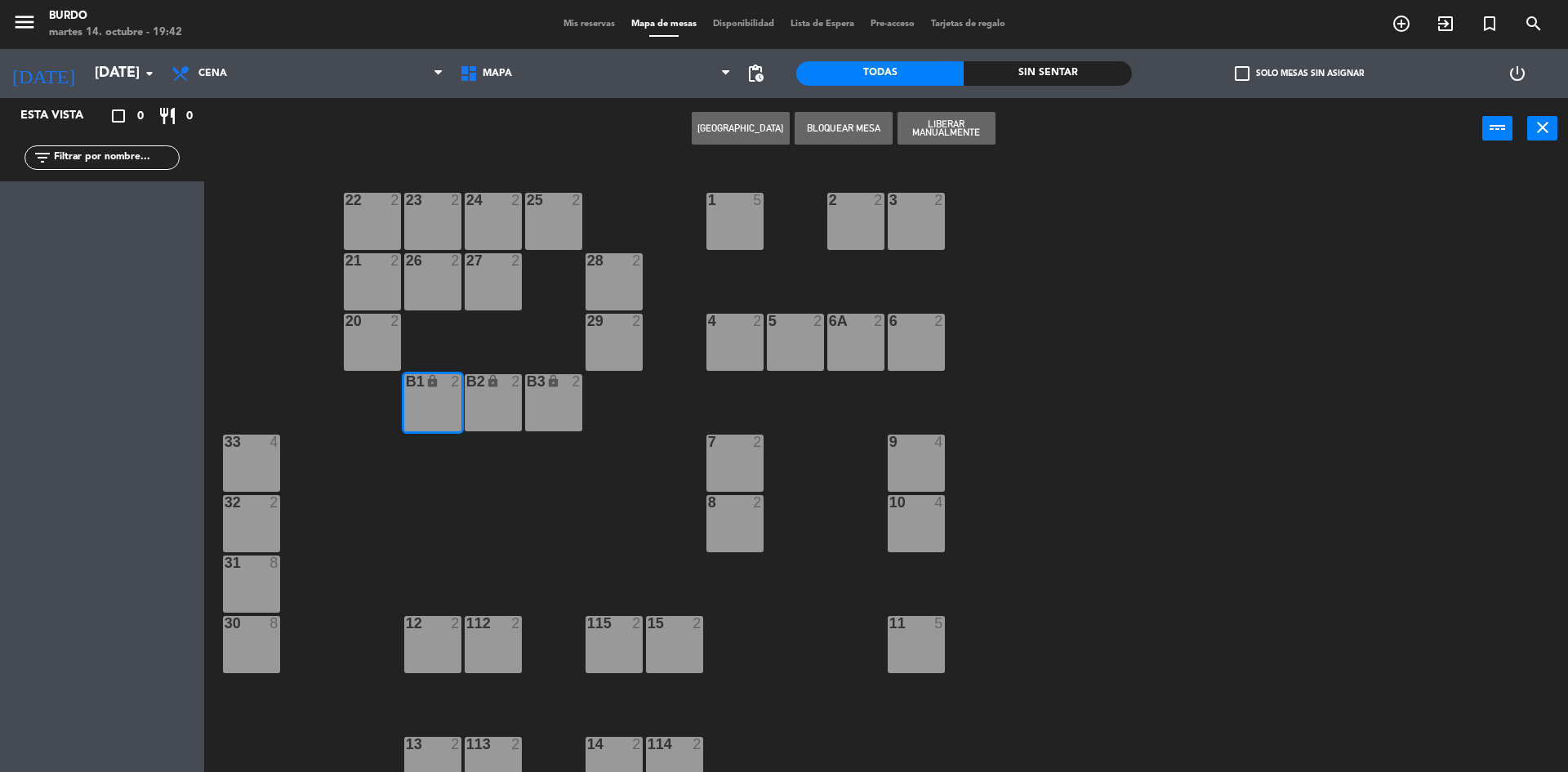
click at [495, 397] on div "B2 lock 2" at bounding box center [493, 402] width 57 height 57
click at [550, 395] on div "B3 lock 2" at bounding box center [553, 402] width 57 height 57
click at [953, 135] on button "Liberar Manualmente" at bounding box center [945, 129] width 98 height 33
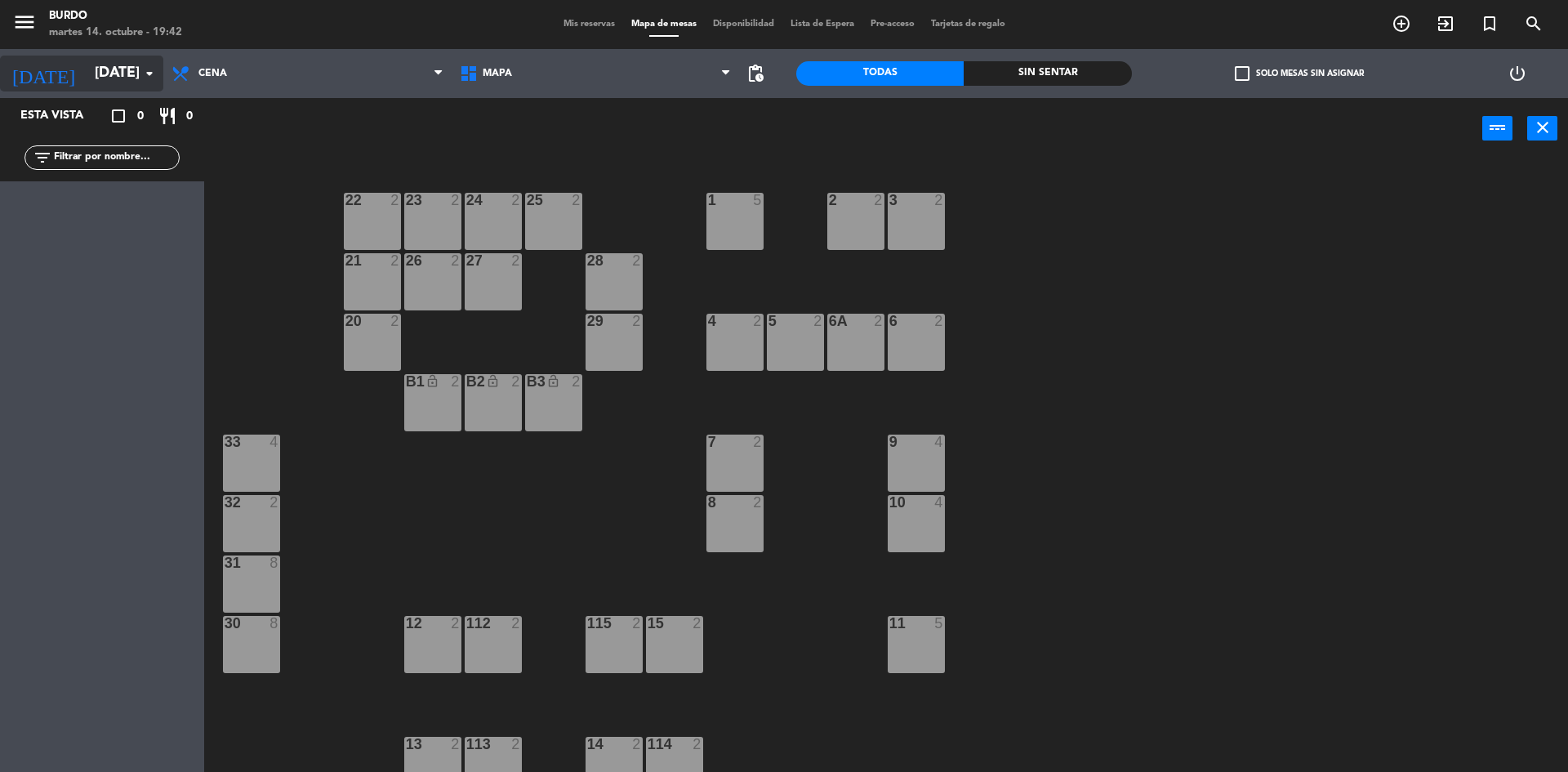
click at [113, 80] on input "[DATE]" at bounding box center [180, 73] width 189 height 33
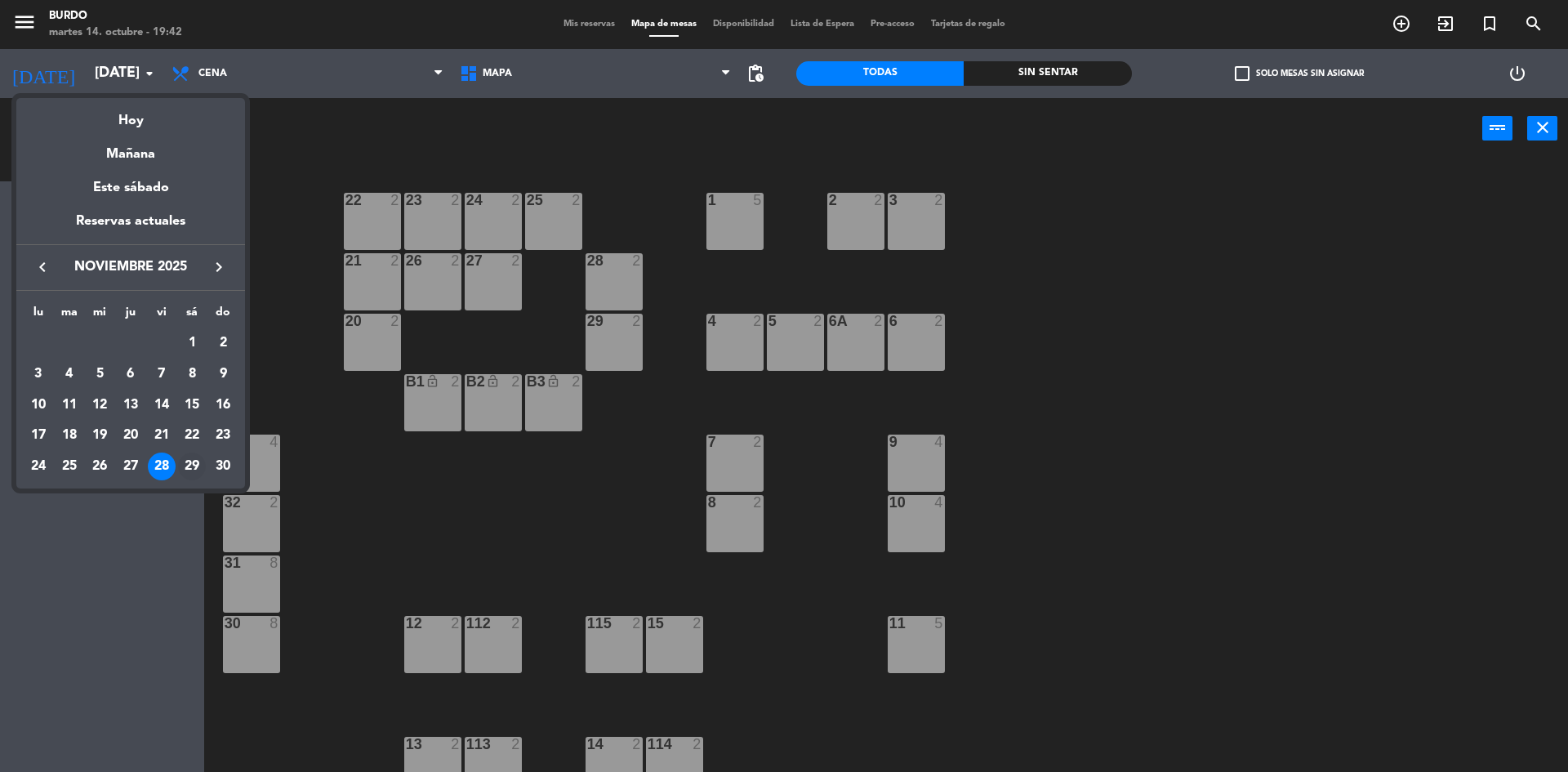
click at [190, 468] on div "29" at bounding box center [192, 466] width 28 height 28
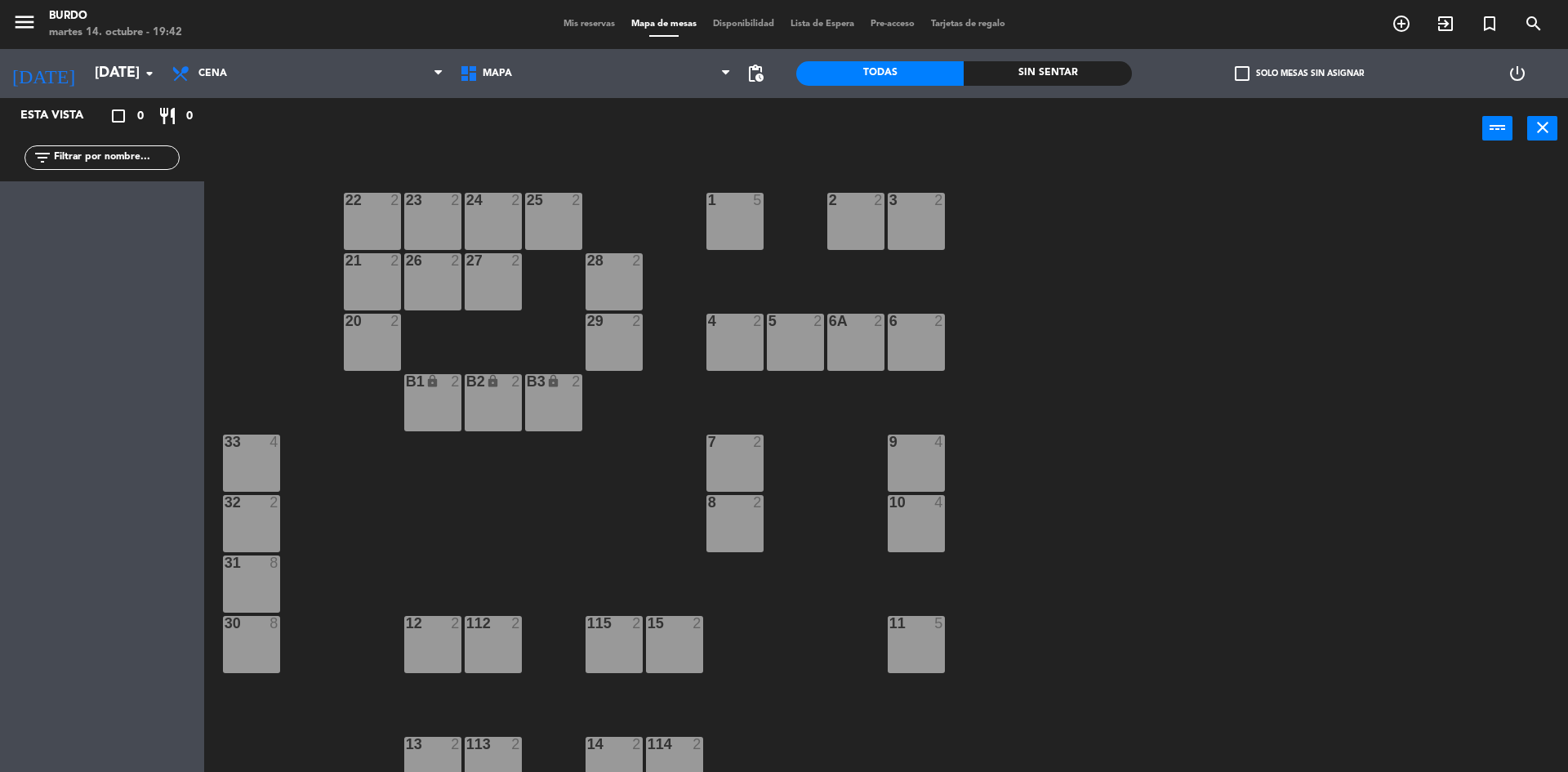
click at [432, 402] on div "B1 lock 2" at bounding box center [433, 402] width 57 height 57
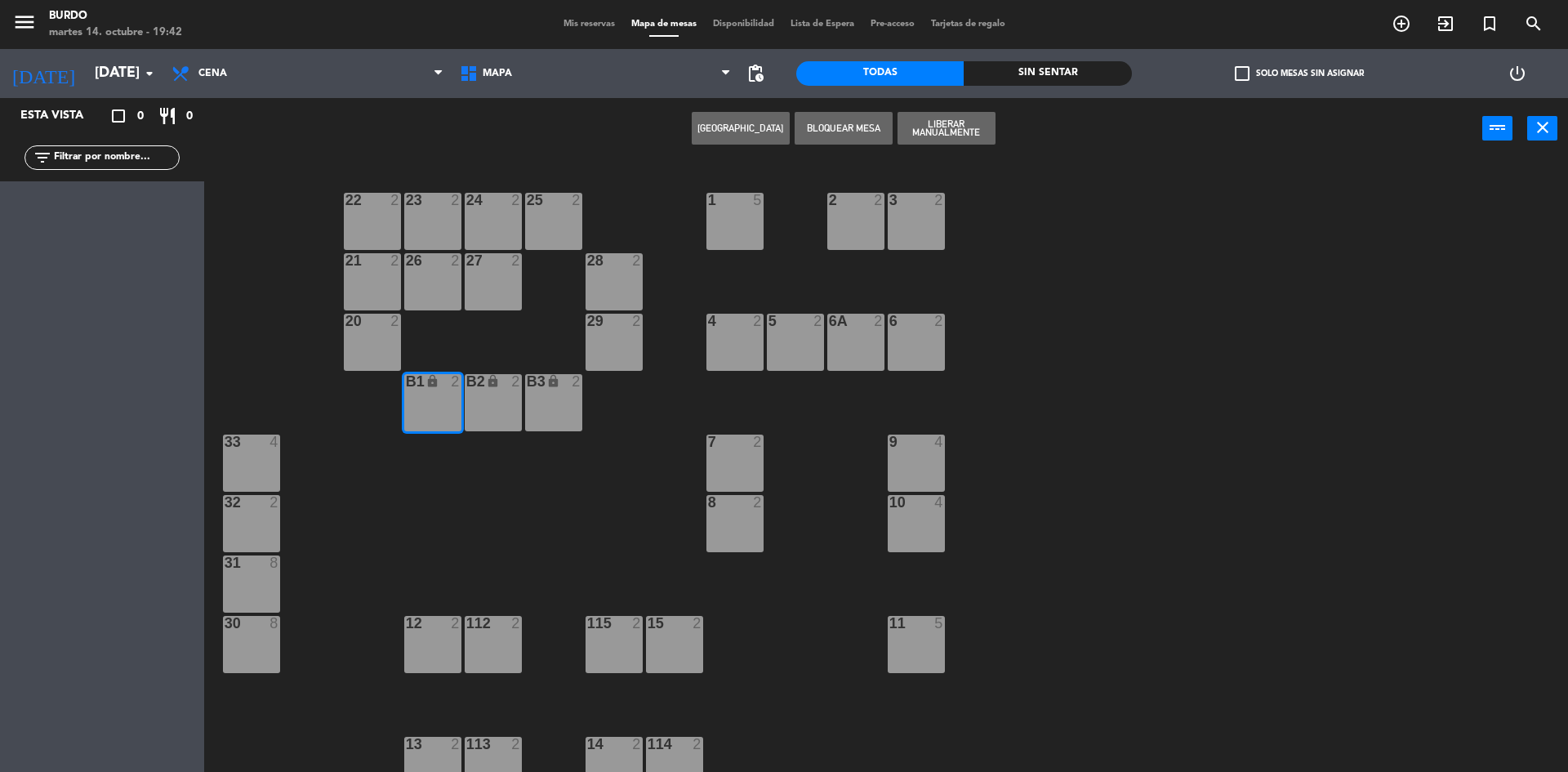
click at [485, 391] on div "B2 lock 2" at bounding box center [493, 402] width 57 height 57
click at [557, 393] on div "B3 lock 2" at bounding box center [553, 402] width 57 height 57
click at [967, 119] on button "Liberar Manualmente" at bounding box center [945, 129] width 98 height 33
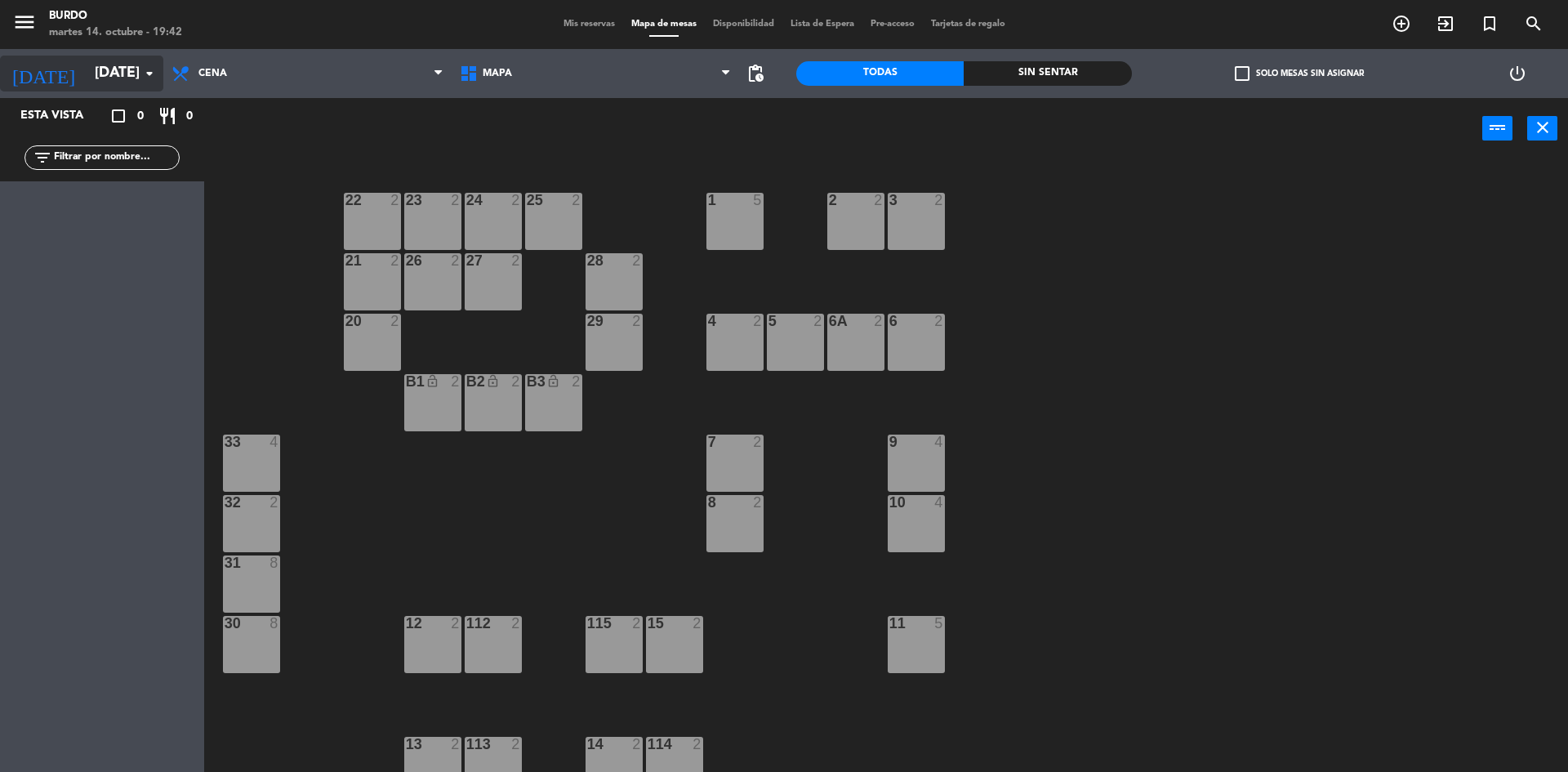
click at [114, 83] on input "[DATE]" at bounding box center [180, 73] width 189 height 33
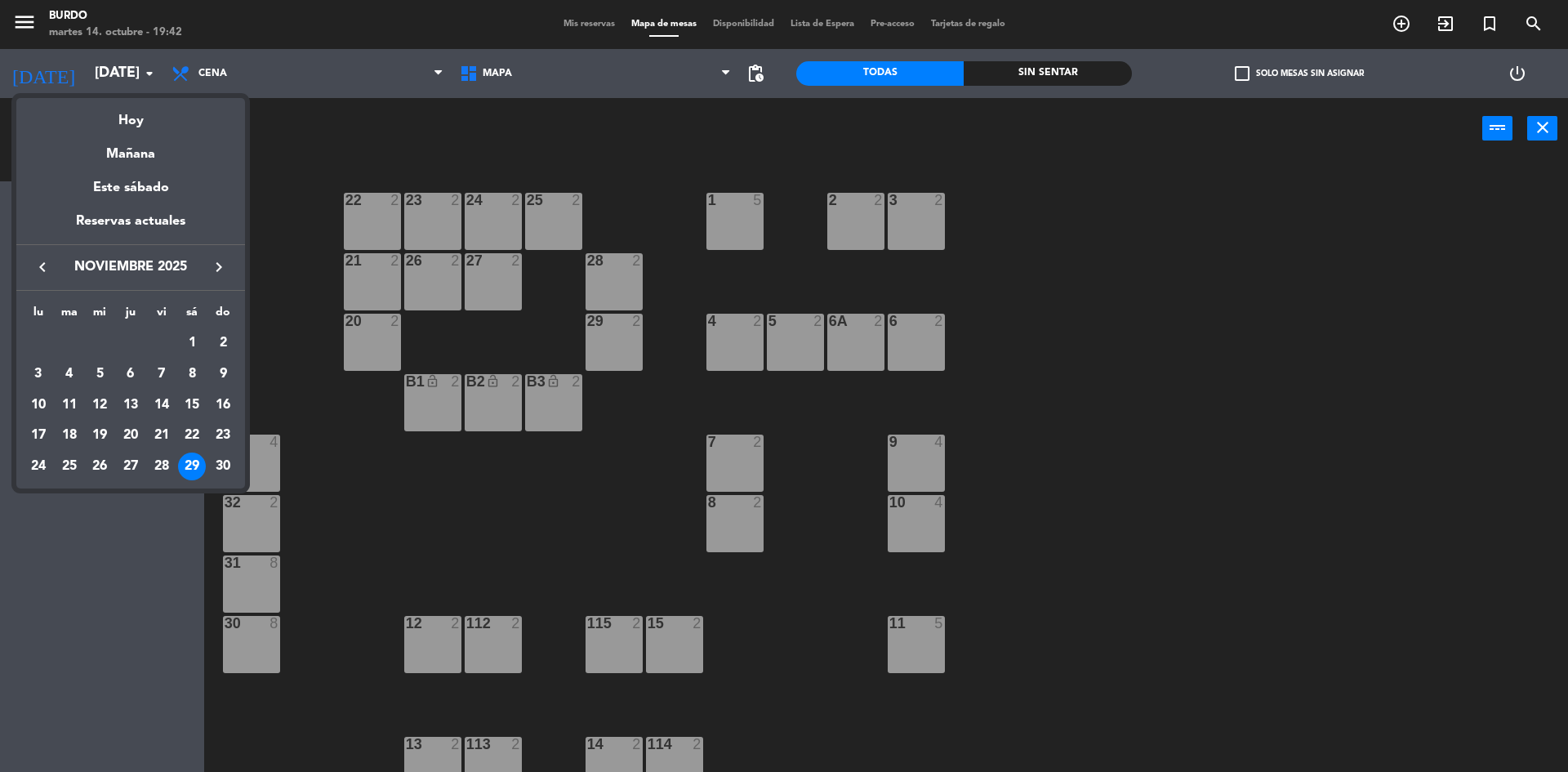
click at [216, 263] on icon "keyboard_arrow_right" at bounding box center [218, 267] width 20 height 20
click at [68, 368] on div "2" at bounding box center [69, 374] width 28 height 28
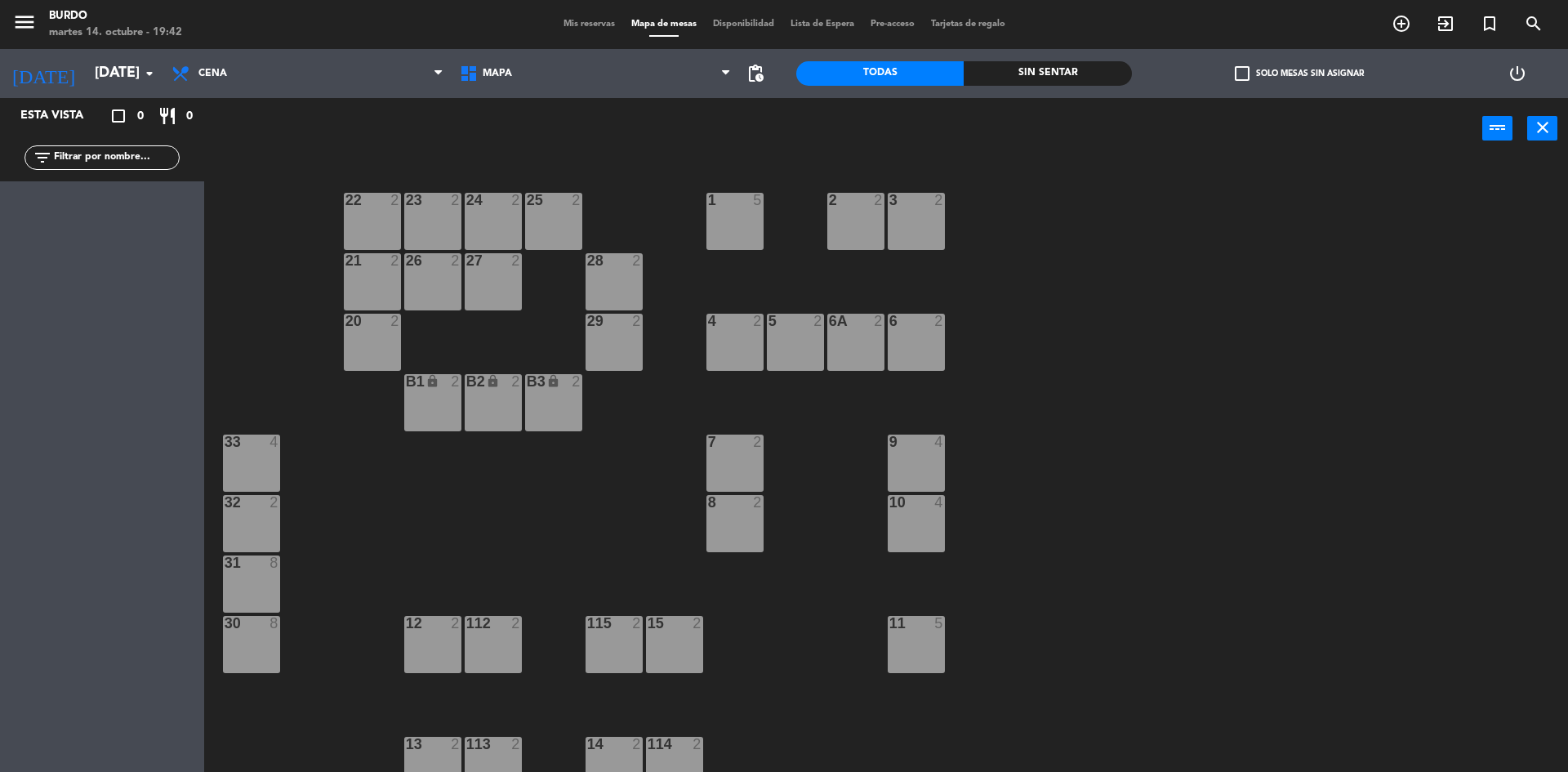
click at [438, 402] on div "B1 lock 2" at bounding box center [433, 402] width 57 height 57
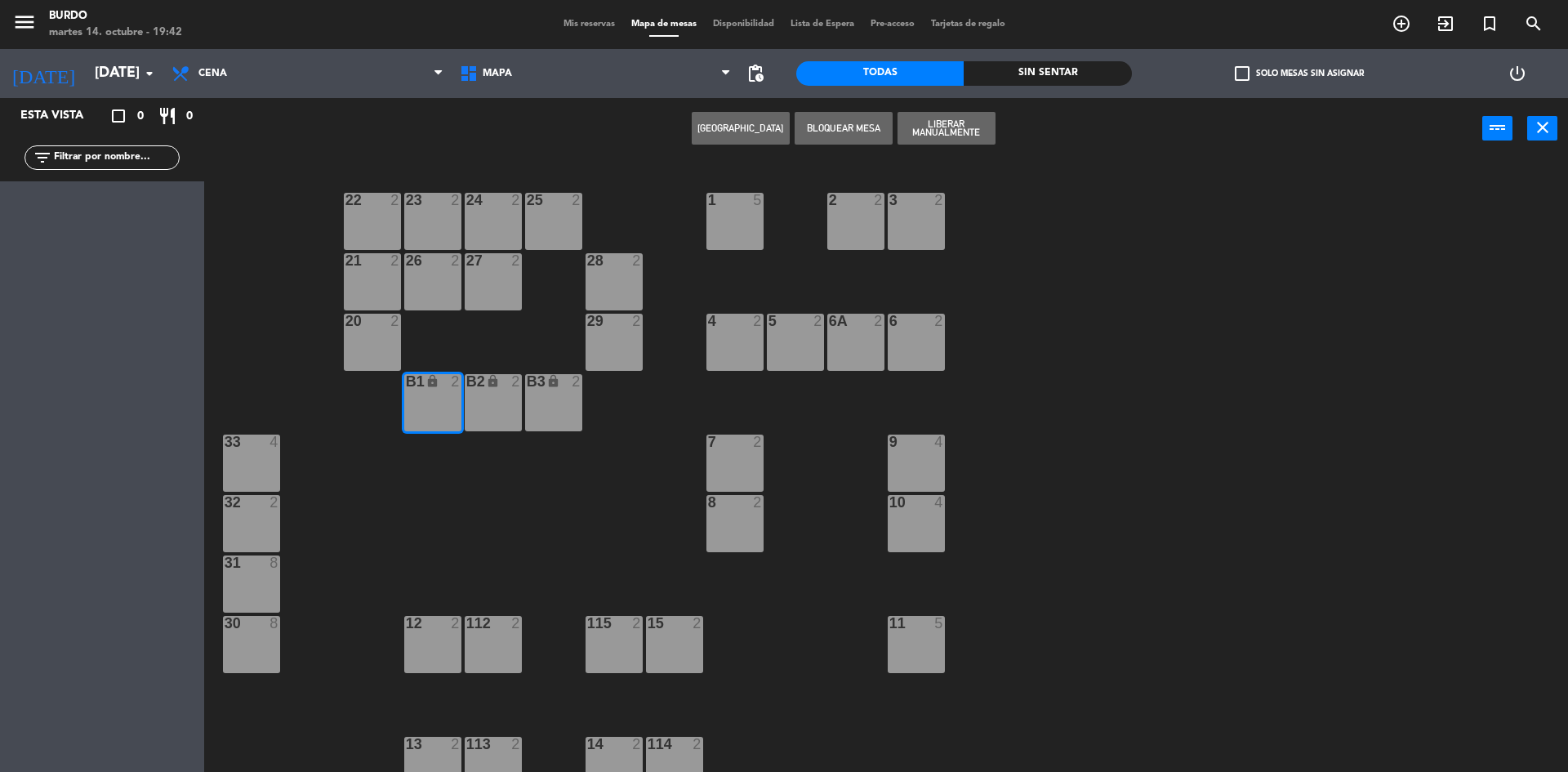
click at [485, 386] on div "lock" at bounding box center [492, 382] width 27 height 16
click at [548, 387] on icon "lock" at bounding box center [553, 381] width 14 height 14
click at [953, 128] on button "Liberar Manualmente" at bounding box center [945, 129] width 98 height 33
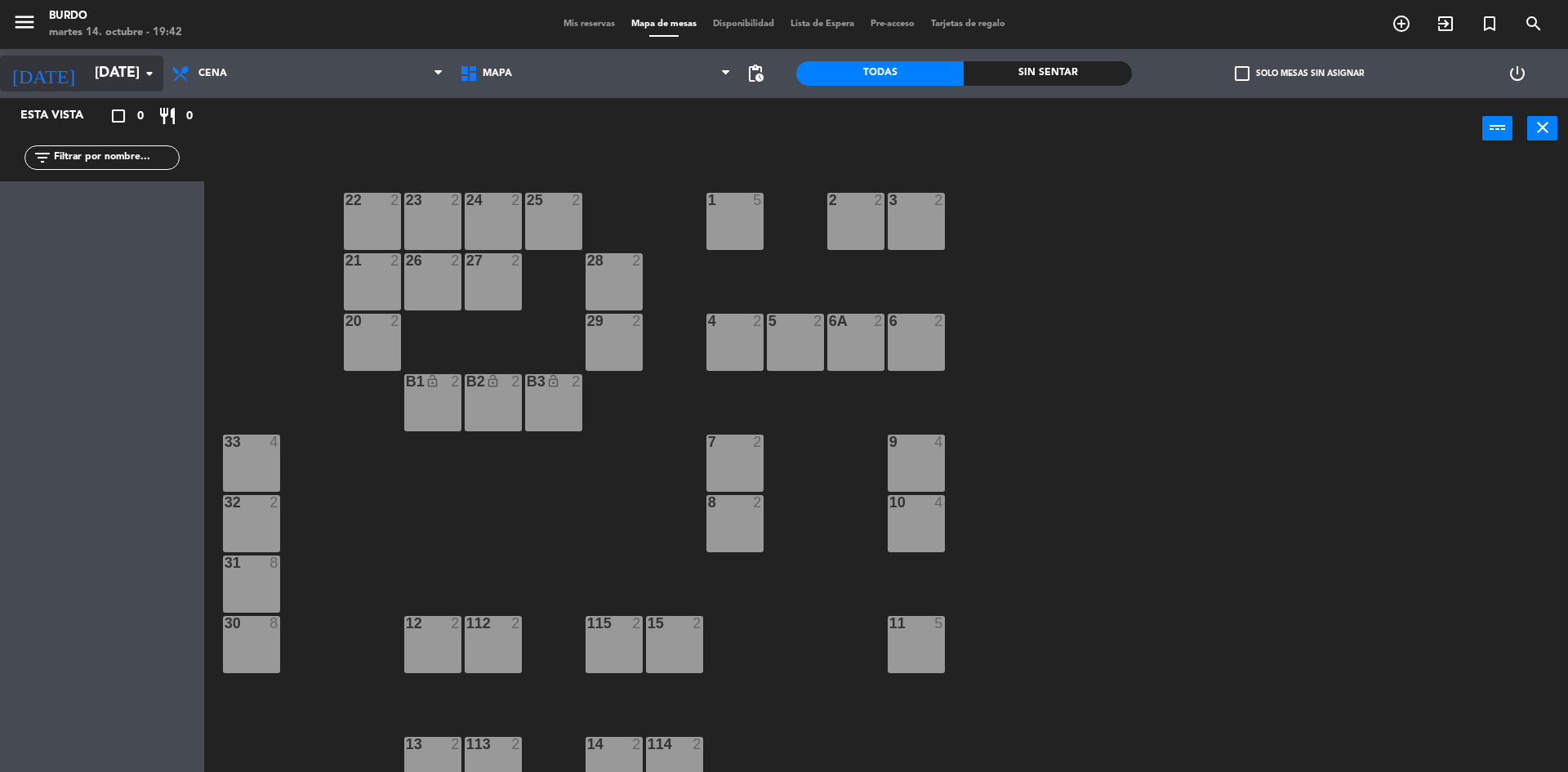
click at [86, 67] on input "[DATE]" at bounding box center [180, 73] width 189 height 33
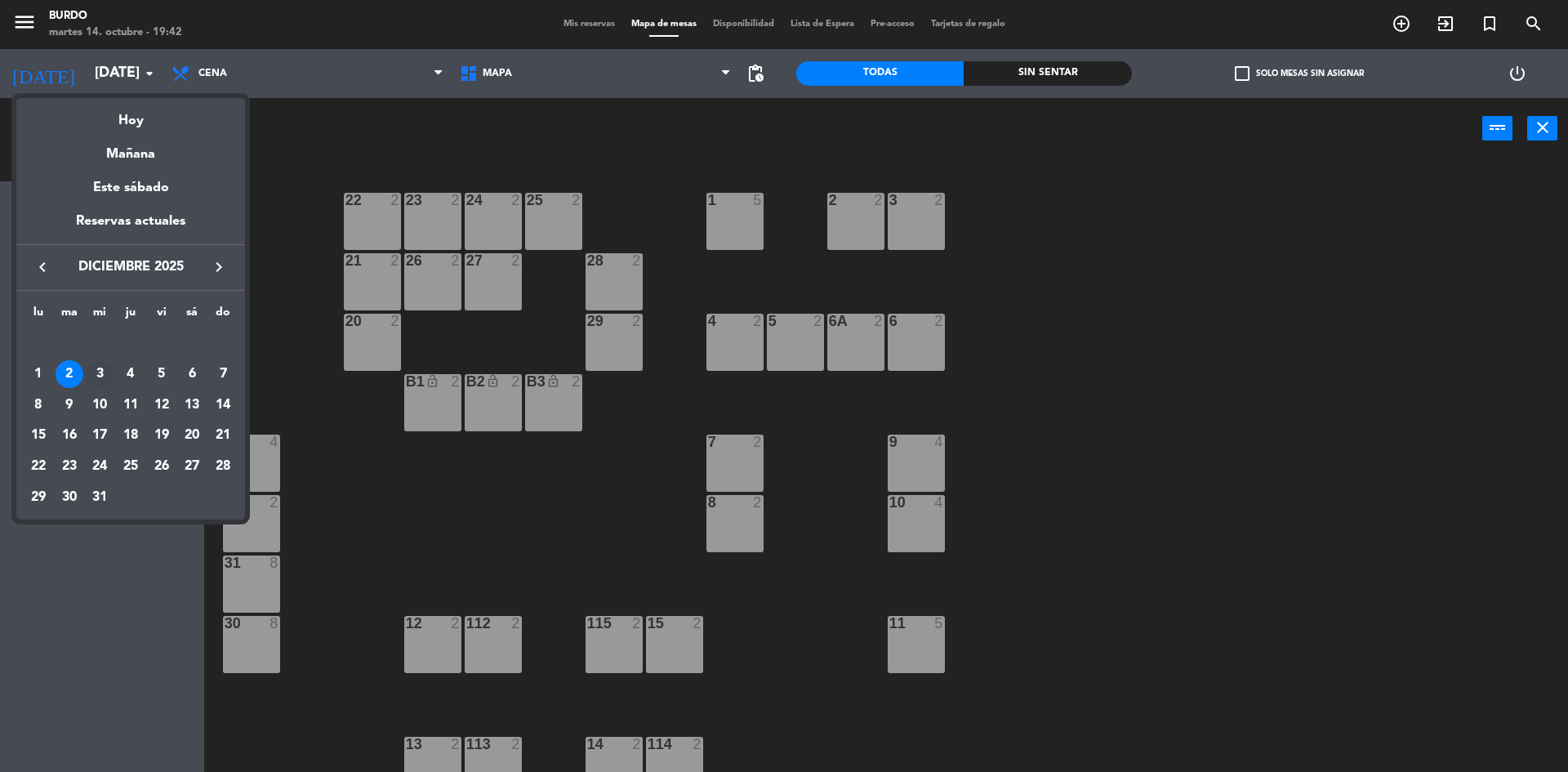
click at [100, 364] on div "3" at bounding box center [99, 374] width 28 height 28
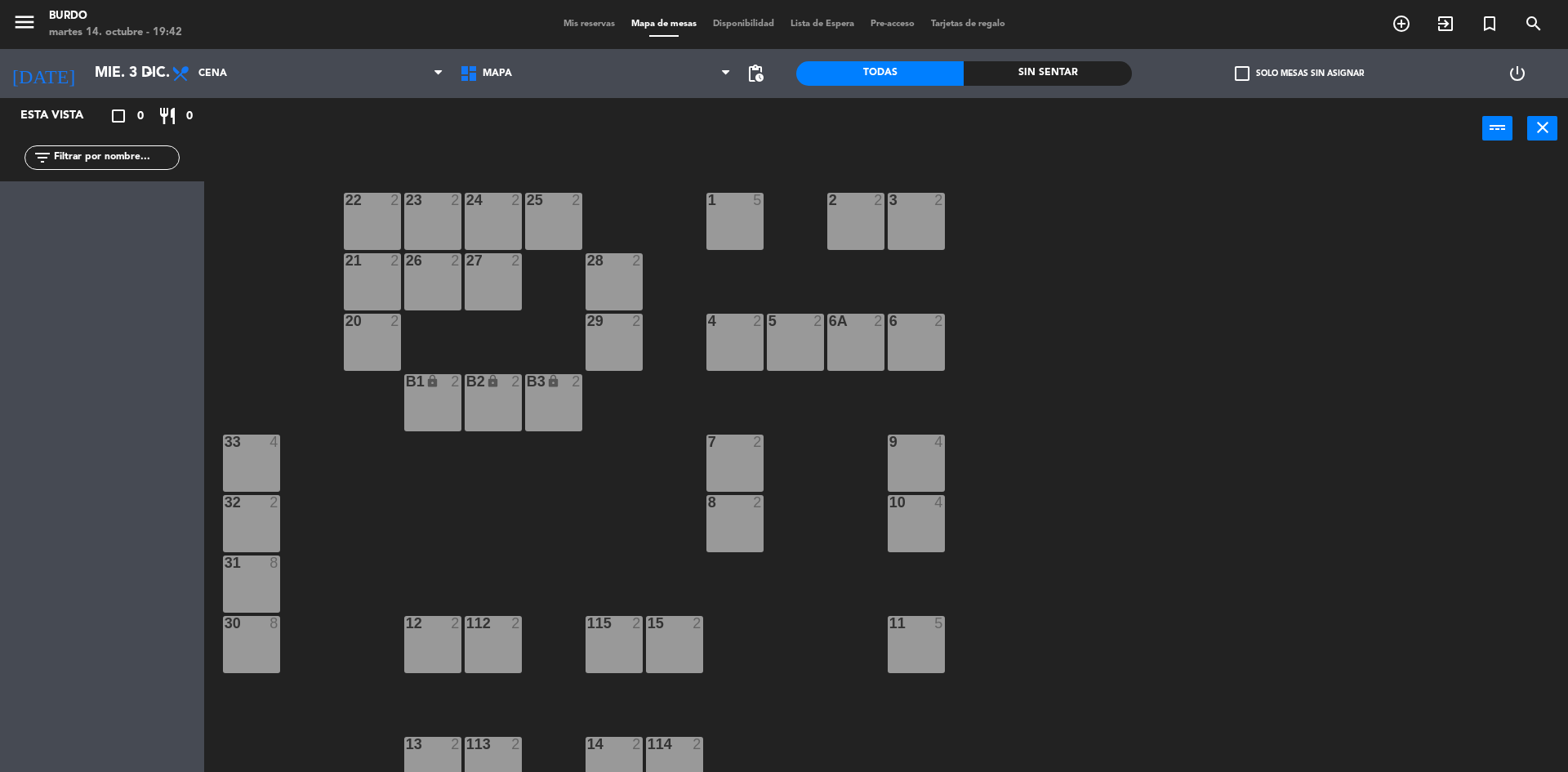
click at [432, 415] on div "B1 lock 2" at bounding box center [433, 402] width 57 height 57
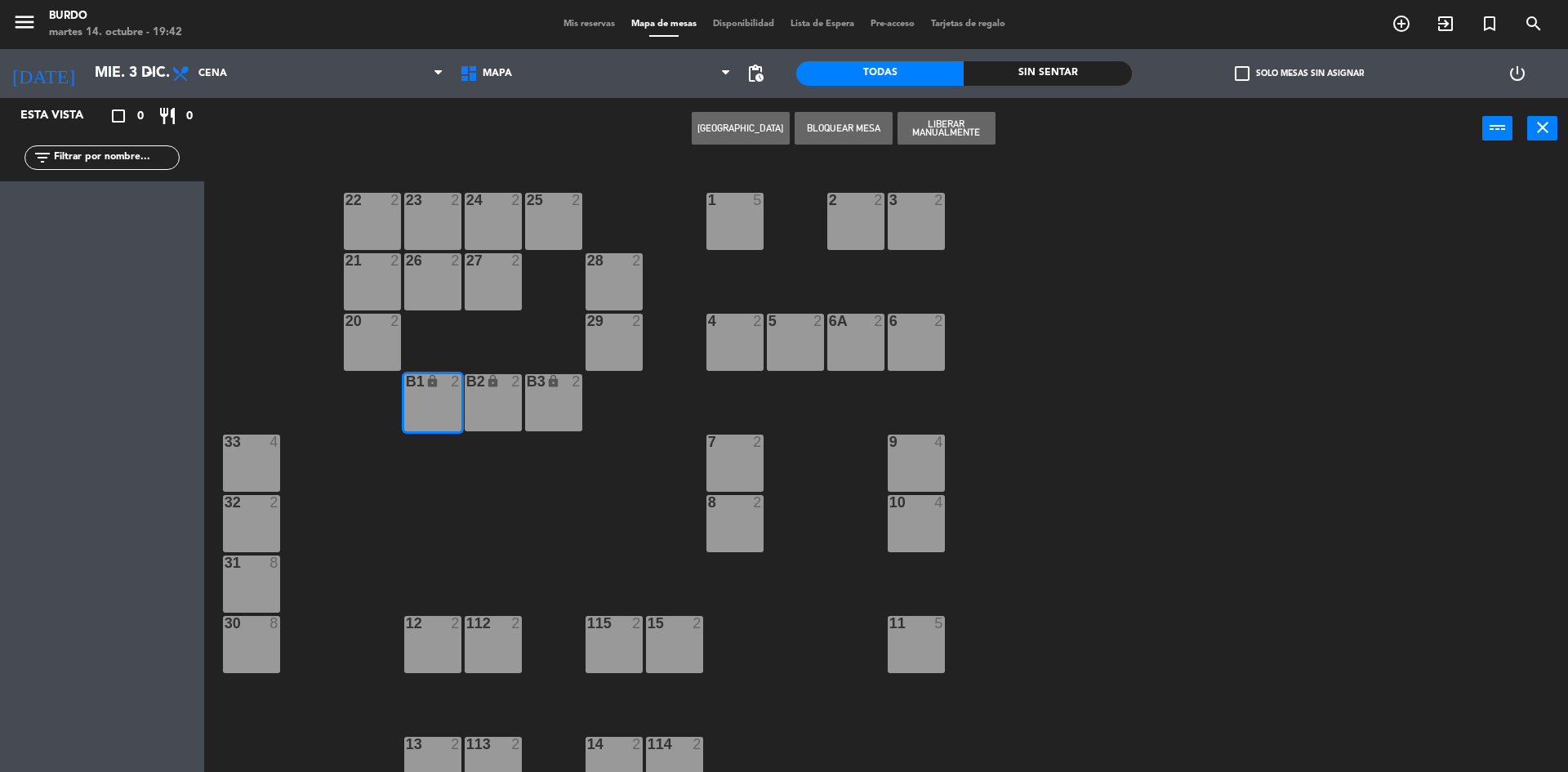
drag, startPoint x: 502, startPoint y: 402, endPoint x: 530, endPoint y: 394, distance: 29.1
click at [503, 402] on div "B2 lock 2" at bounding box center [493, 402] width 57 height 57
click at [558, 392] on div "B3 lock 2" at bounding box center [553, 402] width 57 height 57
click at [940, 131] on button "Liberar Manualmente" at bounding box center [945, 129] width 98 height 33
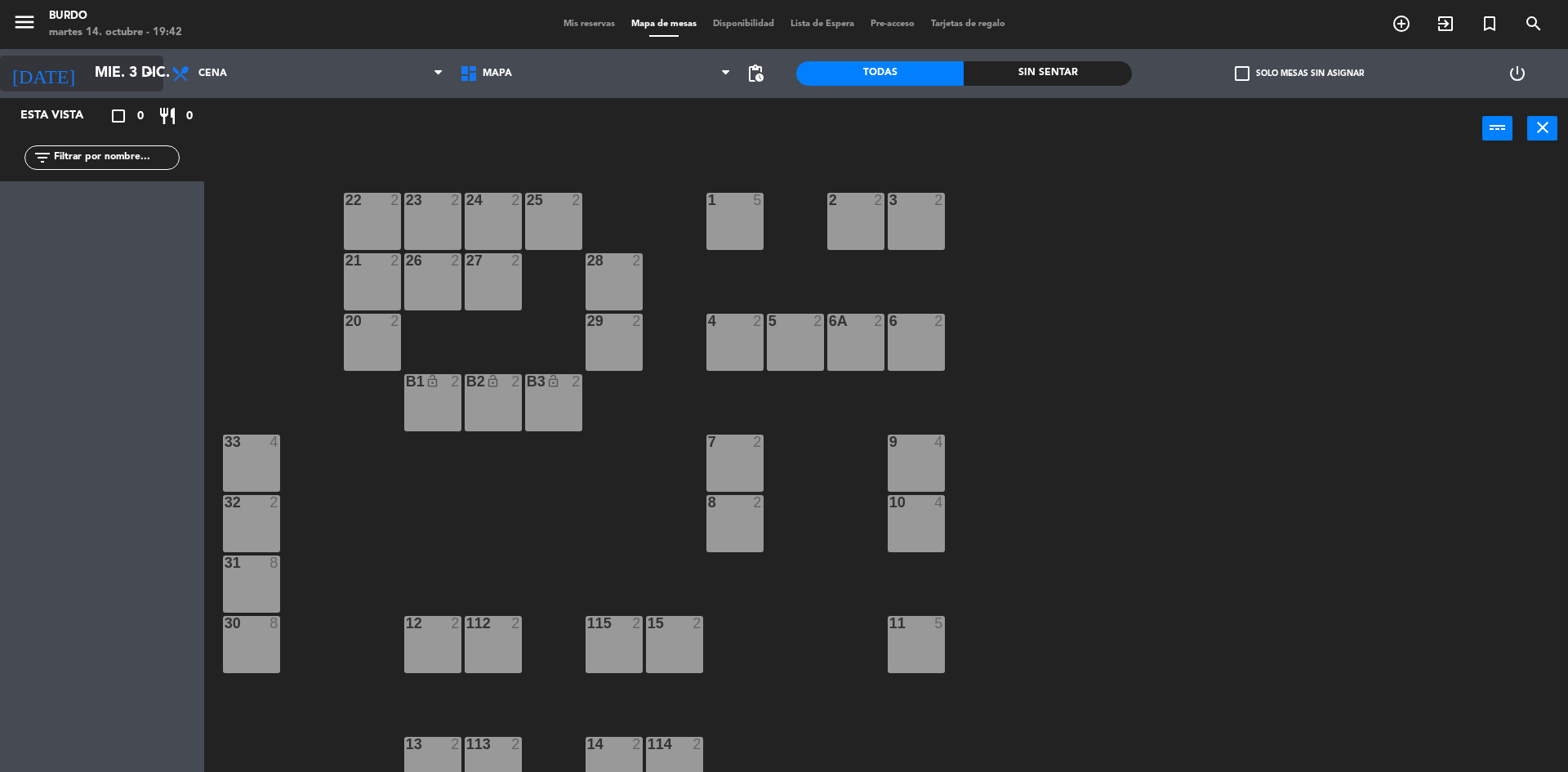
click at [101, 69] on input "mié. 3 dic." at bounding box center [180, 73] width 189 height 33
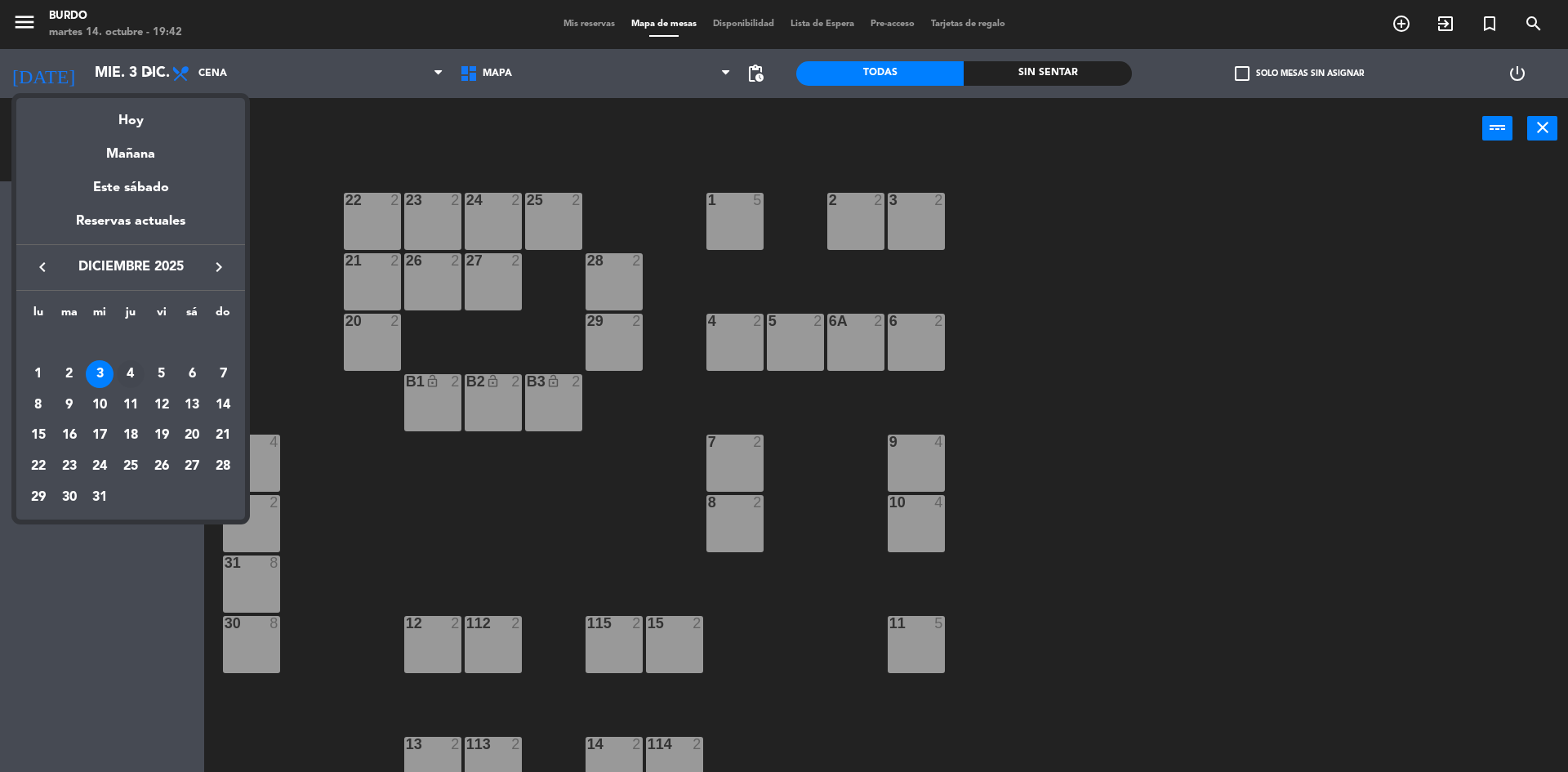
click at [130, 365] on div "4" at bounding box center [130, 374] width 28 height 28
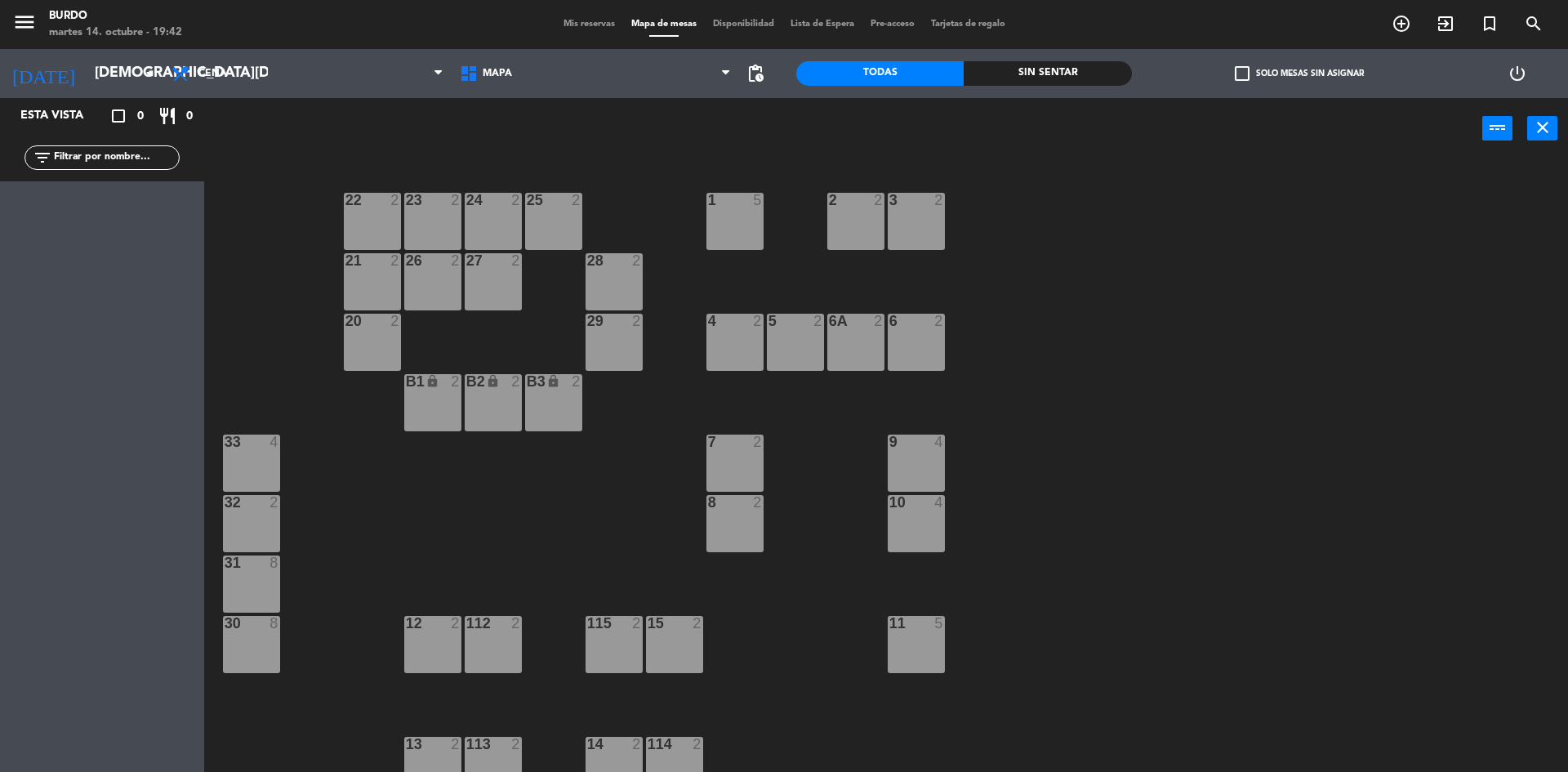
click at [429, 406] on div "B1 lock 2" at bounding box center [433, 402] width 57 height 57
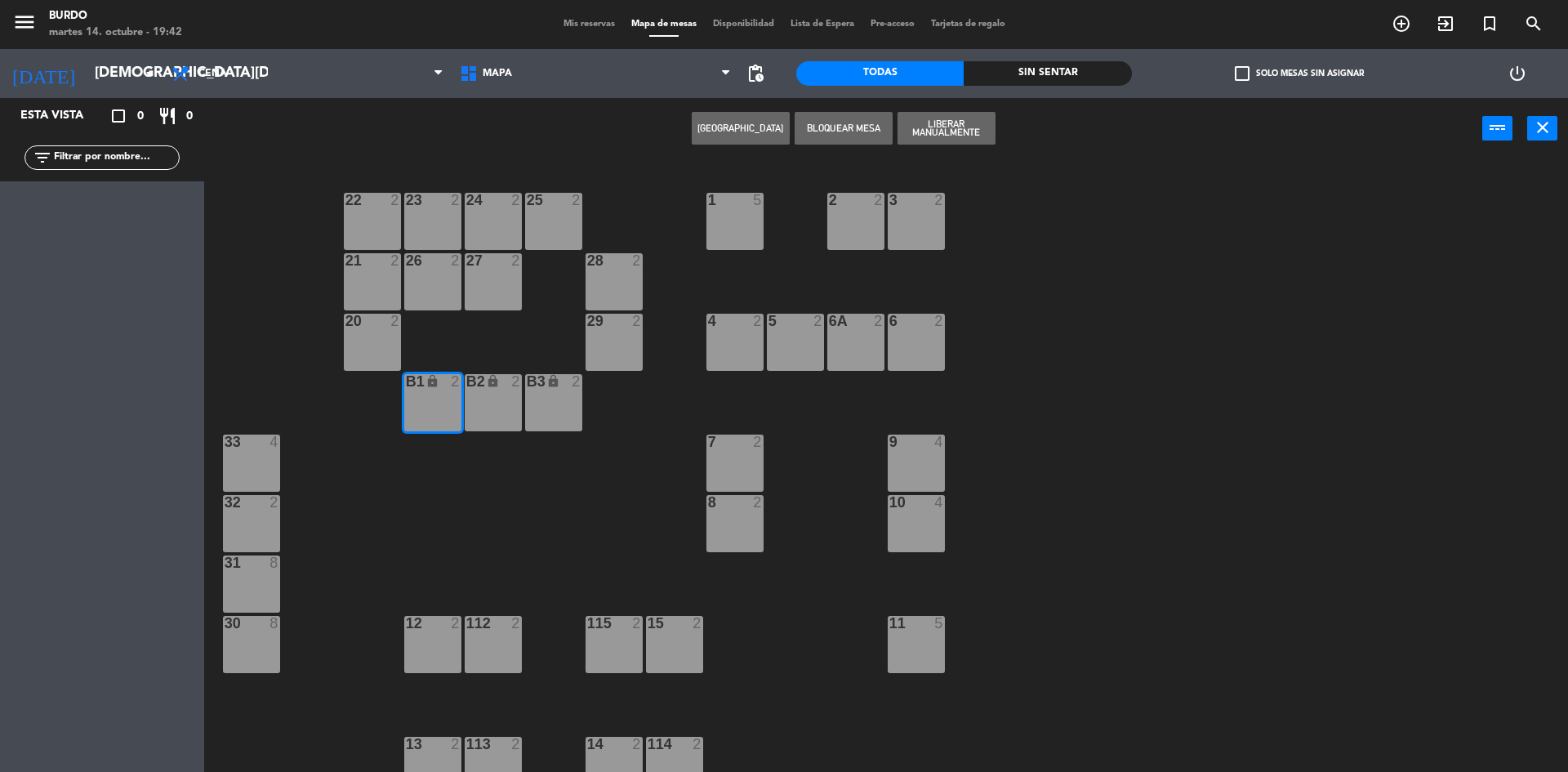
click at [486, 403] on div "B2 lock 2" at bounding box center [493, 402] width 57 height 57
click at [571, 394] on div "B3 lock 2" at bounding box center [553, 402] width 57 height 57
click at [947, 118] on button "Liberar Manualmente" at bounding box center [945, 129] width 98 height 33
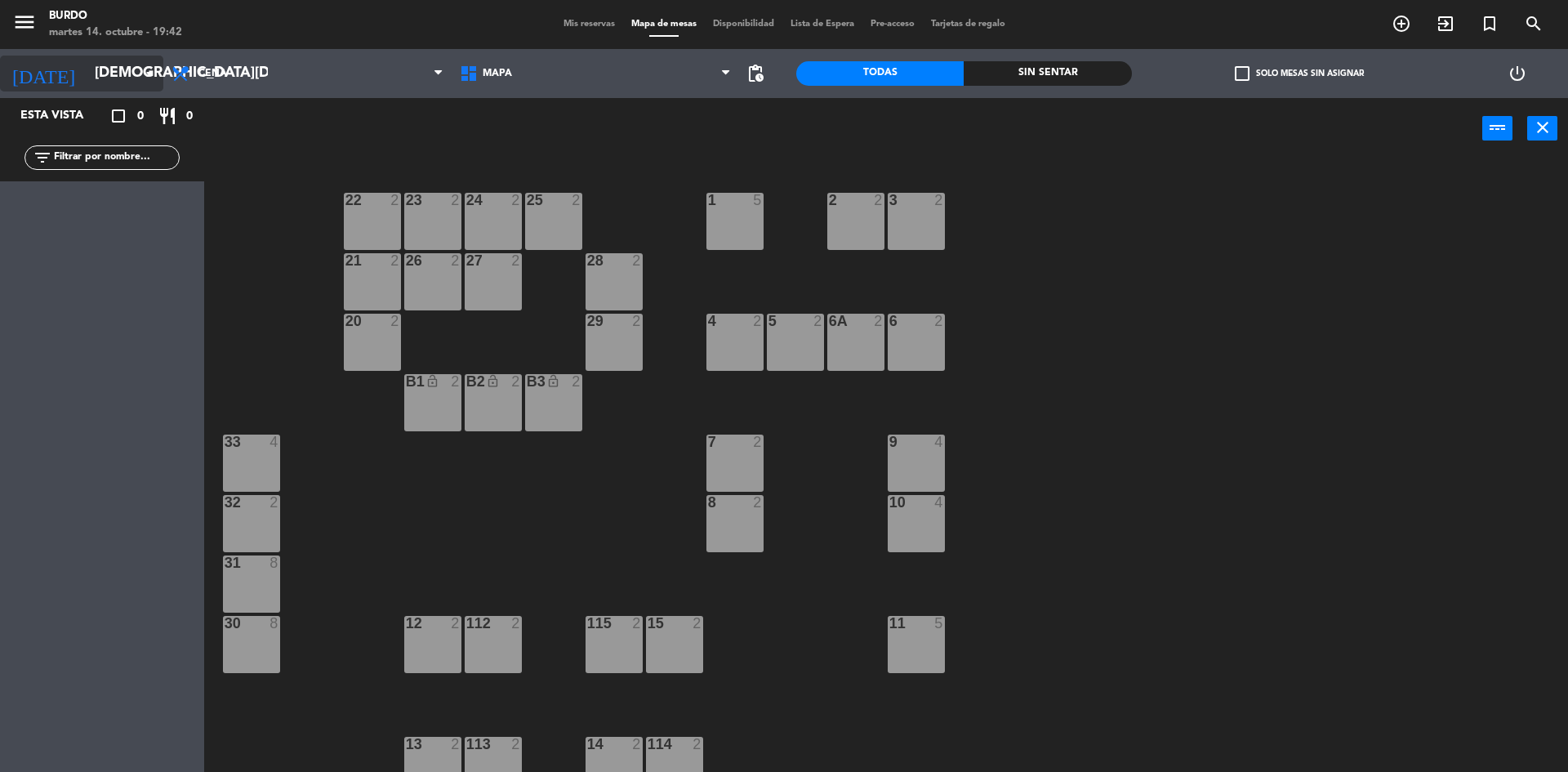
click at [86, 77] on input "[DEMOGRAPHIC_DATA][DATE]" at bounding box center [180, 73] width 189 height 33
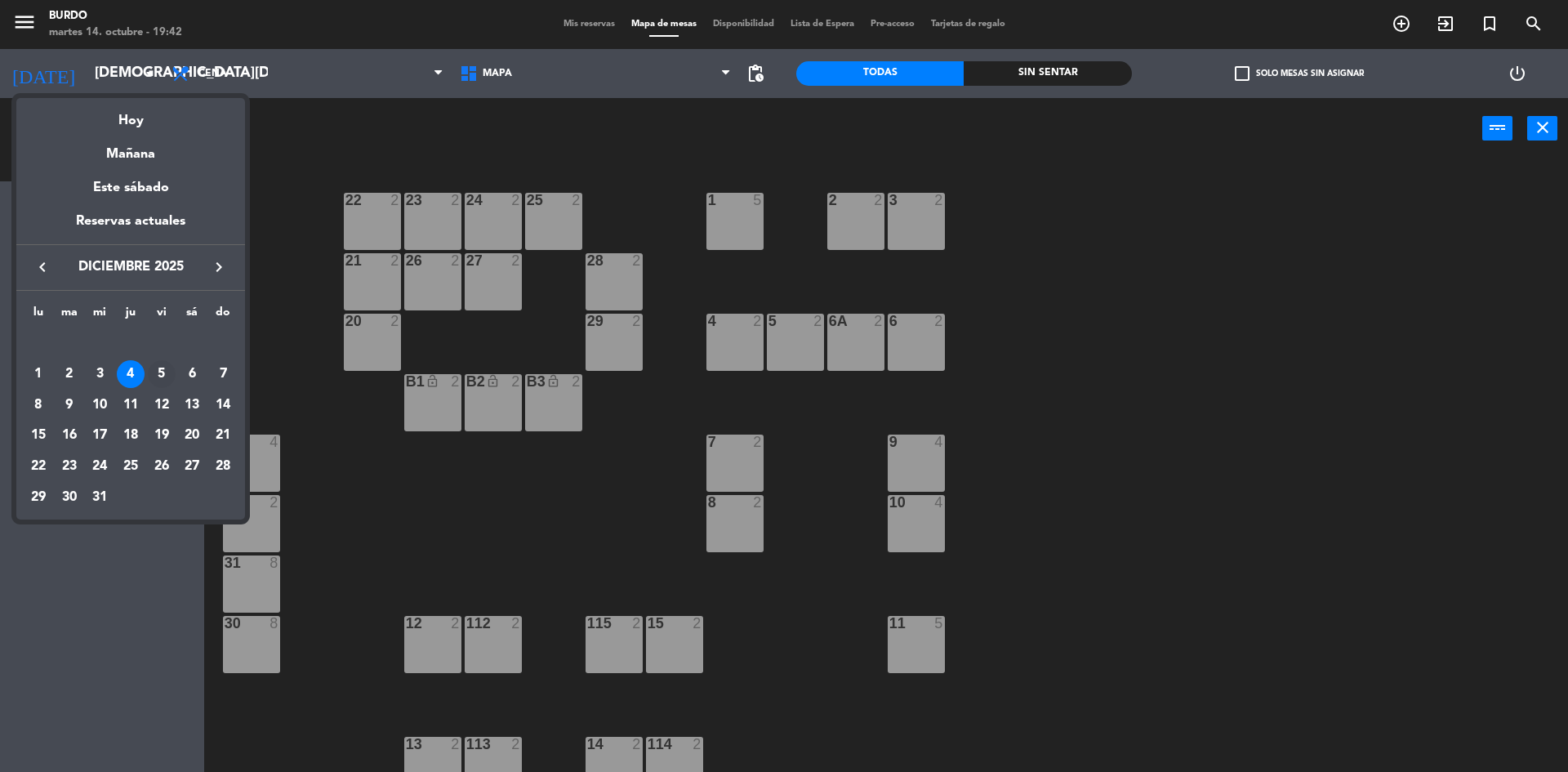
click at [155, 366] on div "5" at bounding box center [161, 374] width 28 height 28
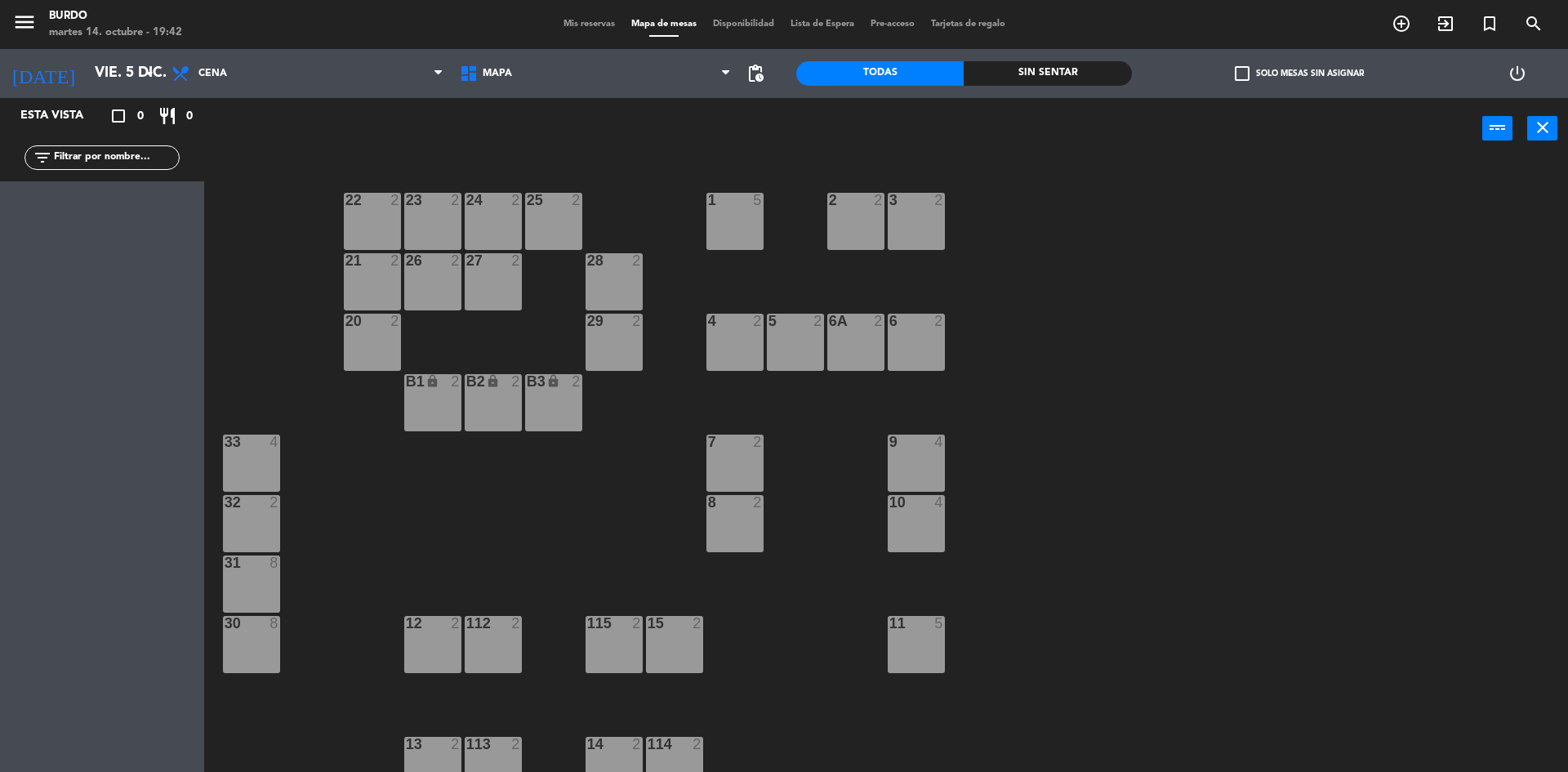
click at [414, 413] on div "B1 lock 2" at bounding box center [433, 402] width 57 height 57
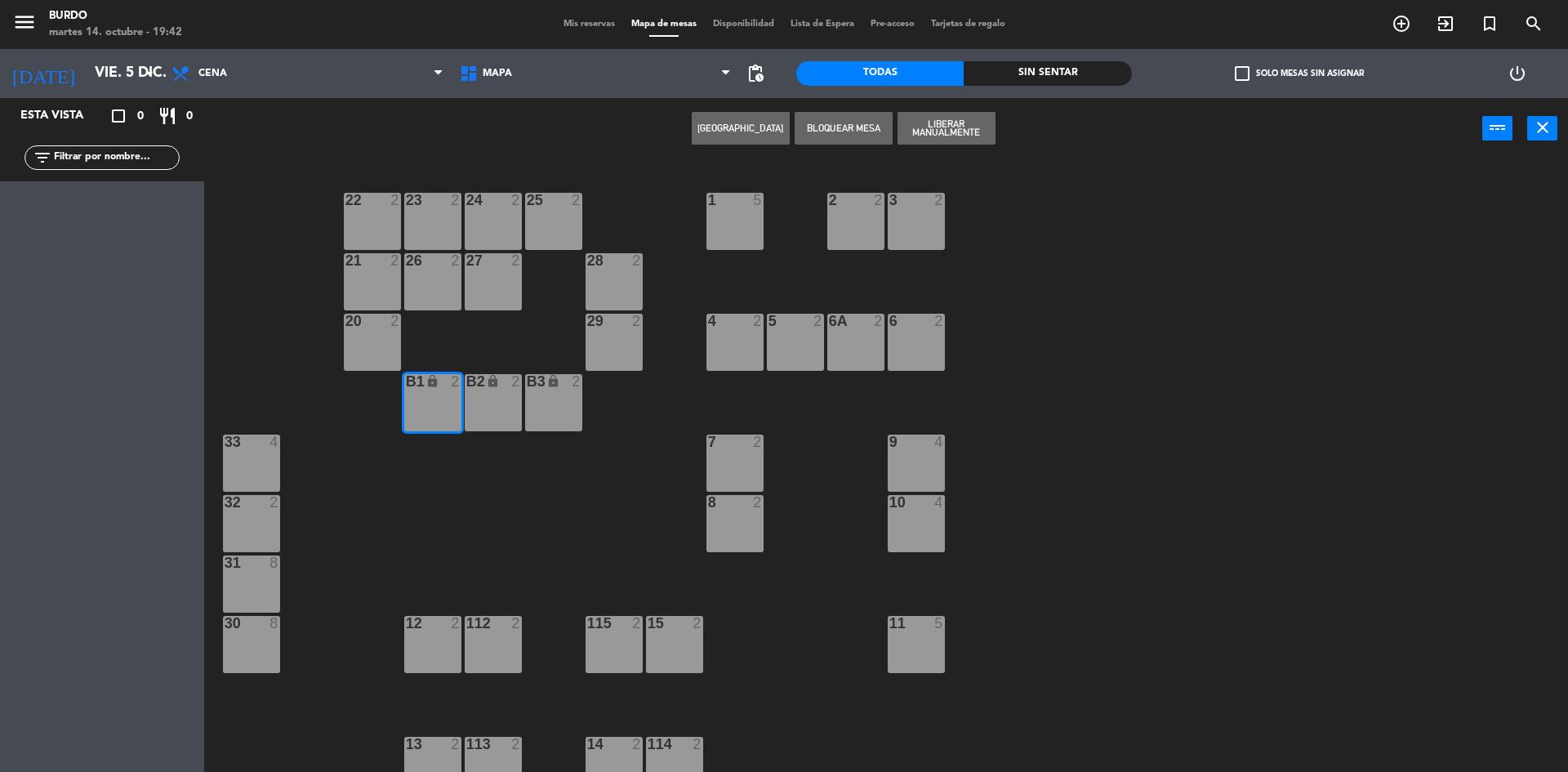
click at [461, 403] on div "1 5 2 2 3 2 22 2 23 2 24 2 25 2 21 2 26 2 27 2 28 2 4 2 5 2 6 2 6A 2 20 2 29 2 …" at bounding box center [893, 469] width 1348 height 612
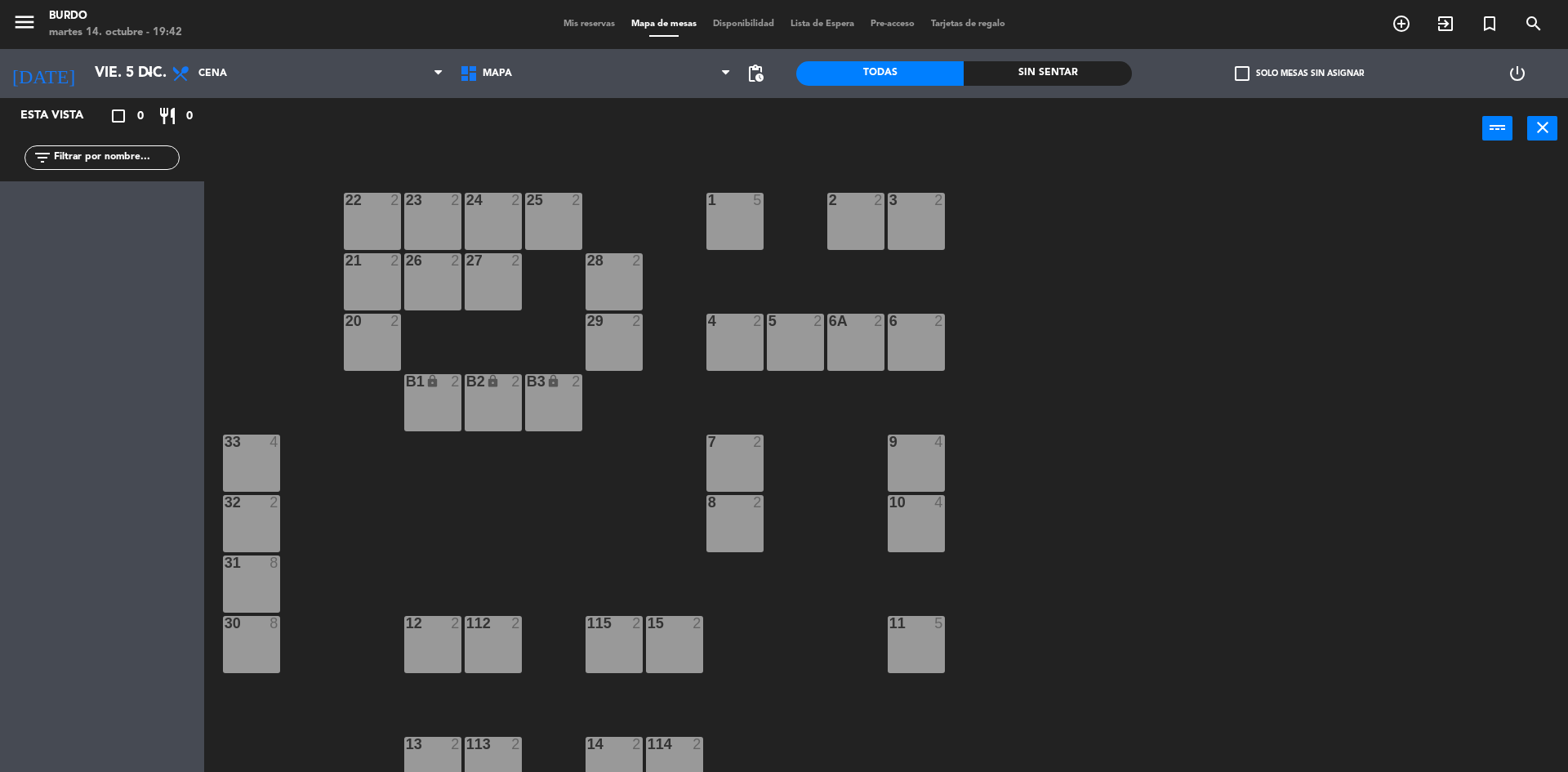
click at [515, 408] on div "B2 lock 2" at bounding box center [493, 402] width 57 height 57
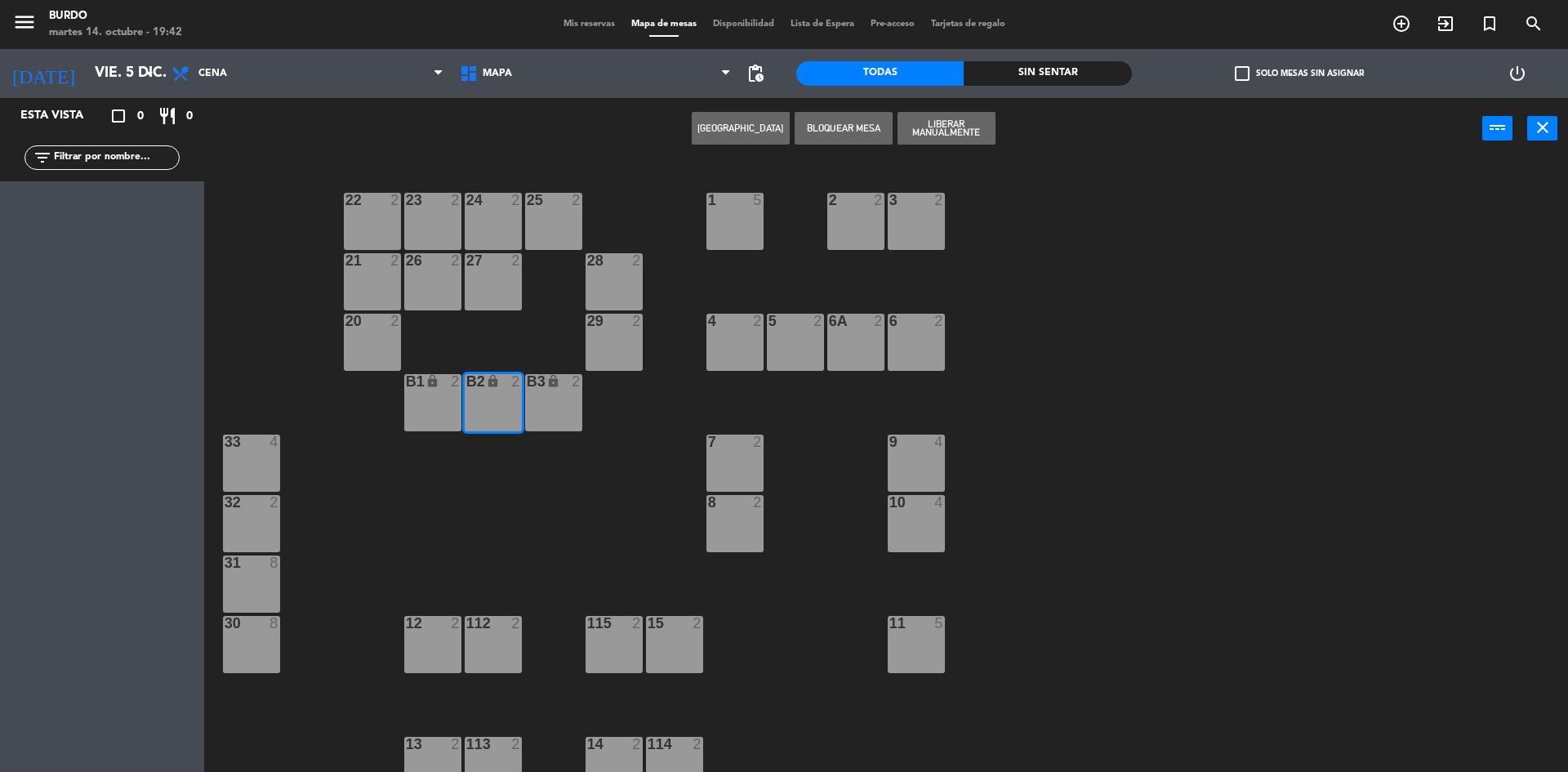
click at [555, 403] on div "B3 lock 2" at bounding box center [553, 402] width 57 height 57
click at [419, 396] on div "B1 lock 2" at bounding box center [433, 402] width 57 height 57
click at [939, 128] on button "Liberar Manualmente" at bounding box center [945, 129] width 98 height 33
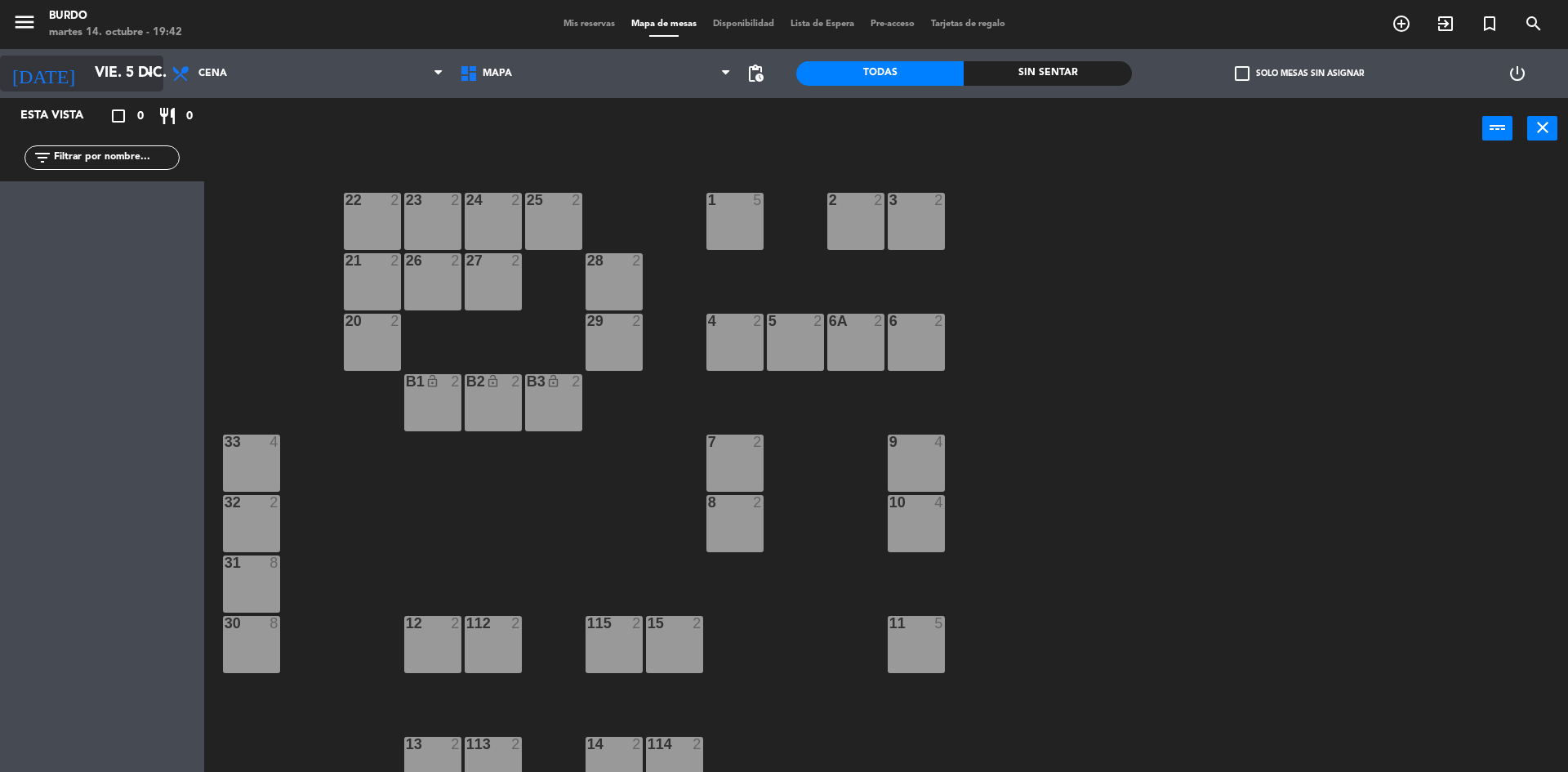
click at [86, 67] on input "vie. 5 dic." at bounding box center [180, 73] width 189 height 33
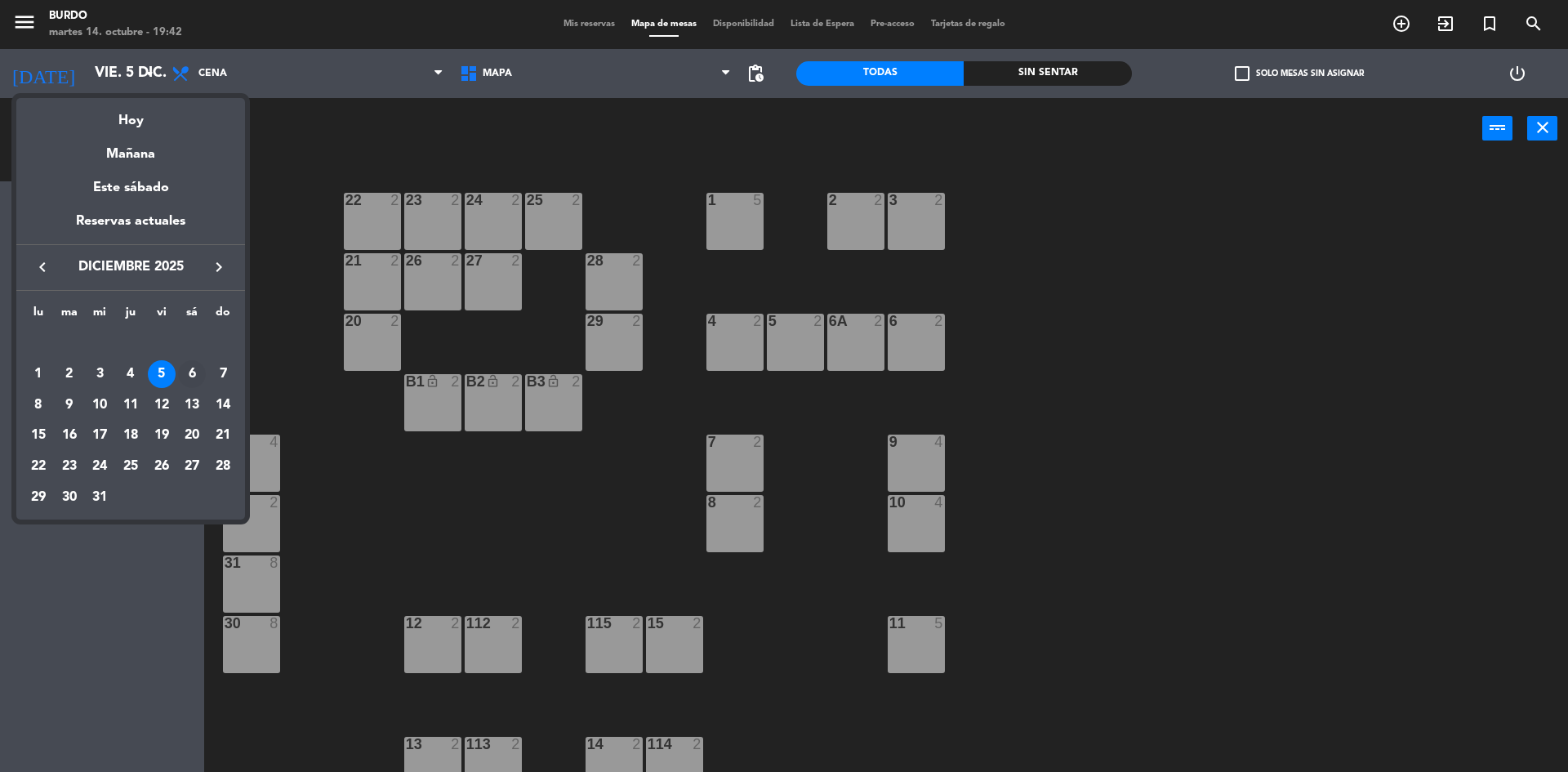
click at [188, 374] on div "6" at bounding box center [192, 374] width 28 height 28
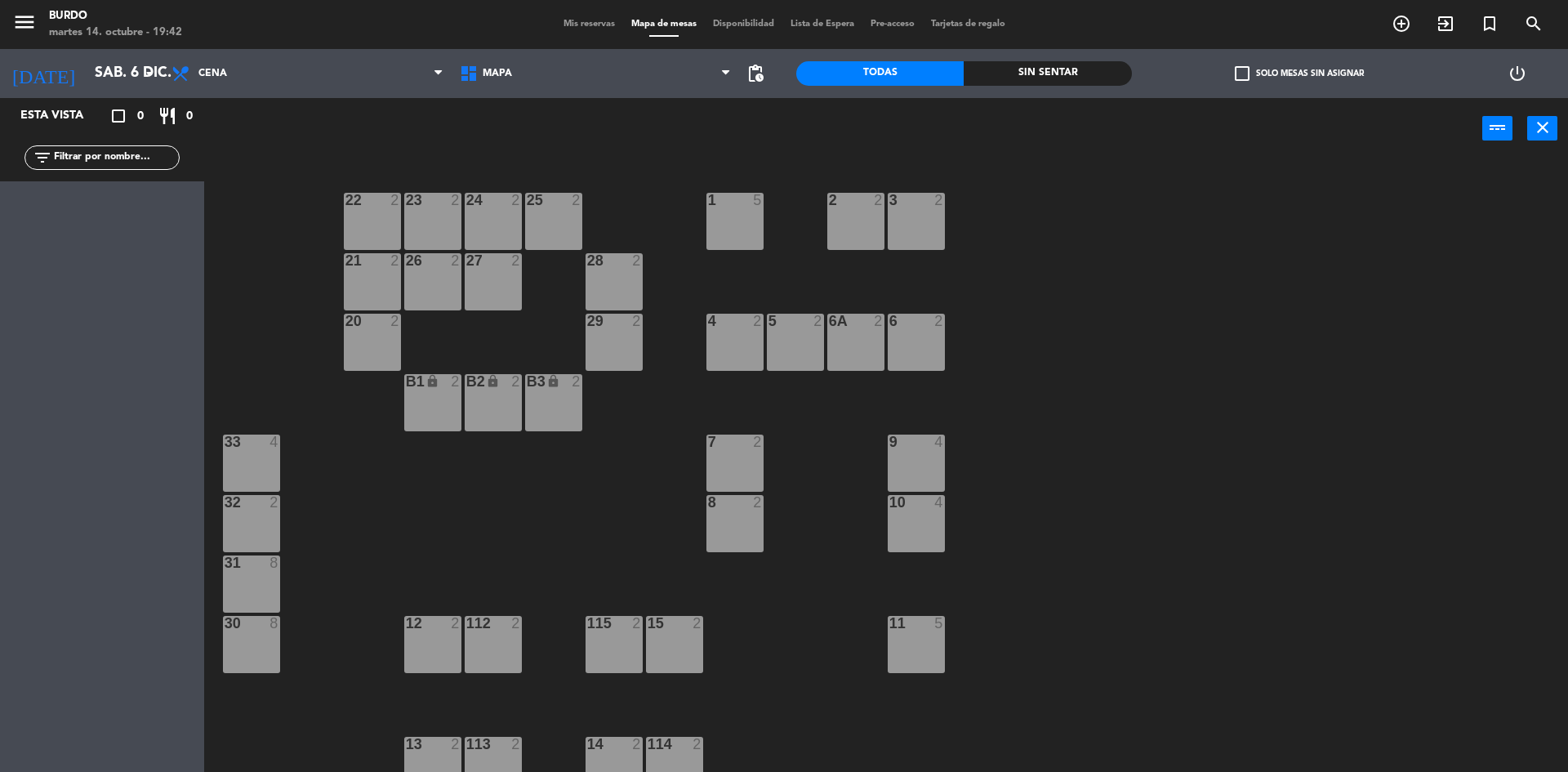
click at [452, 395] on div "B1 lock 2" at bounding box center [433, 402] width 57 height 57
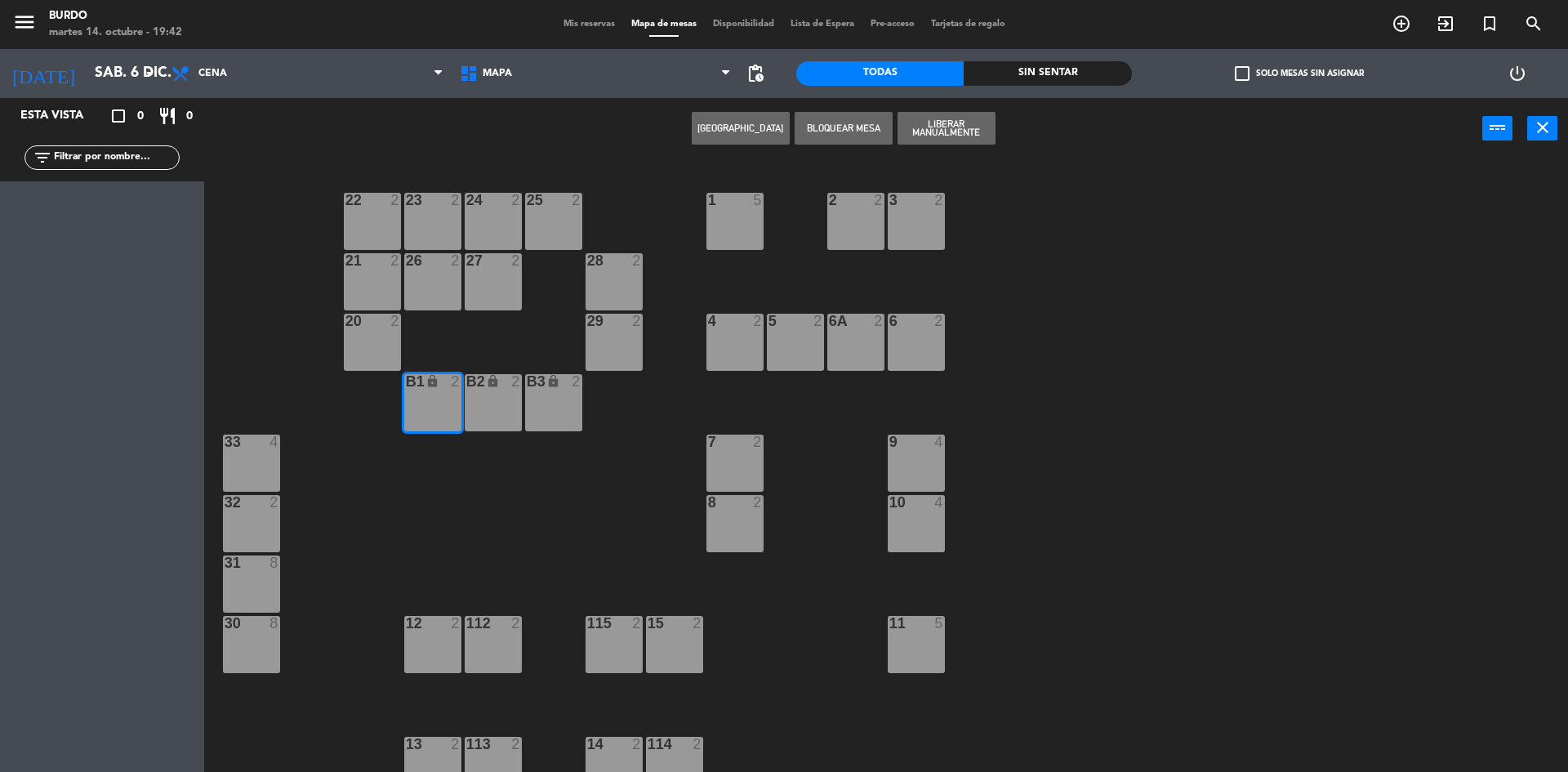
drag, startPoint x: 485, startPoint y: 394, endPoint x: 509, endPoint y: 398, distance: 24.3
click at [486, 394] on div "B2 lock 2" at bounding box center [493, 402] width 57 height 57
click at [567, 408] on div "B3 lock 2" at bounding box center [553, 402] width 57 height 57
click at [961, 126] on button "Liberar Manualmente" at bounding box center [945, 129] width 98 height 33
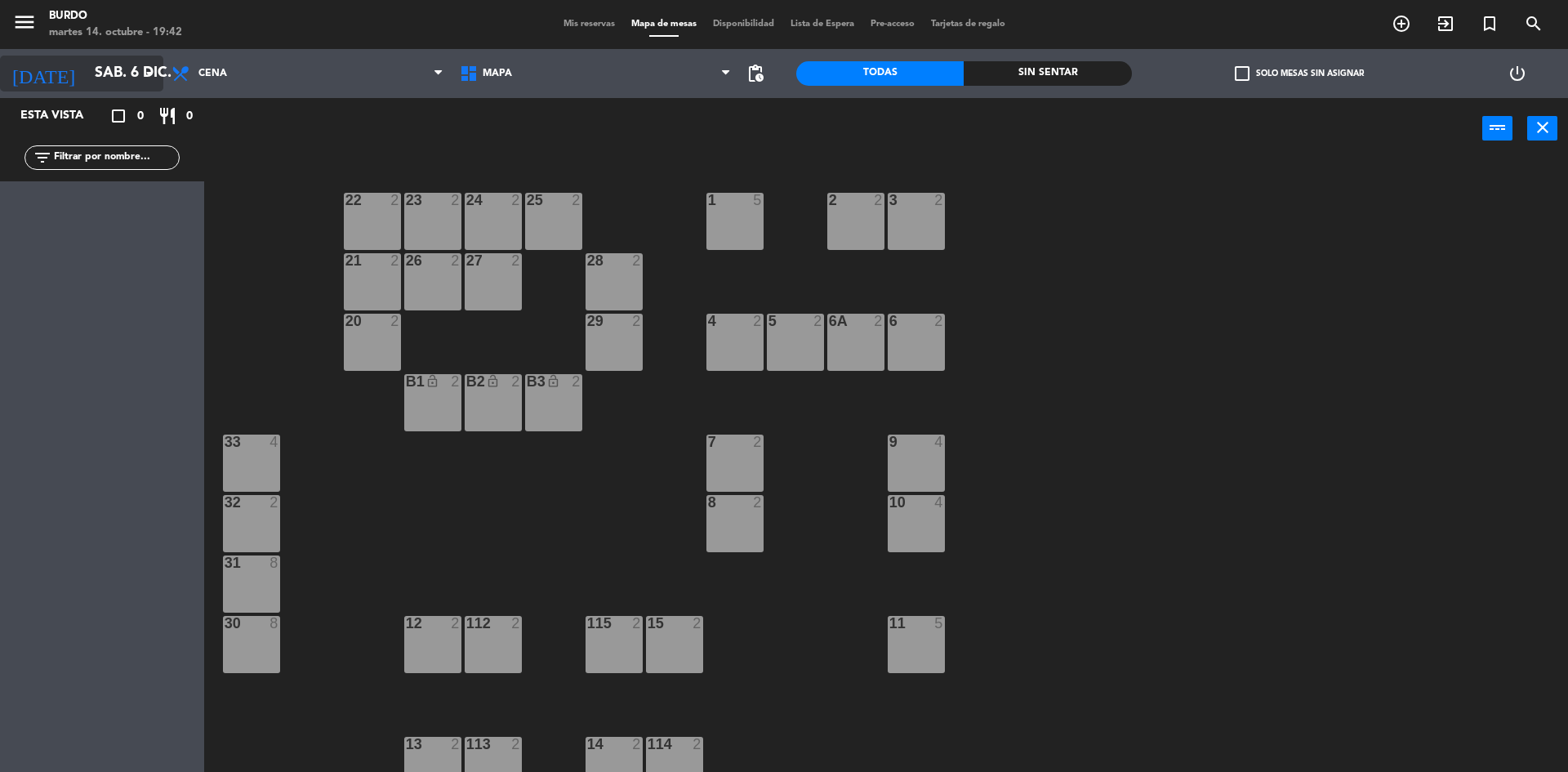
click at [86, 79] on input "sáb. 6 dic." at bounding box center [180, 73] width 189 height 33
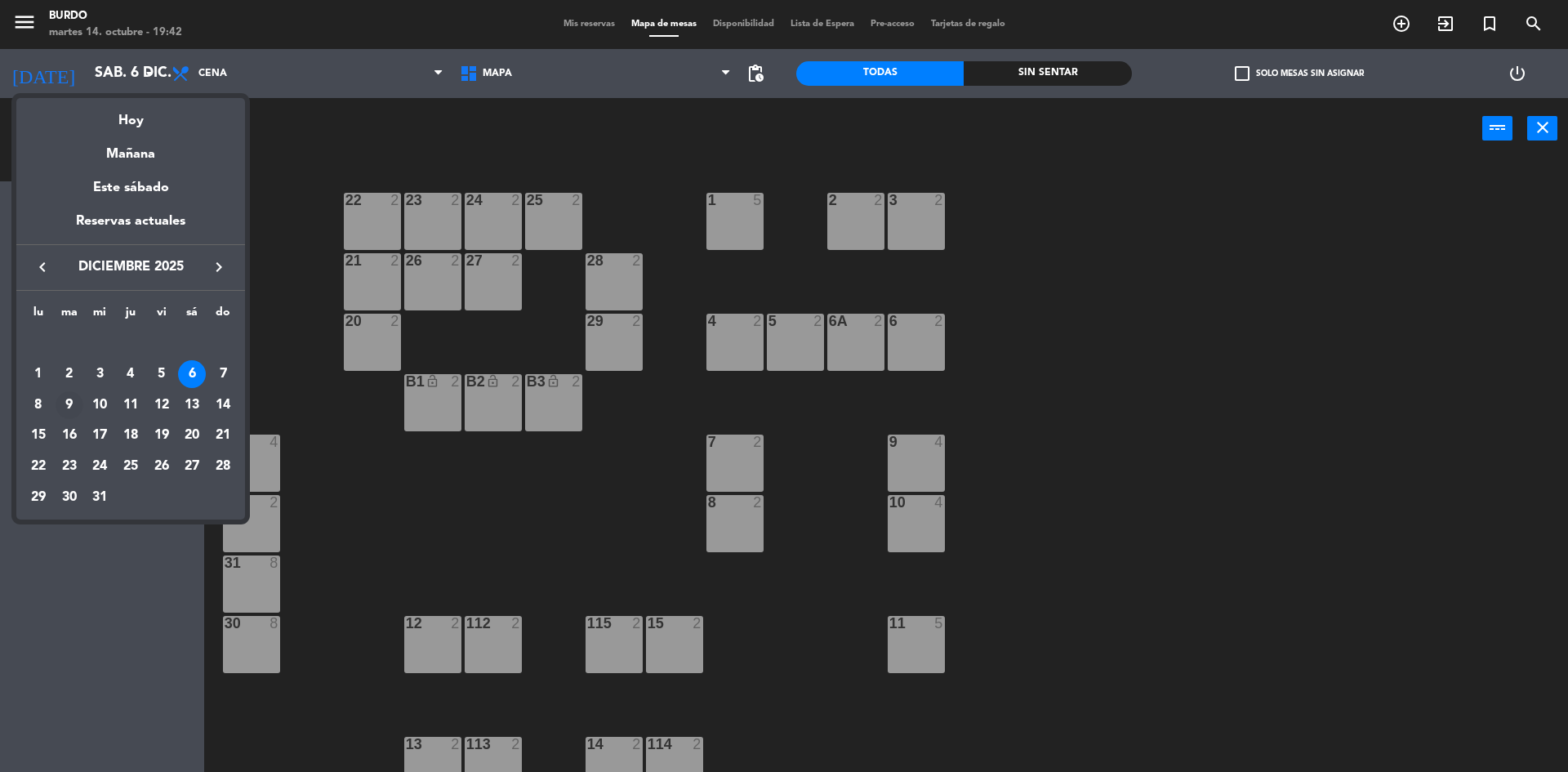
click at [69, 398] on div "9" at bounding box center [69, 405] width 28 height 28
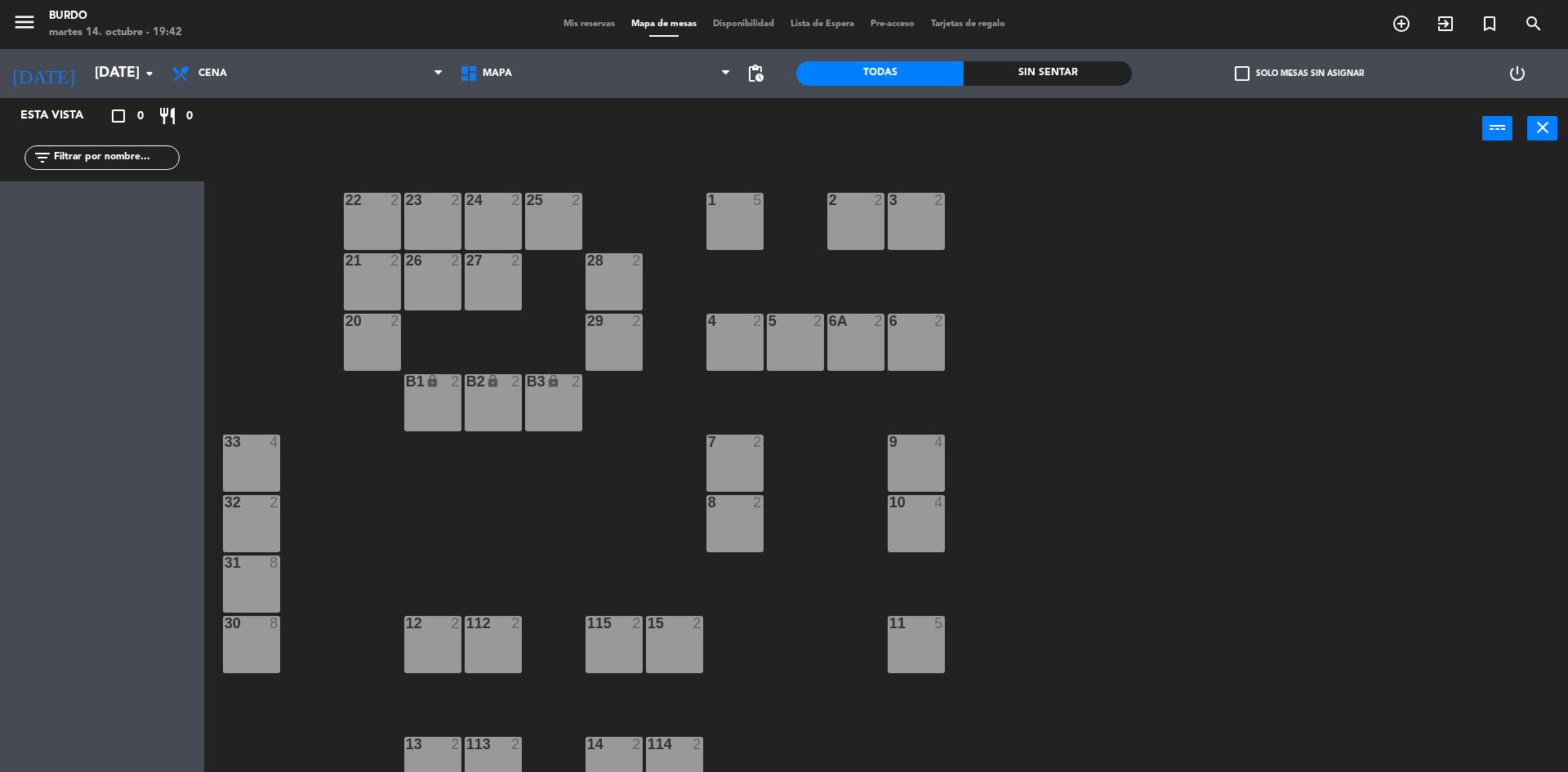
click at [436, 403] on div "B1 lock 2" at bounding box center [433, 402] width 57 height 57
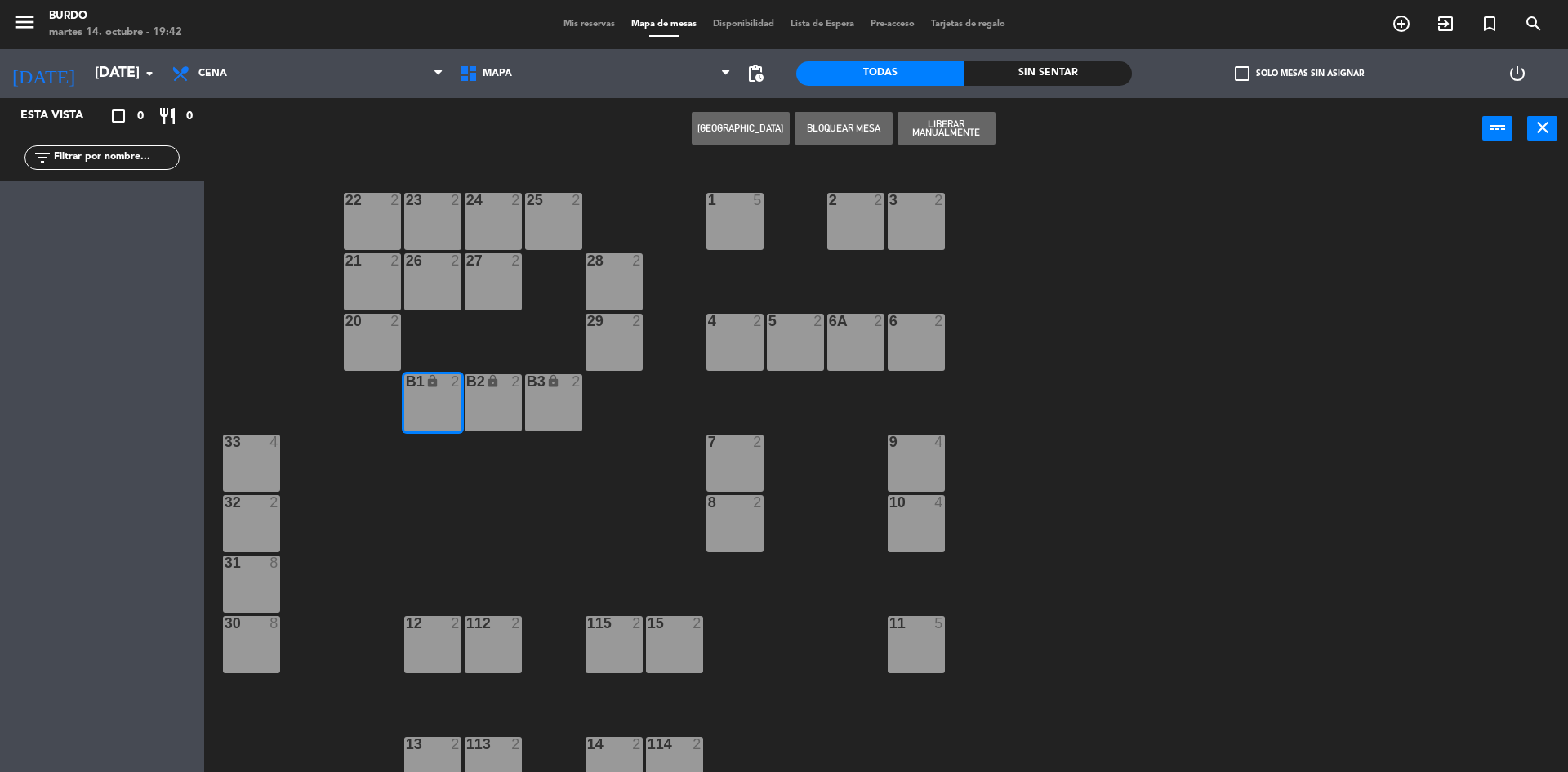
drag, startPoint x: 488, startPoint y: 401, endPoint x: 528, endPoint y: 409, distance: 40.8
click at [489, 401] on div "B2 lock 2" at bounding box center [493, 402] width 57 height 57
click at [573, 412] on div "B3 lock 2" at bounding box center [553, 402] width 57 height 57
click at [942, 123] on button "Liberar Manualmente" at bounding box center [945, 129] width 98 height 33
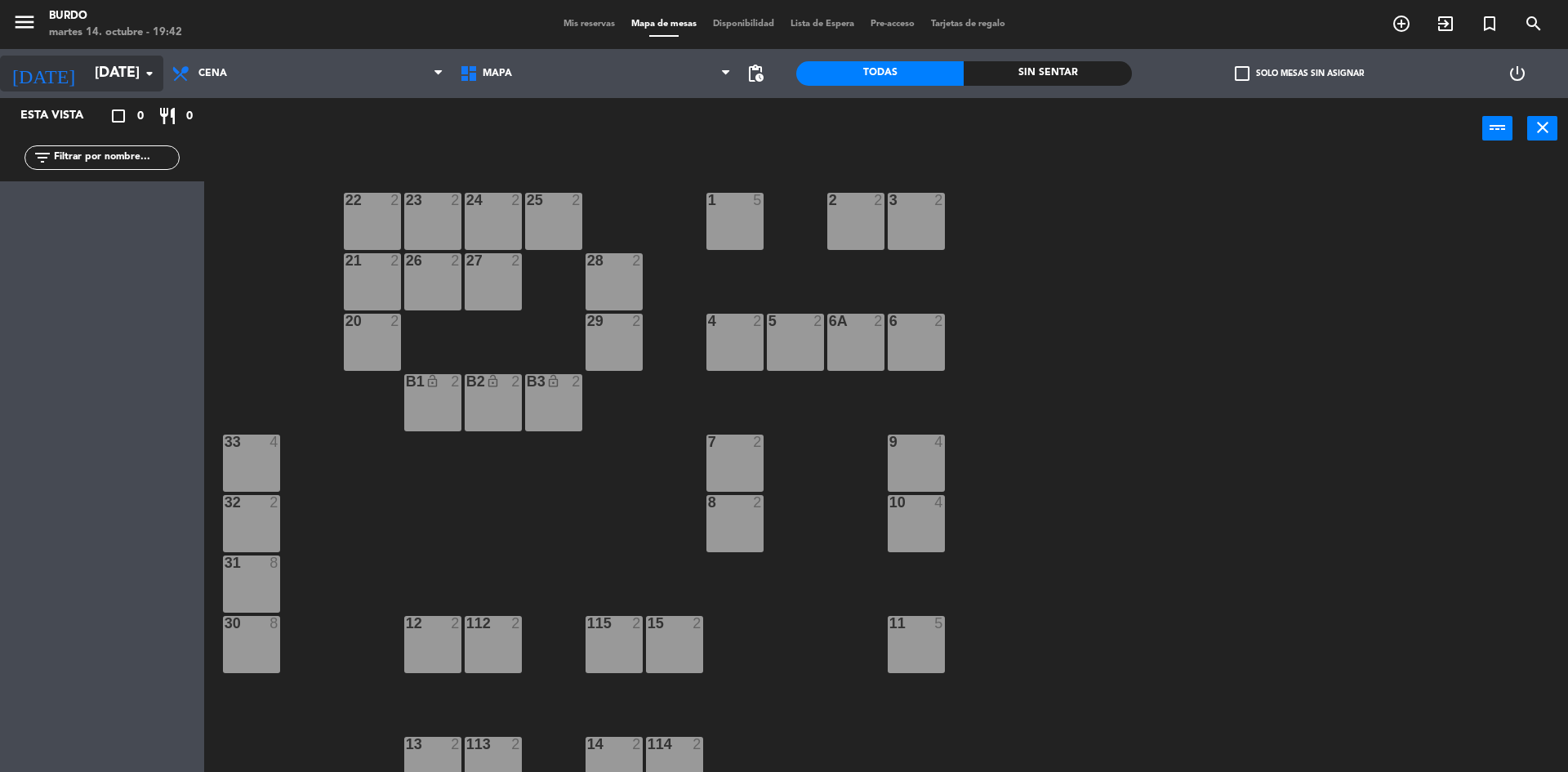
click at [86, 77] on input "[DATE]" at bounding box center [180, 73] width 189 height 33
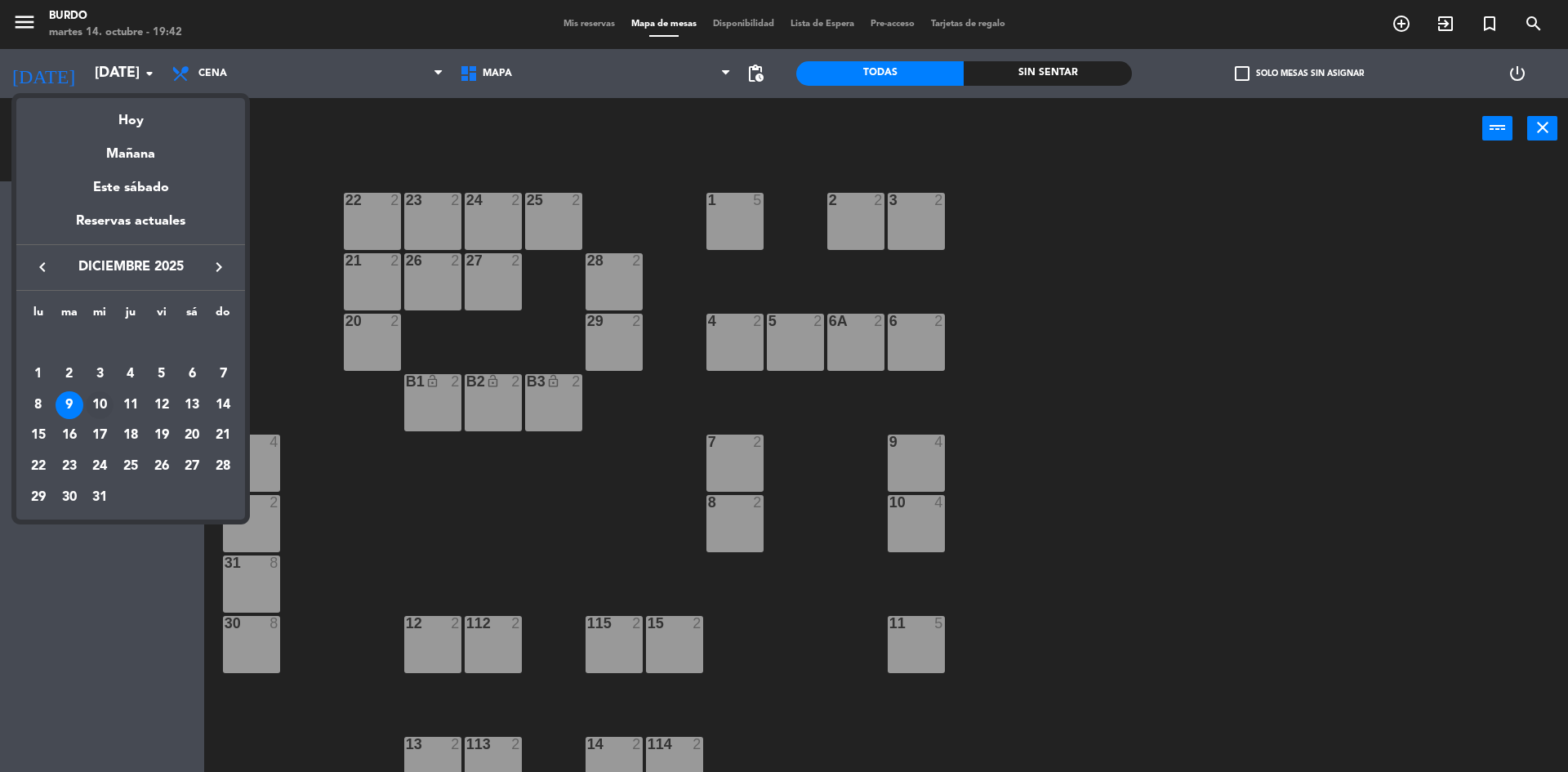
click at [97, 401] on div "10" at bounding box center [99, 405] width 28 height 28
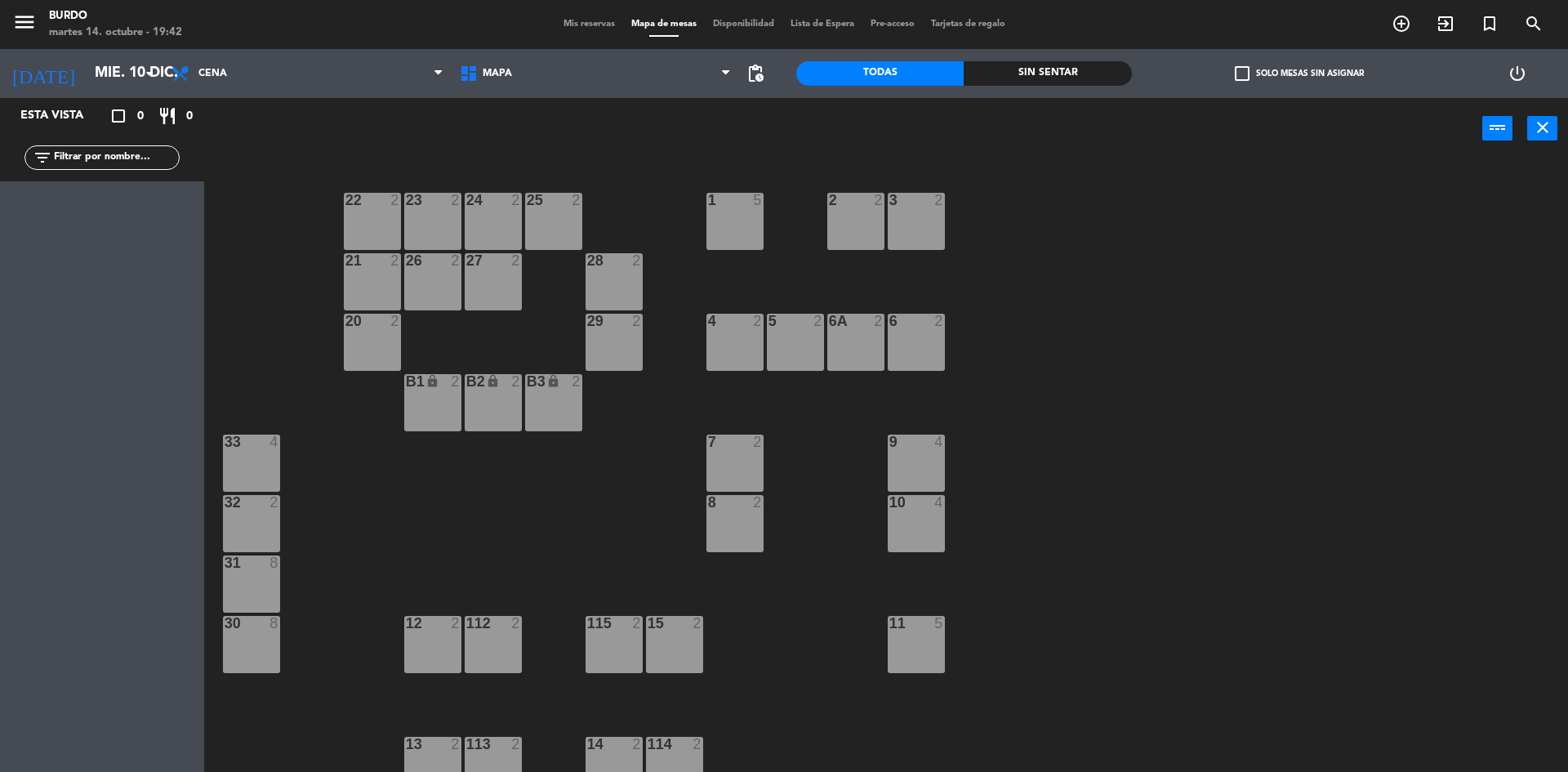
click at [444, 402] on div "B1 lock 2" at bounding box center [433, 402] width 57 height 57
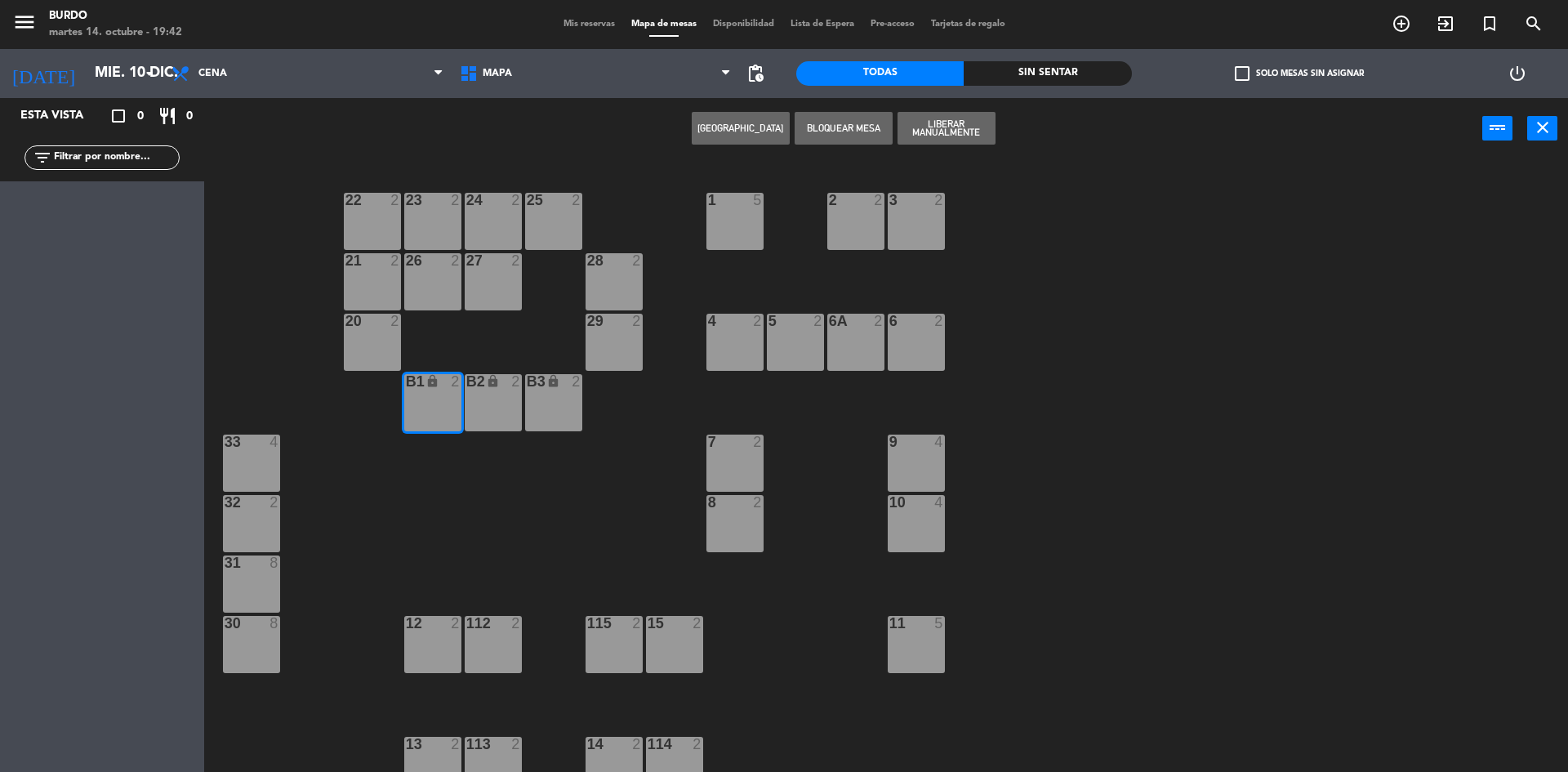
click at [492, 398] on div "B2 lock 2" at bounding box center [493, 402] width 57 height 57
click at [545, 400] on div "B3 lock 2" at bounding box center [553, 402] width 57 height 57
click at [941, 132] on button "Liberar Manualmente" at bounding box center [945, 129] width 98 height 33
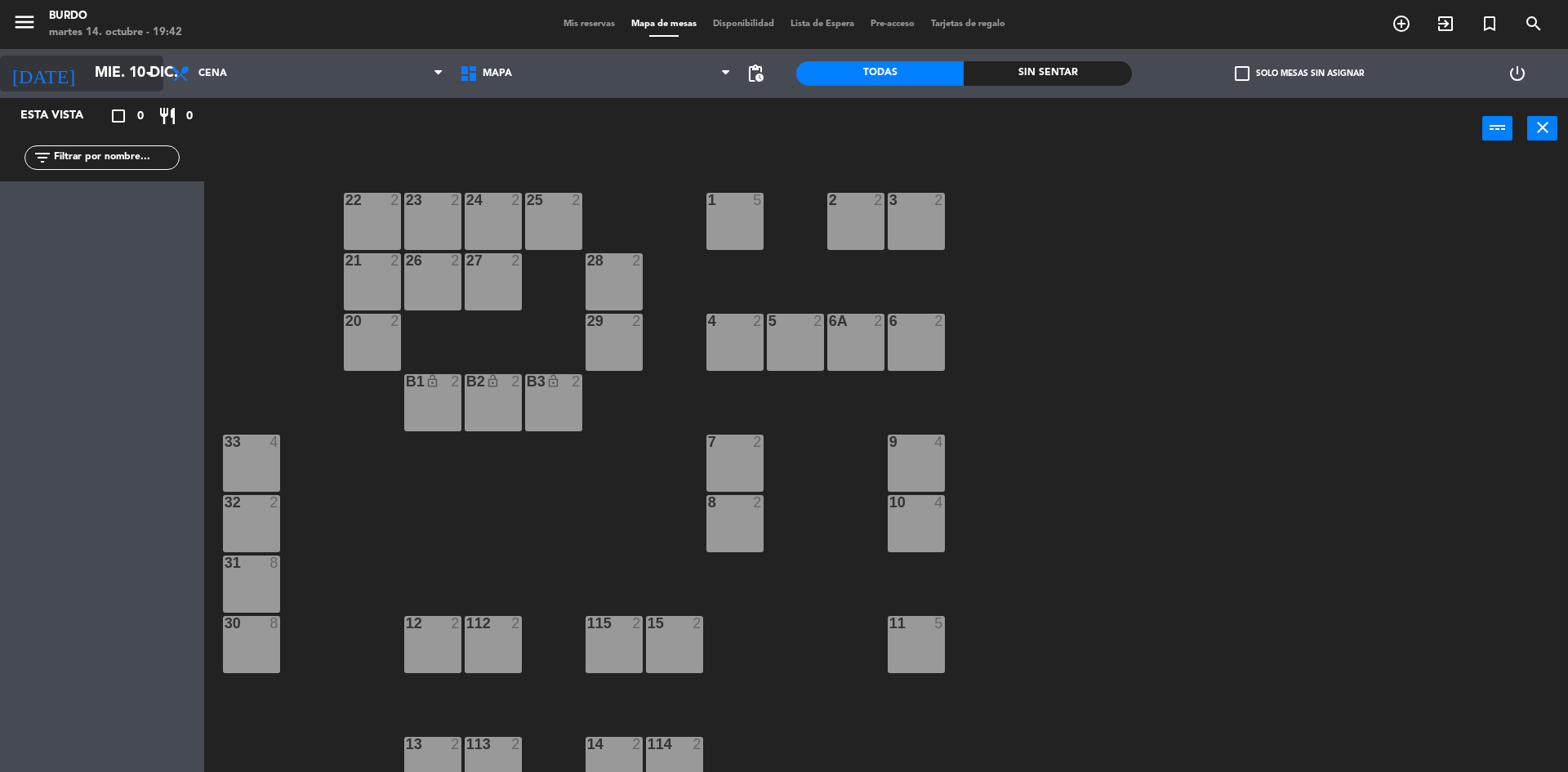
click at [86, 70] on input "mié. 10 dic." at bounding box center [180, 73] width 189 height 33
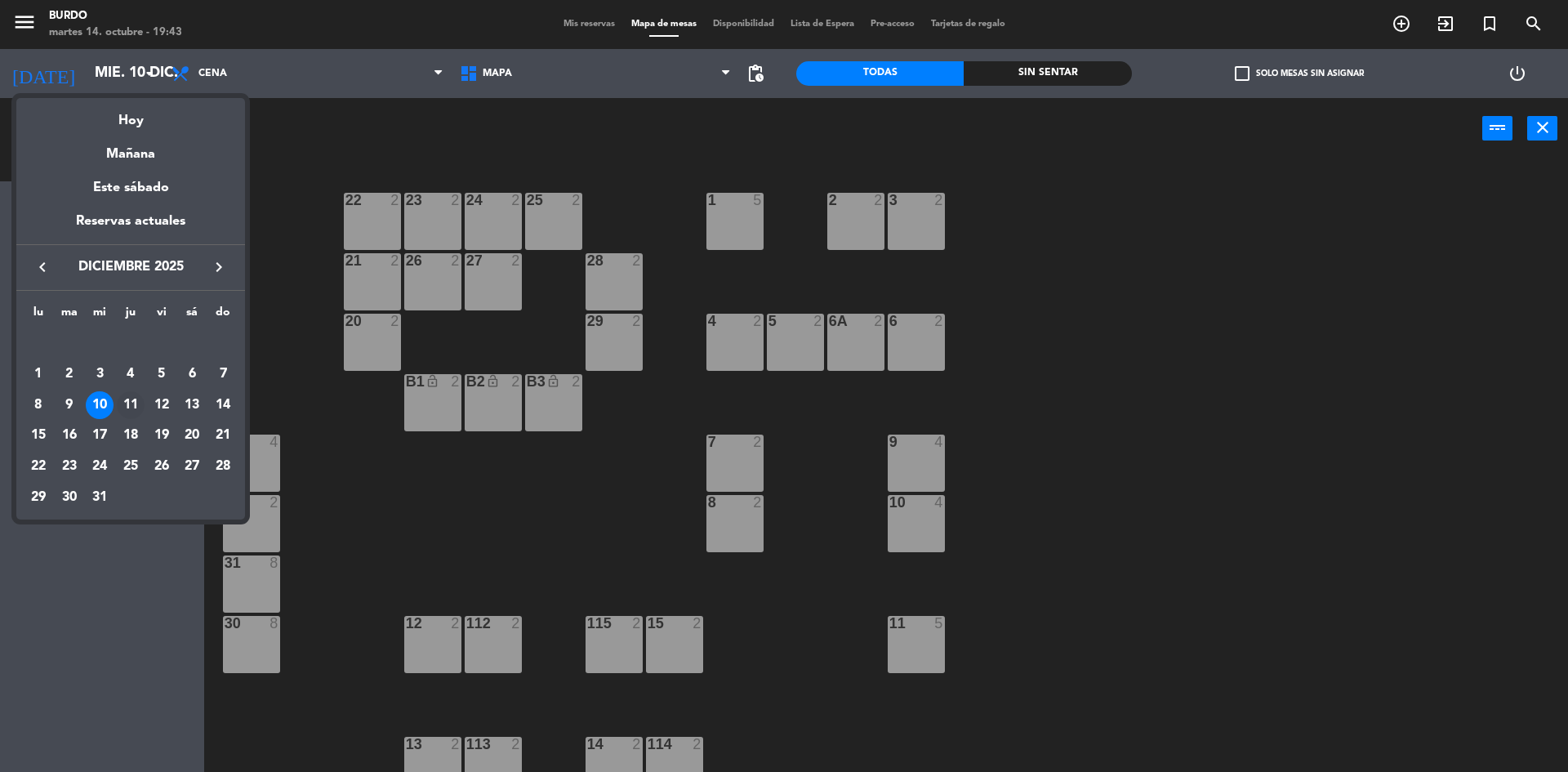
click at [123, 404] on div "11" at bounding box center [130, 405] width 28 height 28
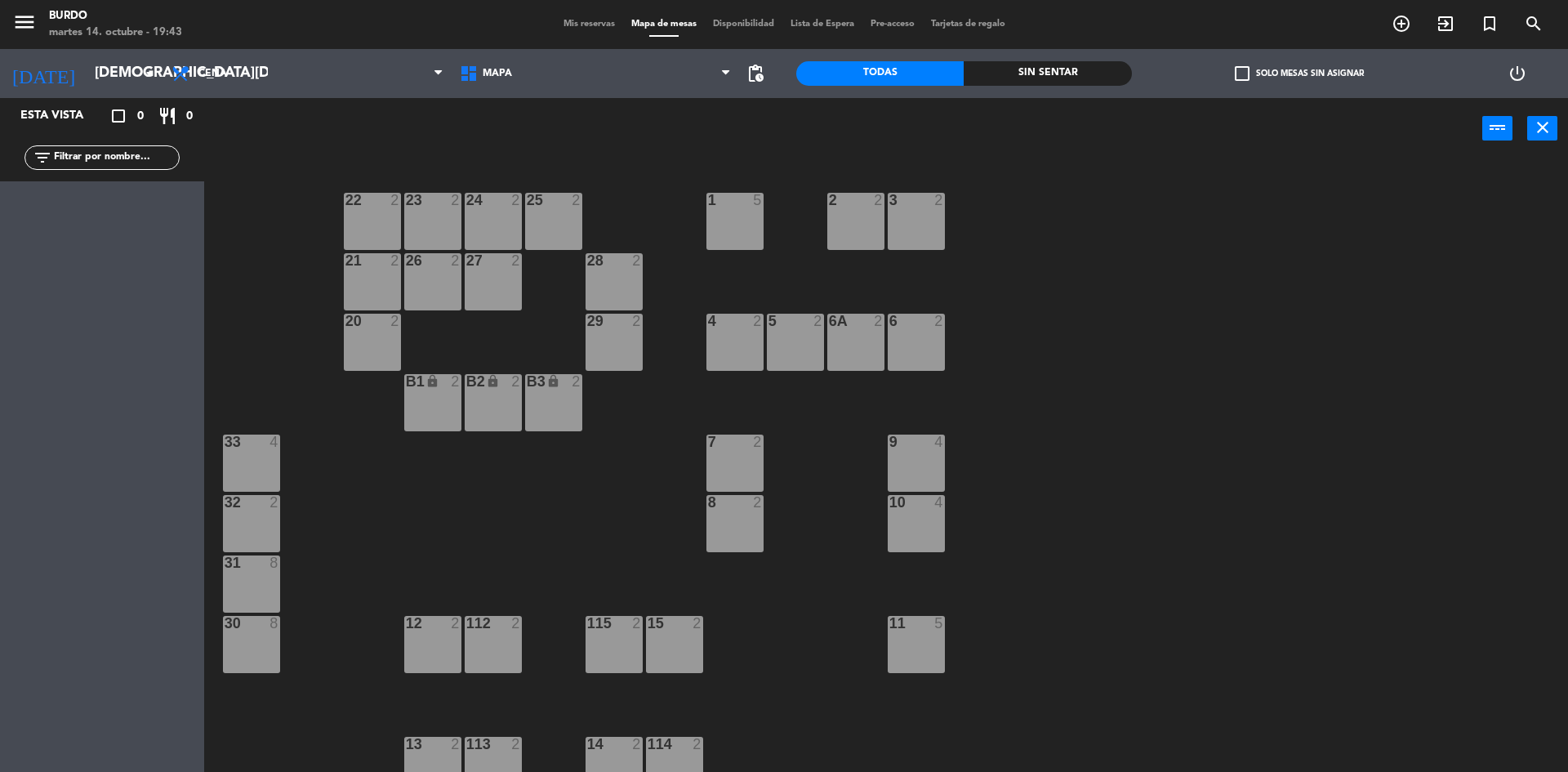
click at [452, 396] on div "B1 lock 2" at bounding box center [433, 402] width 57 height 57
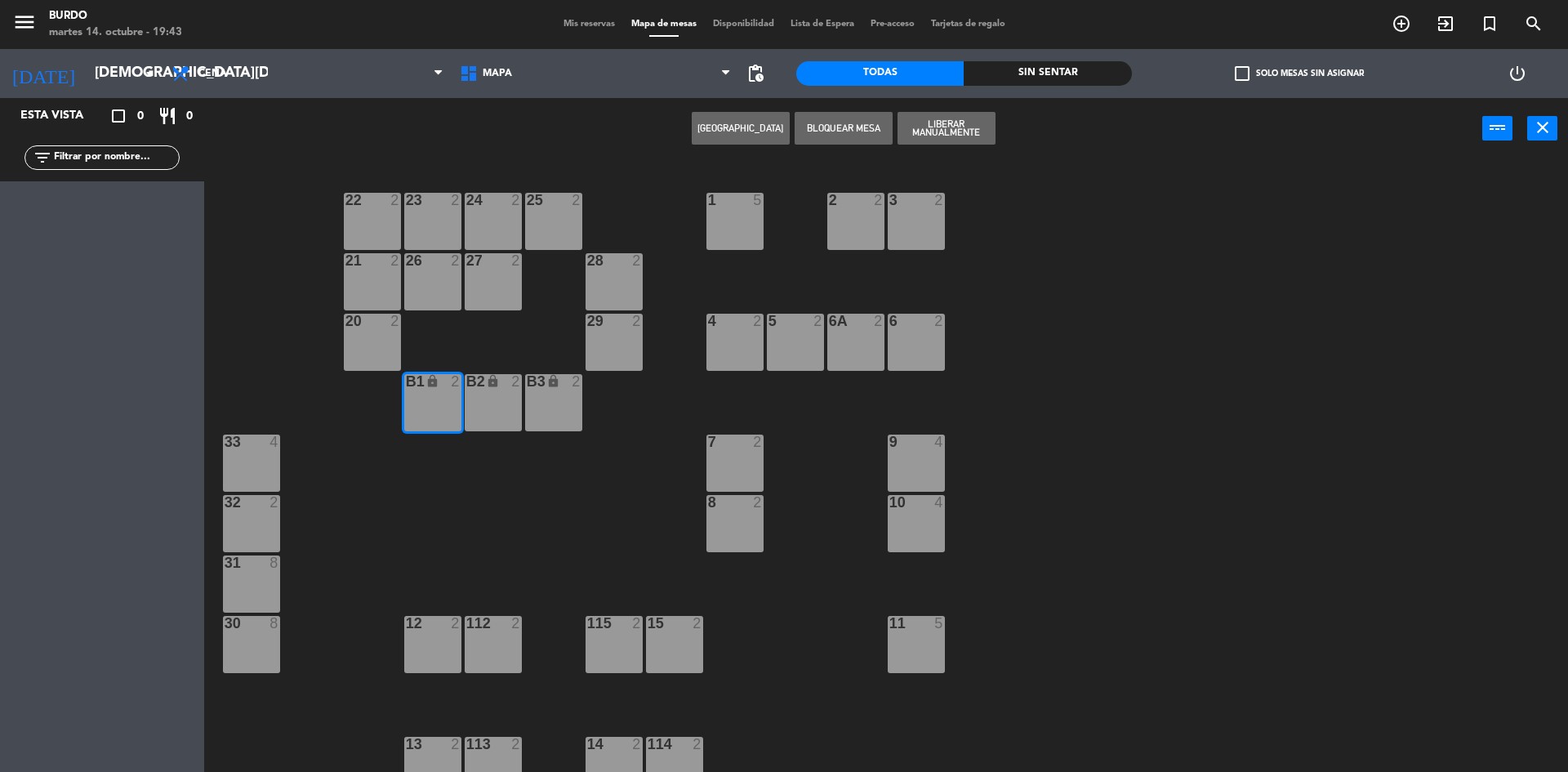
click at [484, 392] on div "B2 lock 2" at bounding box center [493, 402] width 57 height 57
click at [536, 398] on div "B3 lock 2" at bounding box center [553, 402] width 57 height 57
click at [930, 126] on button "Liberar Manualmente" at bounding box center [945, 129] width 98 height 33
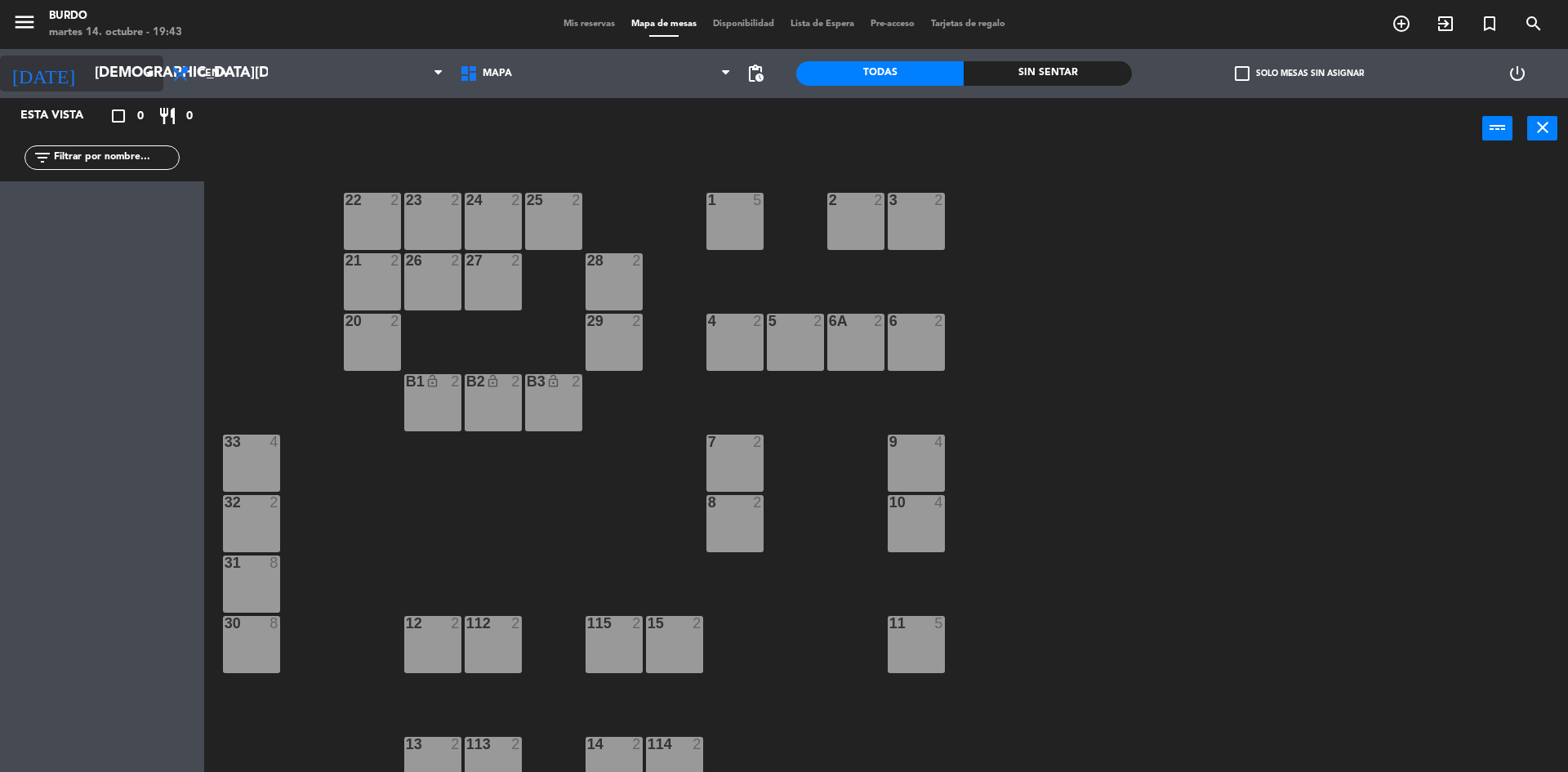
click at [86, 57] on input "[DEMOGRAPHIC_DATA][DATE]" at bounding box center [180, 73] width 189 height 33
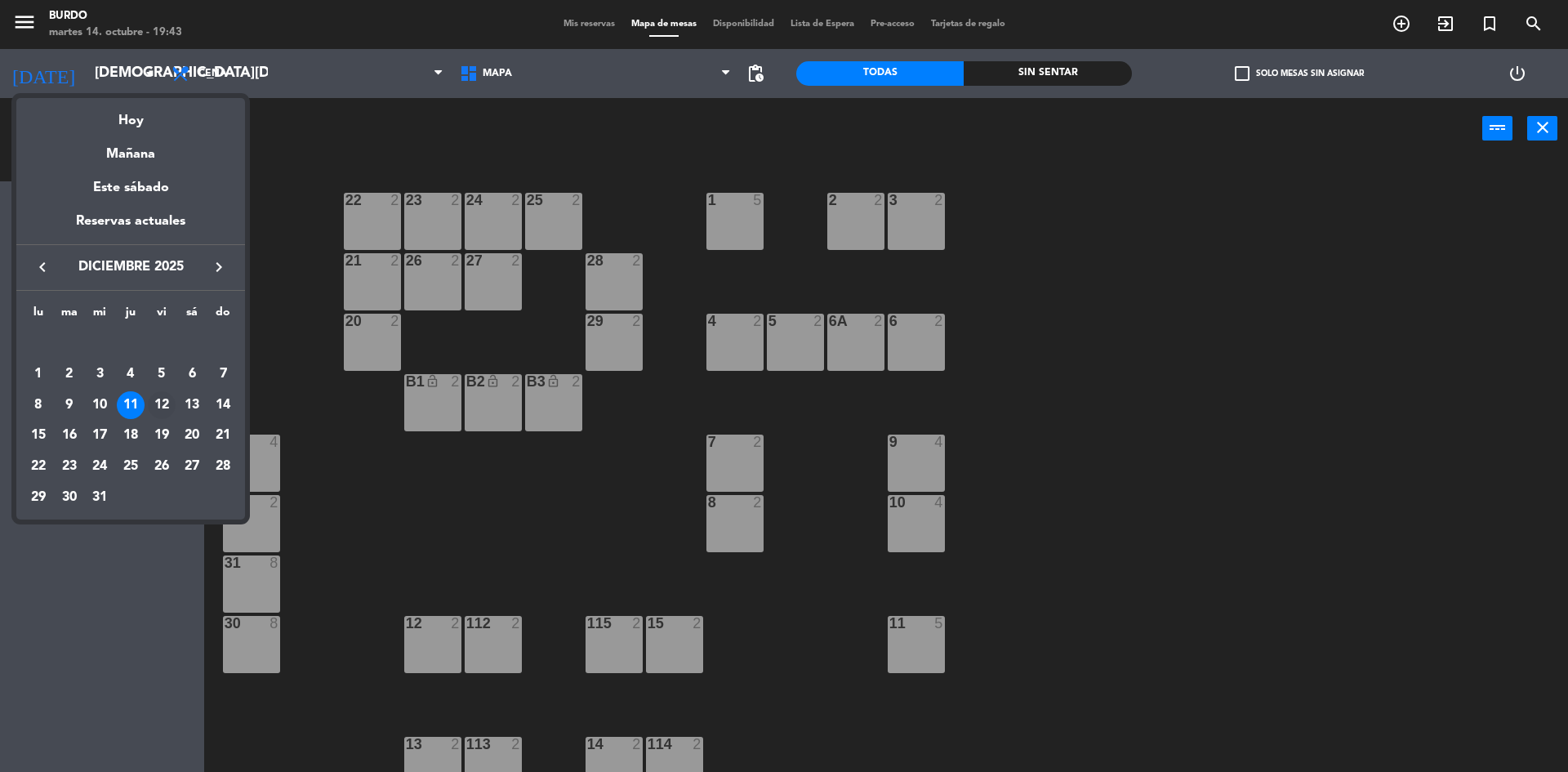
click at [159, 401] on div "12" at bounding box center [161, 405] width 28 height 28
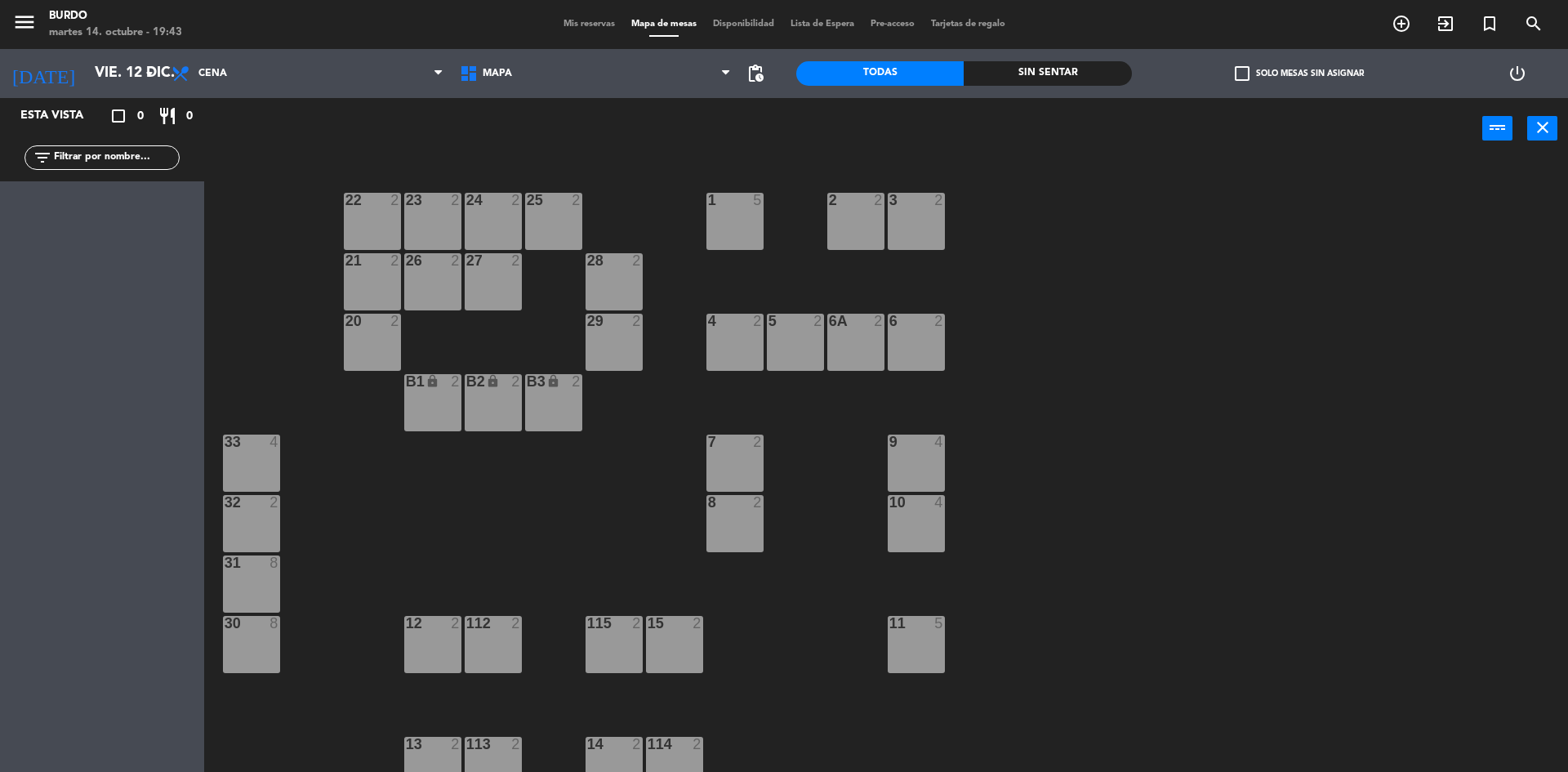
drag, startPoint x: 439, startPoint y: 395, endPoint x: 452, endPoint y: 391, distance: 13.6
click at [441, 395] on div "B1 lock 2" at bounding box center [433, 402] width 57 height 57
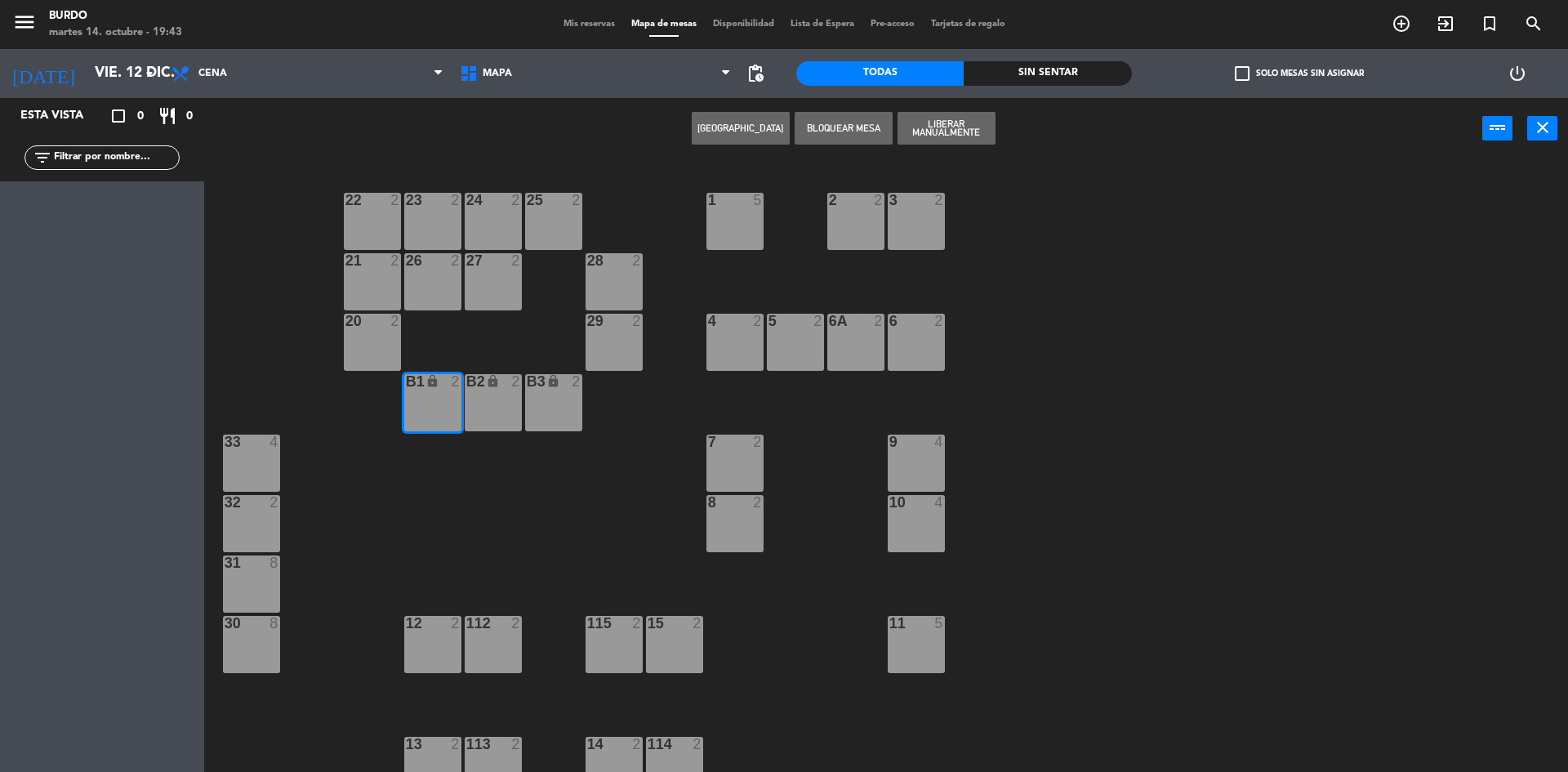
click at [477, 392] on div "B2 lock 2" at bounding box center [493, 402] width 57 height 57
click at [525, 391] on div "B3 lock 2" at bounding box center [553, 402] width 57 height 57
click at [928, 139] on button "Liberar Manualmente" at bounding box center [945, 129] width 98 height 33
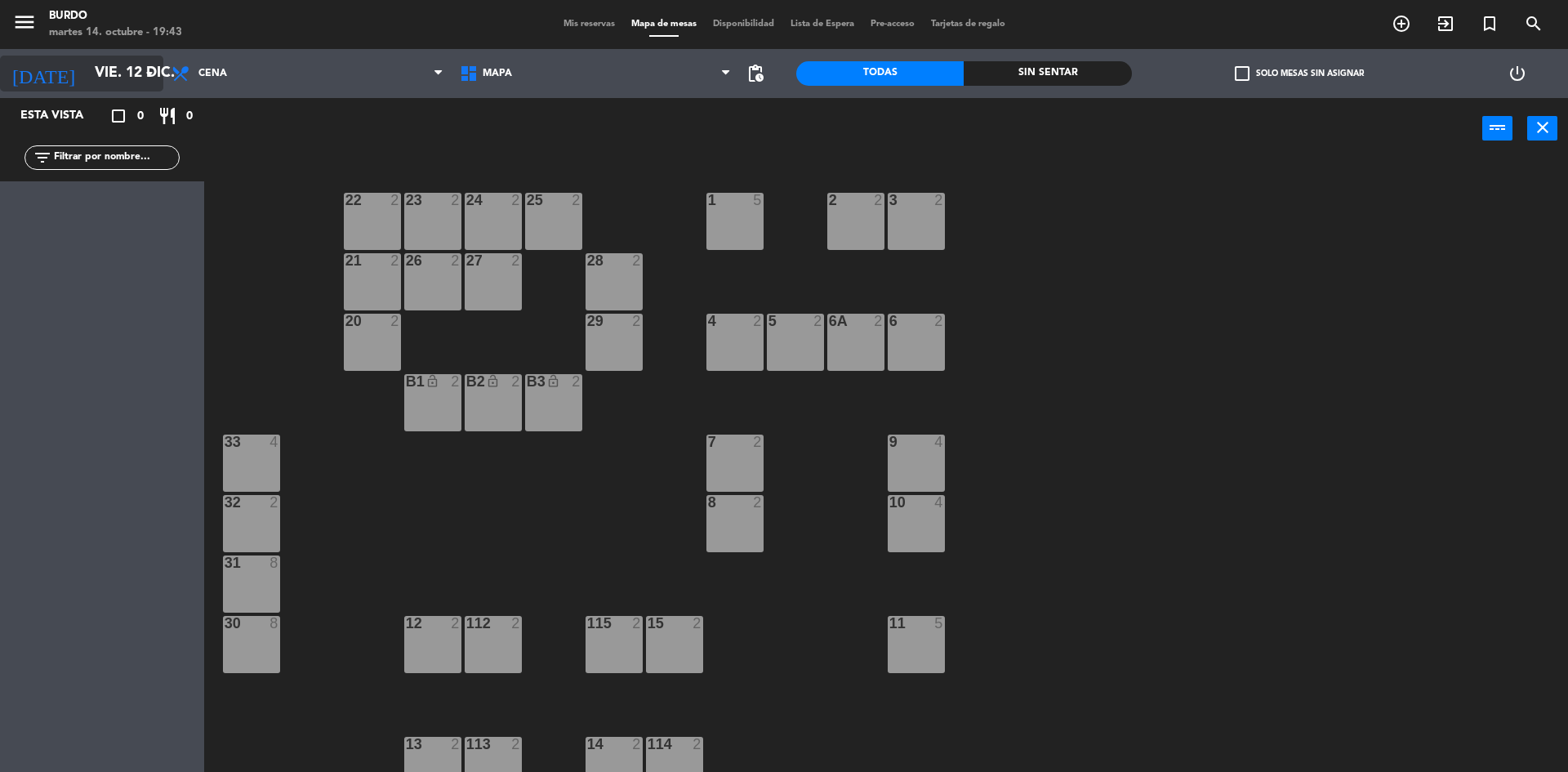
click at [88, 81] on input "vie. 12 dic." at bounding box center [180, 73] width 189 height 33
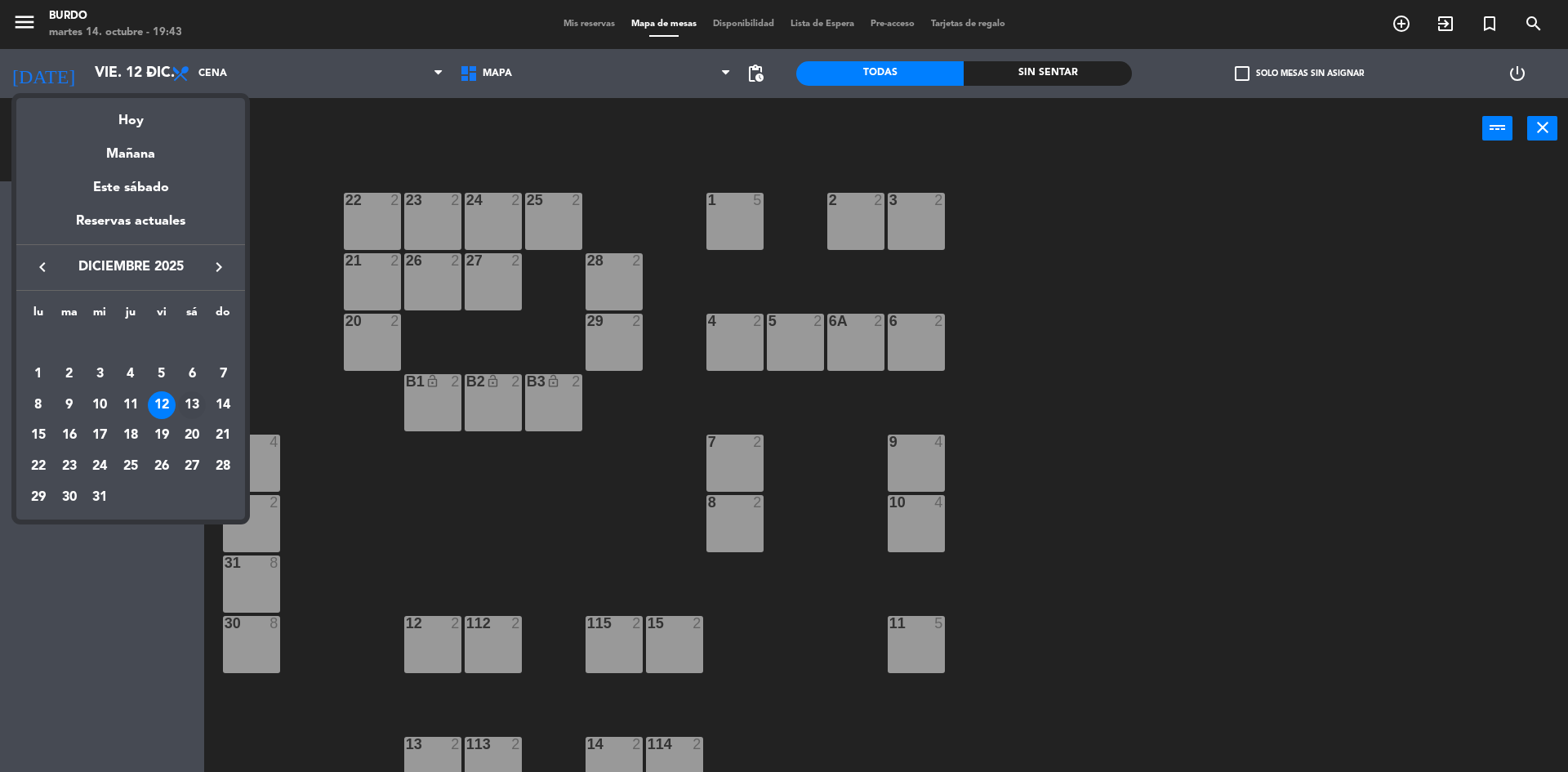
click at [186, 402] on div "13" at bounding box center [192, 405] width 28 height 28
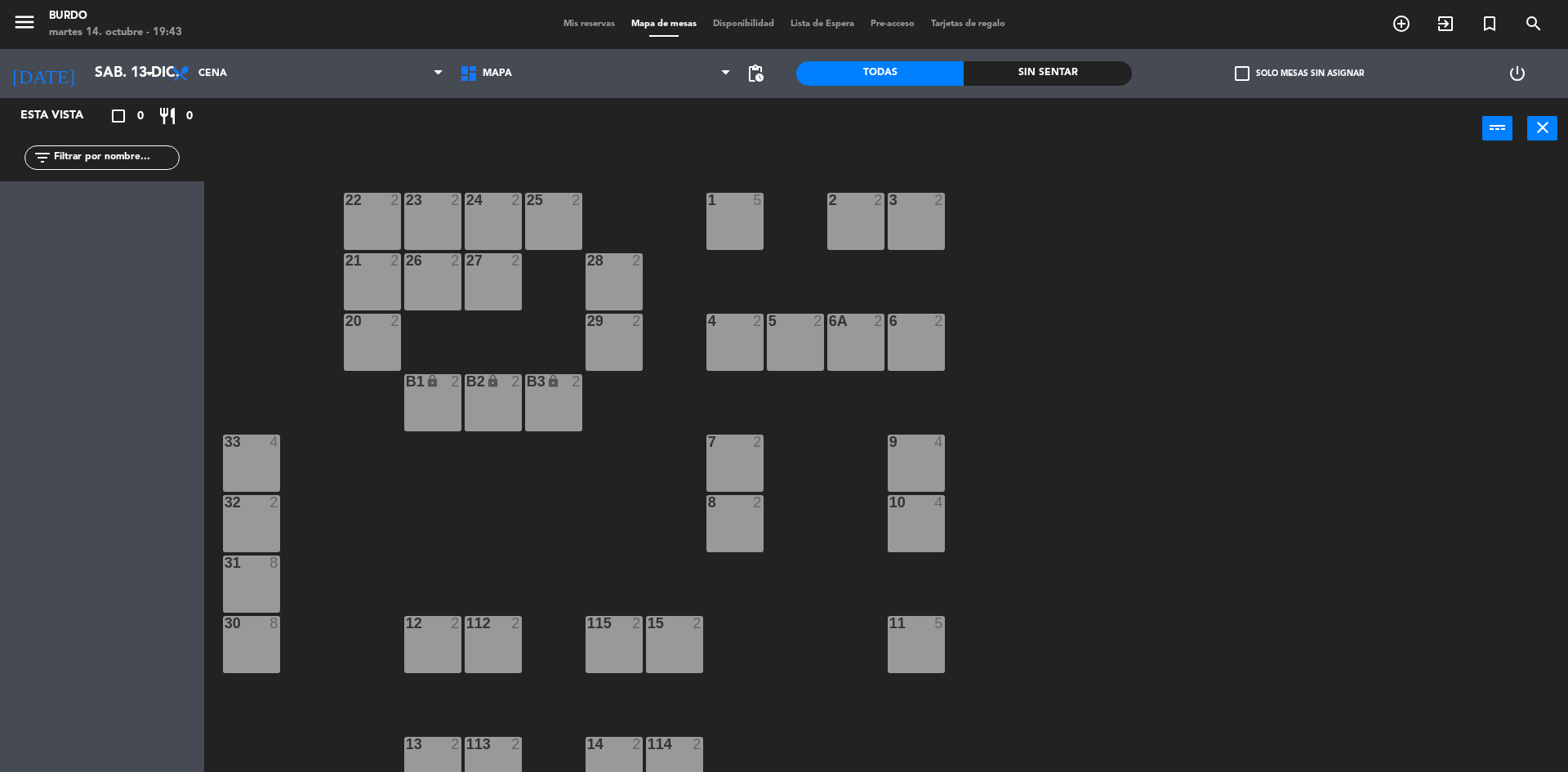
click at [432, 394] on div "B1 lock 2" at bounding box center [433, 402] width 57 height 57
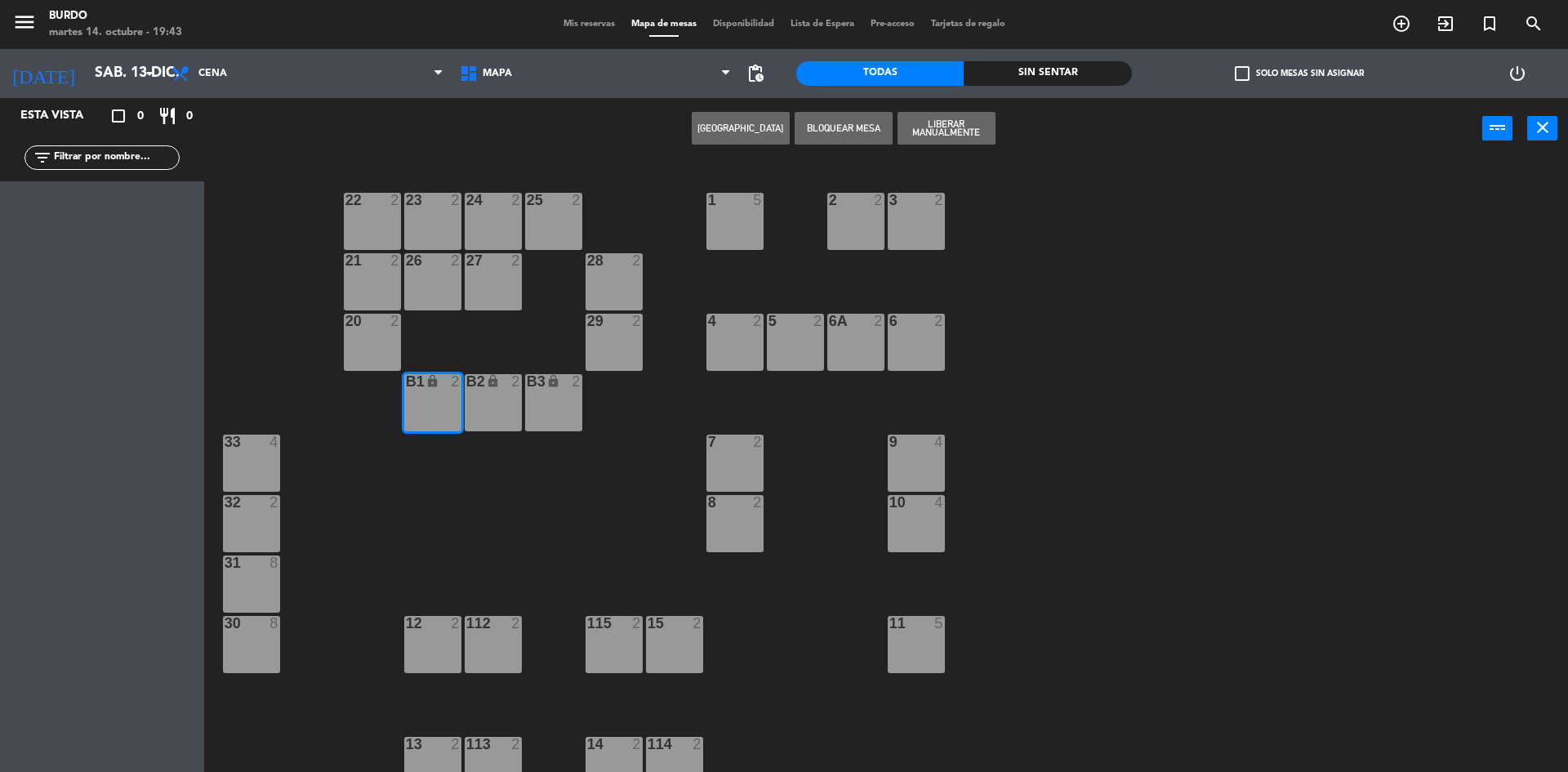
click at [477, 397] on div "B2 lock 2" at bounding box center [493, 402] width 57 height 57
click at [553, 404] on div "B3 lock 2" at bounding box center [553, 402] width 57 height 57
click at [943, 129] on button "Liberar Manualmente" at bounding box center [945, 129] width 98 height 33
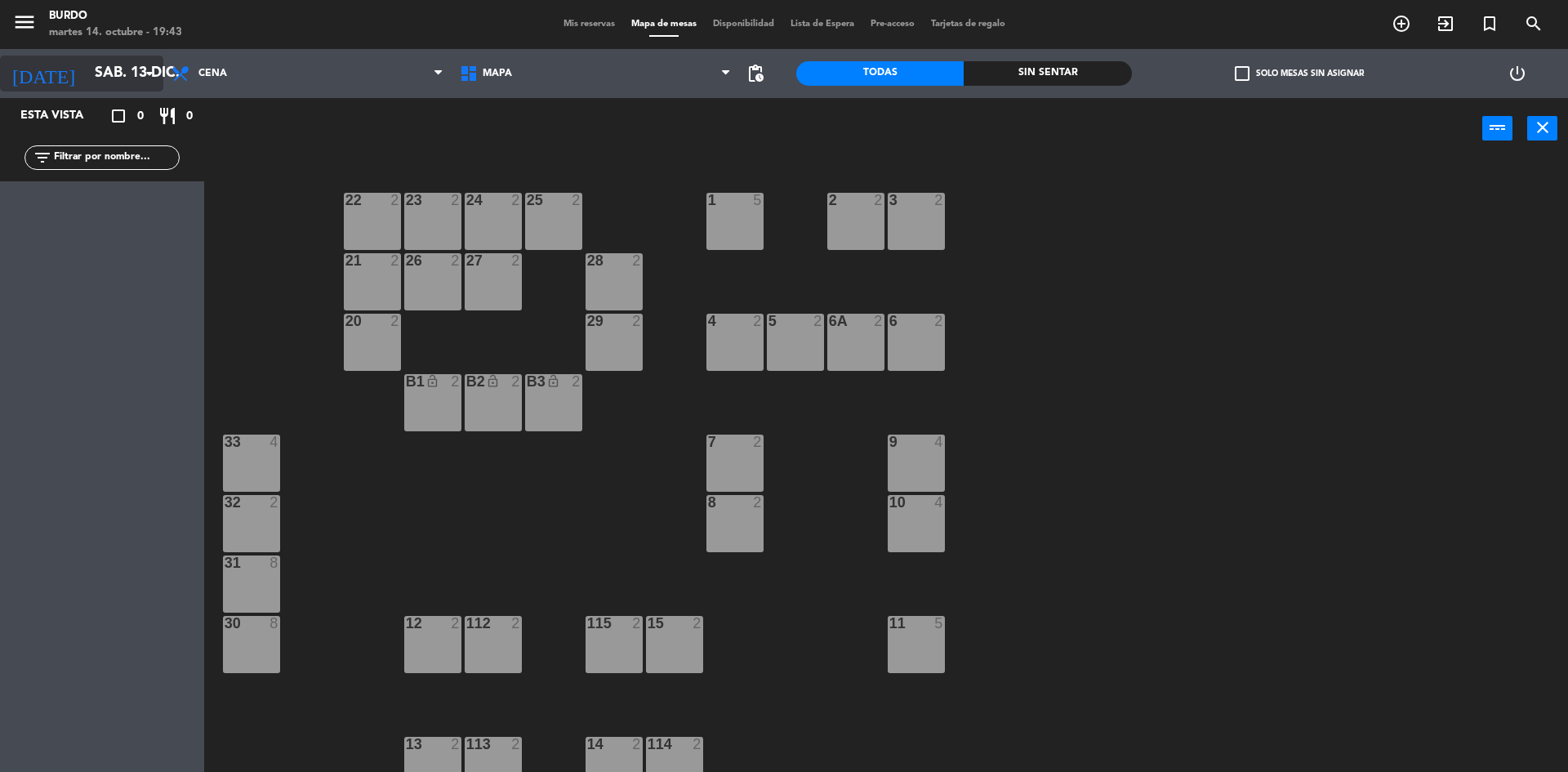
click at [108, 74] on input "sáb. 13 dic." at bounding box center [180, 73] width 189 height 33
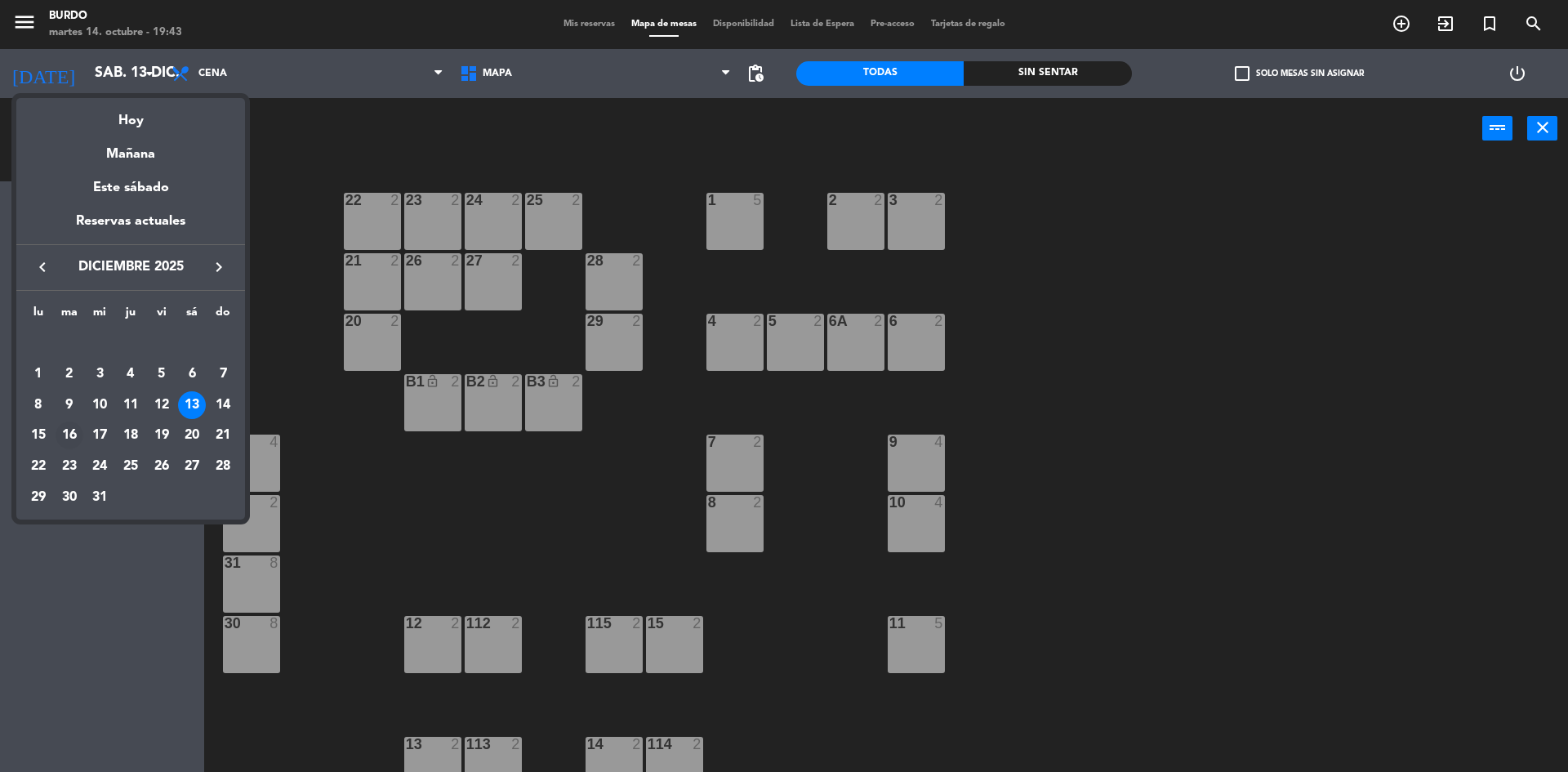
click at [65, 434] on div "16" at bounding box center [69, 435] width 28 height 28
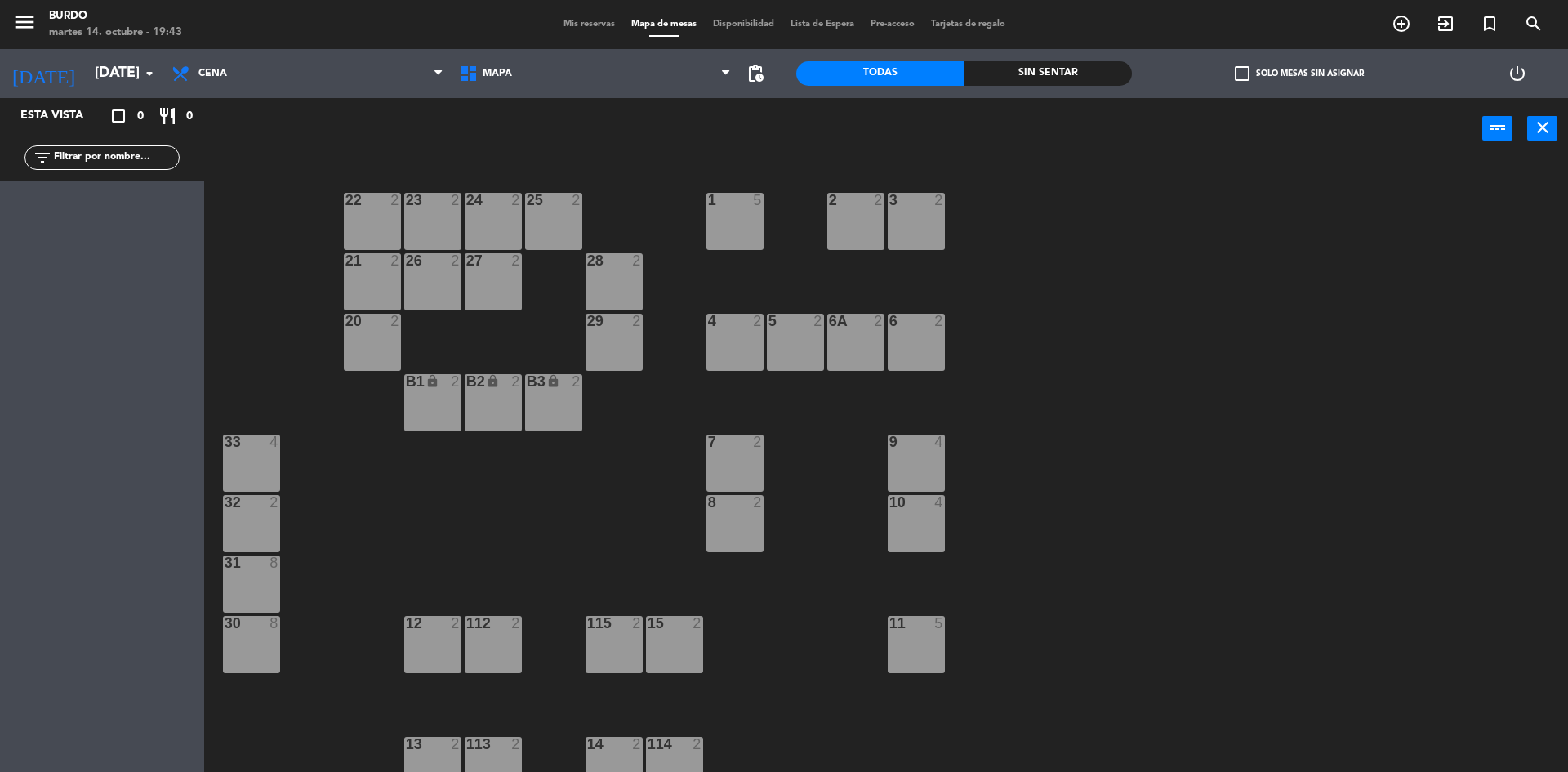
click at [433, 414] on div "B1 lock 2" at bounding box center [433, 402] width 57 height 57
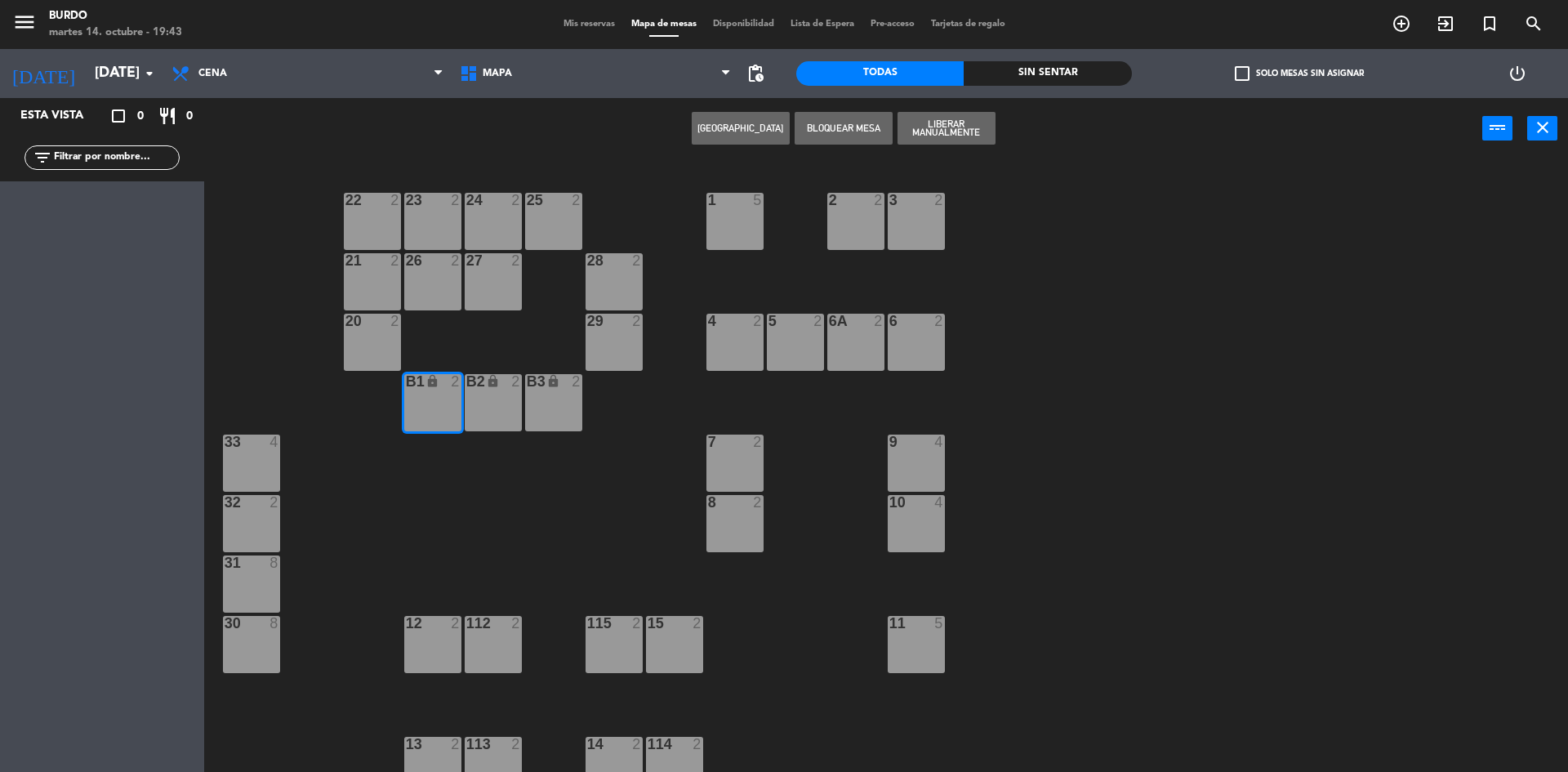
click at [477, 401] on div "B2 lock 2" at bounding box center [493, 402] width 57 height 57
click at [543, 398] on div "B3 lock 2" at bounding box center [553, 402] width 57 height 57
click at [975, 135] on button "Liberar Manualmente" at bounding box center [945, 129] width 98 height 33
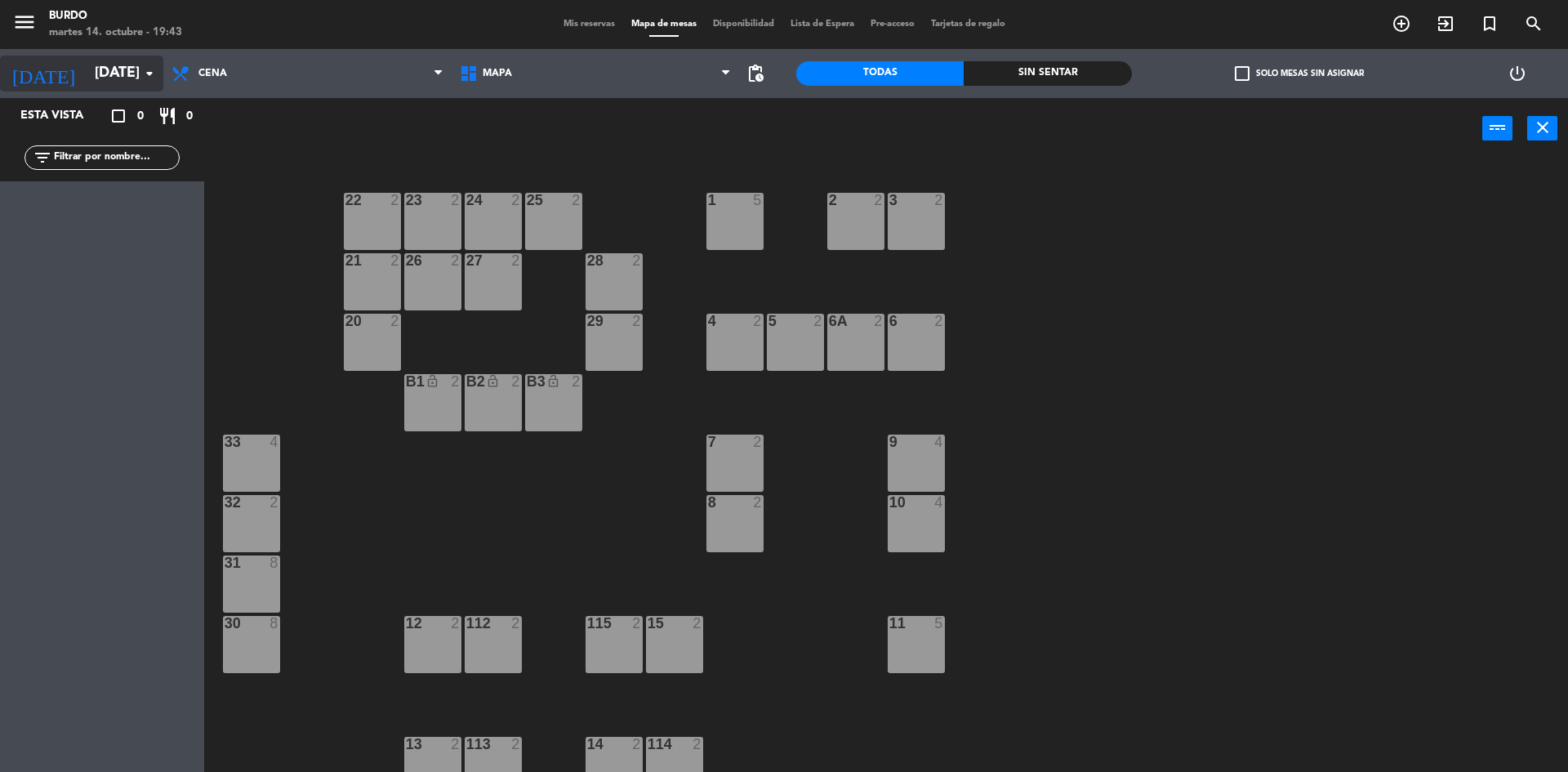
click at [113, 82] on input "[DATE]" at bounding box center [180, 73] width 189 height 33
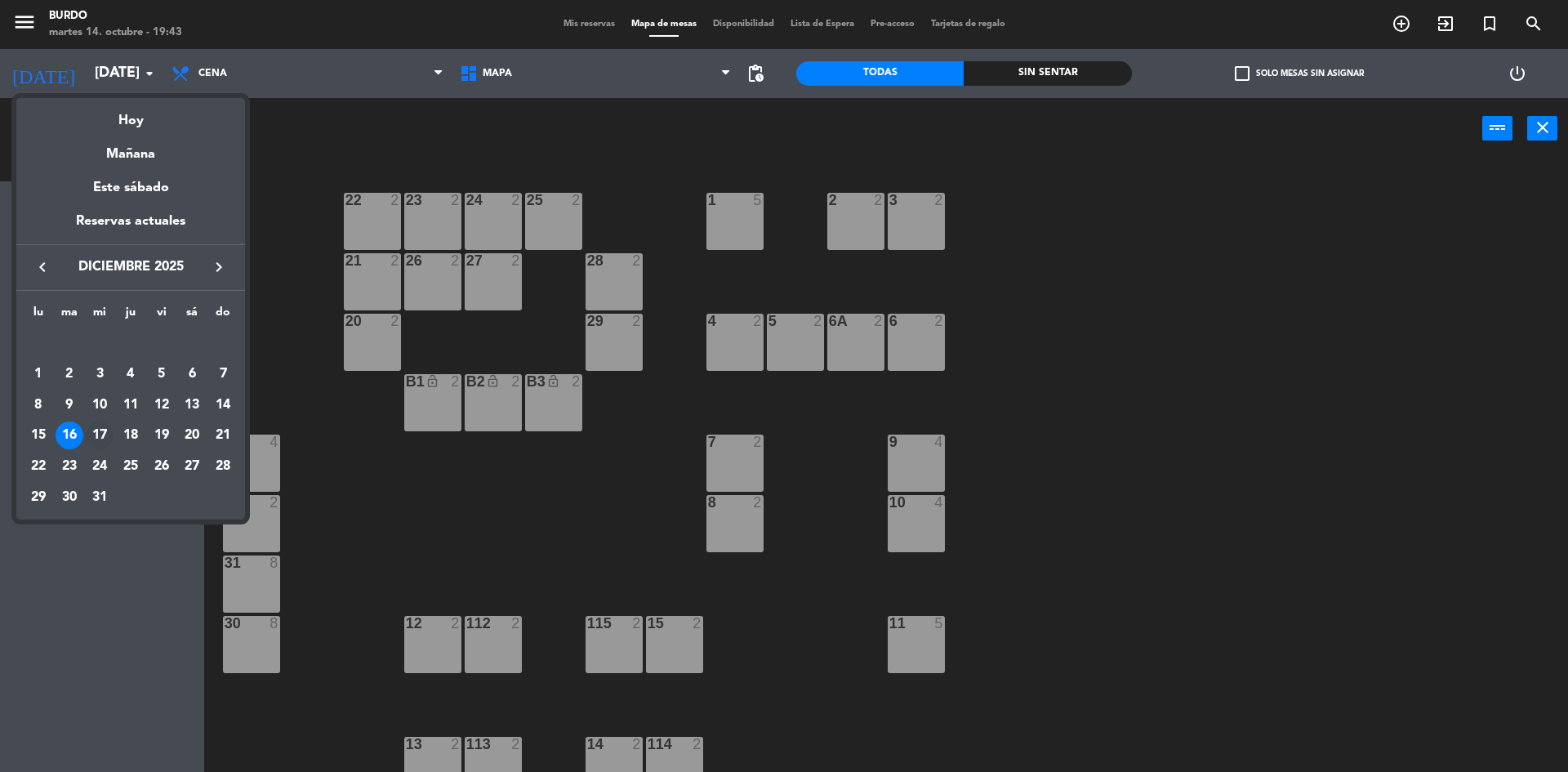
click at [99, 427] on div "17" at bounding box center [99, 435] width 28 height 28
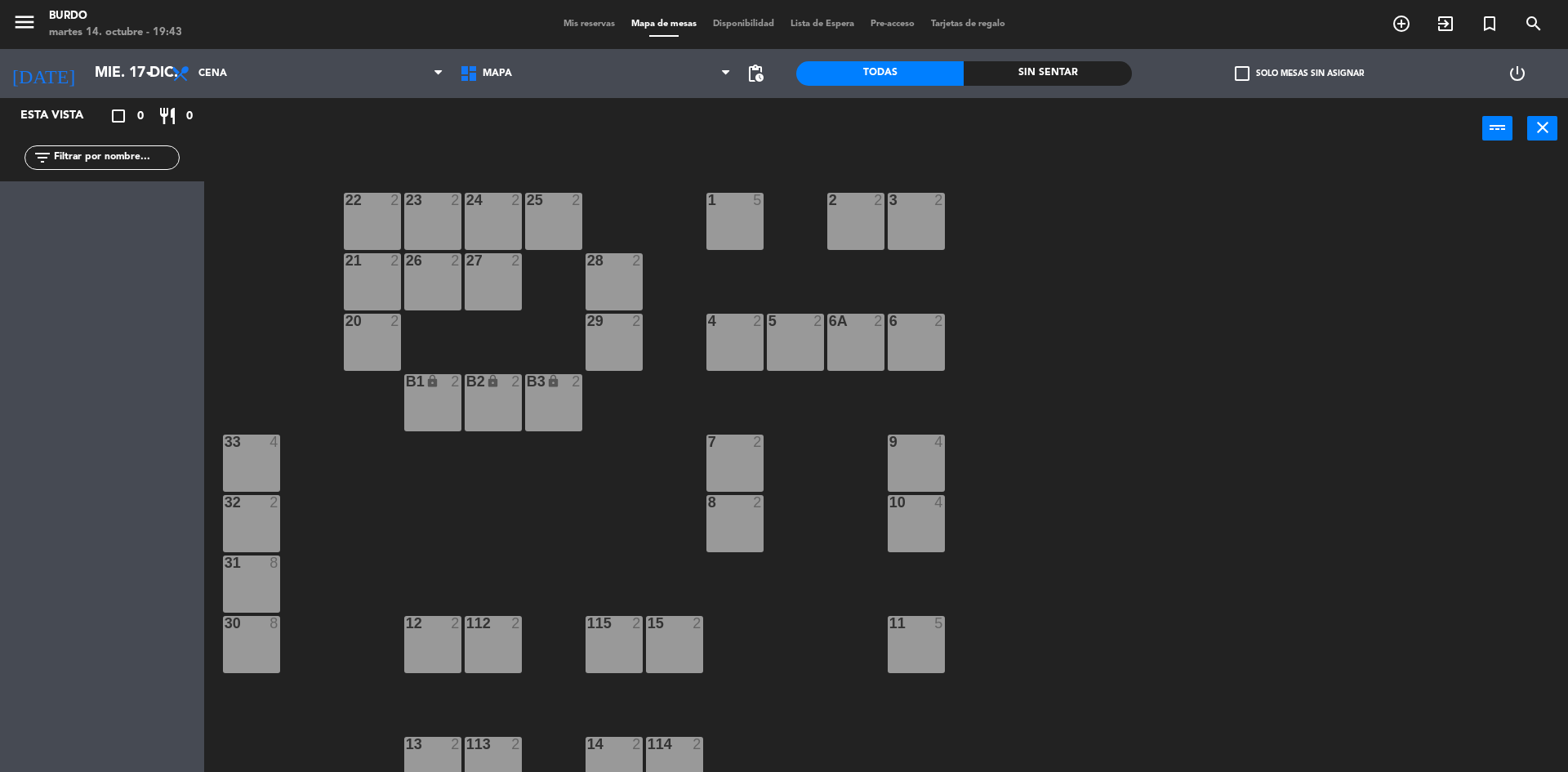
click at [445, 408] on div "B1 lock 2" at bounding box center [433, 402] width 57 height 57
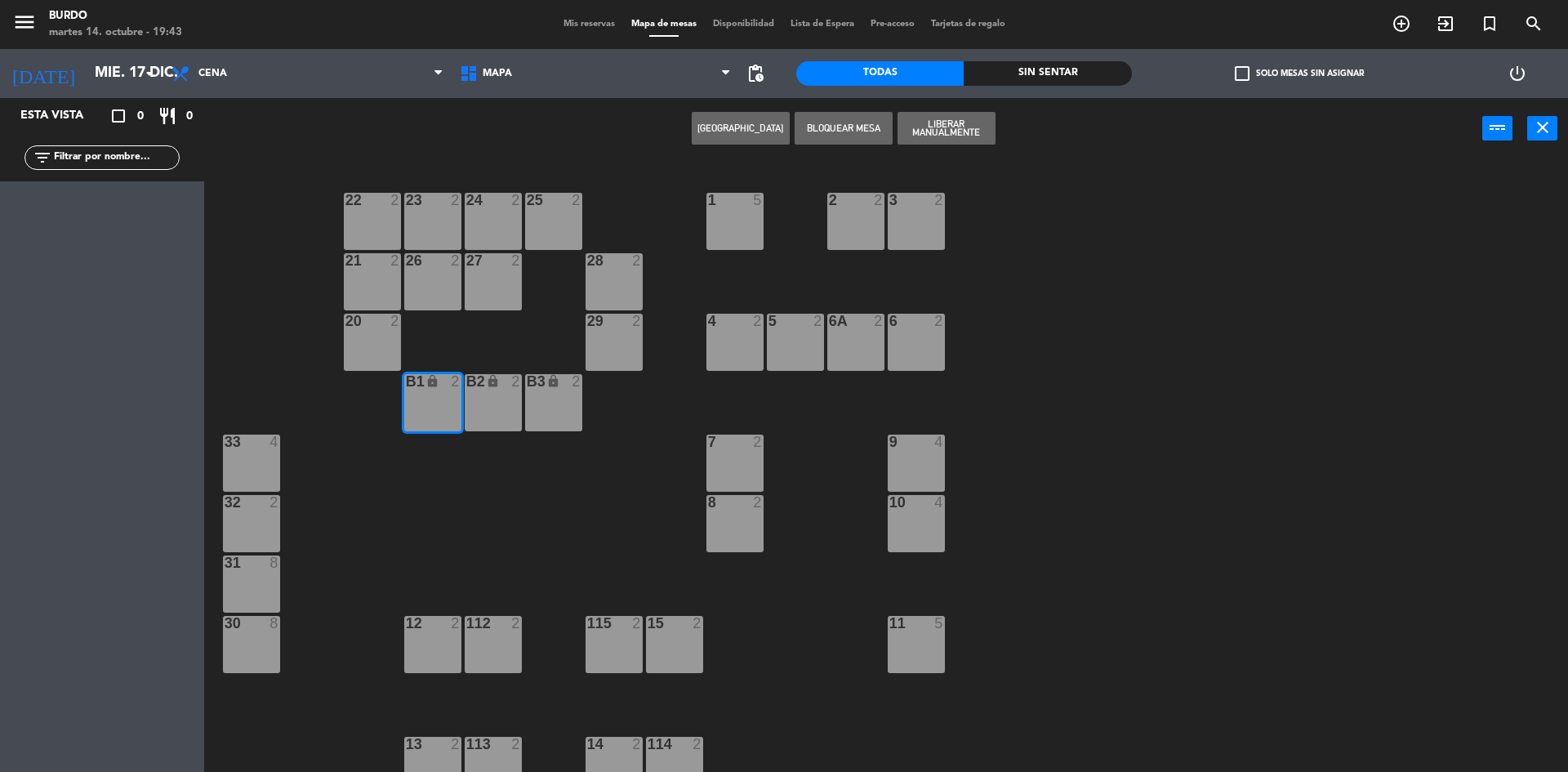
drag, startPoint x: 486, startPoint y: 410, endPoint x: 528, endPoint y: 406, distance: 42.2
click at [488, 409] on div "B2 lock 2" at bounding box center [493, 402] width 57 height 57
click at [540, 402] on div "B3 lock 2" at bounding box center [553, 402] width 57 height 57
click at [922, 145] on div "Crear Reserva Bloquear Mesa Liberar Manualmente power_input close" at bounding box center [843, 129] width 1278 height 62
click at [936, 131] on button "Liberar Manualmente" at bounding box center [945, 129] width 98 height 33
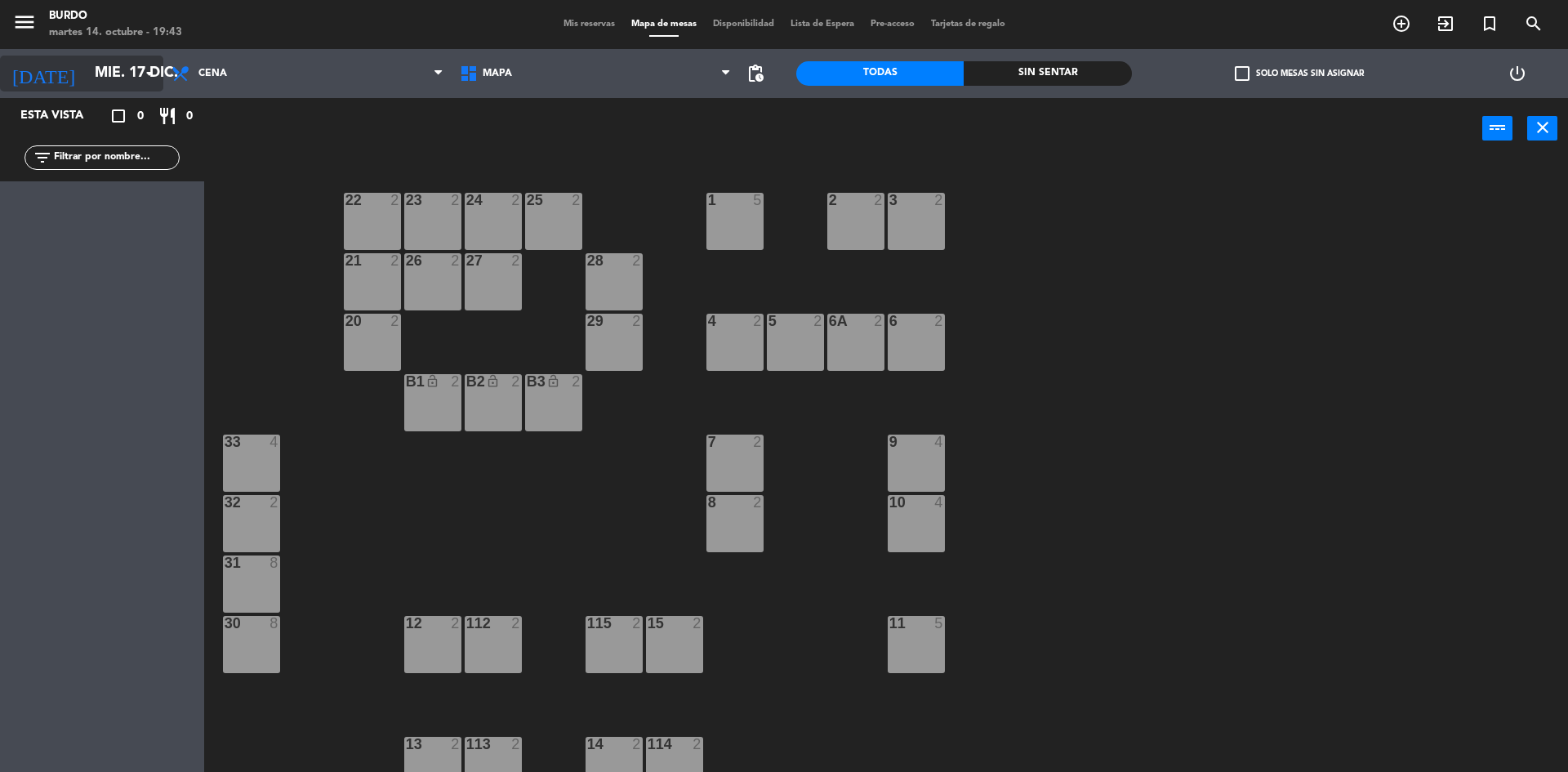
click at [86, 68] on input "mié. 17 dic." at bounding box center [180, 73] width 189 height 33
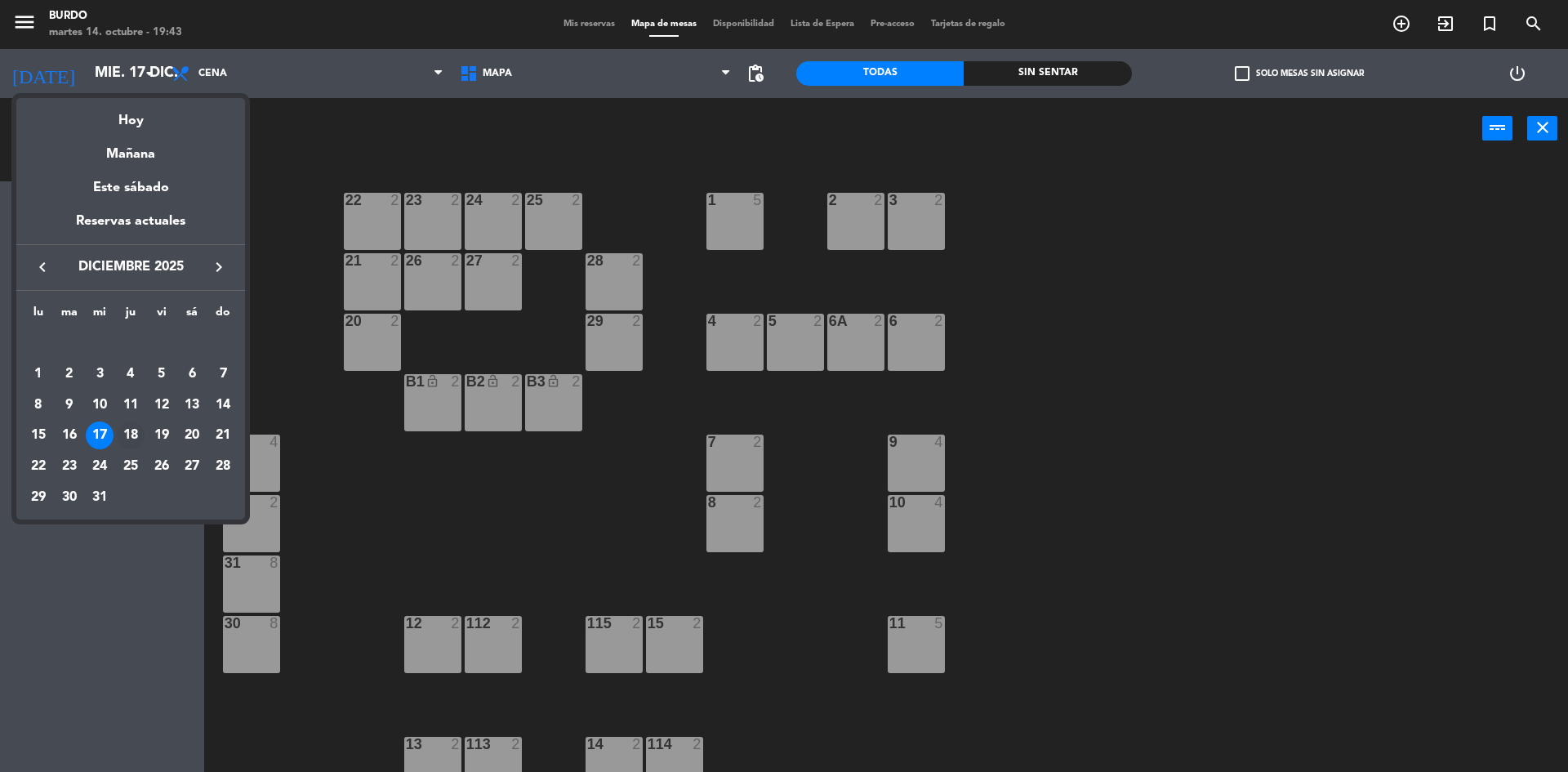
click at [123, 434] on div "18" at bounding box center [130, 435] width 28 height 28
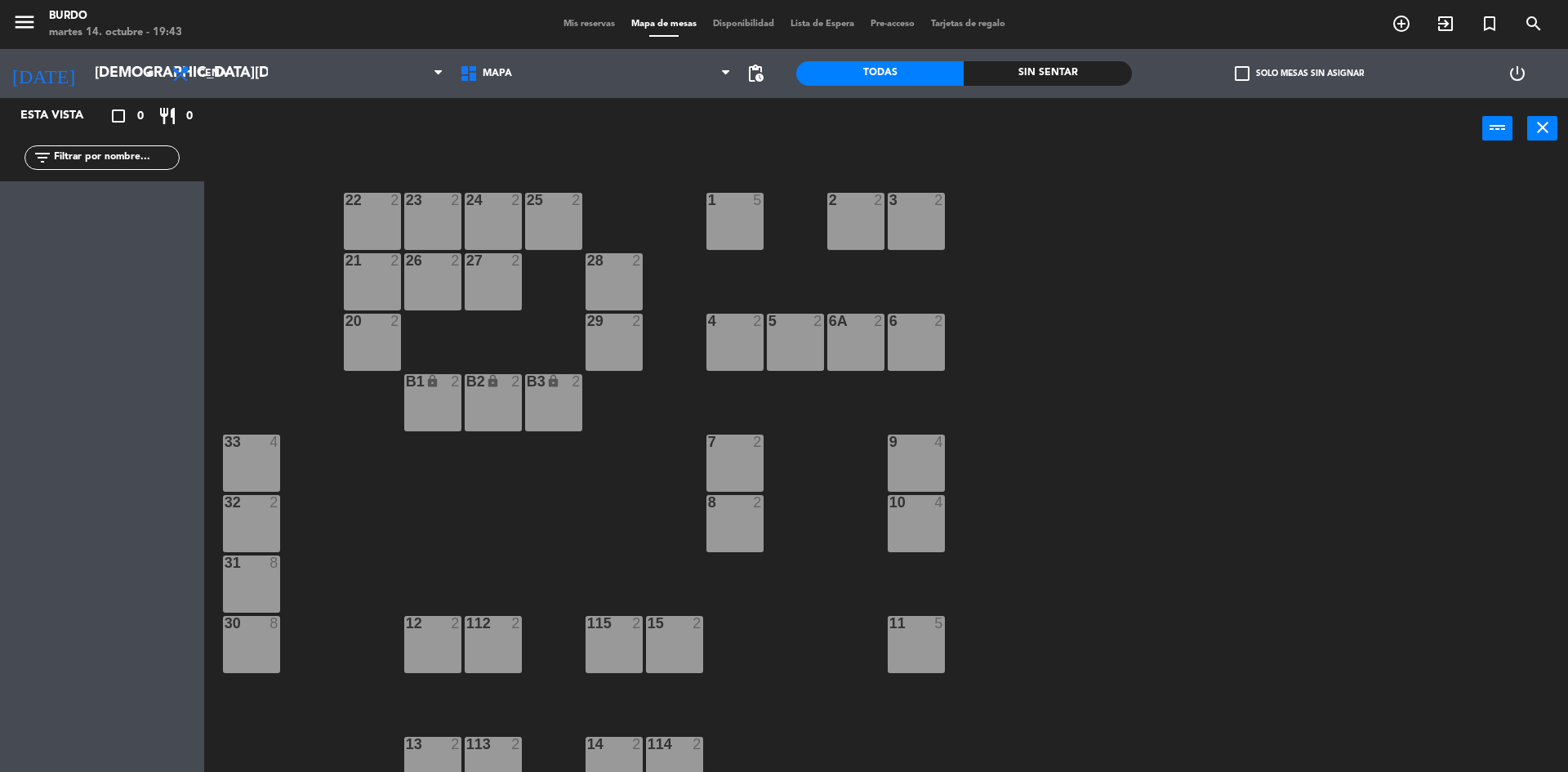
click at [434, 411] on div "B1 lock 2" at bounding box center [433, 402] width 57 height 57
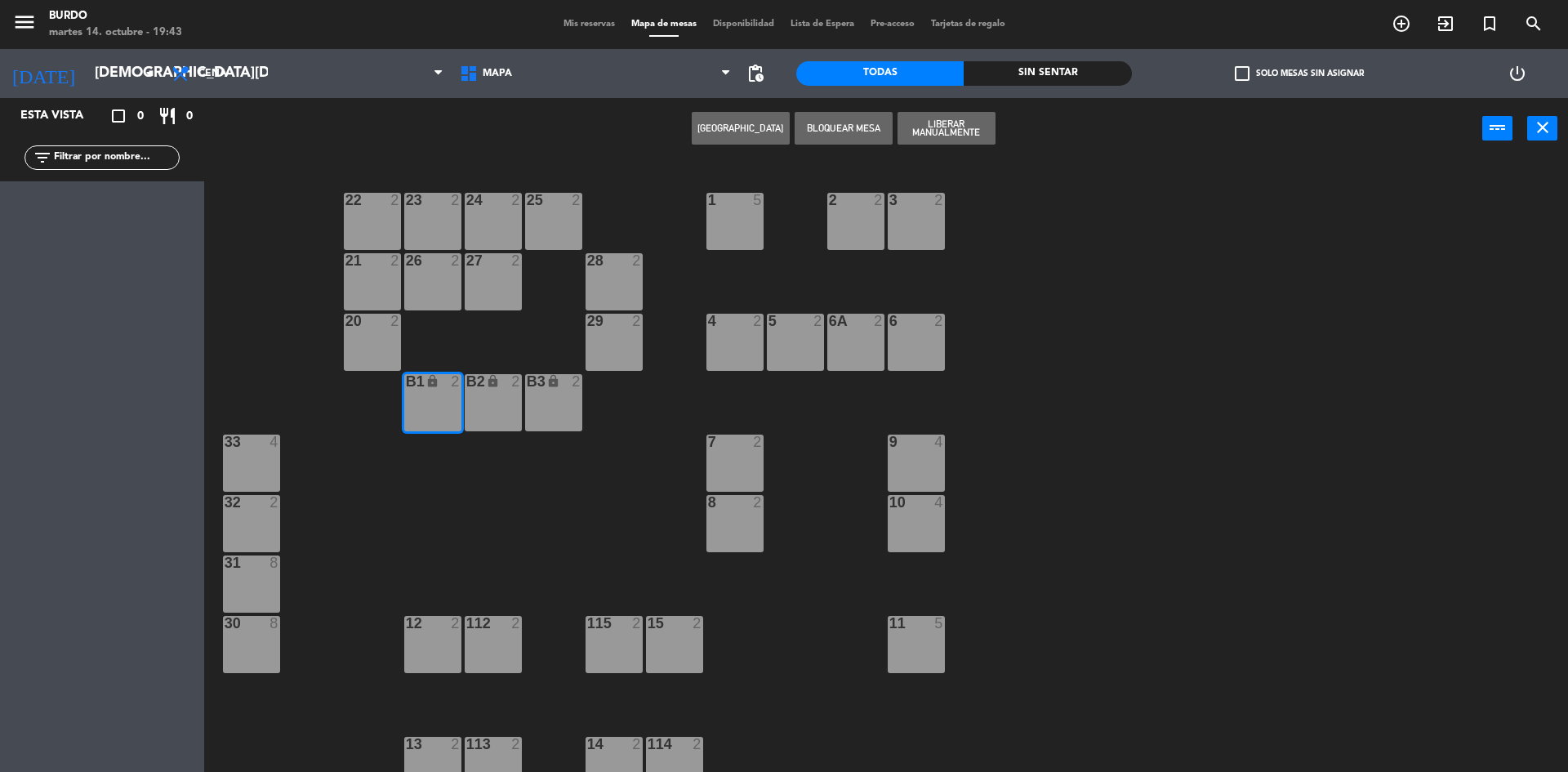
drag, startPoint x: 483, startPoint y: 410, endPoint x: 532, endPoint y: 395, distance: 51.2
click at [484, 410] on div "B2 lock 2" at bounding box center [493, 402] width 57 height 57
click at [549, 390] on div "B3 lock 2" at bounding box center [553, 402] width 57 height 57
click at [945, 130] on button "Liberar Manualmente" at bounding box center [945, 129] width 98 height 33
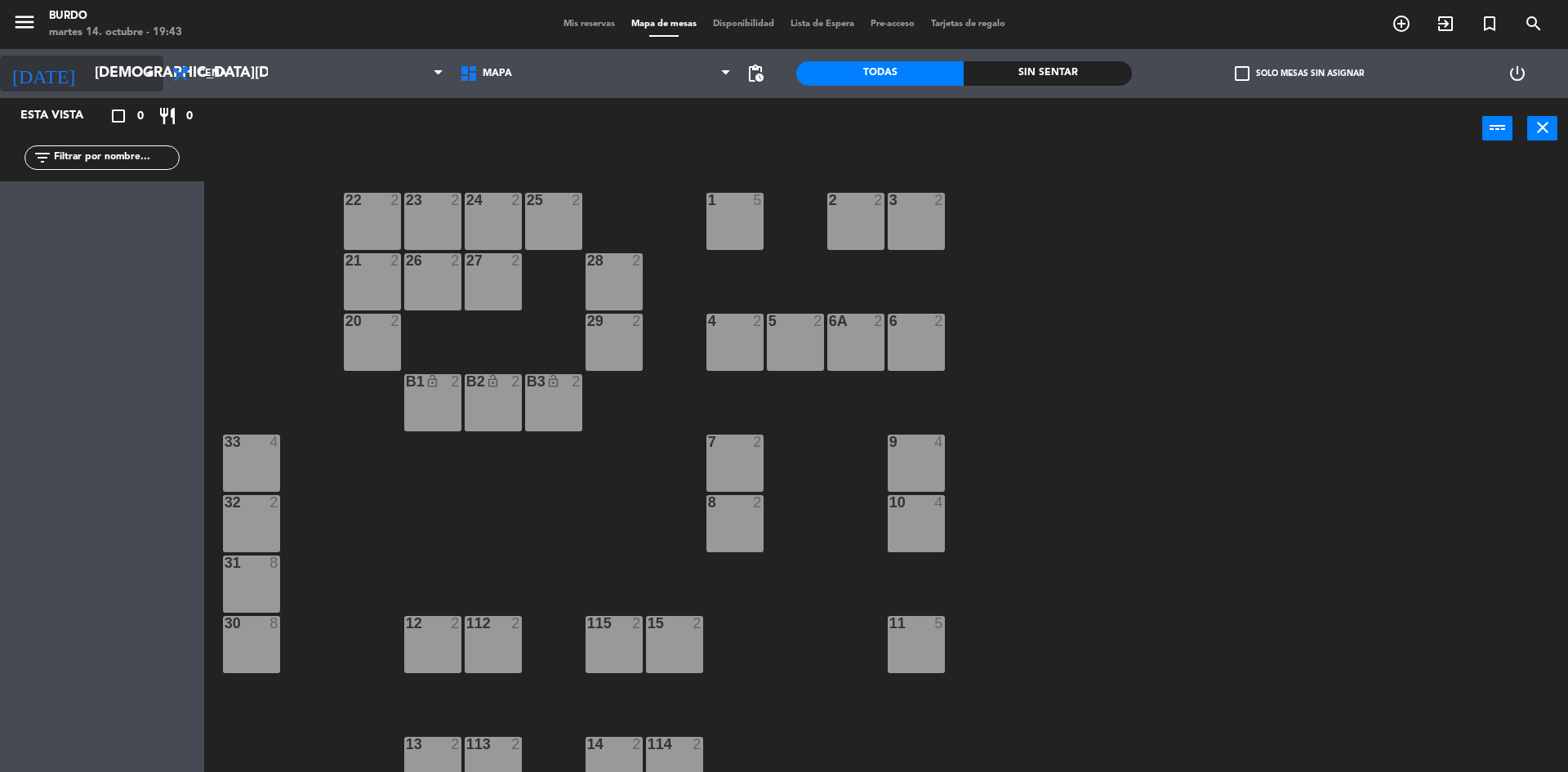
click at [86, 61] on input "[DEMOGRAPHIC_DATA][DATE]" at bounding box center [180, 73] width 189 height 33
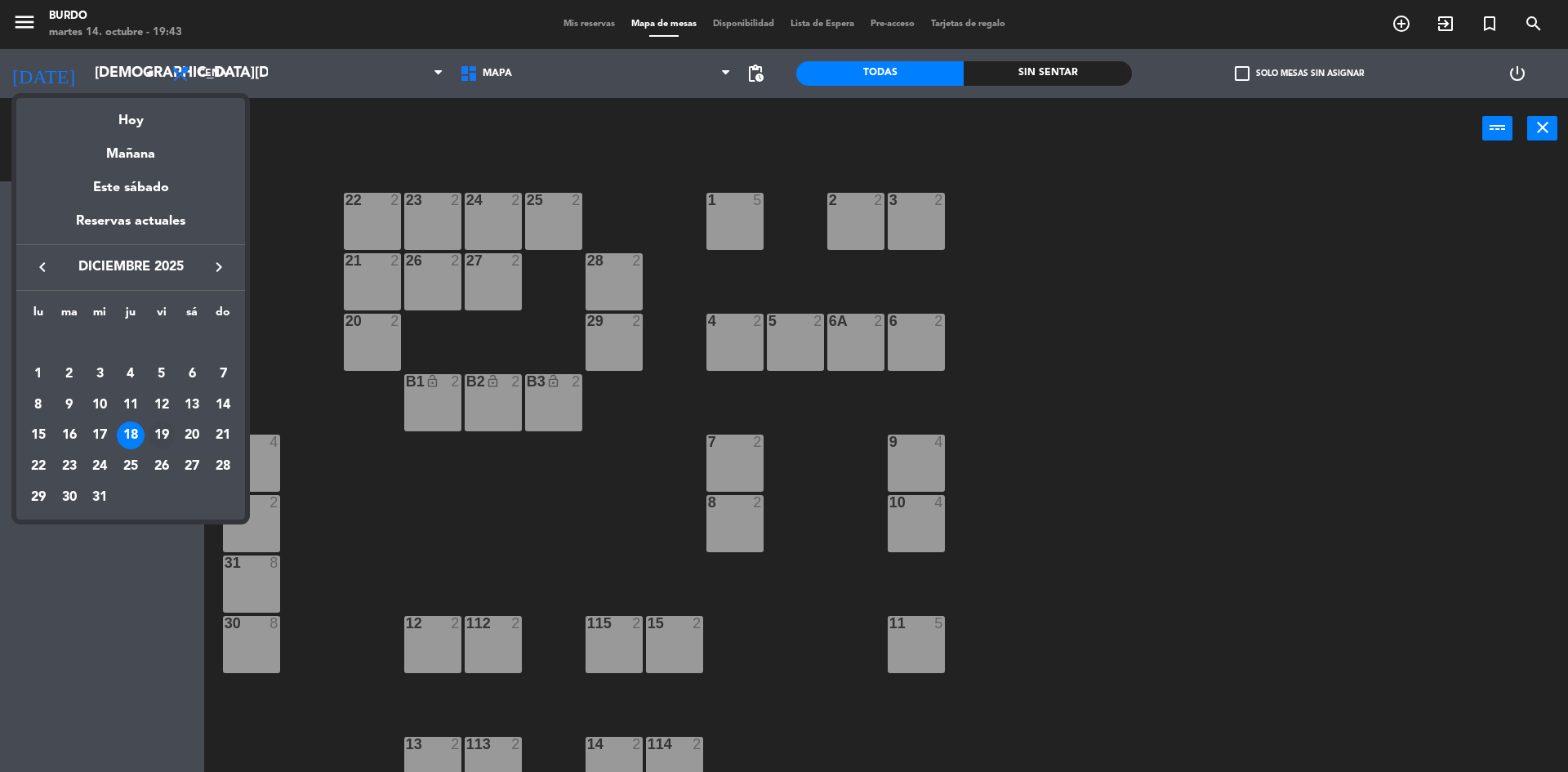
click at [159, 432] on div "19" at bounding box center [161, 435] width 28 height 28
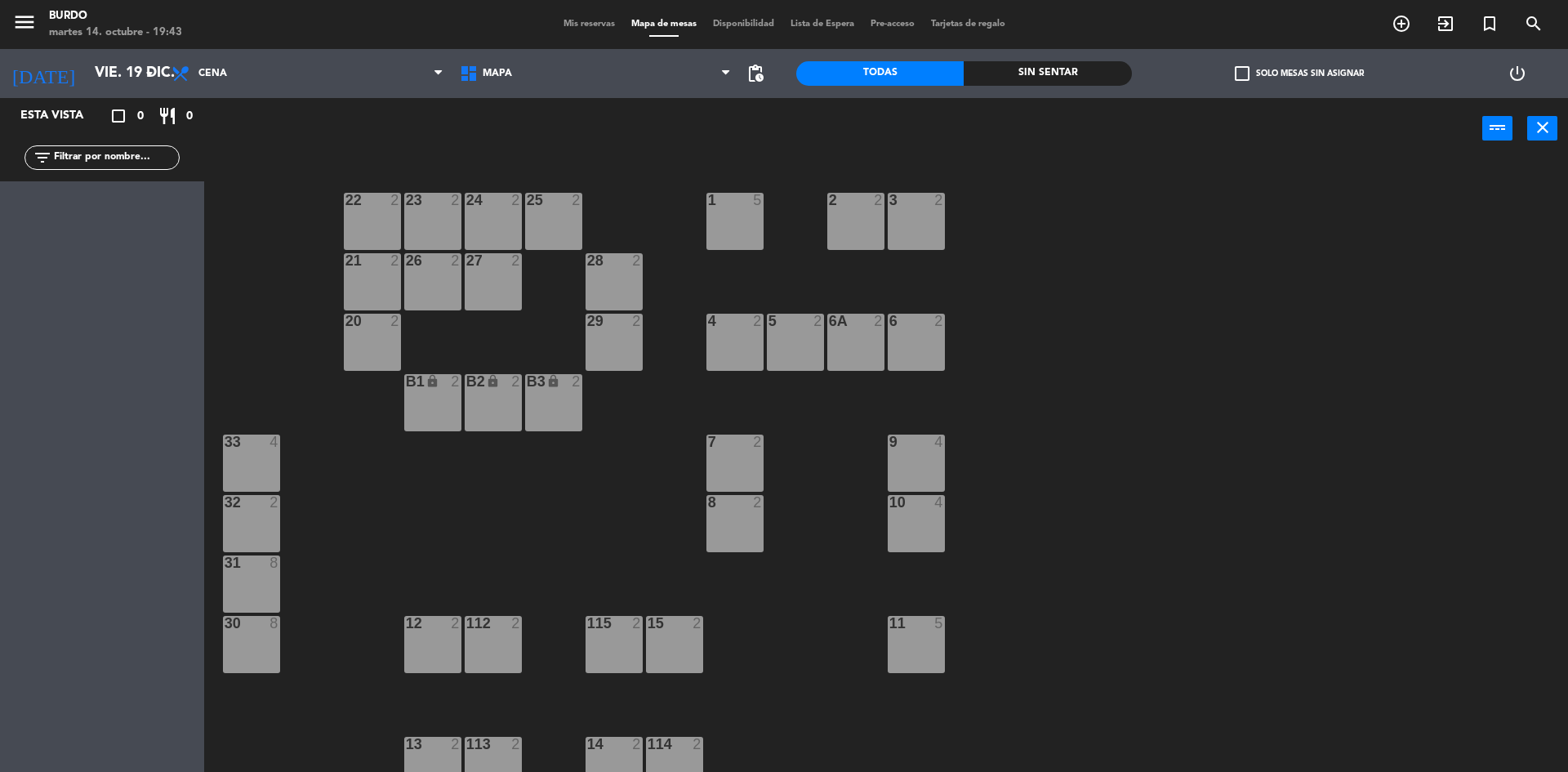
click at [439, 401] on div "B1 lock 2" at bounding box center [433, 402] width 57 height 57
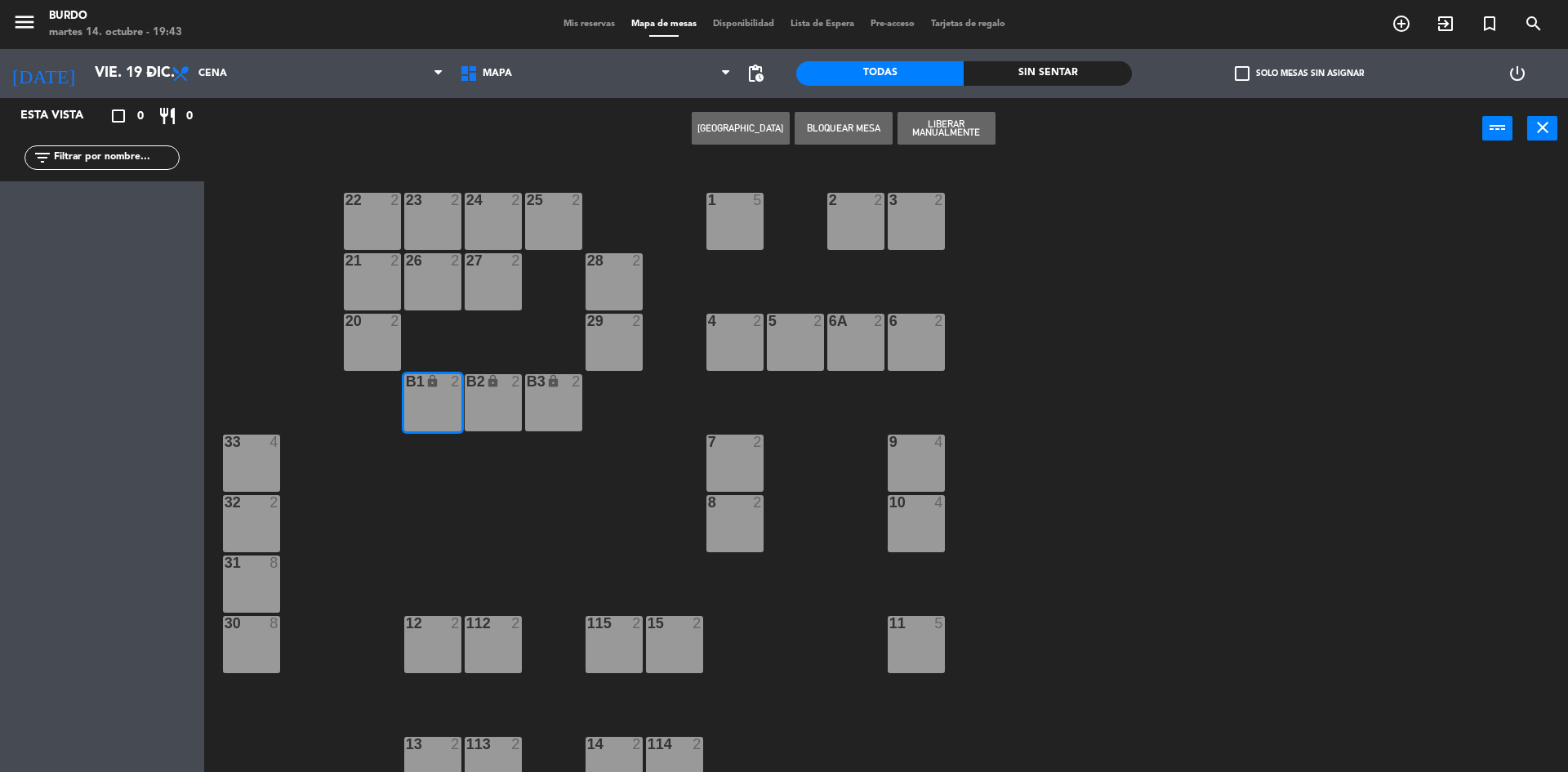
click at [489, 409] on div "B2 lock 2" at bounding box center [493, 402] width 57 height 57
click at [567, 410] on div "B3 lock 2" at bounding box center [553, 402] width 57 height 57
click at [925, 125] on button "Liberar Manualmente" at bounding box center [945, 129] width 98 height 33
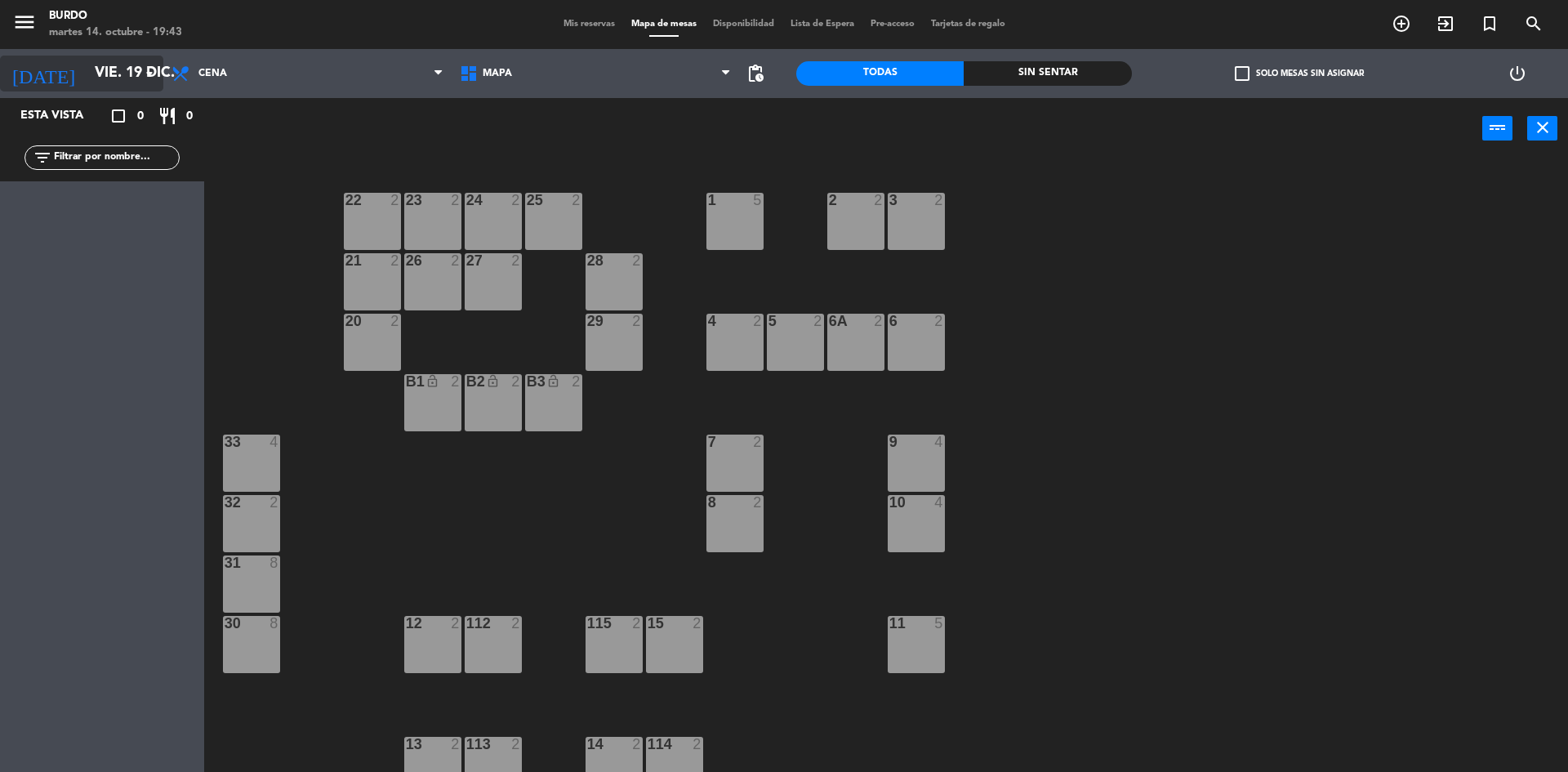
click at [90, 77] on input "vie. 19 dic." at bounding box center [180, 73] width 189 height 33
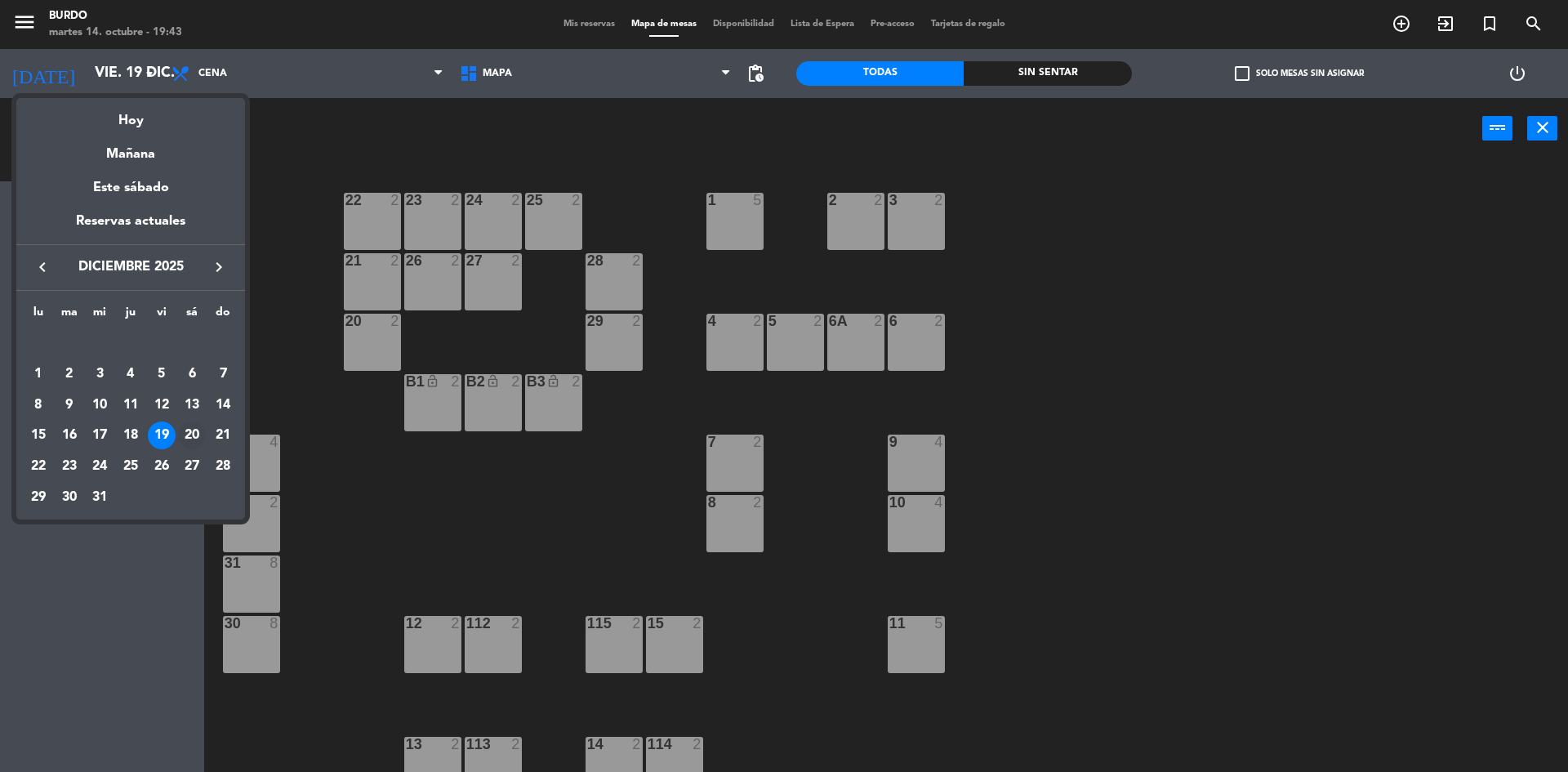
click at [188, 444] on div "20" at bounding box center [192, 435] width 28 height 28
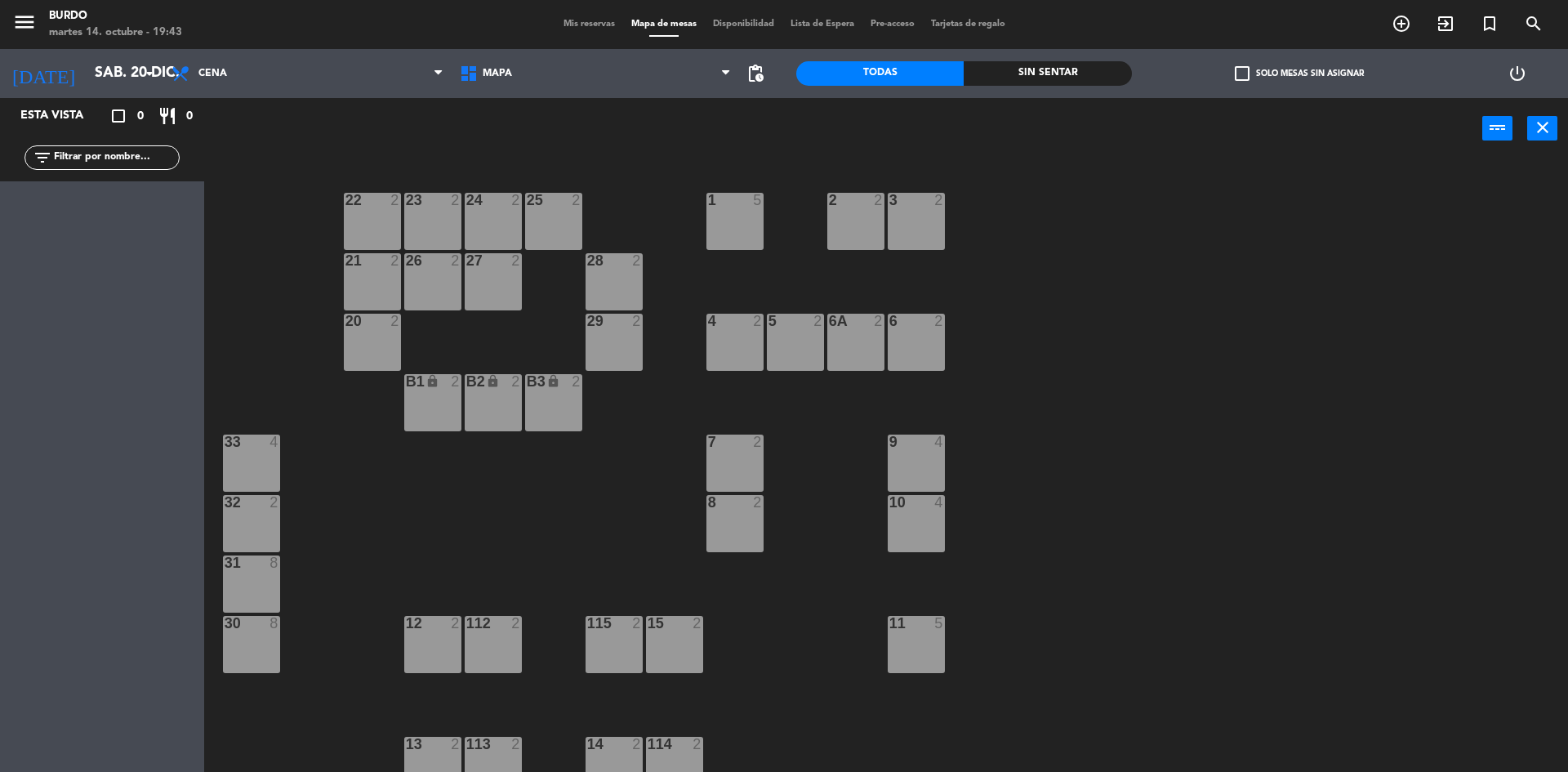
drag, startPoint x: 445, startPoint y: 384, endPoint x: 535, endPoint y: 395, distance: 90.7
click at [445, 385] on div "lock" at bounding box center [432, 382] width 27 height 16
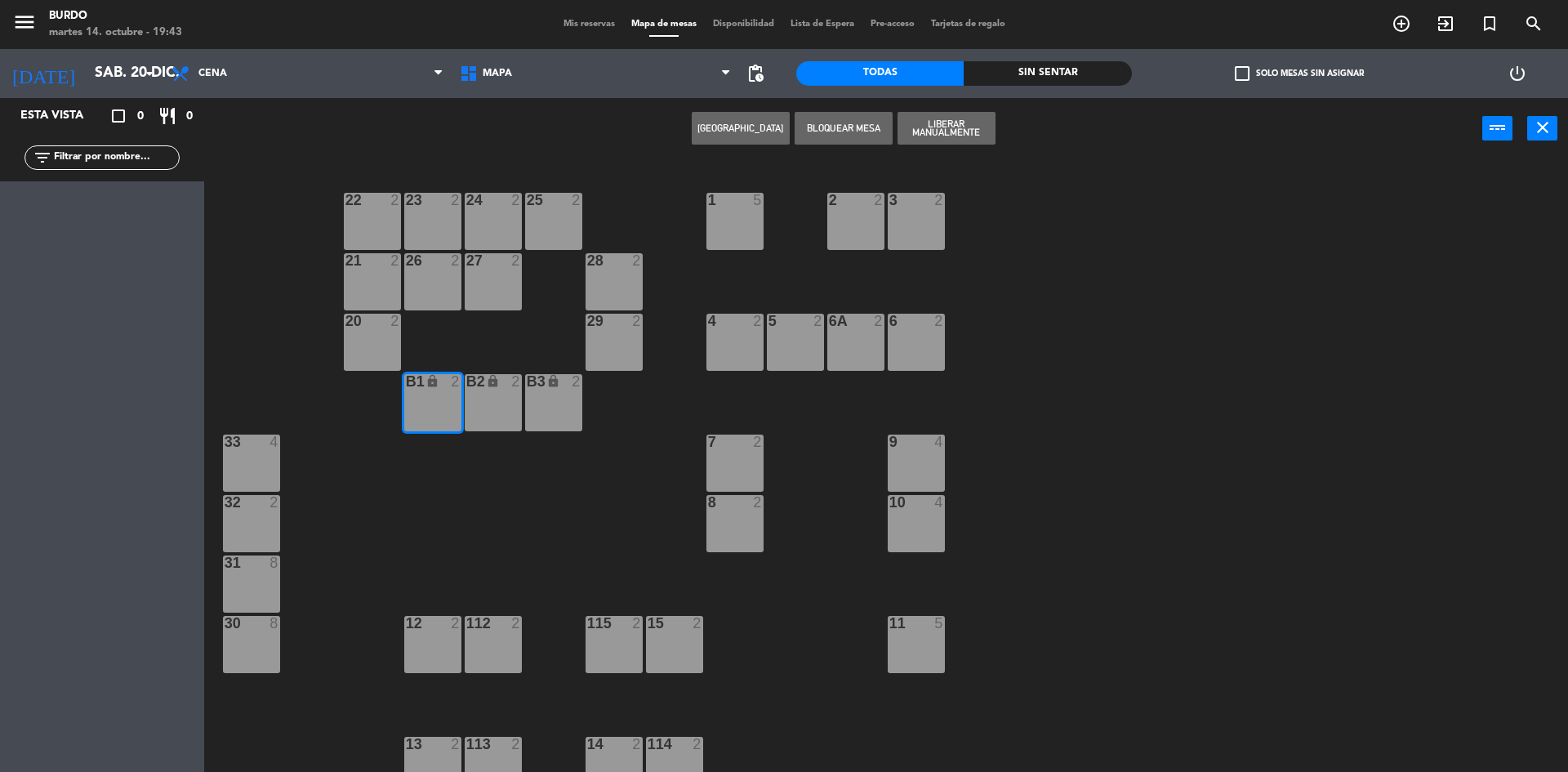
click at [492, 388] on div "lock" at bounding box center [492, 382] width 27 height 16
click at [564, 393] on div "B3 lock 2" at bounding box center [553, 402] width 57 height 57
click at [970, 129] on button "Liberar Manualmente" at bounding box center [945, 129] width 98 height 33
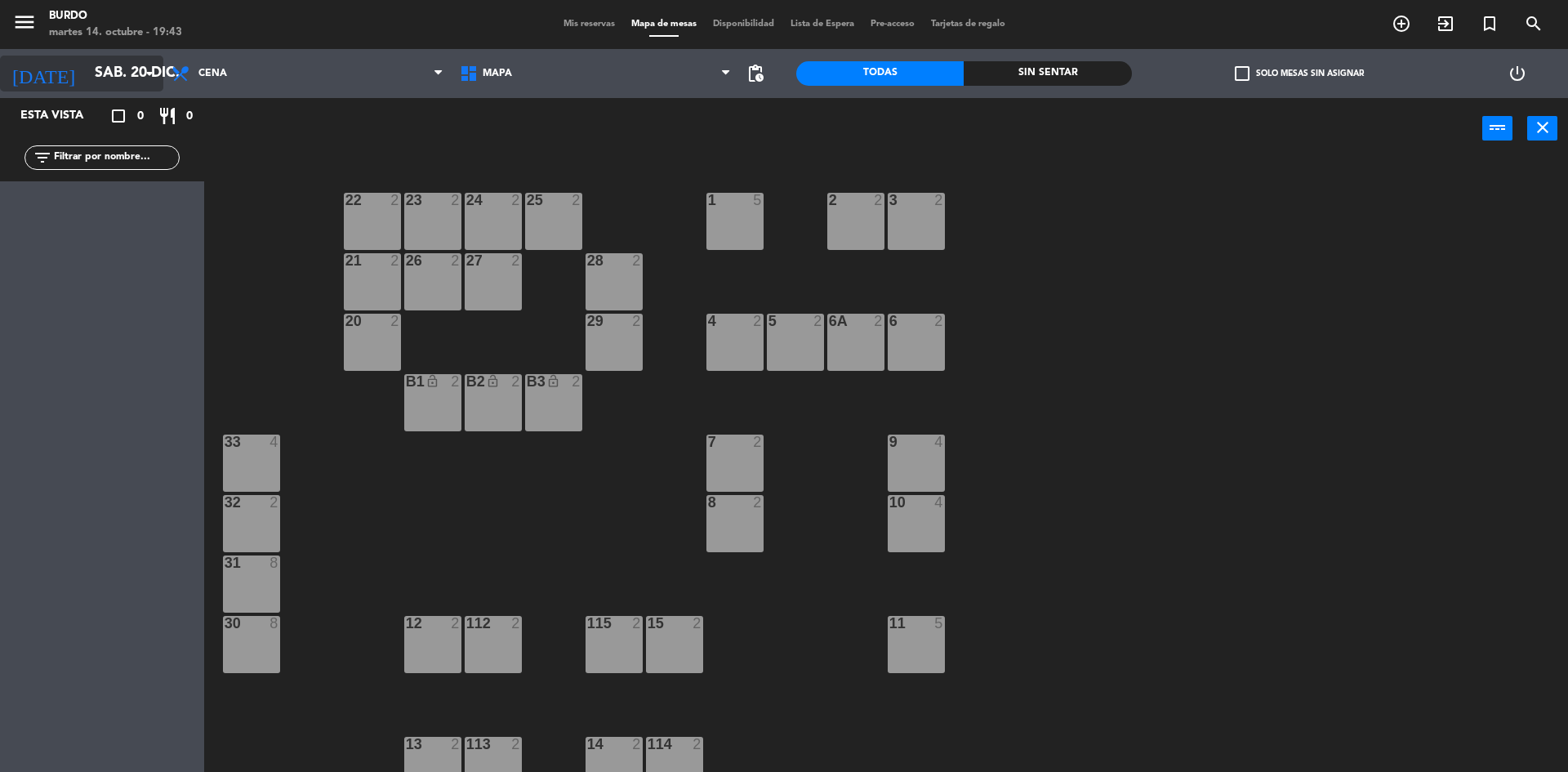
click at [92, 75] on input "sáb. 20 dic." at bounding box center [180, 73] width 189 height 33
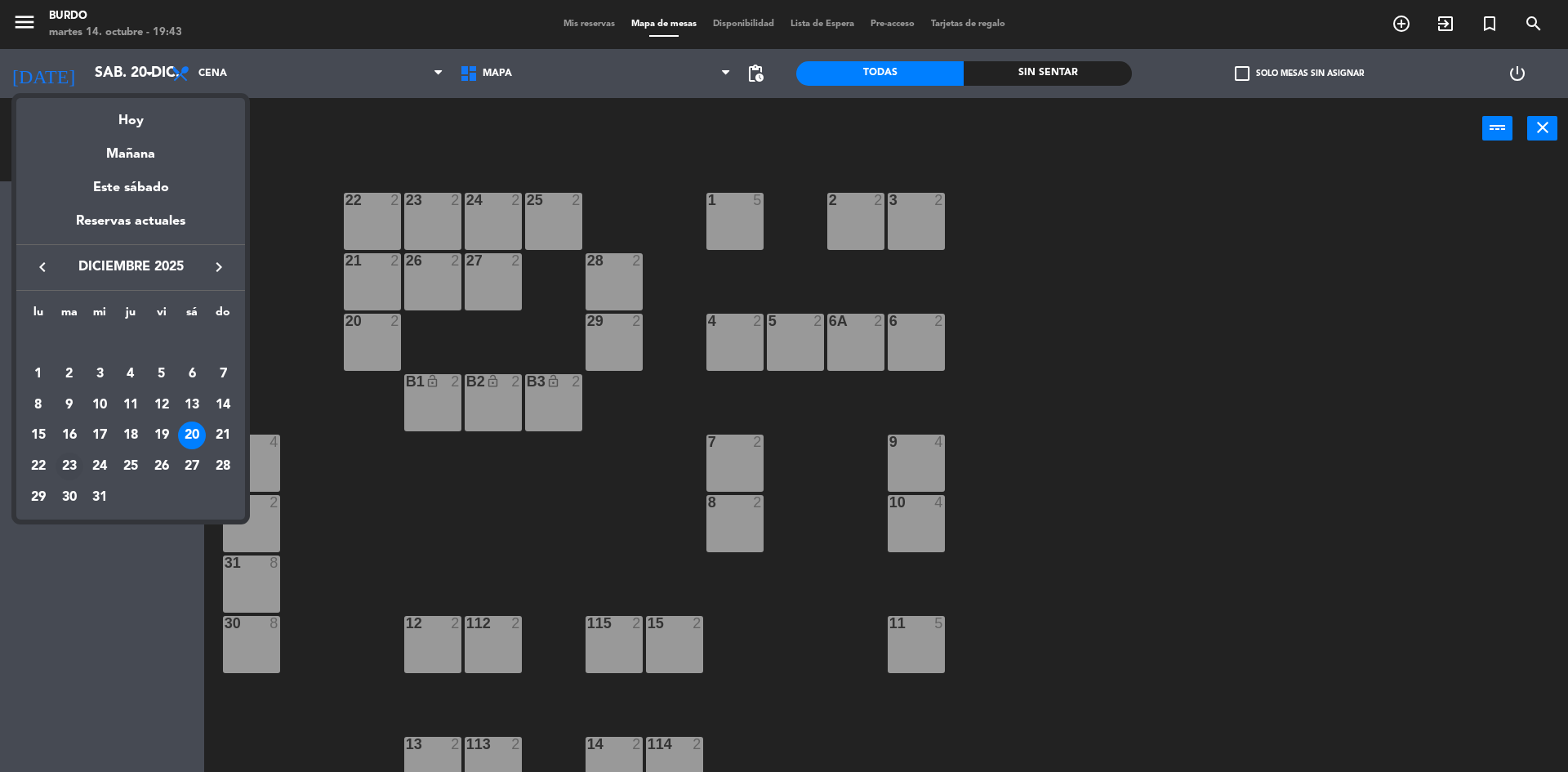
click at [72, 465] on div "23" at bounding box center [69, 466] width 28 height 28
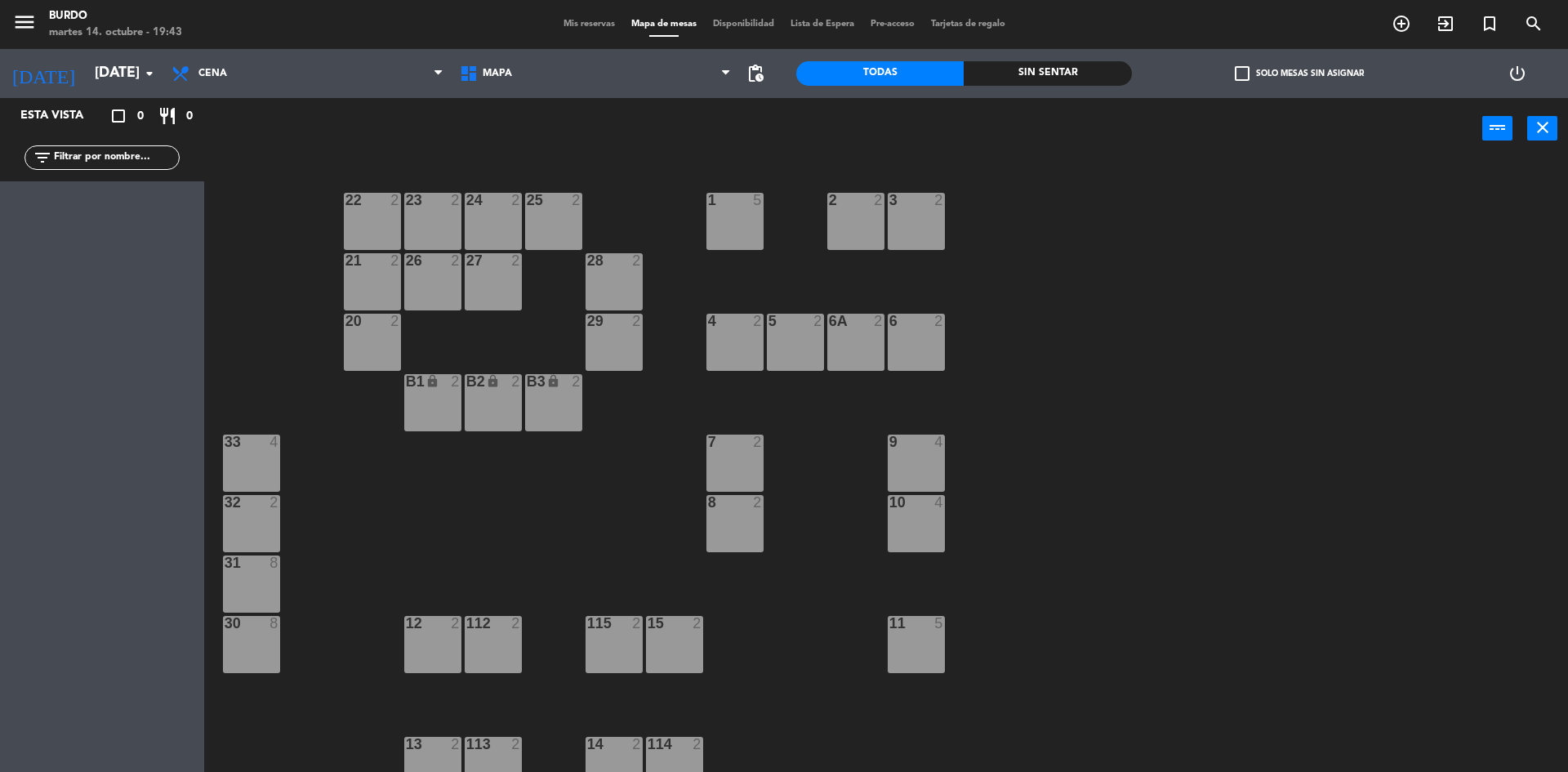
click at [450, 395] on div "B1 lock 2" at bounding box center [433, 402] width 57 height 57
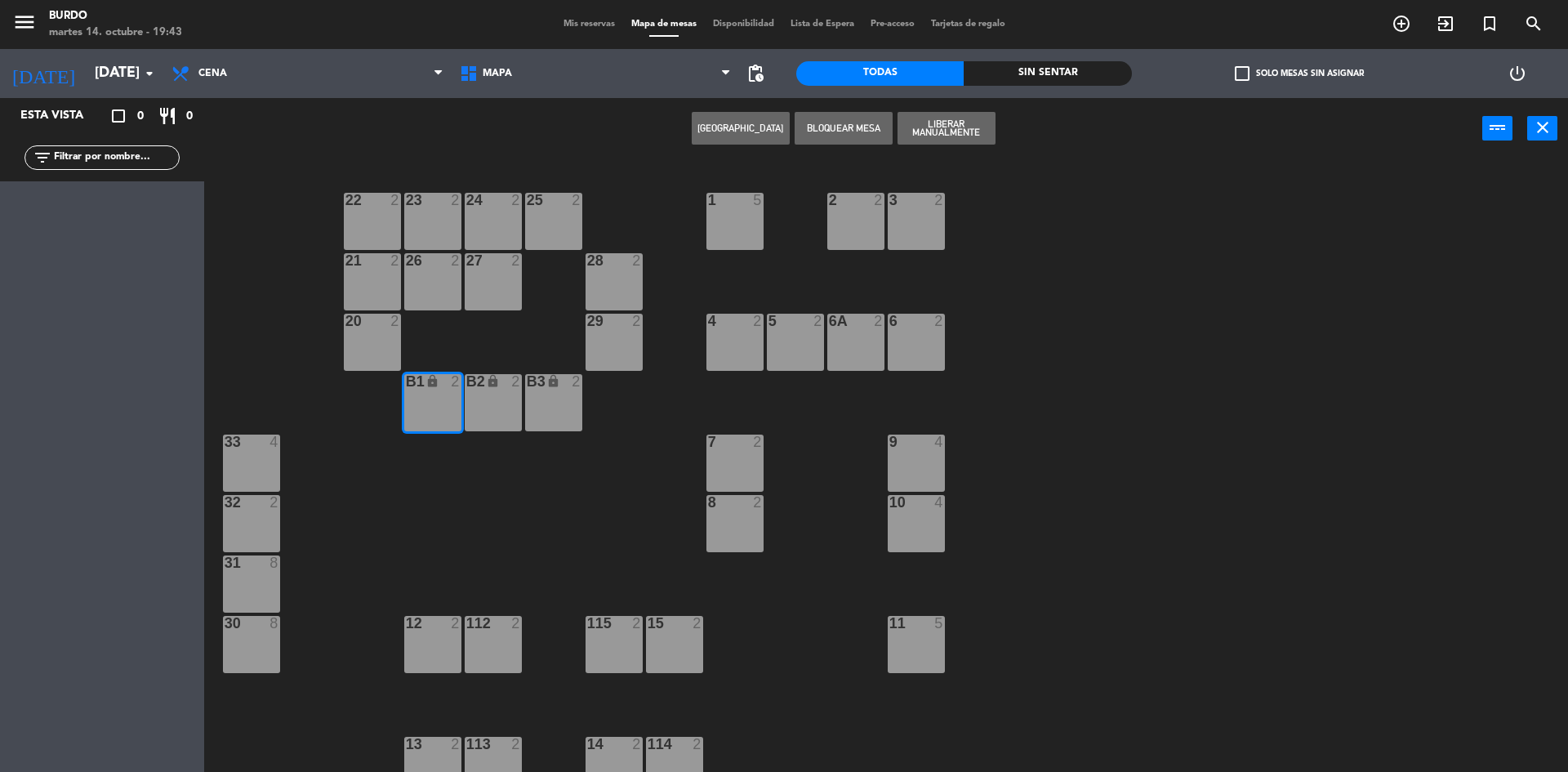
drag, startPoint x: 484, startPoint y: 384, endPoint x: 515, endPoint y: 378, distance: 31.6
click at [487, 383] on div "lock" at bounding box center [492, 382] width 27 height 16
click at [560, 381] on icon "lock" at bounding box center [553, 381] width 14 height 14
click at [955, 117] on button "Liberar Manualmente" at bounding box center [945, 129] width 98 height 33
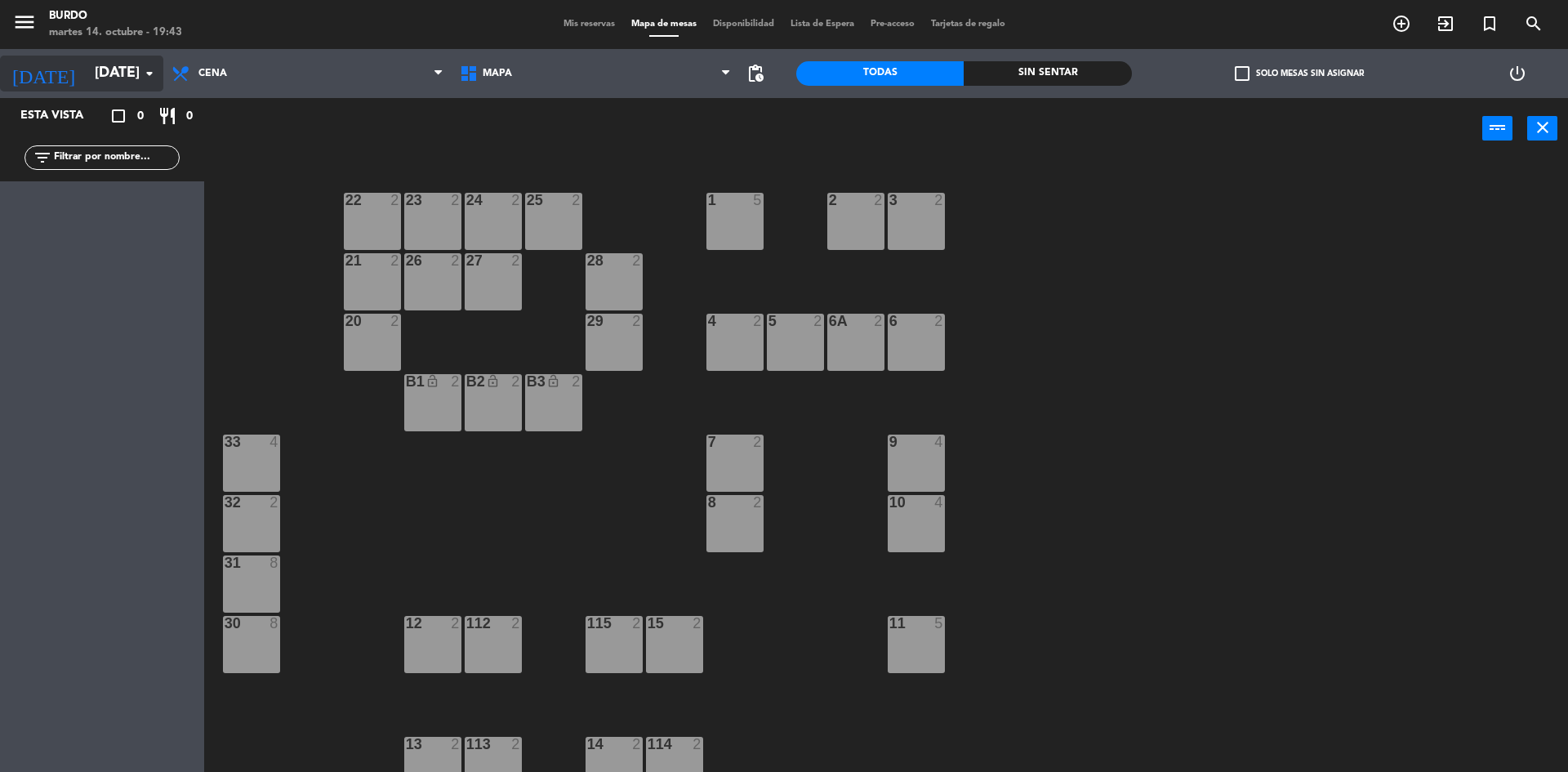
click at [98, 72] on input "[DATE]" at bounding box center [180, 73] width 189 height 33
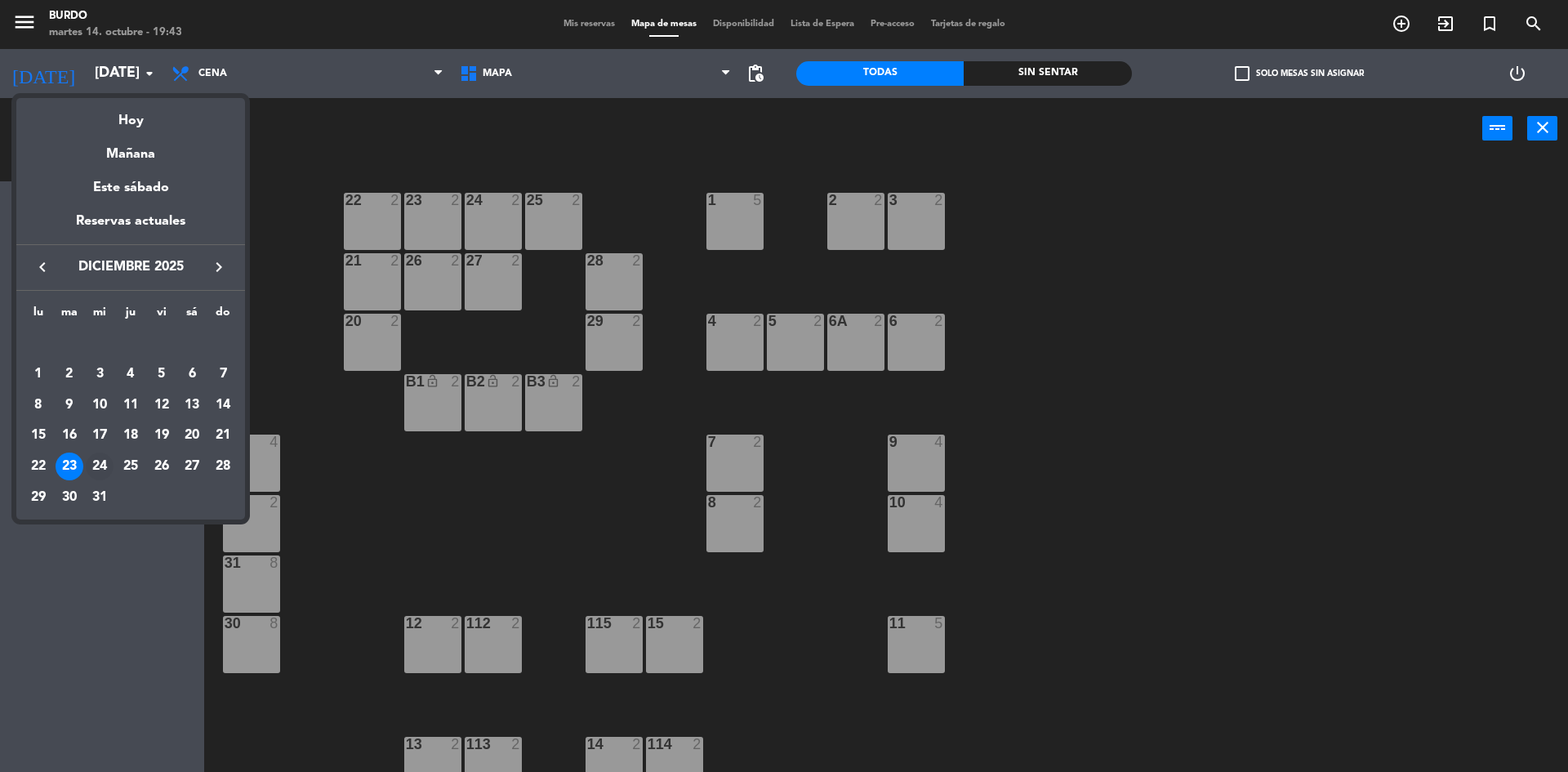
click at [95, 461] on div "24" at bounding box center [99, 466] width 28 height 28
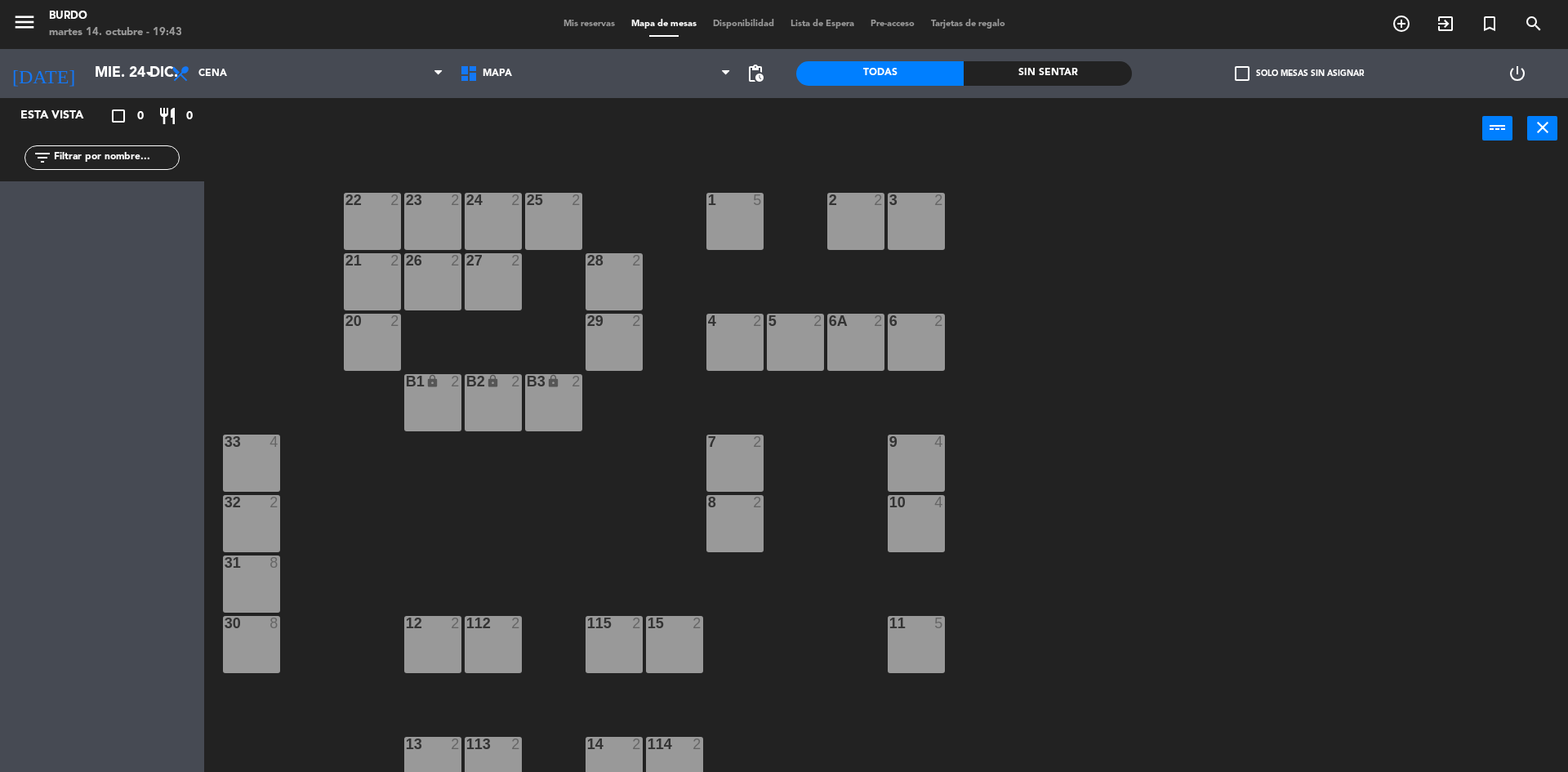
click at [452, 395] on div "B1 lock 2" at bounding box center [433, 402] width 57 height 57
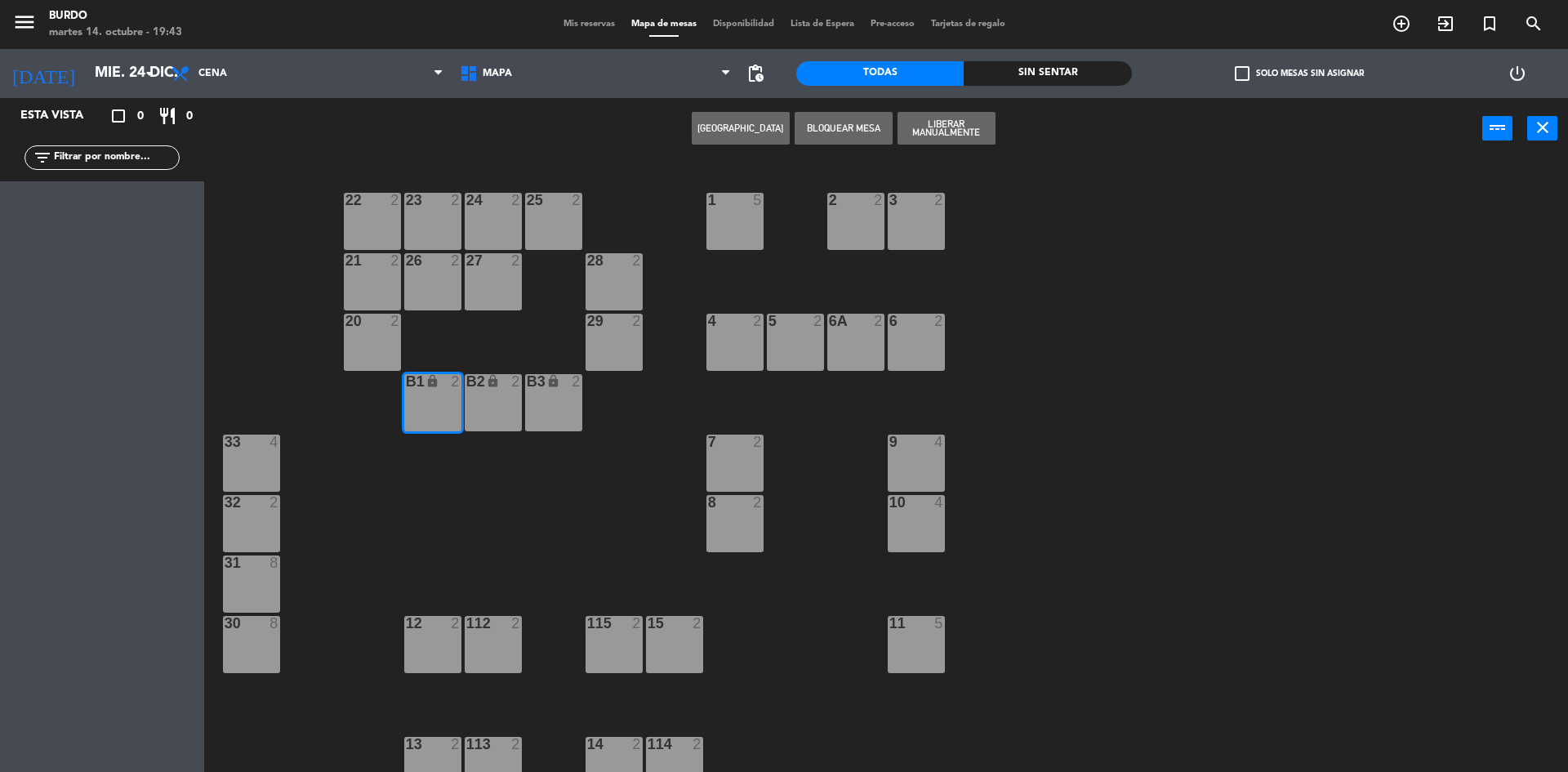
click at [484, 389] on div "B2 lock 2" at bounding box center [493, 402] width 57 height 57
click at [538, 394] on div "B3 lock 2" at bounding box center [553, 402] width 57 height 57
click at [951, 144] on div "Crear Reserva Bloquear Mesa Liberar Manualmente power_input close" at bounding box center [843, 129] width 1278 height 62
click at [952, 130] on button "Liberar Manualmente" at bounding box center [945, 129] width 98 height 33
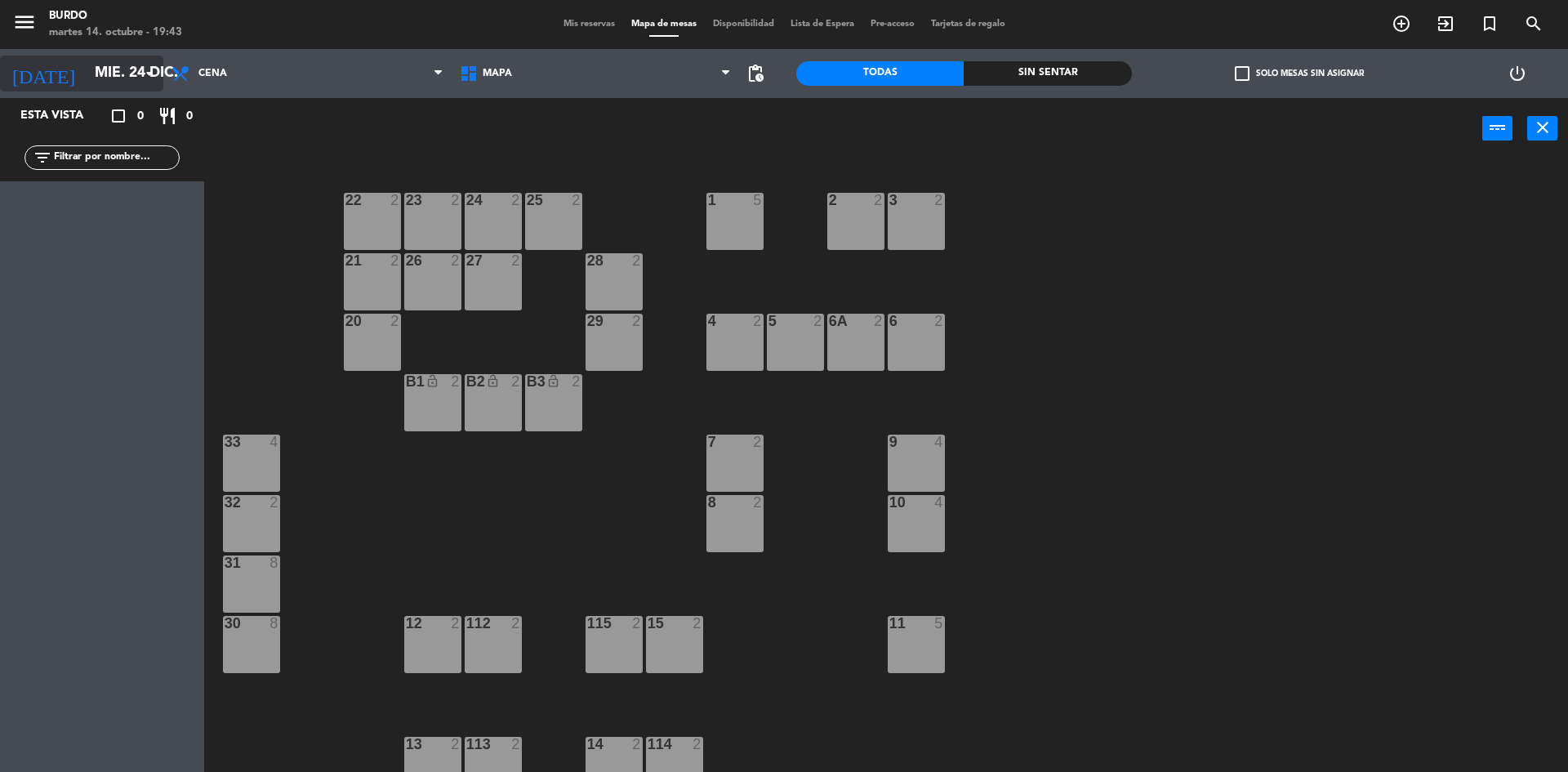
click at [86, 76] on input "mié. 24 dic." at bounding box center [180, 73] width 189 height 33
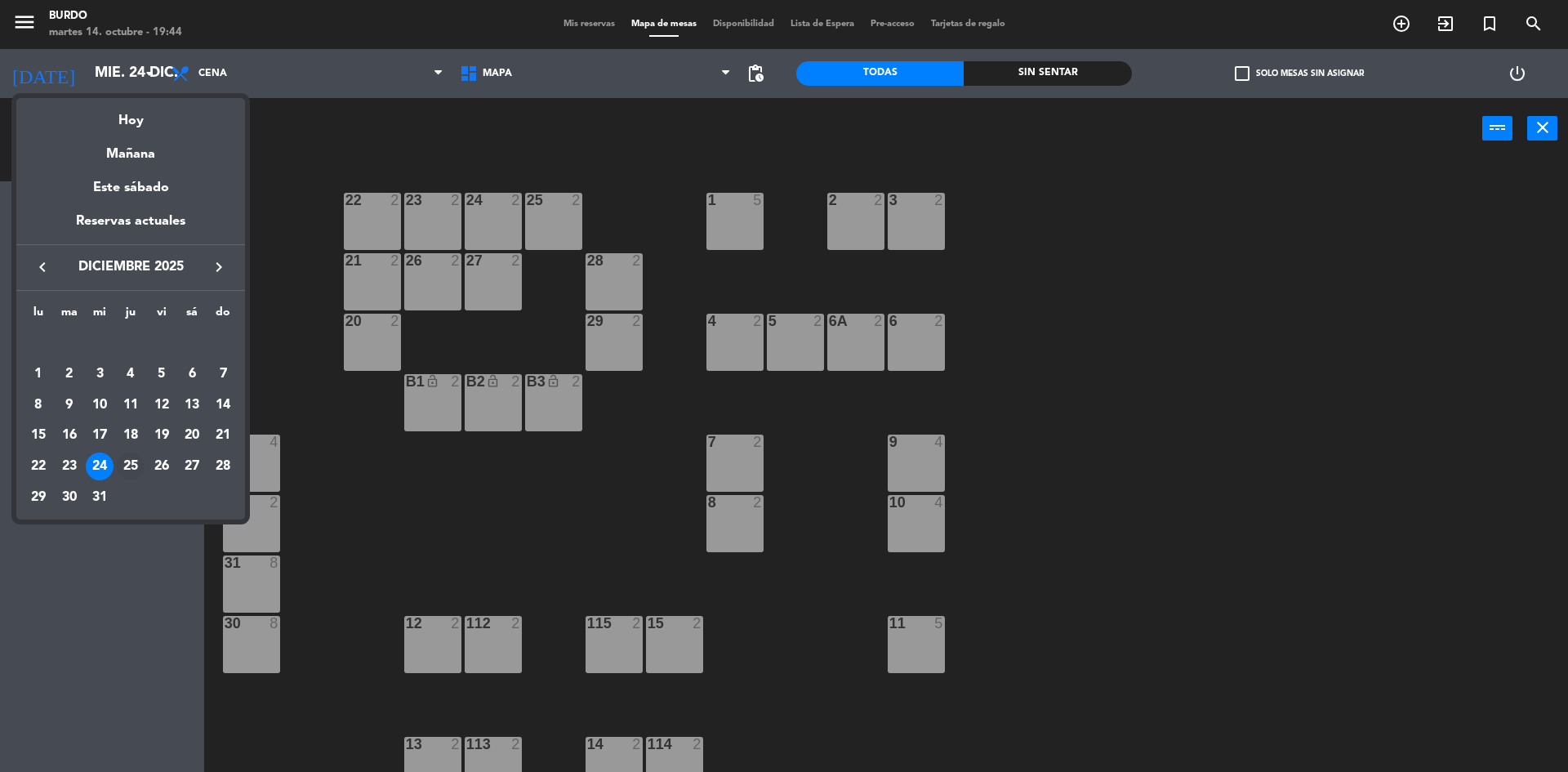
click at [128, 466] on div "25" at bounding box center [130, 466] width 28 height 28
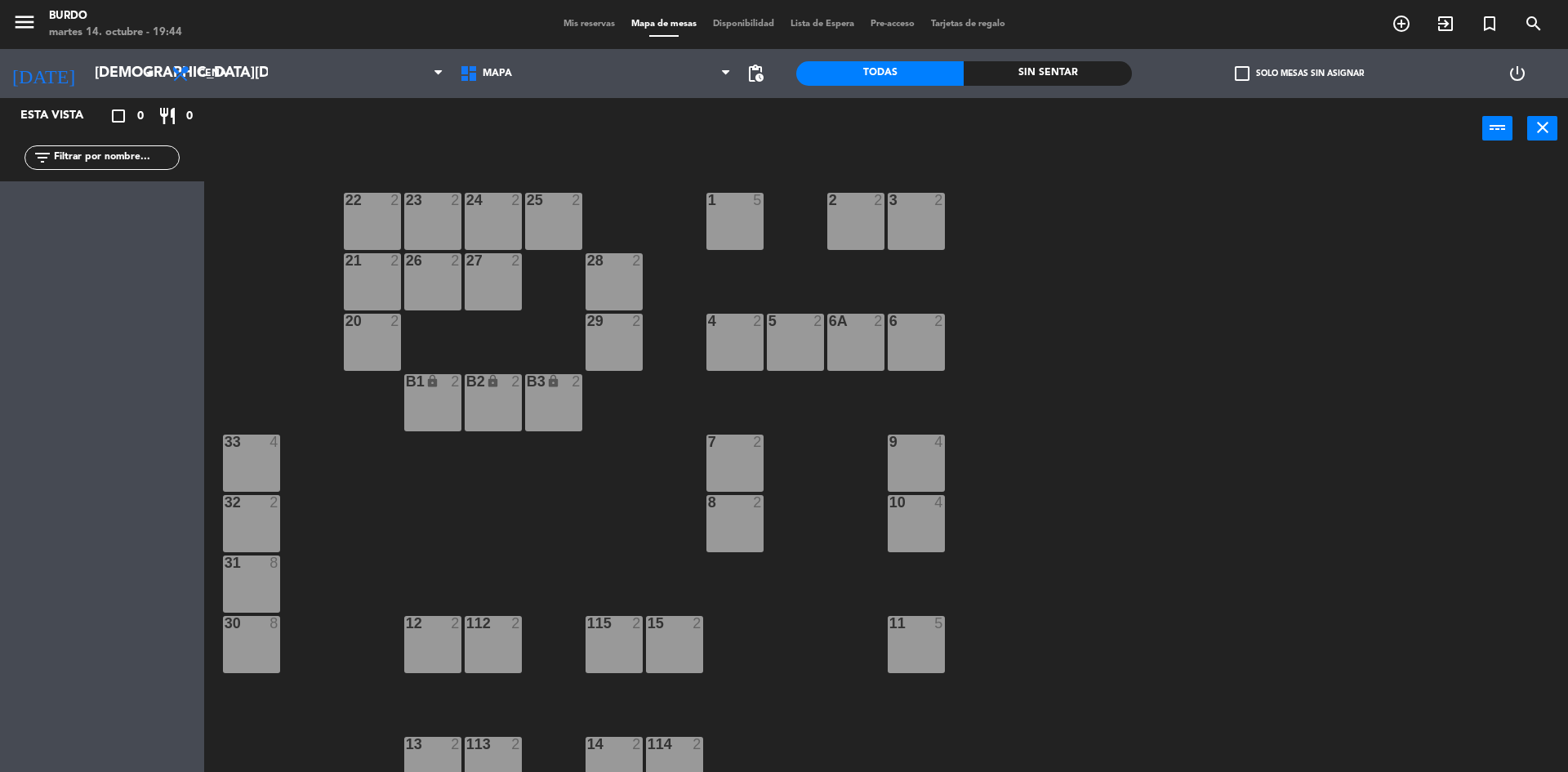
click at [443, 395] on div "B1 lock 2" at bounding box center [433, 402] width 57 height 57
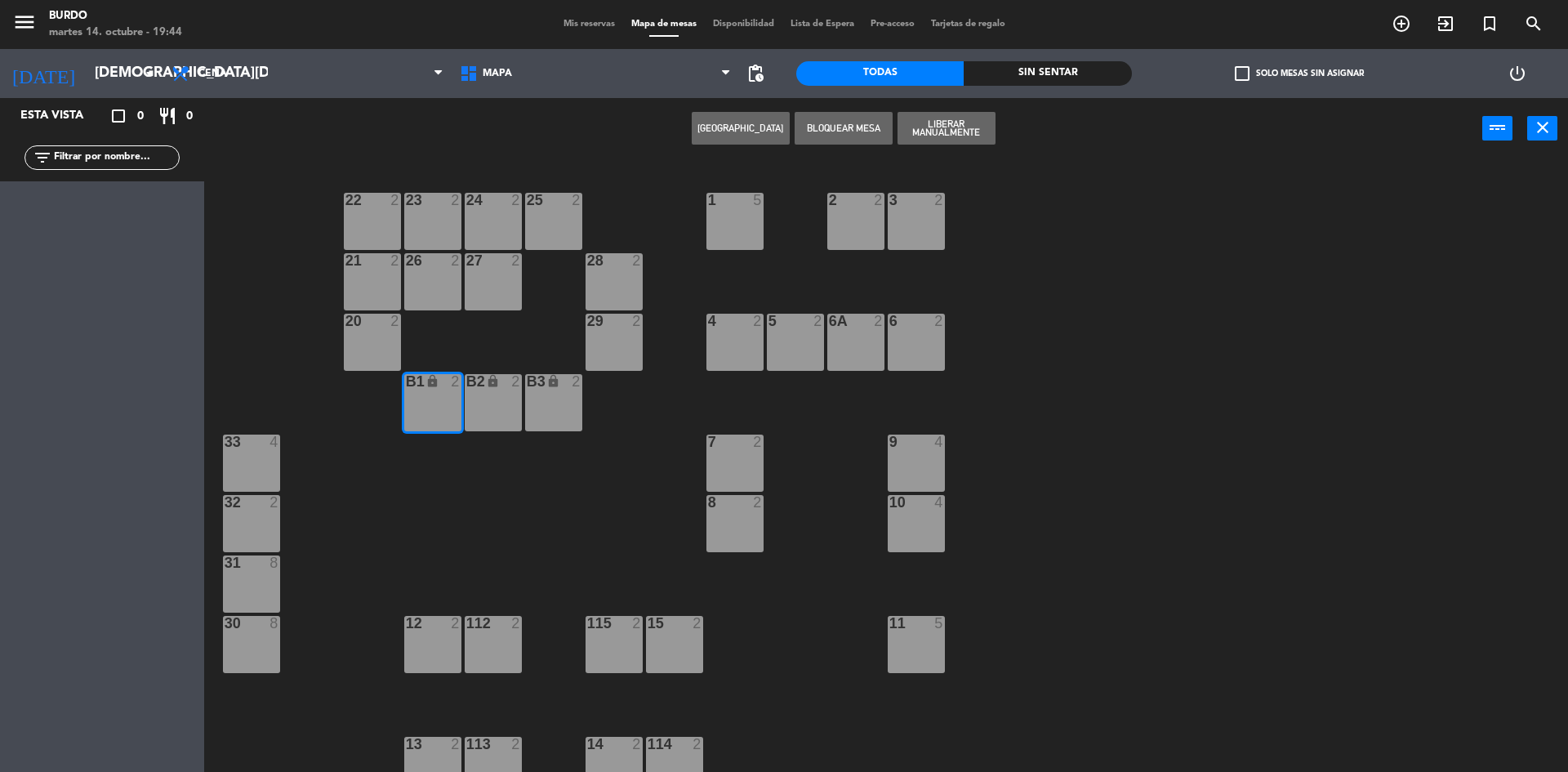
click at [495, 393] on div "B2 lock 2" at bounding box center [493, 402] width 57 height 57
click at [541, 383] on div "lock" at bounding box center [553, 382] width 27 height 16
click at [950, 120] on button "Liberar Manualmente" at bounding box center [945, 129] width 98 height 33
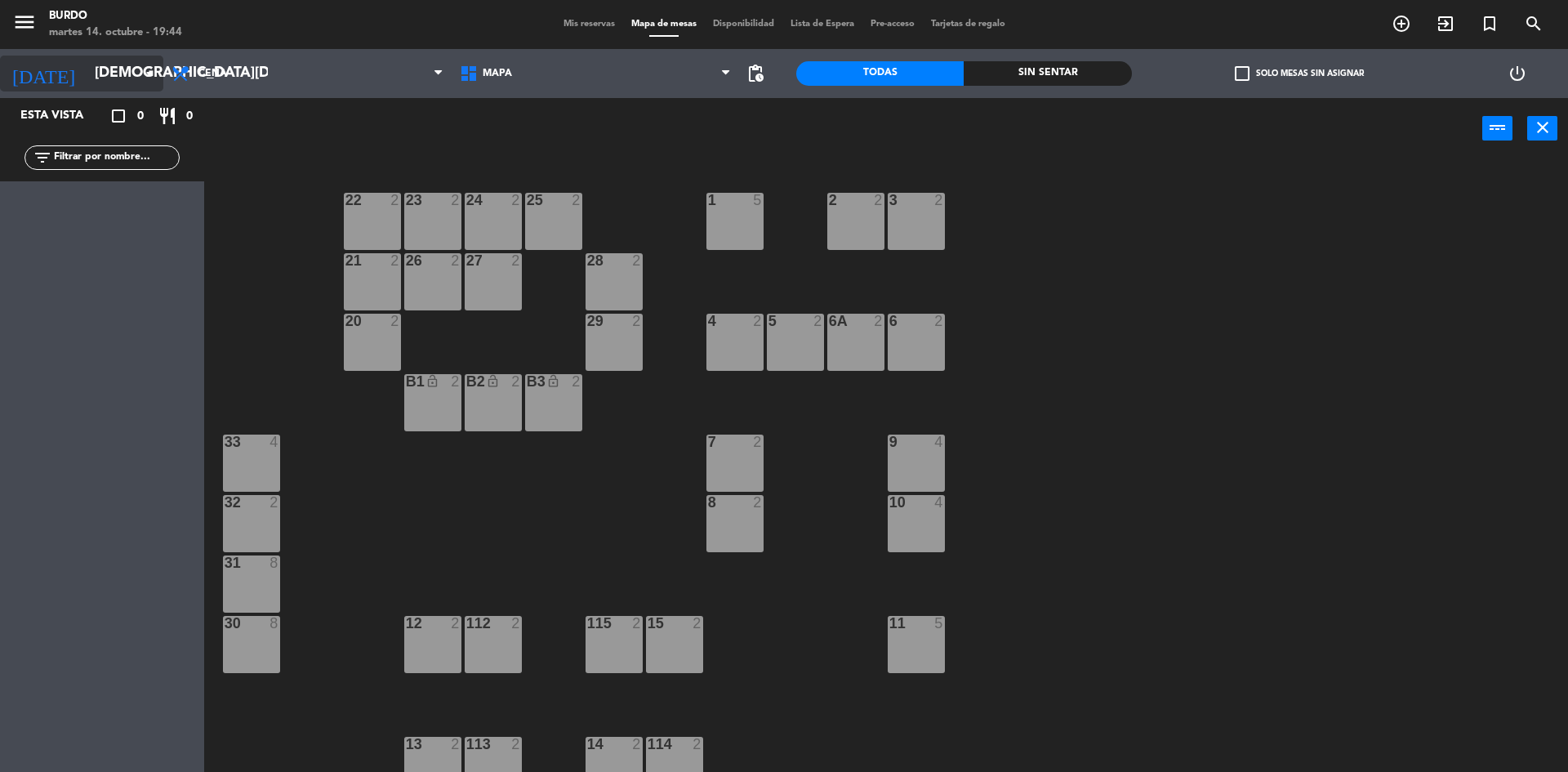
click at [86, 68] on input "[DEMOGRAPHIC_DATA][DATE]" at bounding box center [180, 73] width 189 height 33
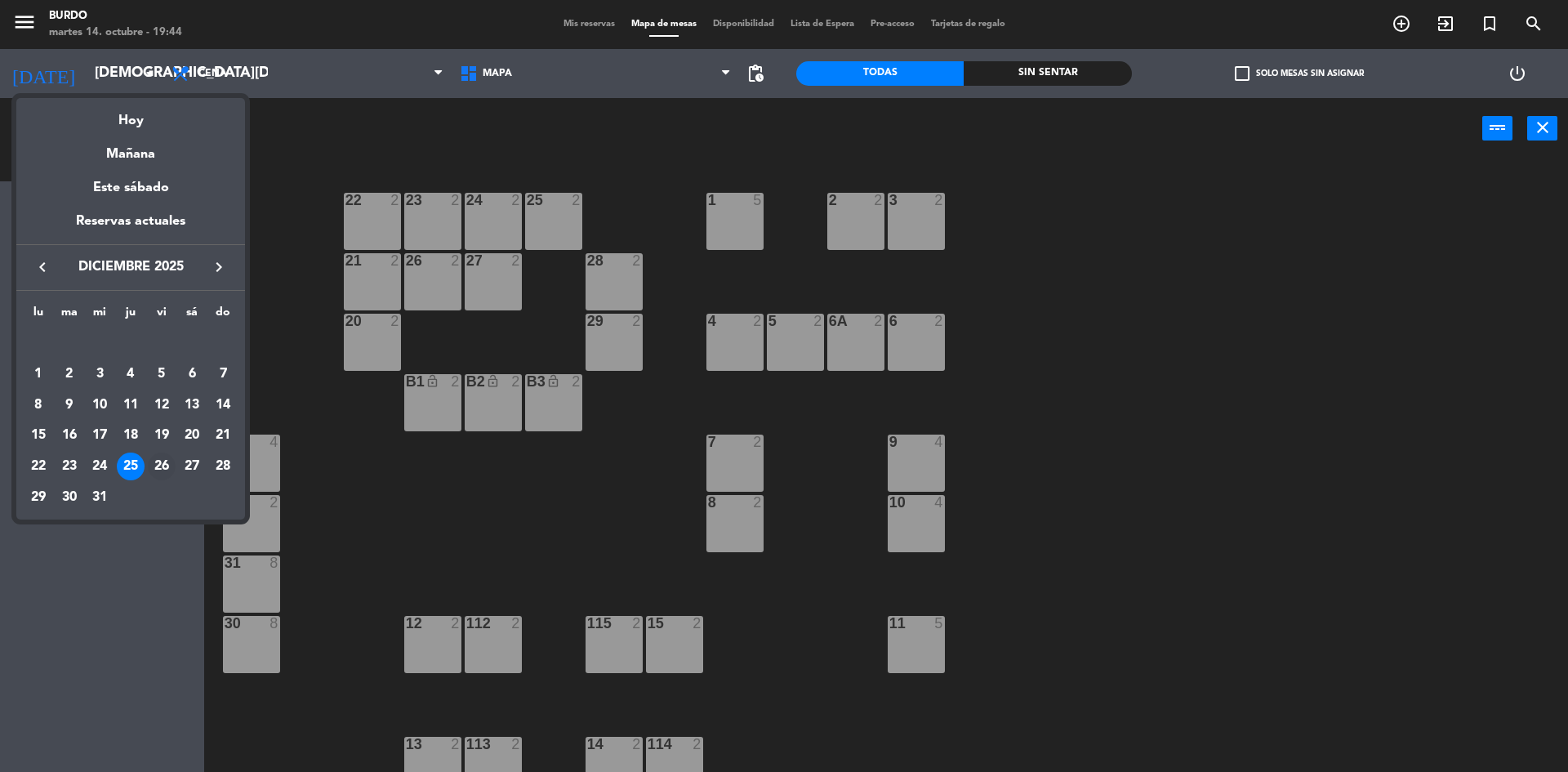
click at [167, 463] on div "26" at bounding box center [161, 466] width 28 height 28
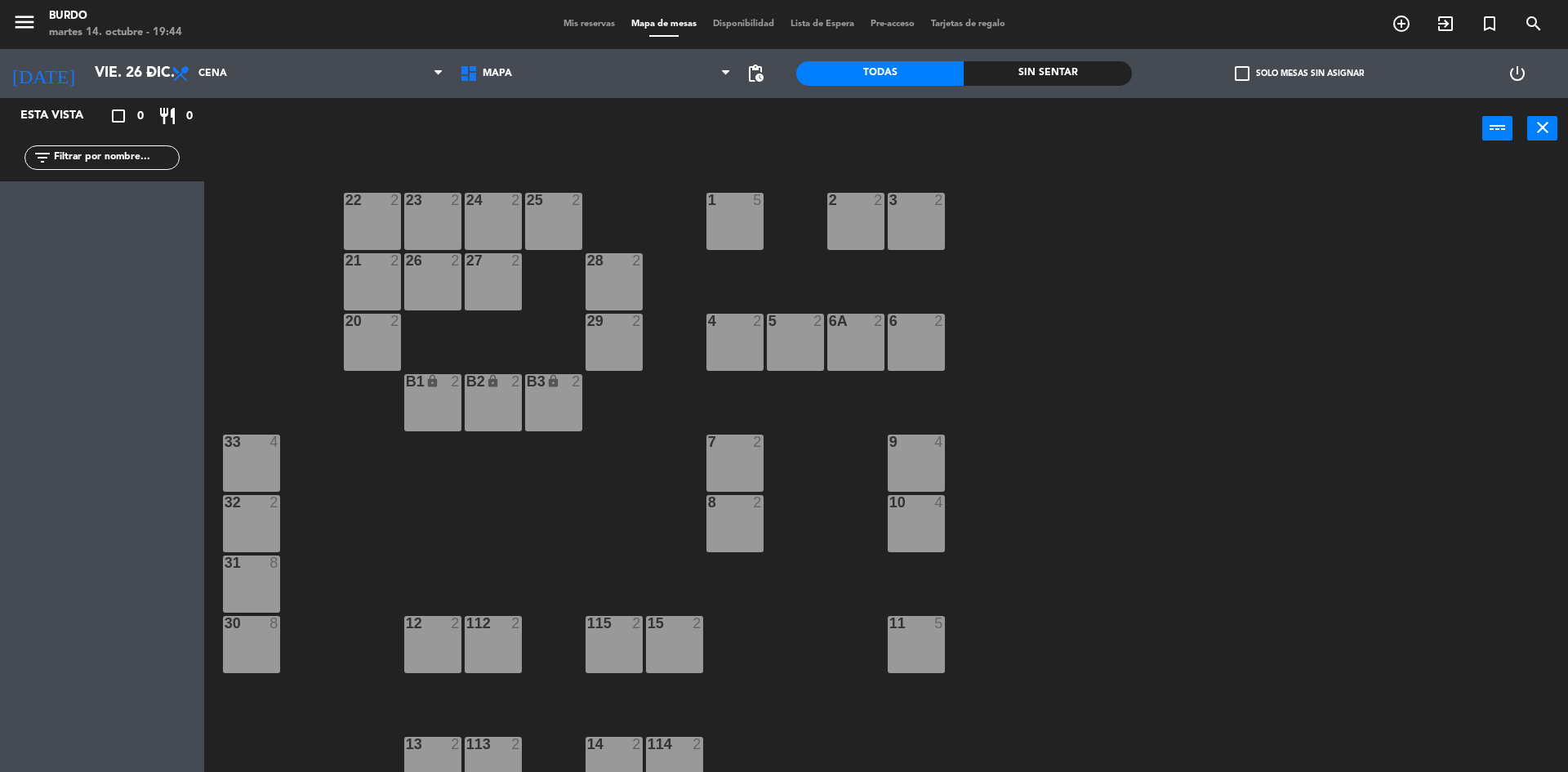
drag, startPoint x: 433, startPoint y: 386, endPoint x: 481, endPoint y: 377, distance: 48.8
click at [436, 386] on icon "lock" at bounding box center [433, 381] width 14 height 14
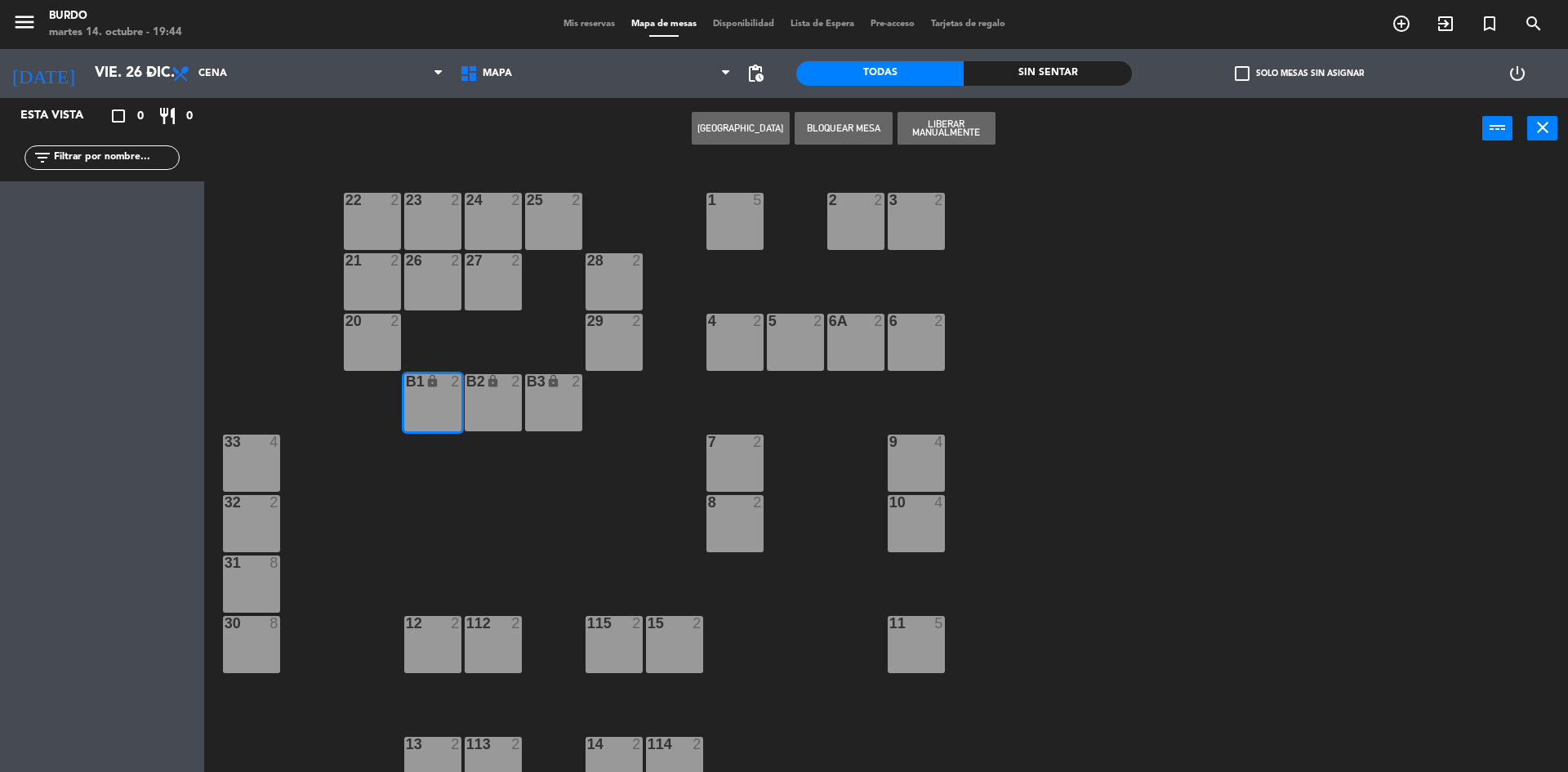
click at [503, 372] on div "1 5 2 2 3 2 22 2 23 2 24 2 25 2 21 2 26 2 27 2 28 2 4 2 5 2 6 2 6A 2 20 2 29 2 …" at bounding box center [893, 469] width 1348 height 612
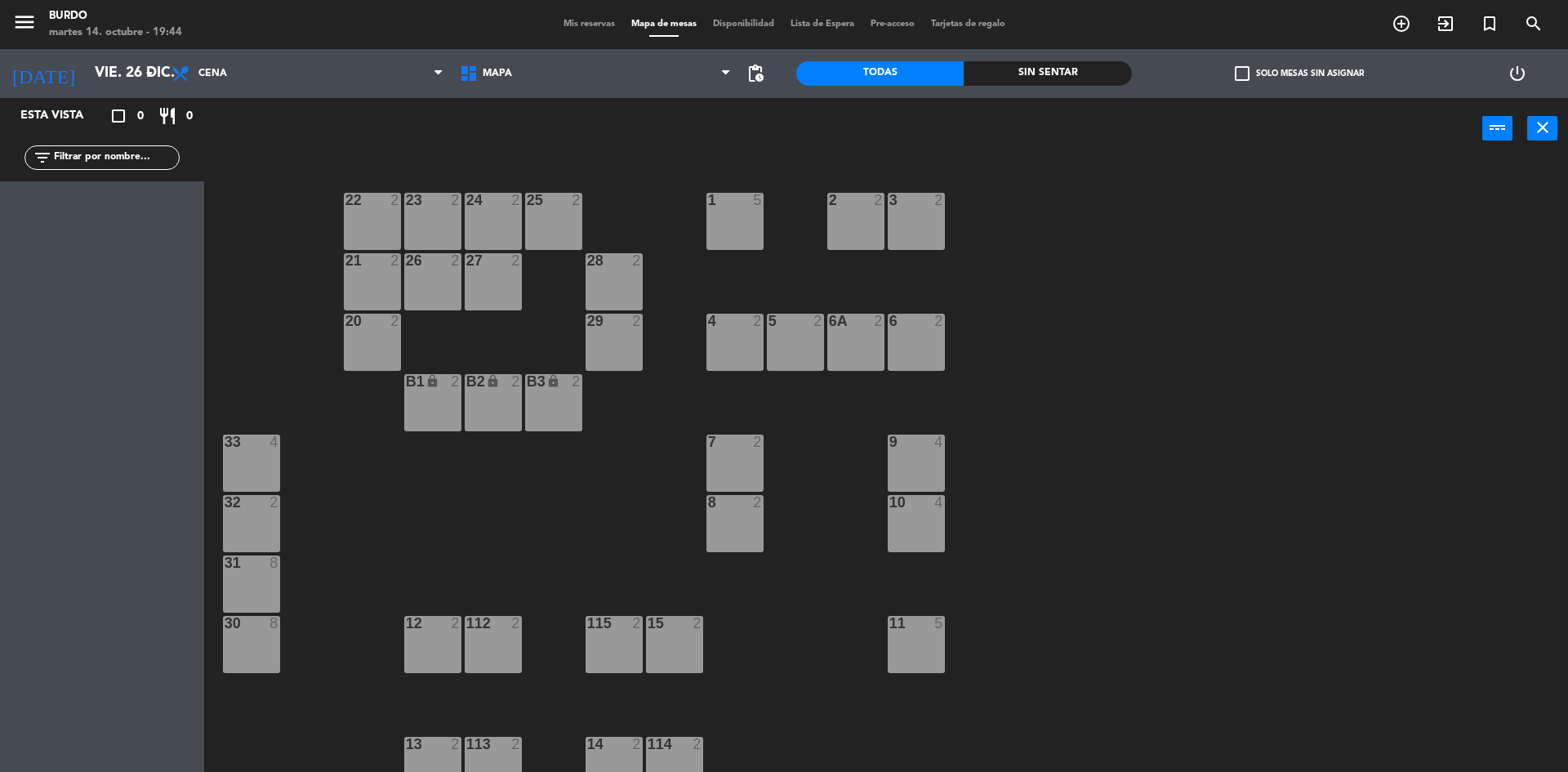
click at [503, 398] on div "B2 lock 2" at bounding box center [493, 402] width 57 height 57
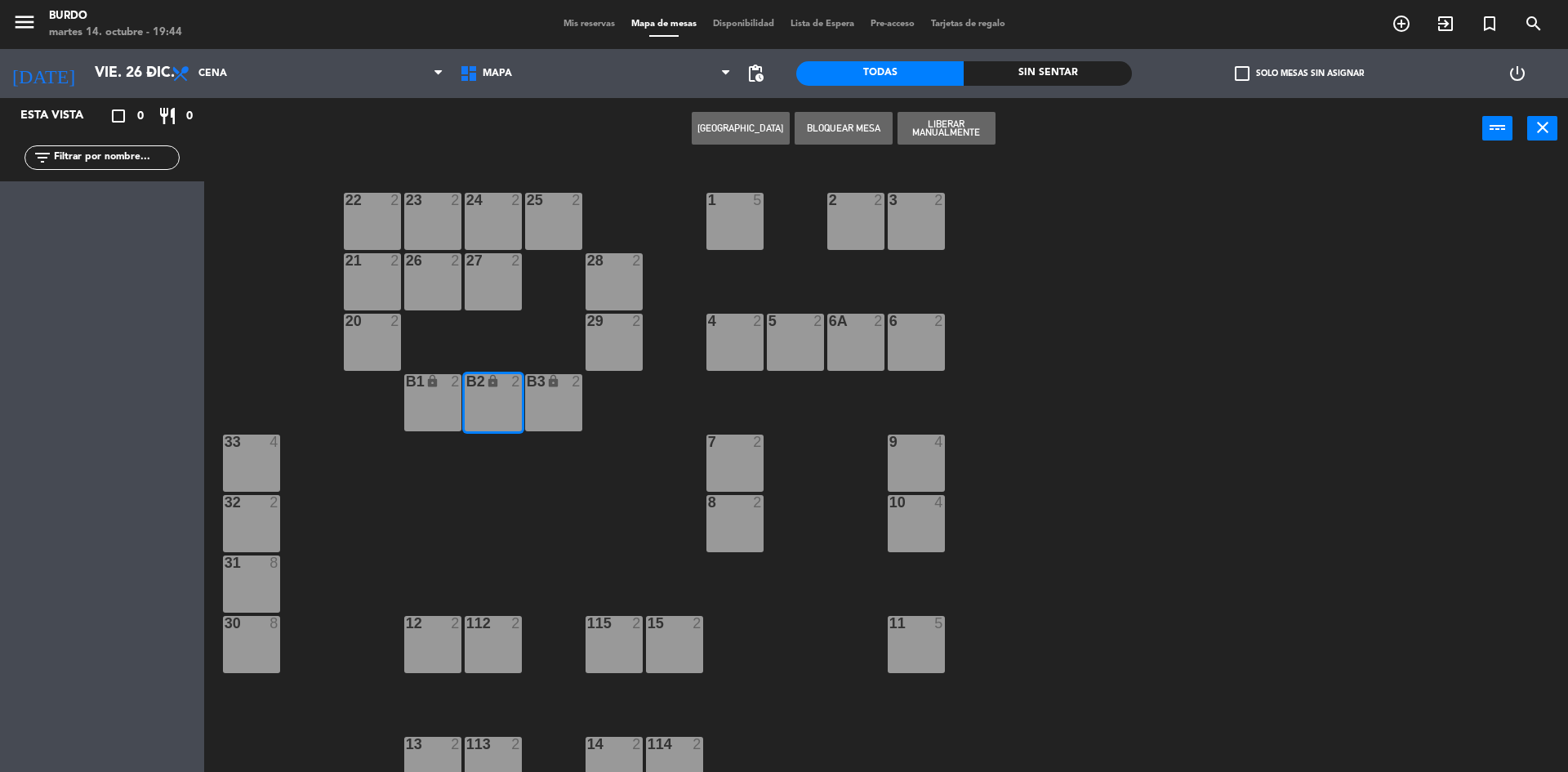
click at [432, 394] on div "B1 lock 2" at bounding box center [433, 402] width 57 height 57
click at [559, 409] on div "B3 lock 2" at bounding box center [553, 402] width 57 height 57
click at [939, 134] on button "Liberar Manualmente" at bounding box center [945, 129] width 98 height 33
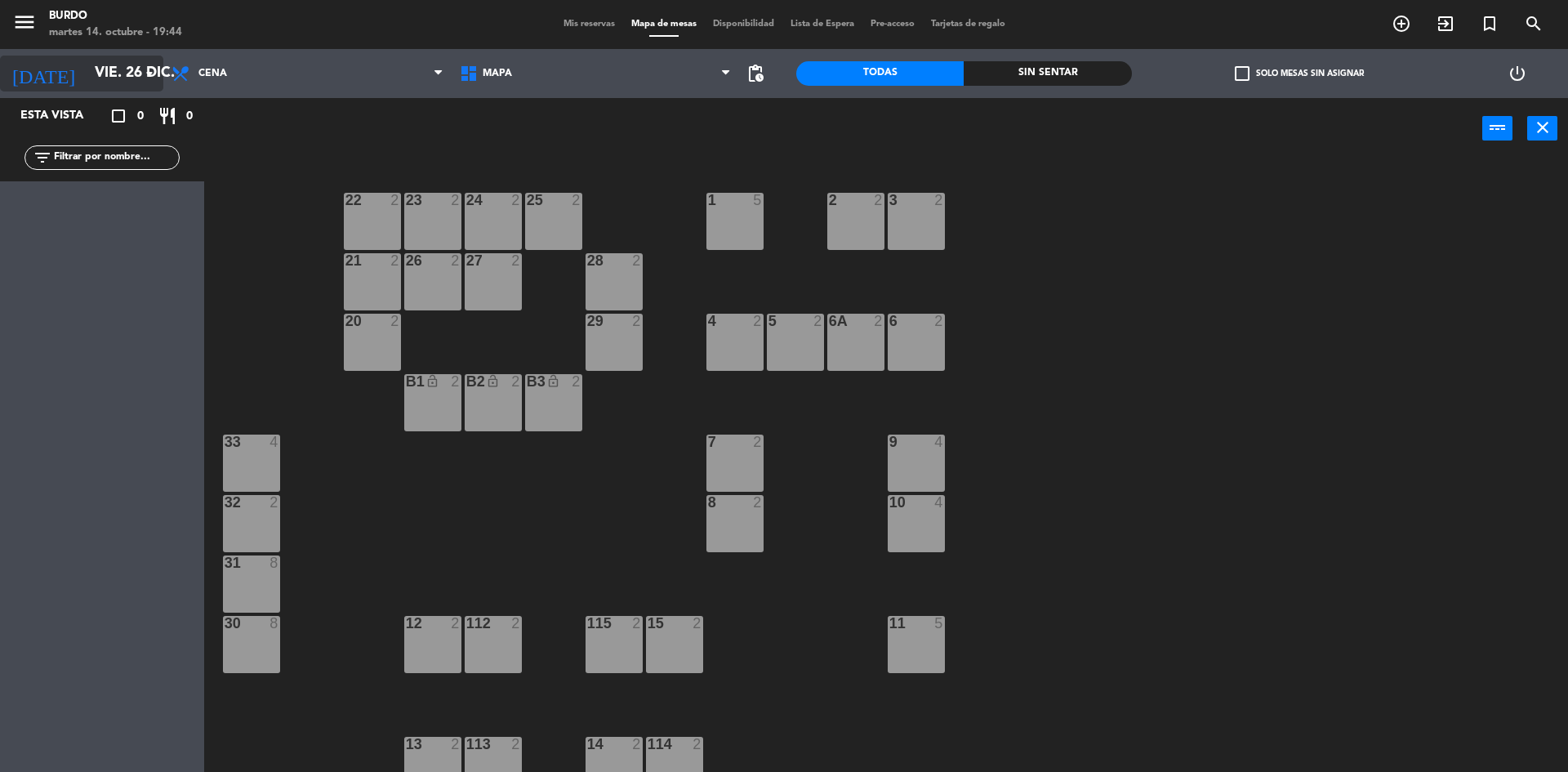
click at [86, 63] on input "vie. 26 dic." at bounding box center [180, 73] width 189 height 33
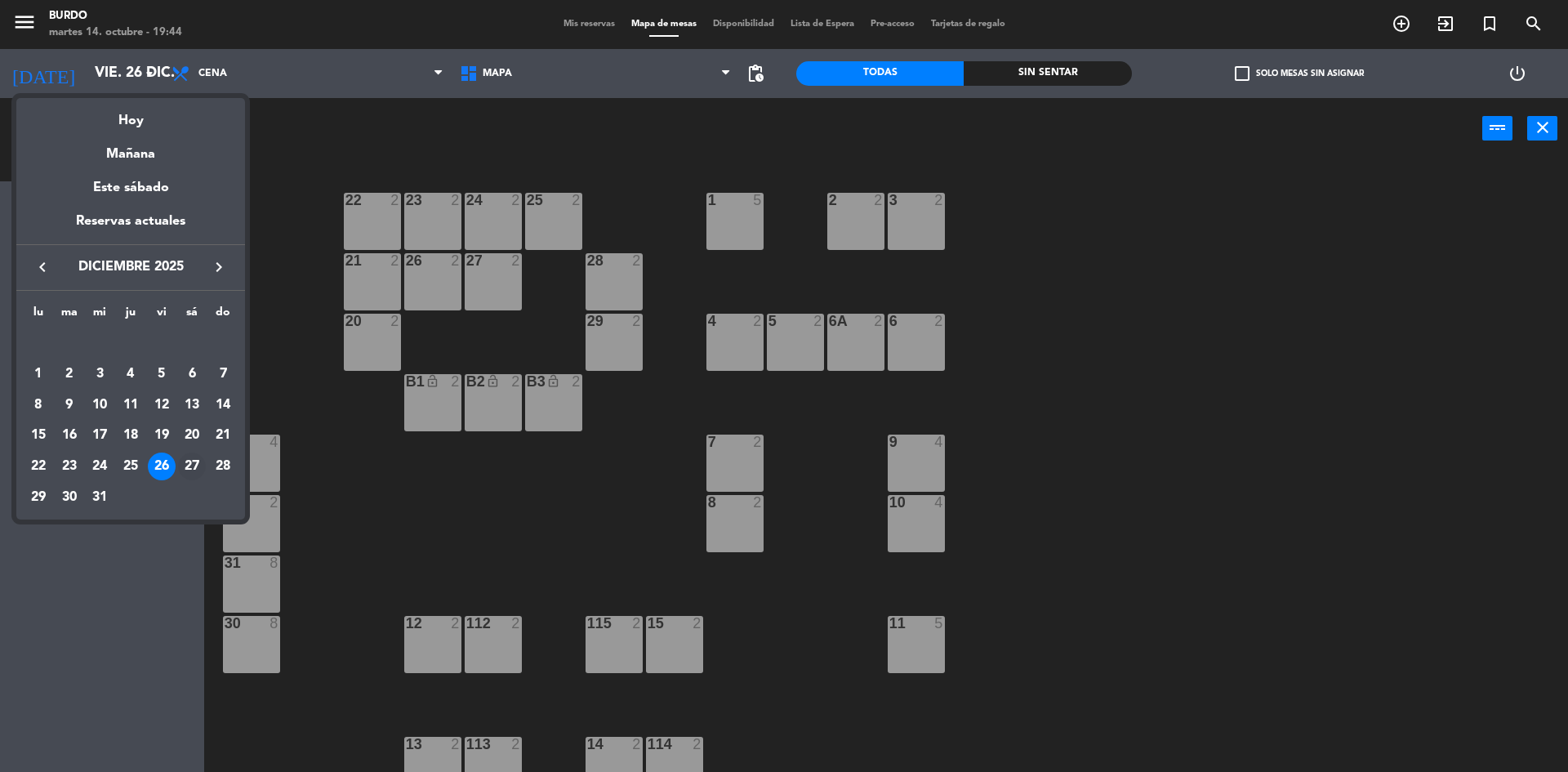
click at [191, 471] on div "27" at bounding box center [192, 466] width 28 height 28
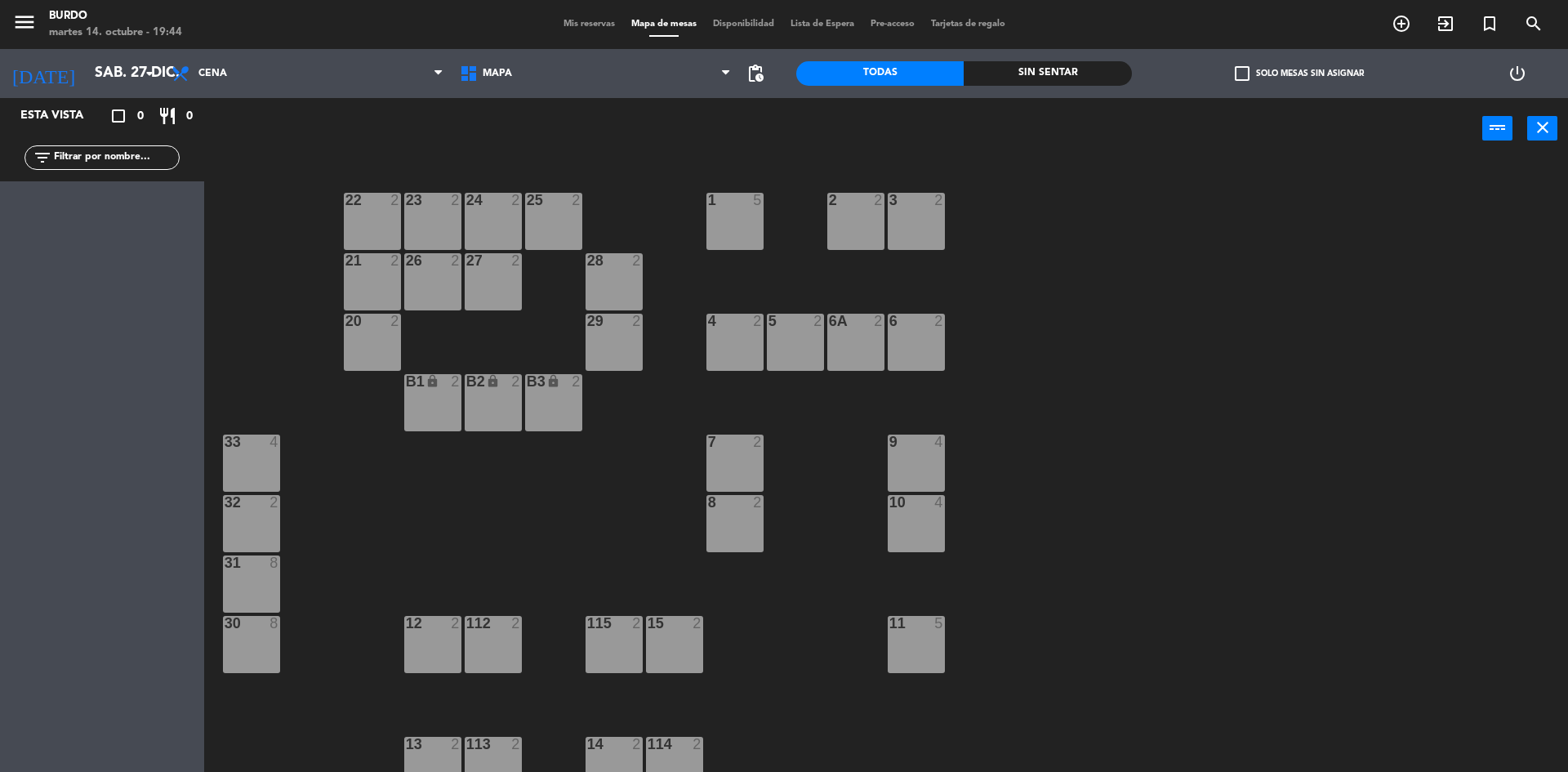
click at [419, 410] on div "B1 lock 2" at bounding box center [433, 402] width 57 height 57
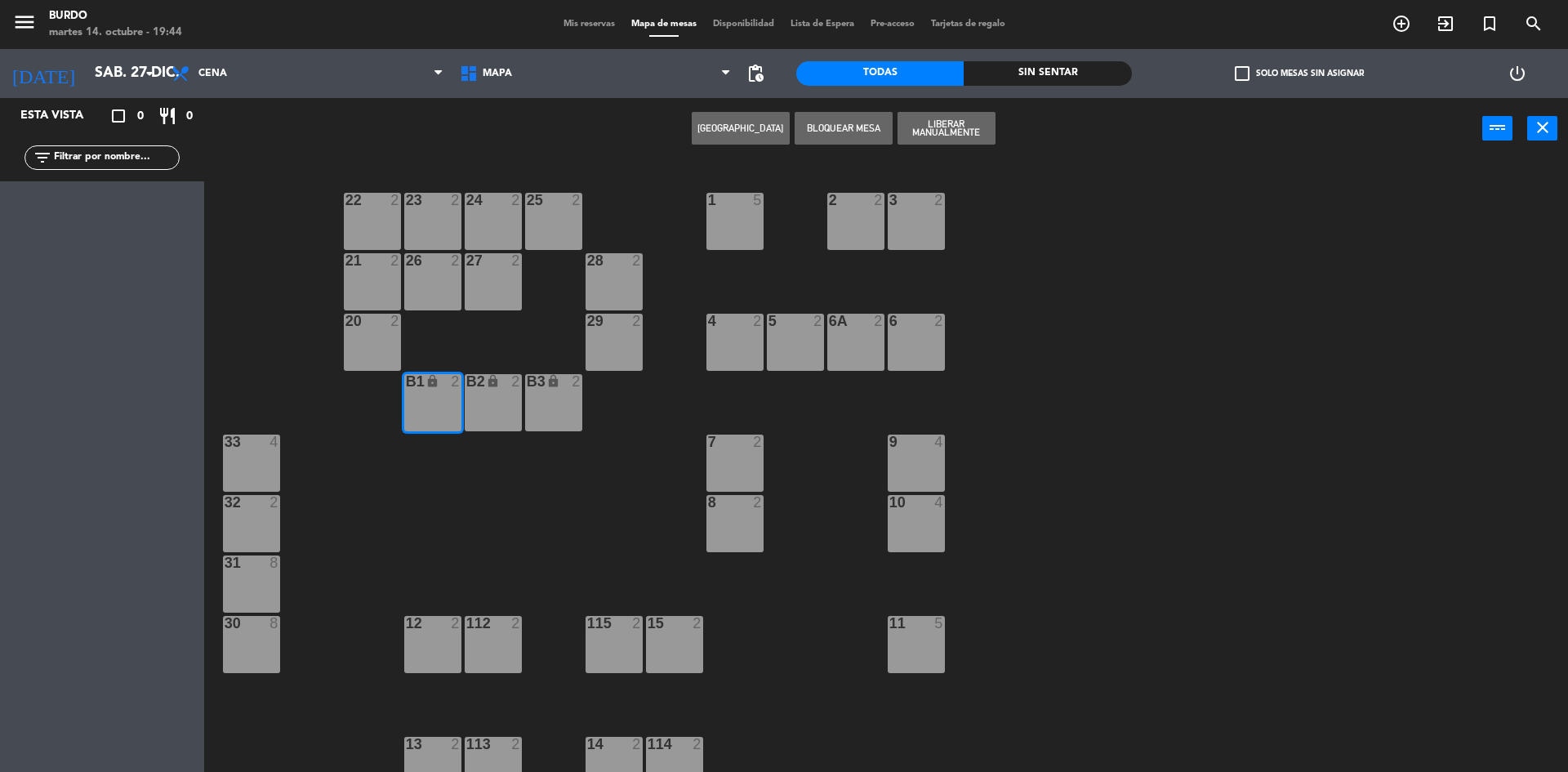
click at [510, 401] on div "B2 lock 2" at bounding box center [493, 402] width 57 height 57
click at [562, 394] on div "B3 lock 2" at bounding box center [553, 402] width 57 height 57
click at [936, 122] on button "Liberar Manualmente" at bounding box center [945, 129] width 98 height 33
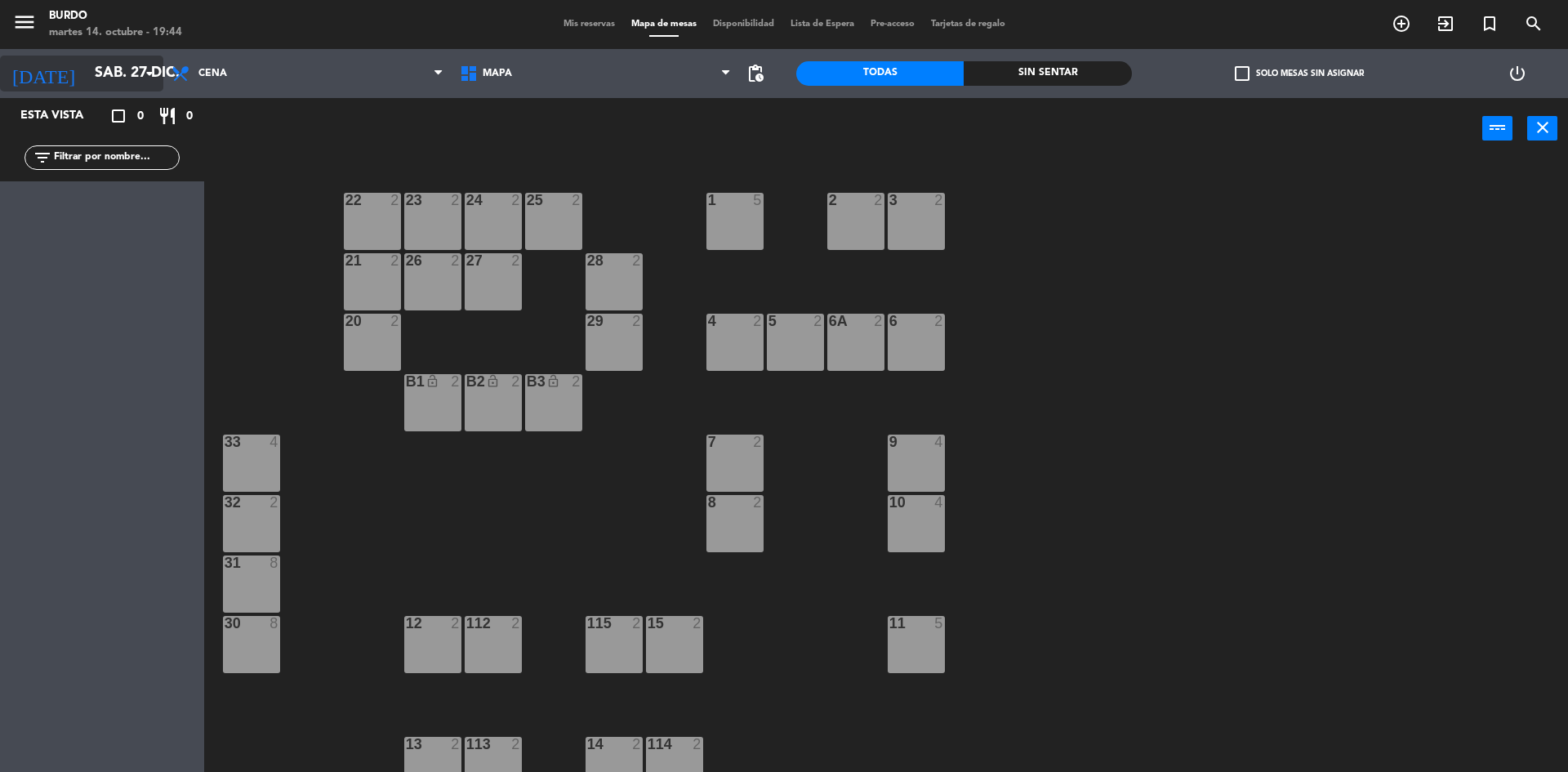
click at [86, 76] on input "sáb. 27 dic." at bounding box center [180, 73] width 189 height 33
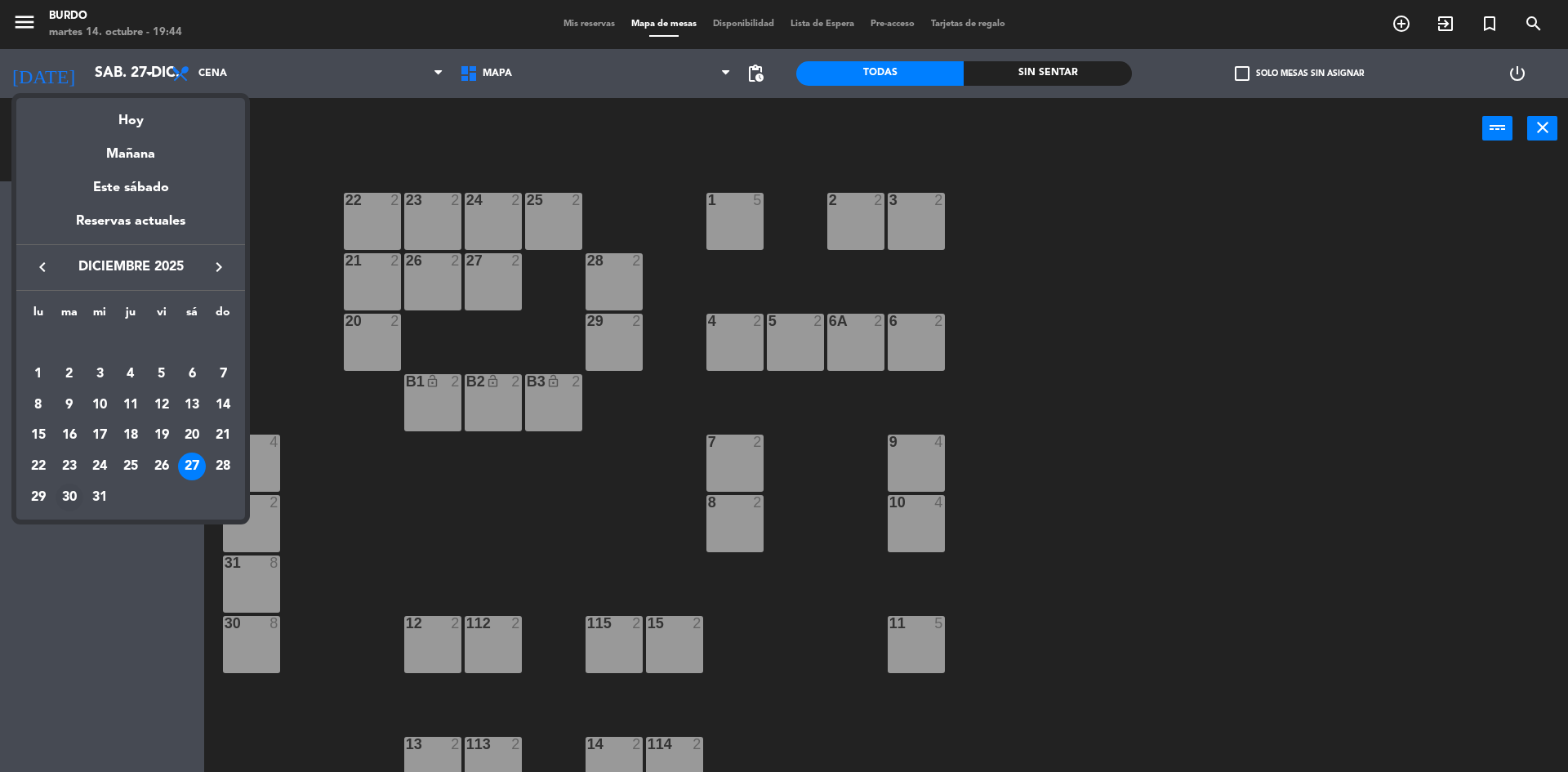
click at [62, 500] on div "30" at bounding box center [69, 497] width 28 height 28
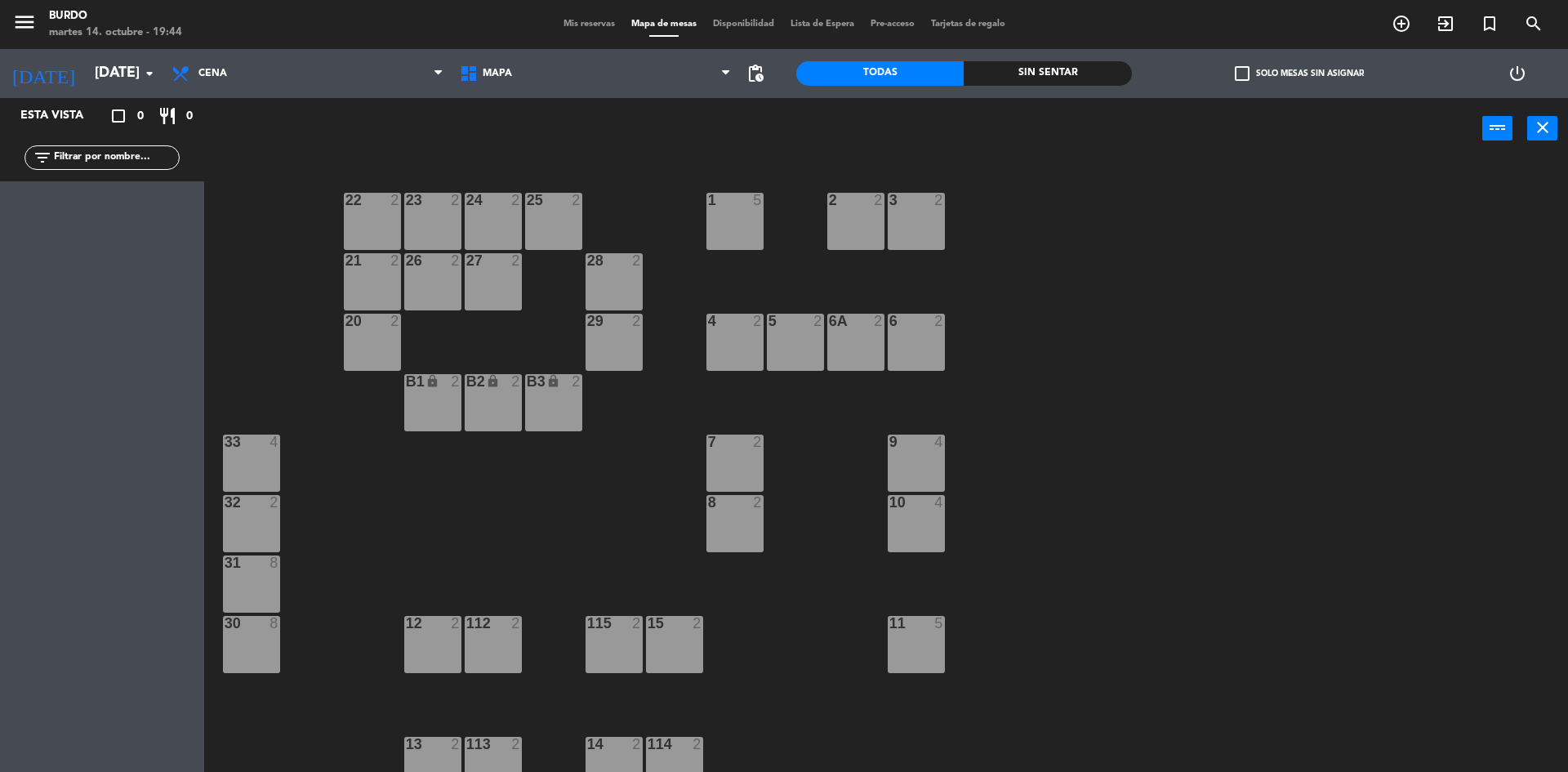
click at [428, 376] on icon "lock" at bounding box center [433, 381] width 14 height 14
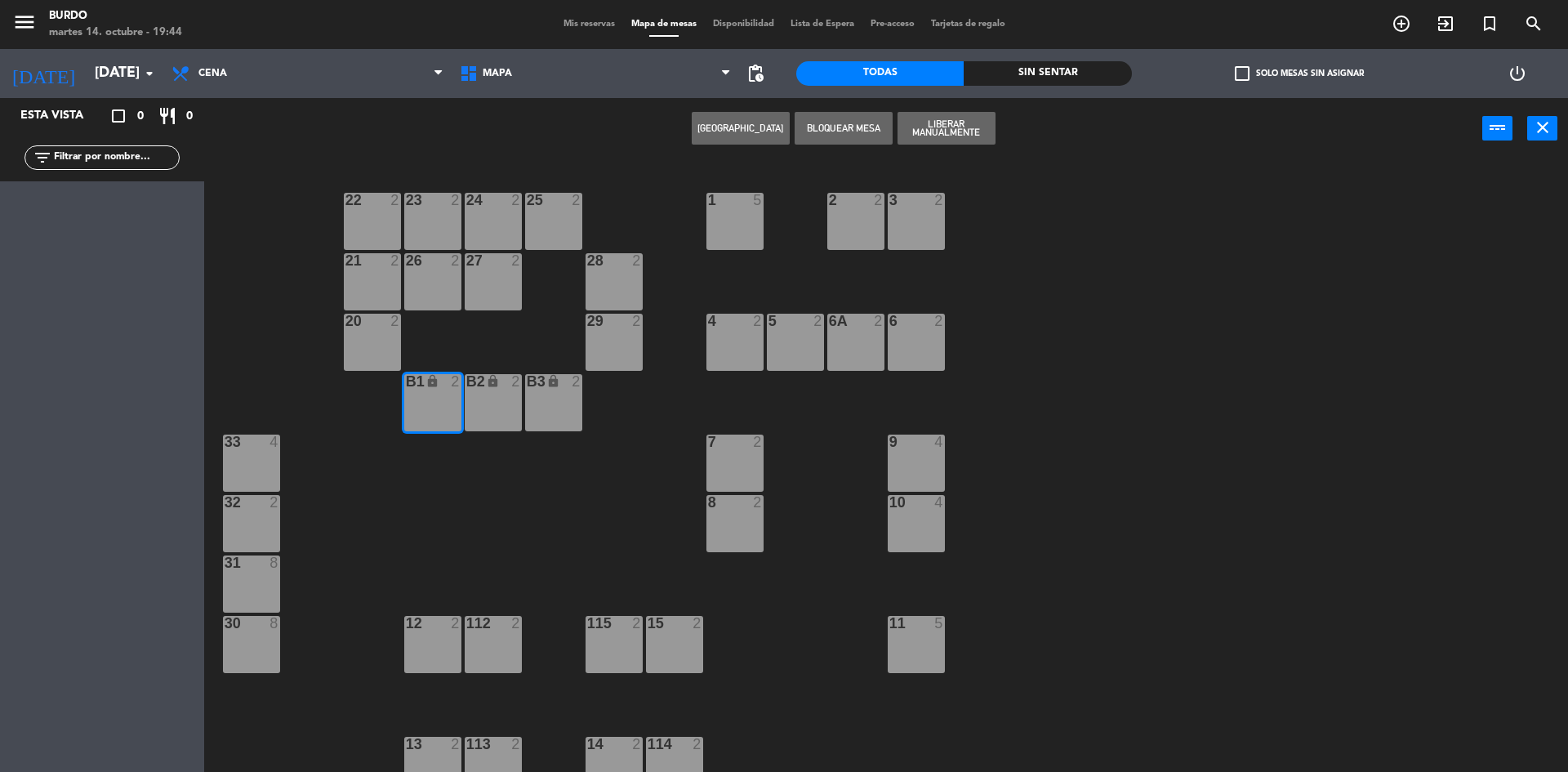
drag, startPoint x: 479, startPoint y: 374, endPoint x: 518, endPoint y: 377, distance: 39.1
click at [484, 374] on div "lock" at bounding box center [492, 382] width 27 height 16
click at [554, 383] on icon "lock" at bounding box center [553, 381] width 14 height 14
click at [960, 130] on button "Liberar Manualmente" at bounding box center [945, 129] width 98 height 33
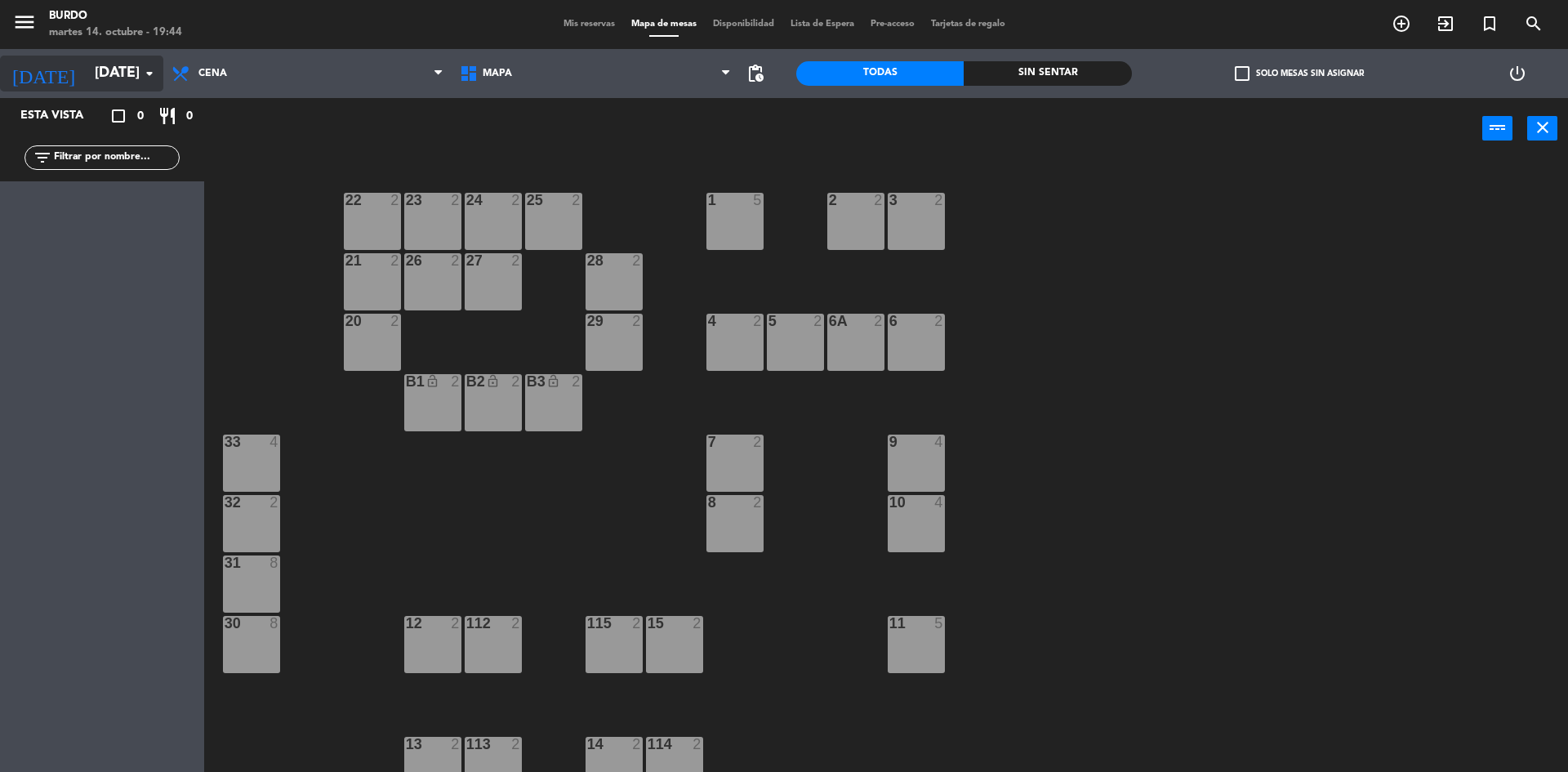
click at [109, 78] on input "[DATE]" at bounding box center [180, 73] width 189 height 33
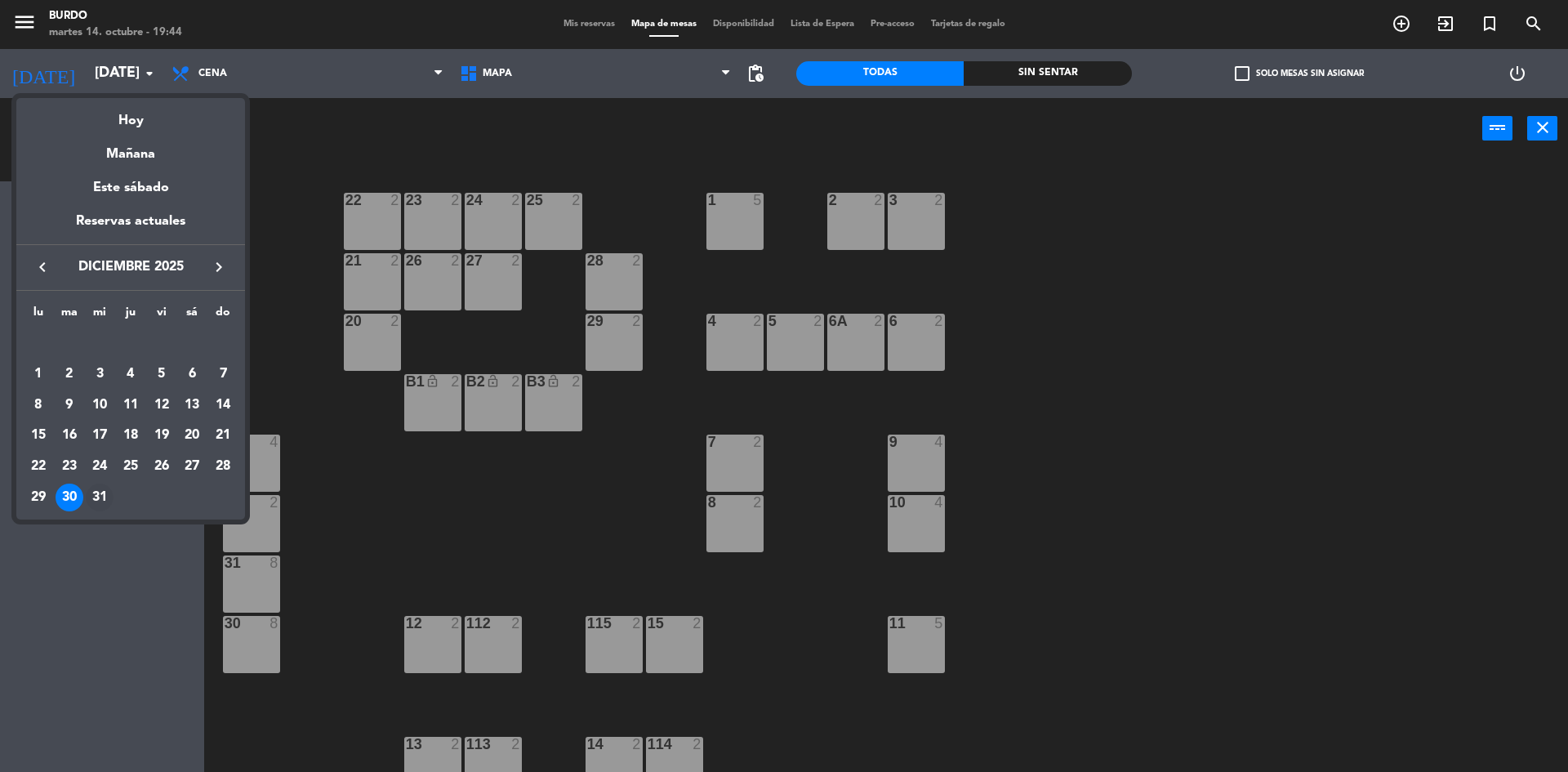
click at [96, 498] on div "31" at bounding box center [99, 497] width 28 height 28
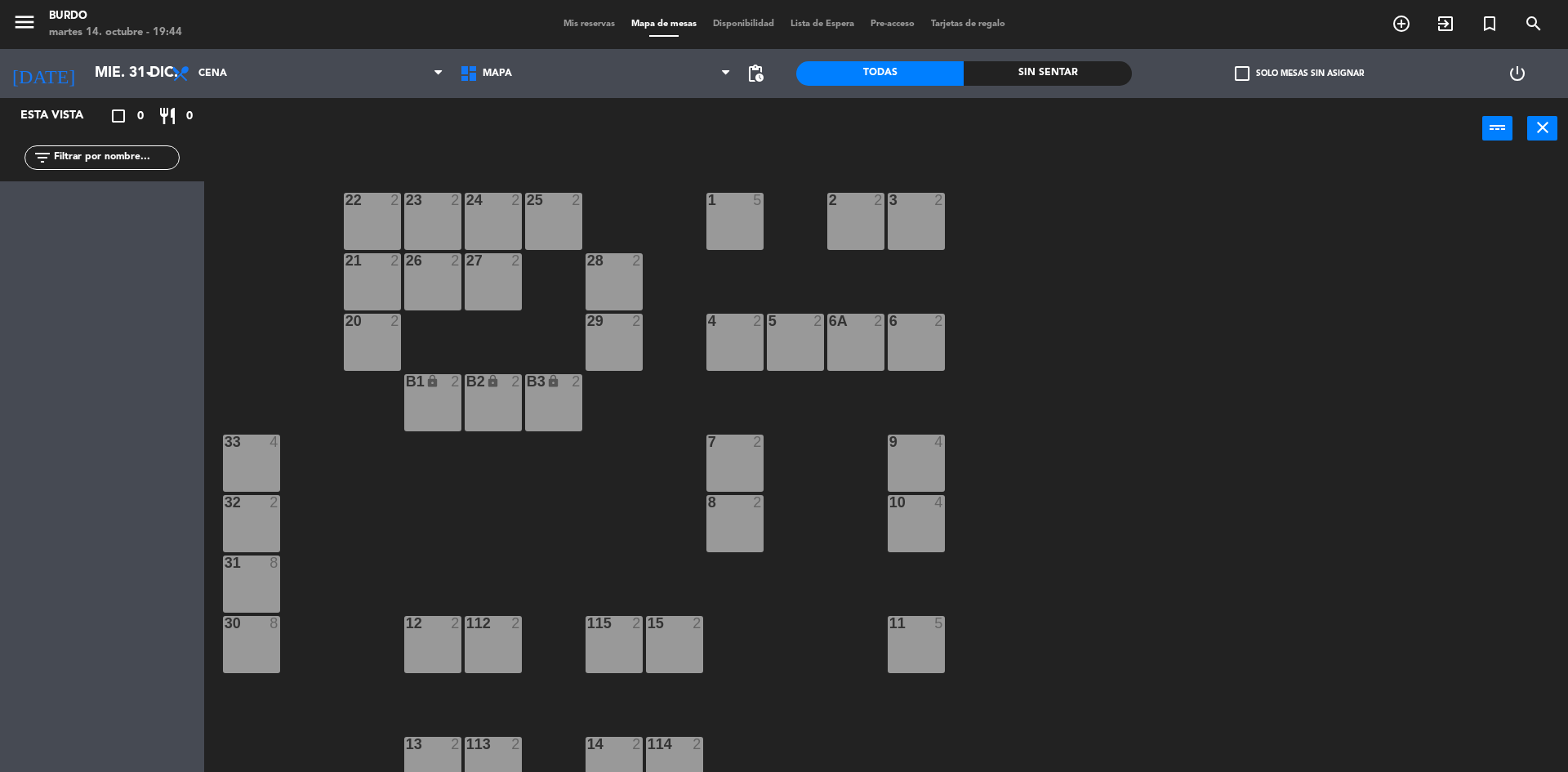
click at [436, 389] on div "lock" at bounding box center [432, 382] width 27 height 16
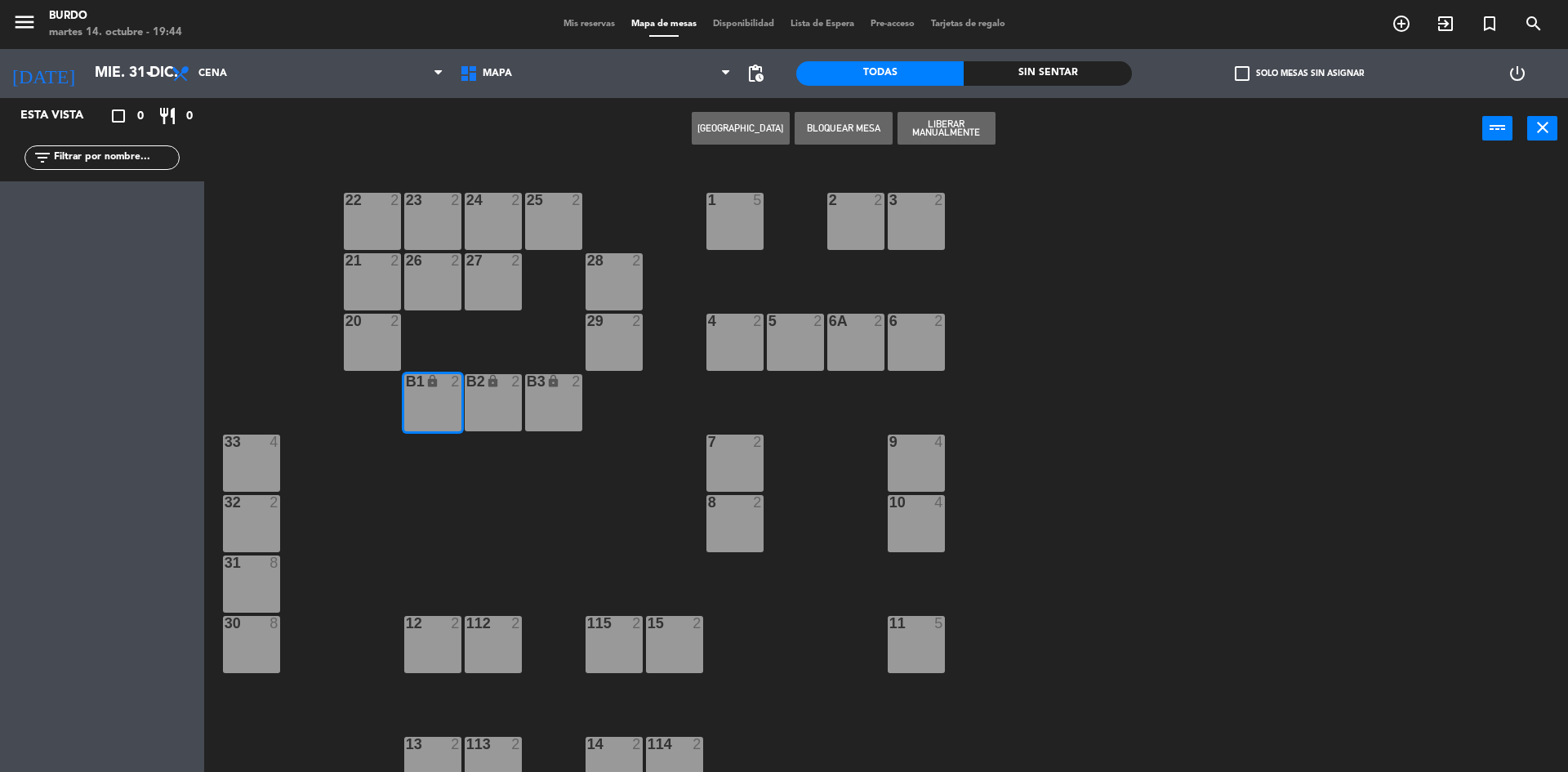
click at [493, 392] on div "B2 lock 2" at bounding box center [493, 402] width 57 height 57
click at [540, 395] on div "B3 lock 2" at bounding box center [553, 402] width 57 height 57
click at [952, 127] on button "Liberar Manualmente" at bounding box center [945, 129] width 98 height 33
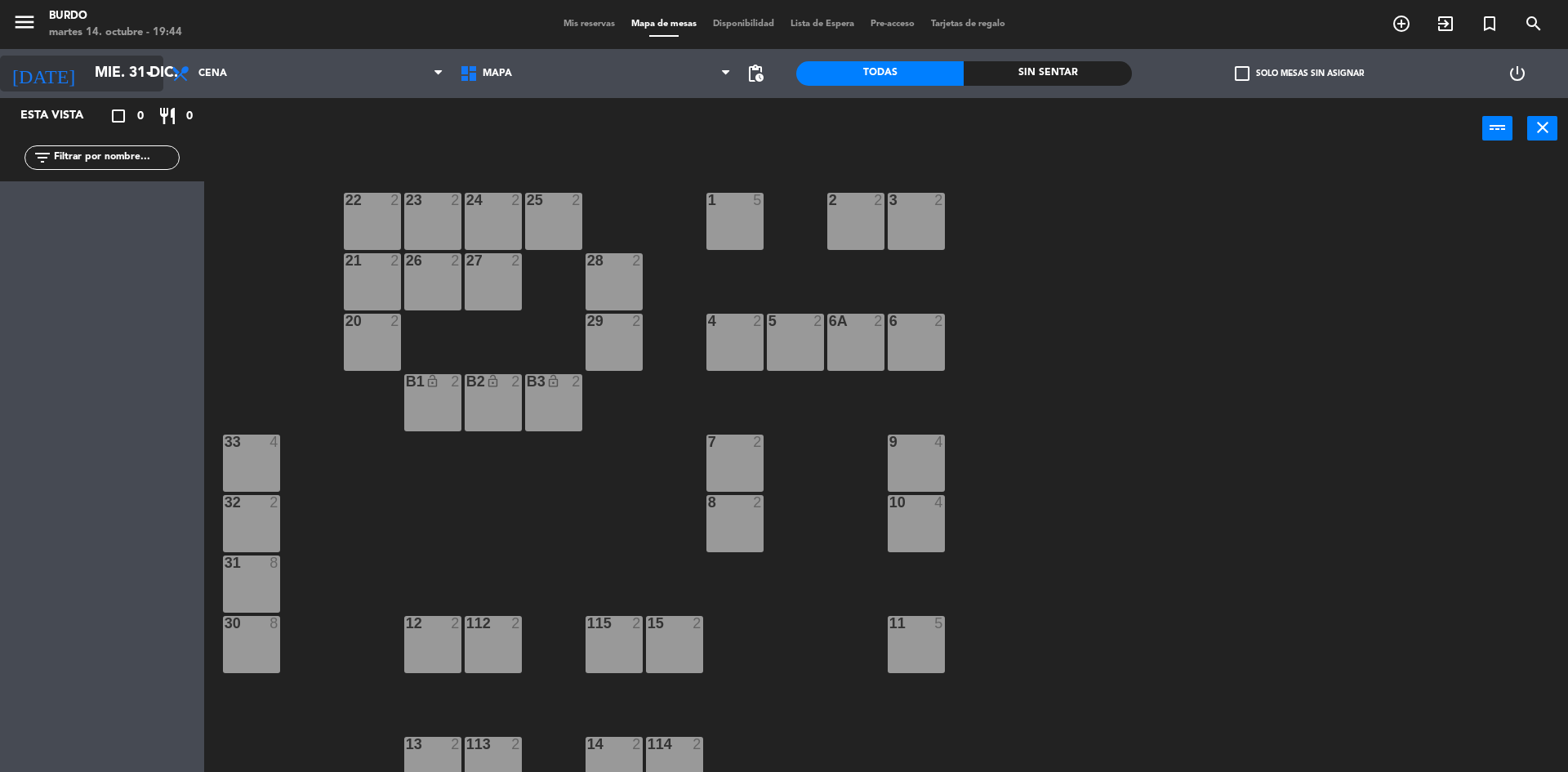
click at [86, 74] on input "mié. 31 dic." at bounding box center [180, 73] width 189 height 33
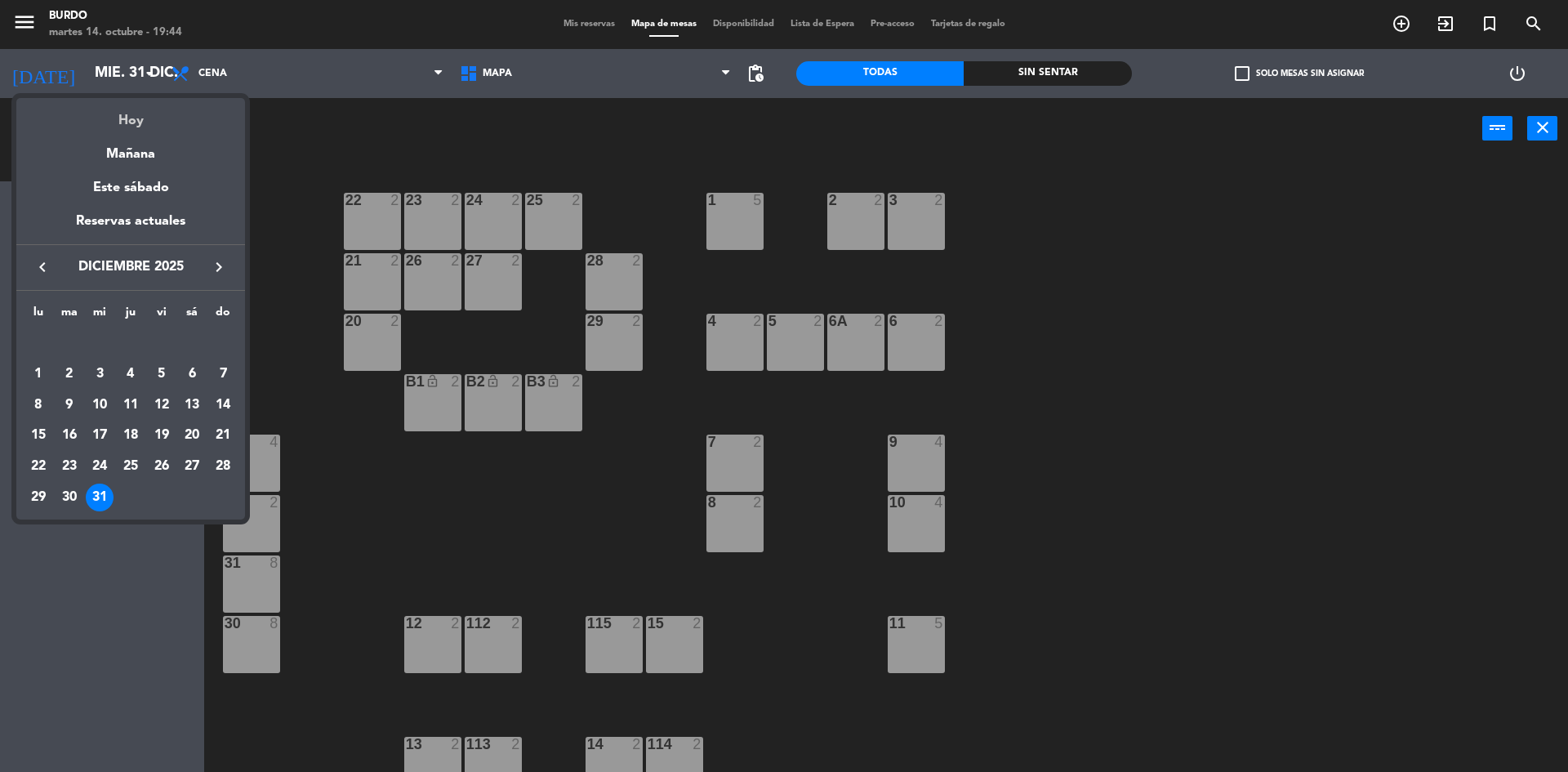
click at [124, 115] on div "Hoy" at bounding box center [130, 114] width 229 height 34
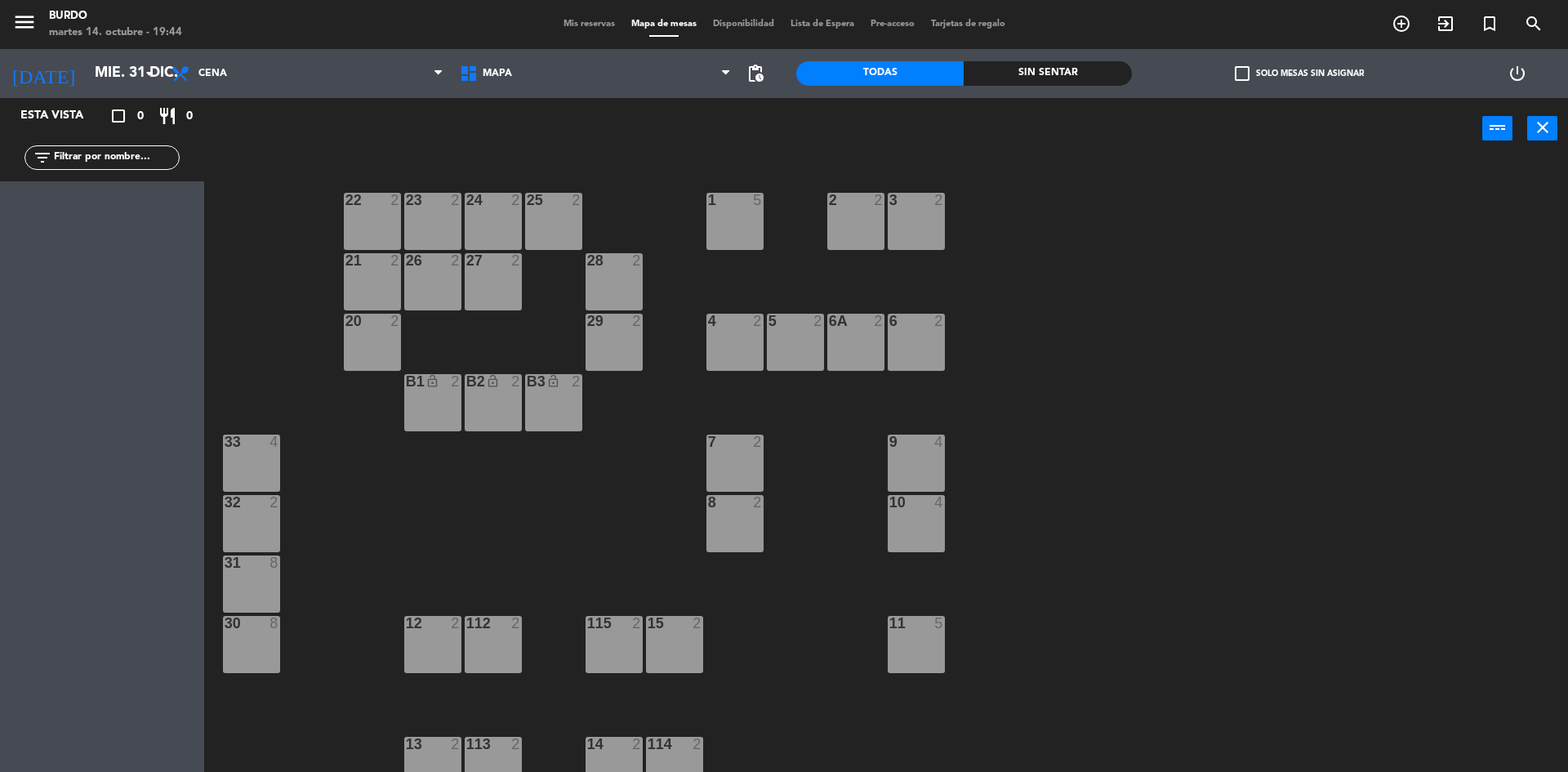
type input "[DATE]"
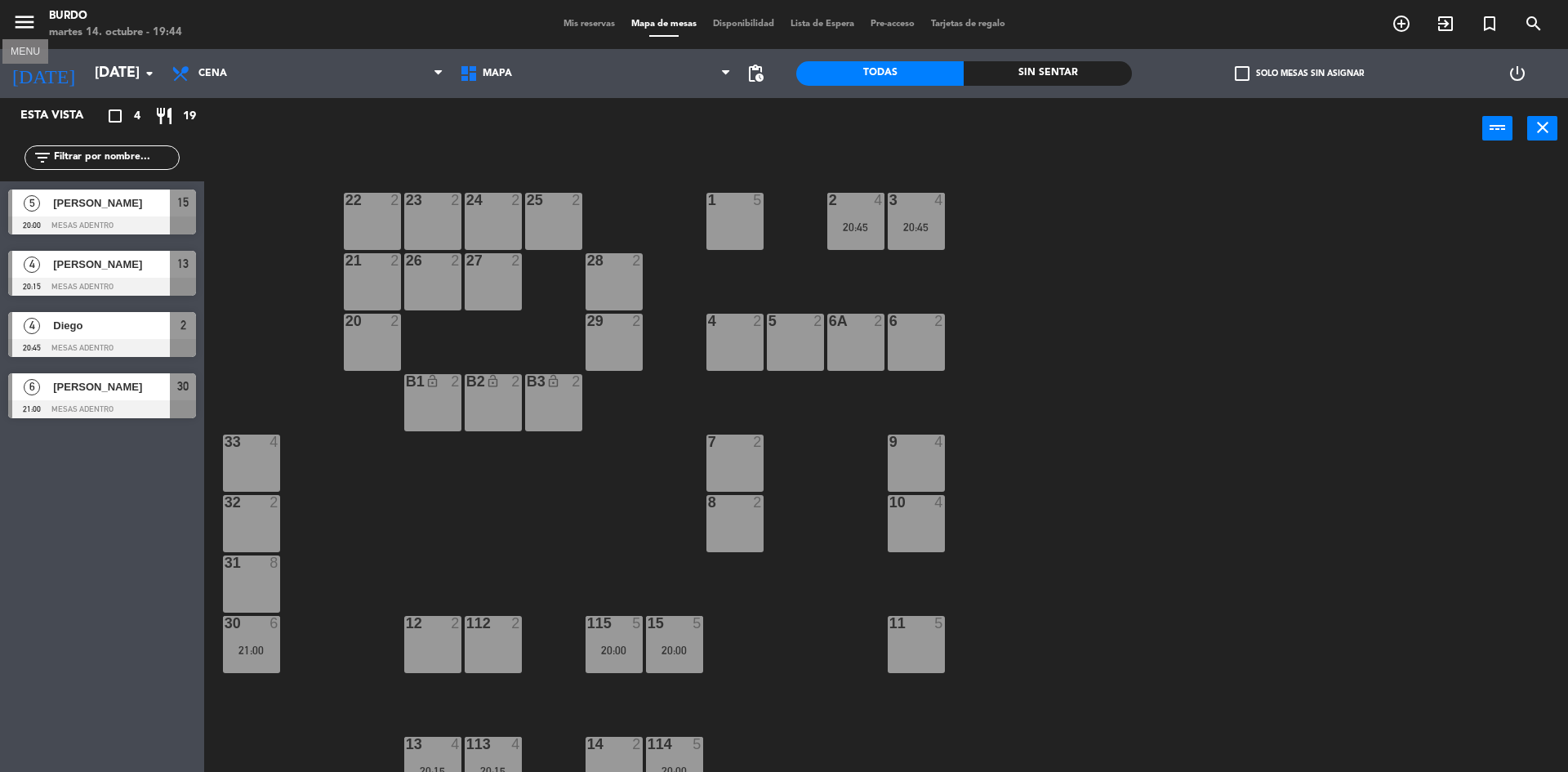
click at [30, 17] on icon "menu" at bounding box center [24, 22] width 24 height 24
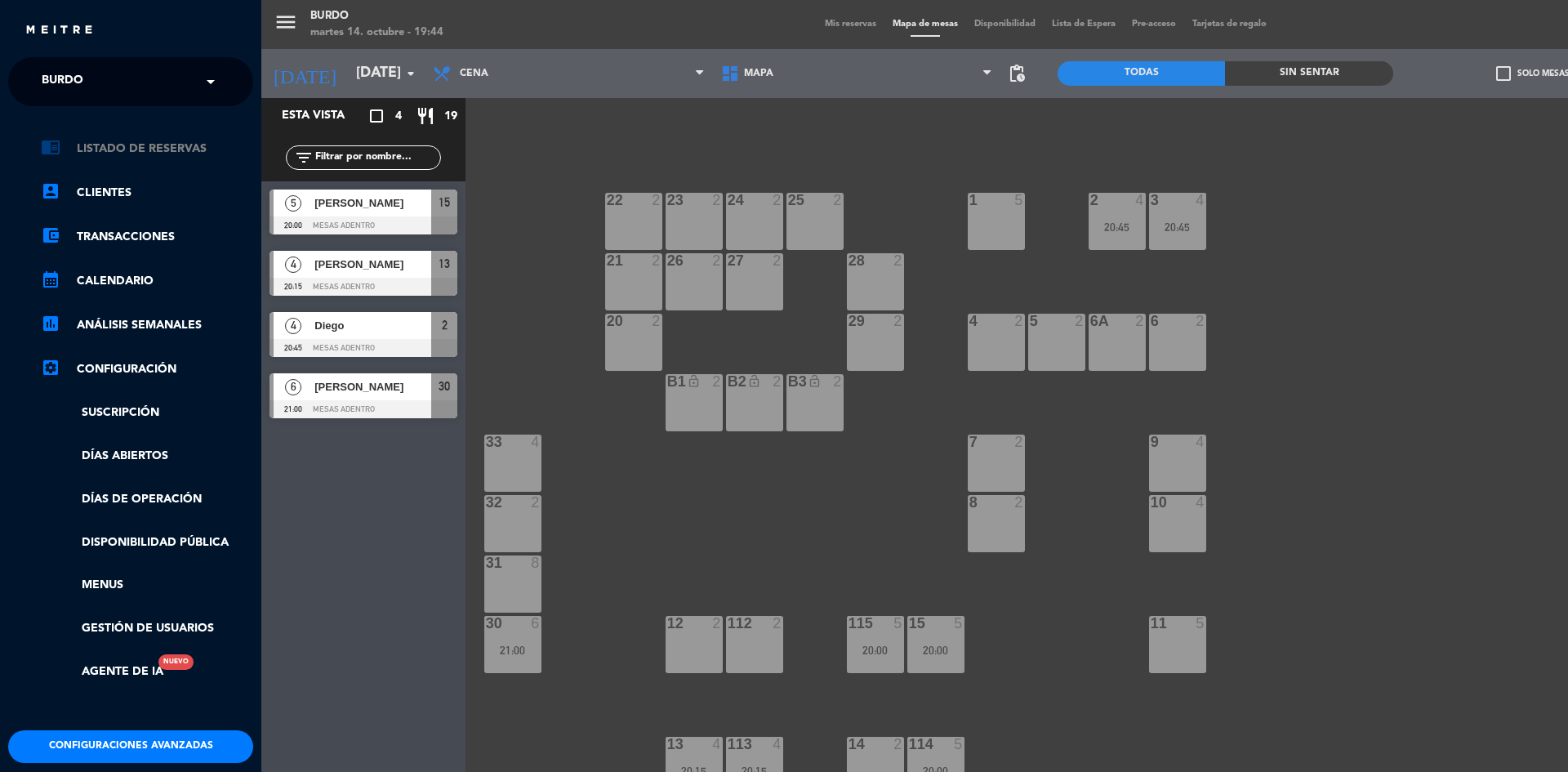
click at [144, 143] on link "chrome_reader_mode Listado de Reservas" at bounding box center [147, 149] width 212 height 20
